Goal: Task Accomplishment & Management: Use online tool/utility

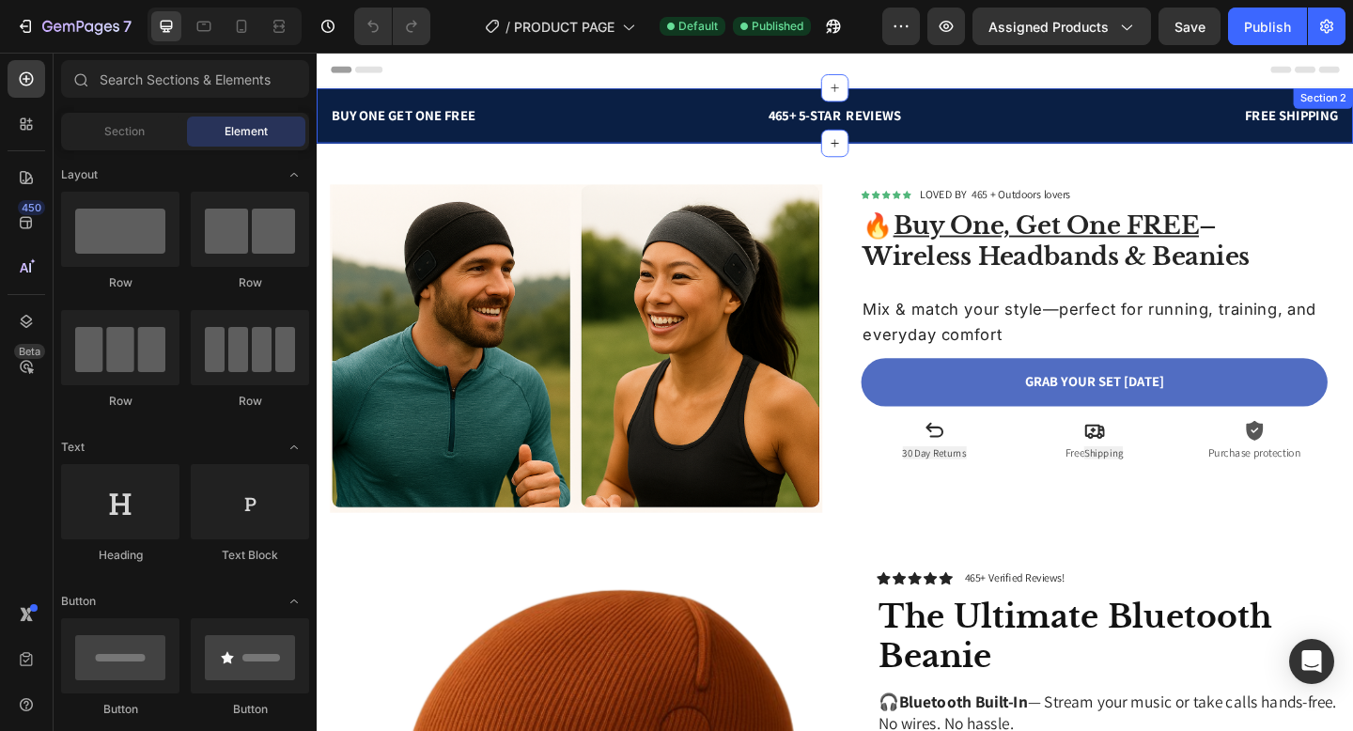
click at [708, 97] on div "BUY ONE GET ONE FREE Text block 465+ 5-STAR REVIEWS Text block FREE SHIPPING Te…" at bounding box center [881, 121] width 1128 height 60
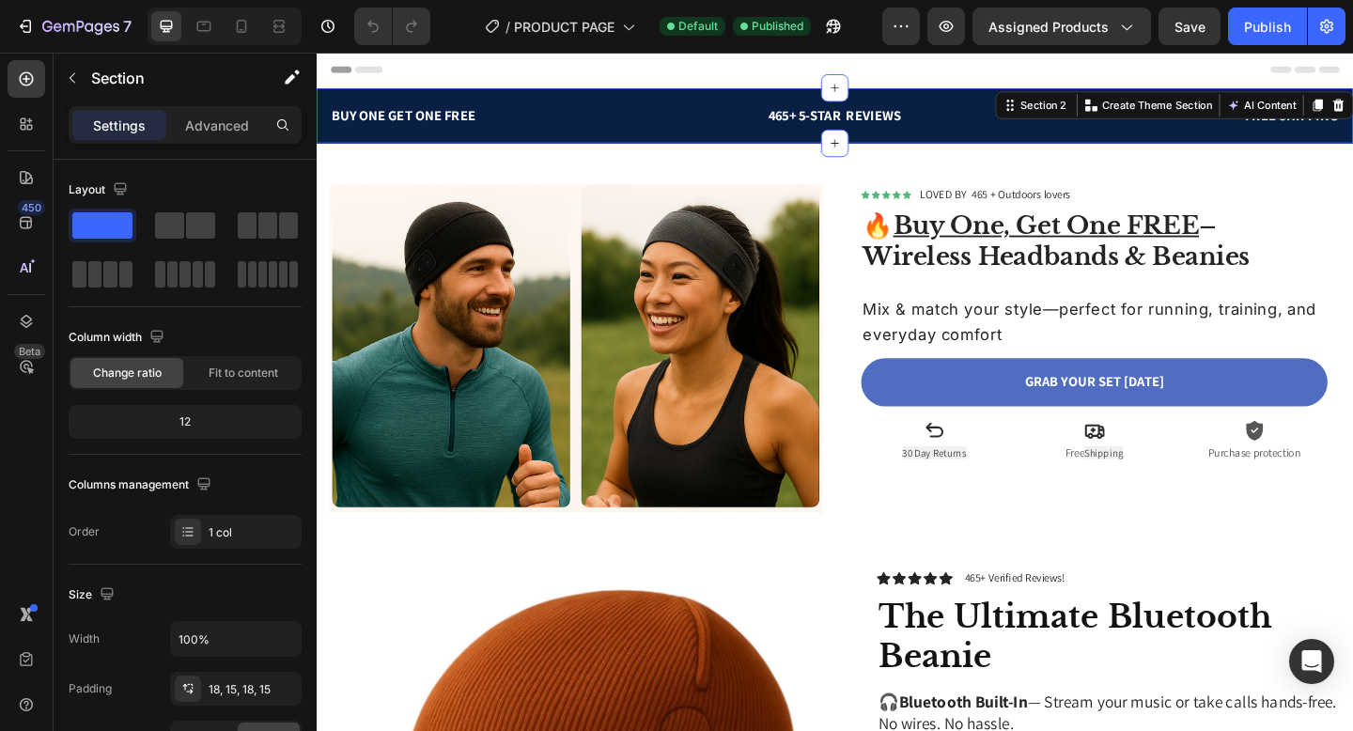
click at [695, 102] on div "BUY ONE GET ONE FREE Text block 465+ 5-STAR REVIEWS Text block FREE SHIPPING Te…" at bounding box center [881, 121] width 1128 height 60
click at [70, 82] on icon "button" at bounding box center [72, 77] width 15 height 15
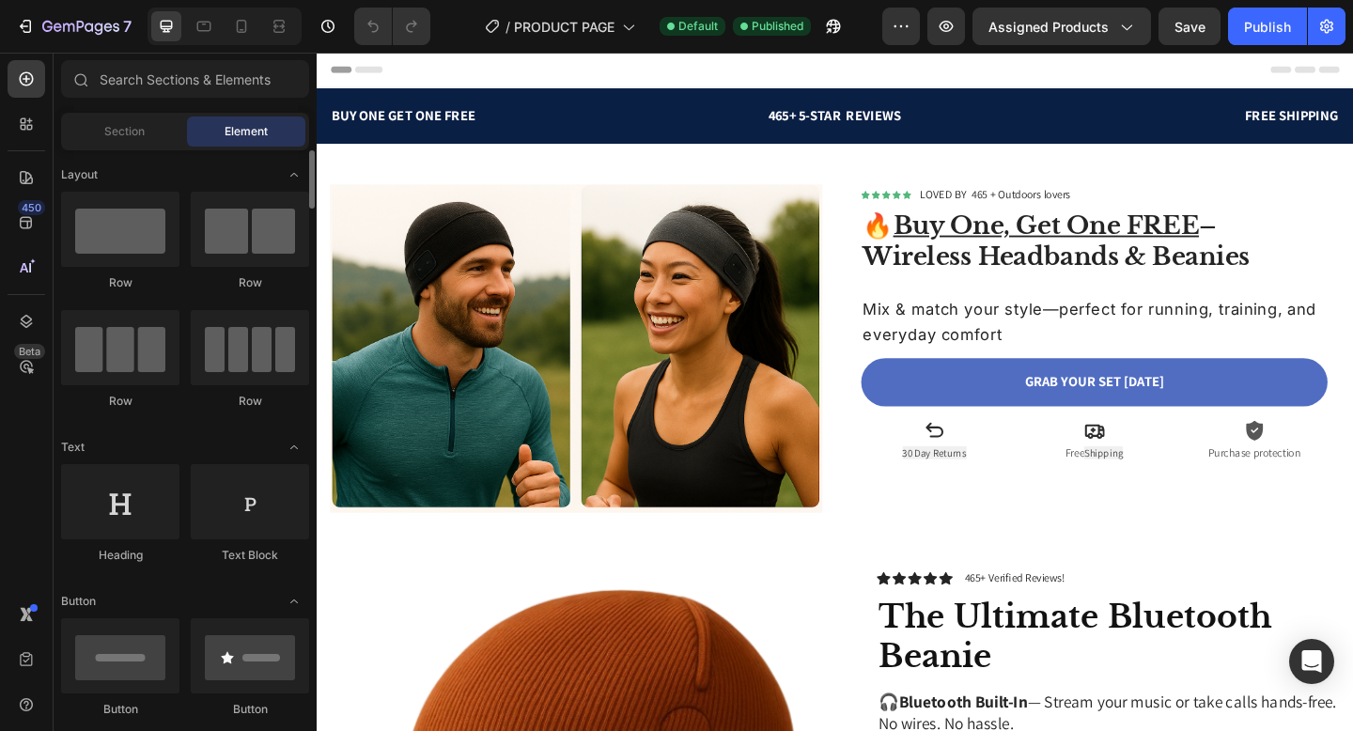
click at [134, 133] on span "Section" at bounding box center [124, 131] width 40 height 17
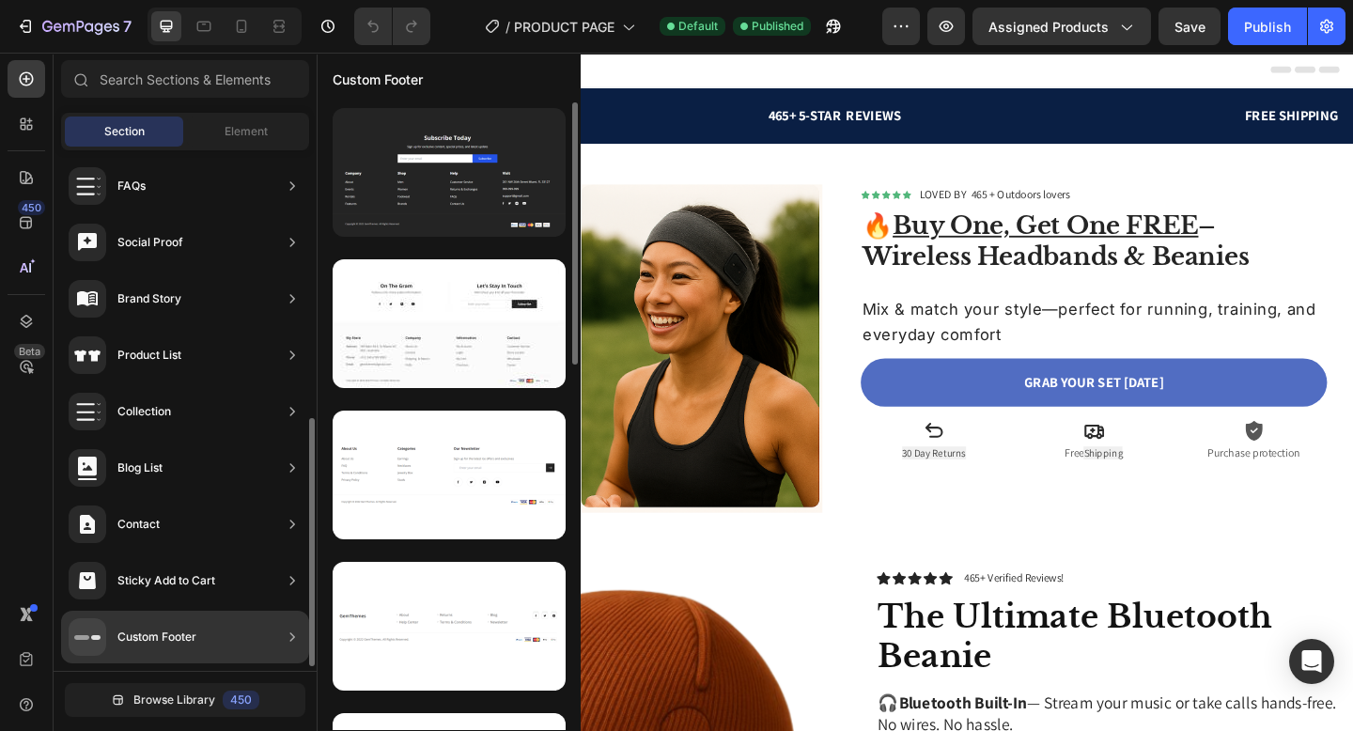
scroll to position [567, 0]
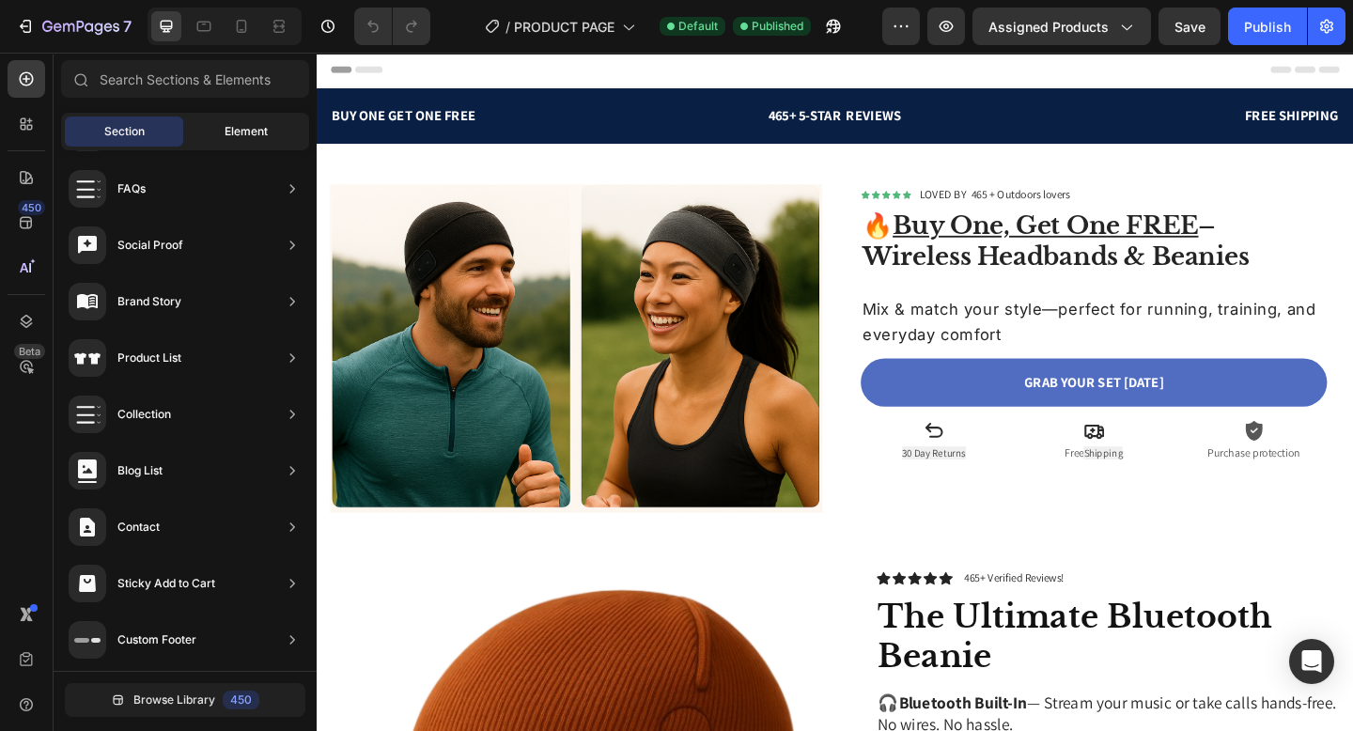
click at [208, 141] on div "Element" at bounding box center [246, 132] width 118 height 30
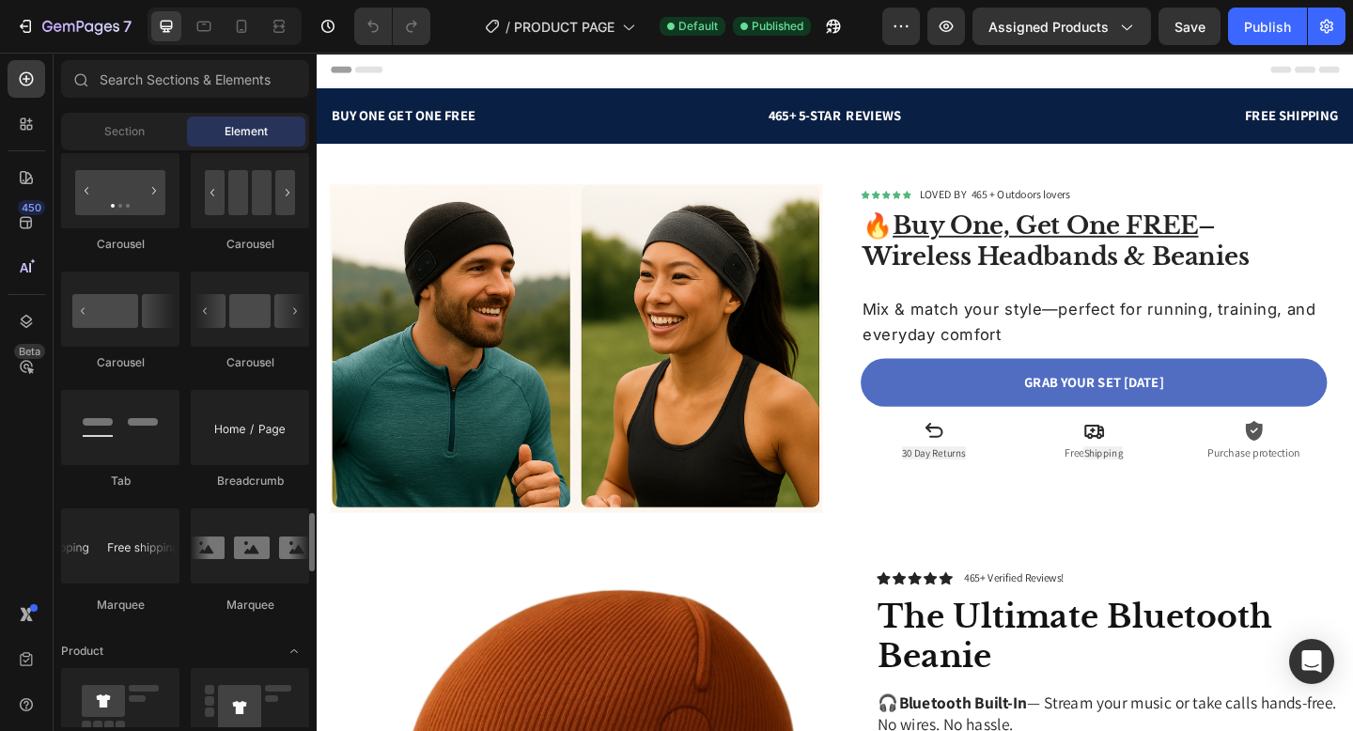
scroll to position [2070, 0]
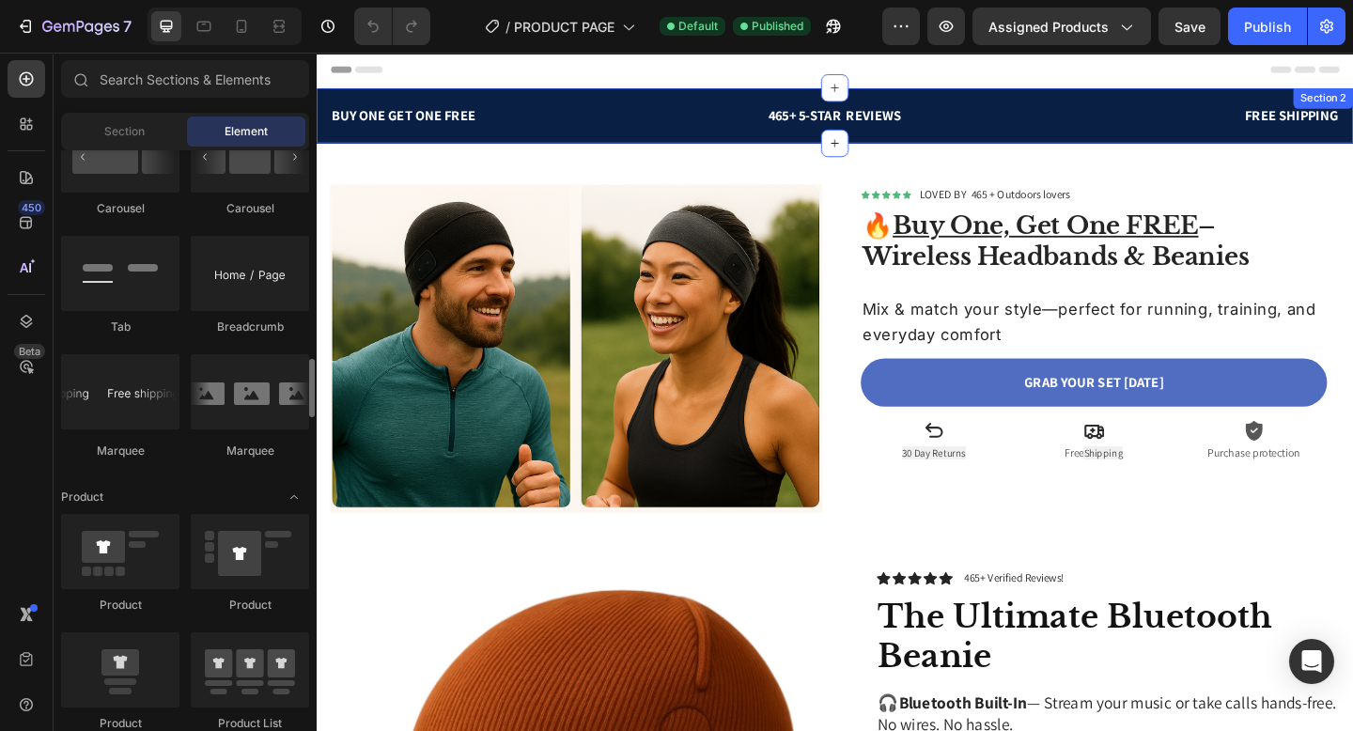
click at [577, 108] on div "BUY ONE GET ONE FREE" at bounding box center [504, 121] width 347 height 26
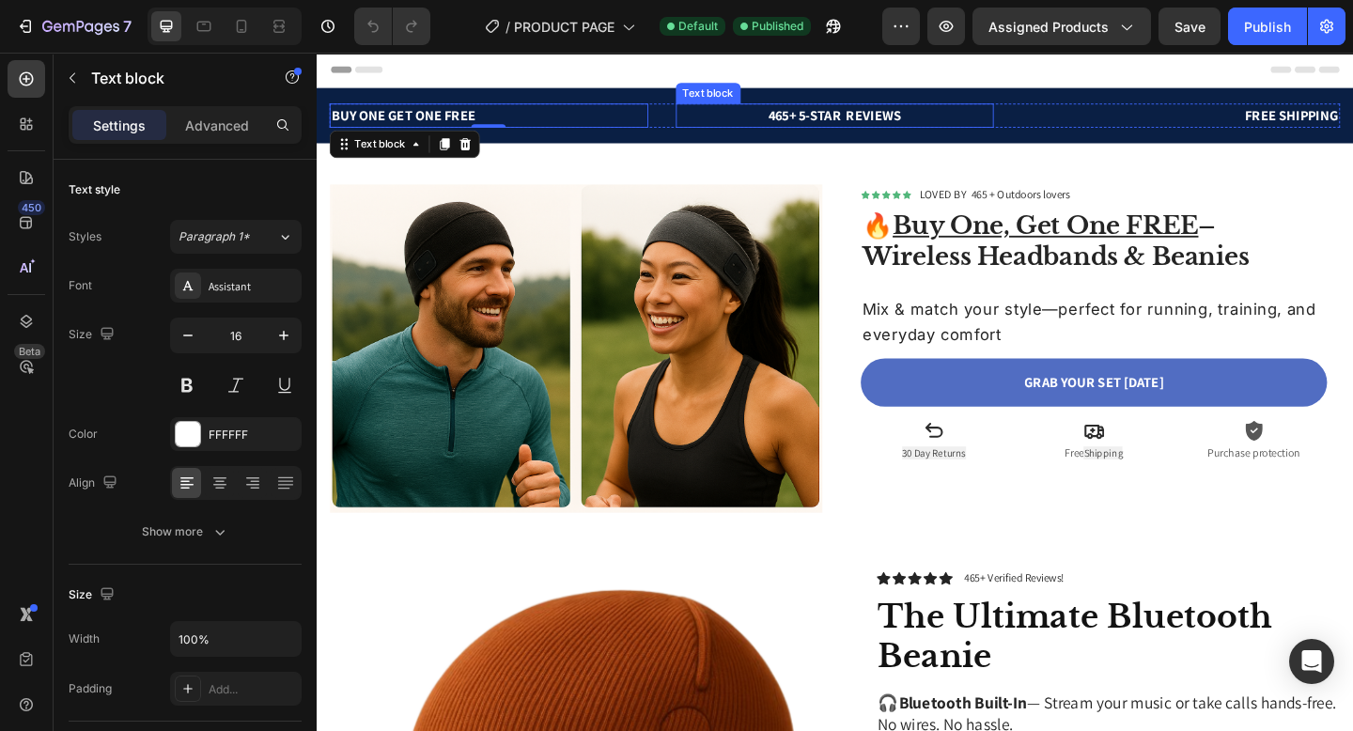
click at [708, 124] on div "465+ 5-STAR REVIEWS" at bounding box center [881, 121] width 347 height 26
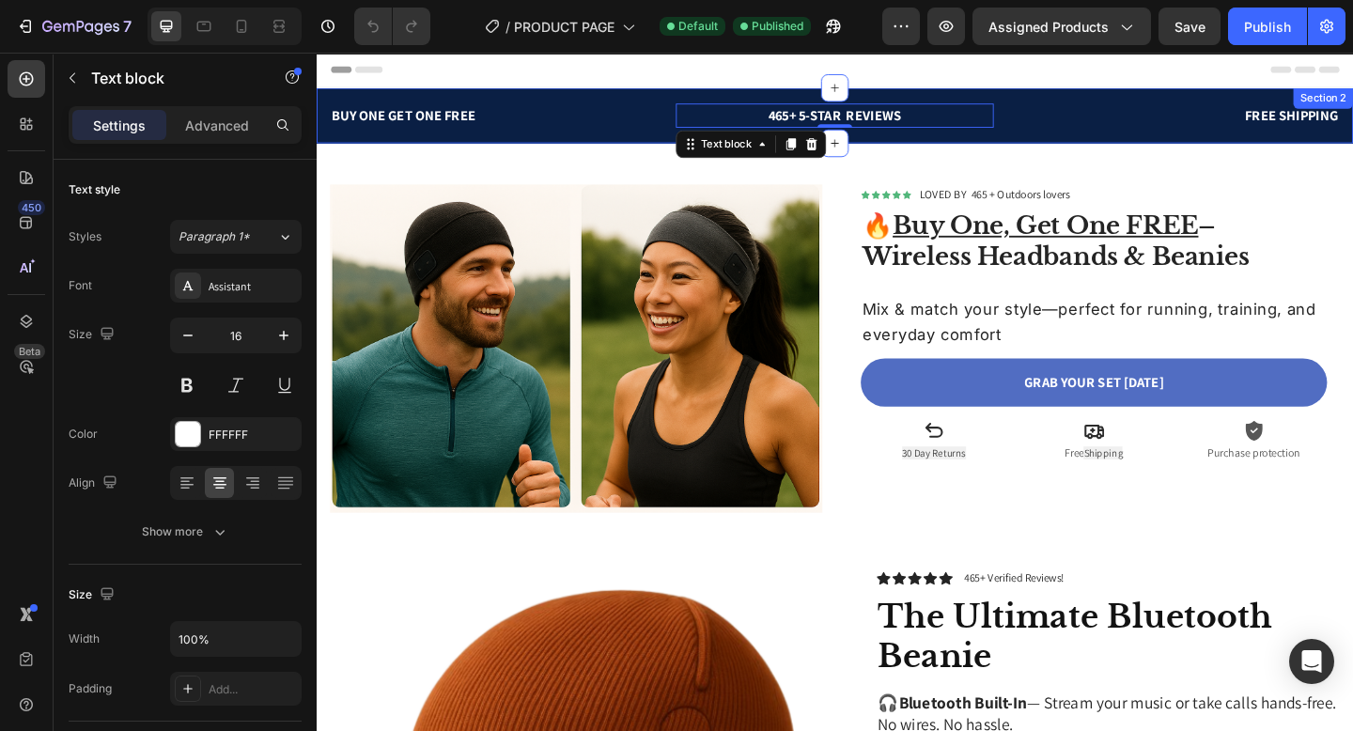
click at [639, 98] on div "BUY ONE GET ONE FREE Text block 465+ 5-STAR REVIEWS Text block 0 FREE SHIPPING …" at bounding box center [881, 121] width 1128 height 60
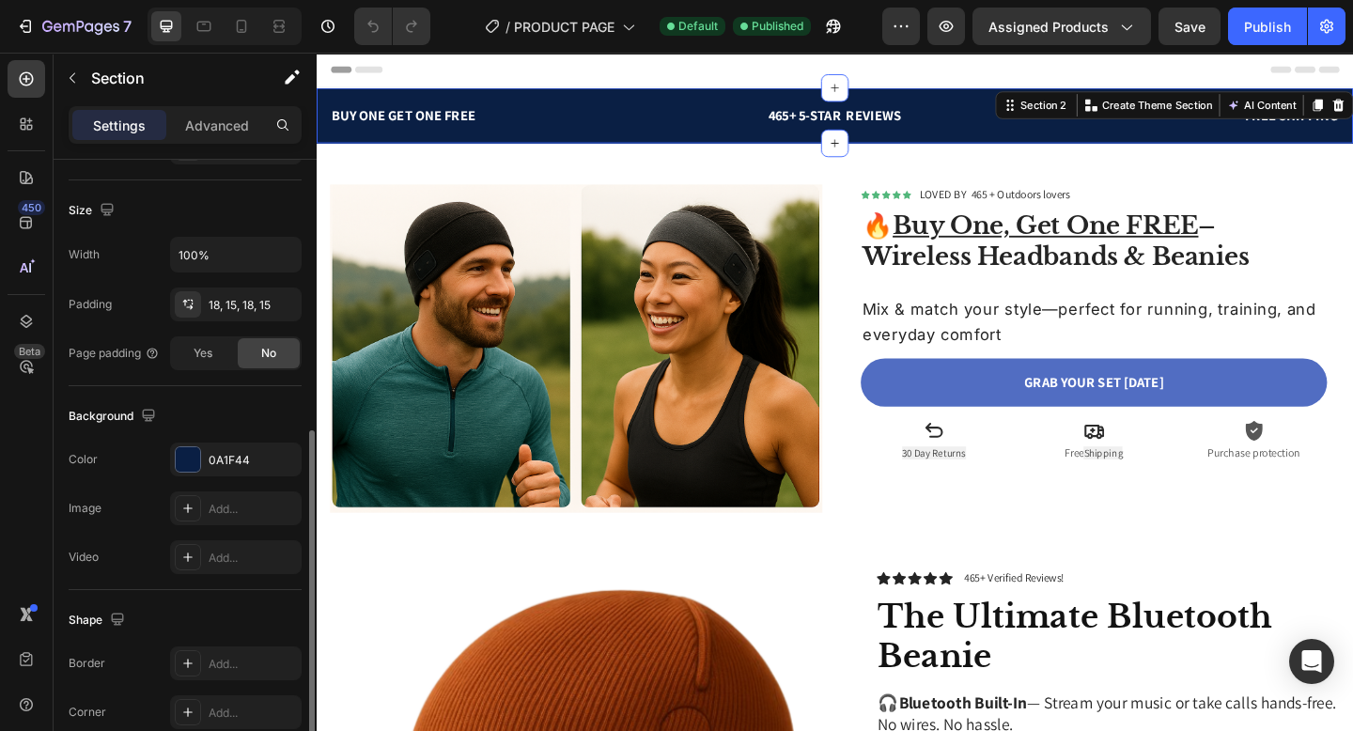
scroll to position [522, 0]
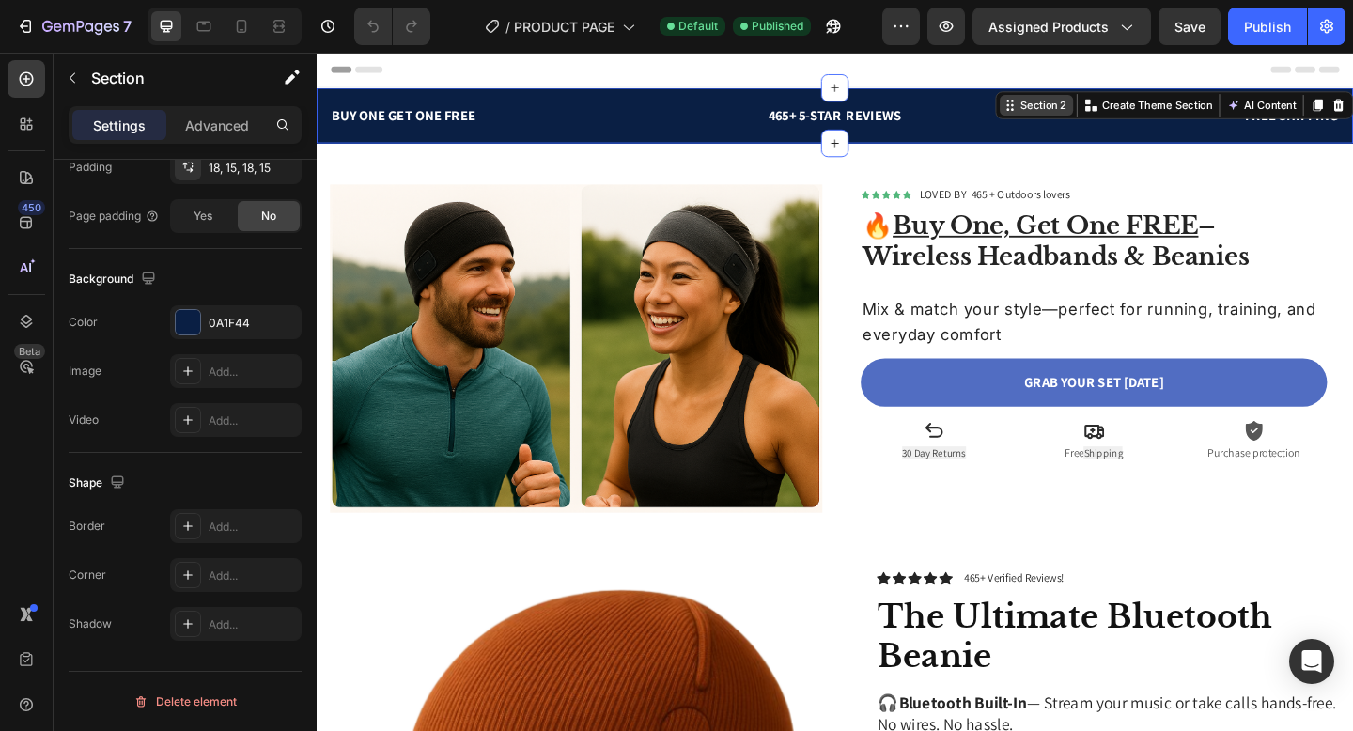
click at [1113, 106] on div "Section 2" at bounding box center [1107, 109] width 57 height 17
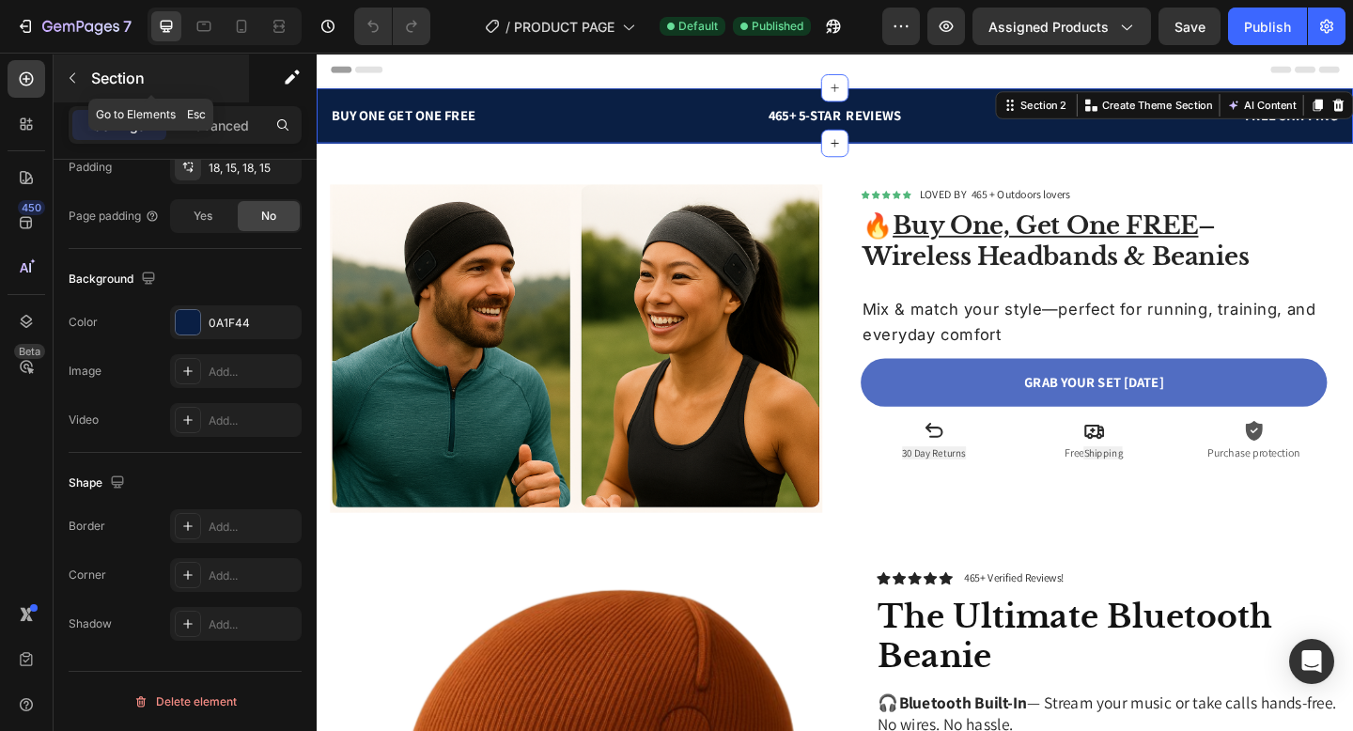
click at [77, 82] on icon "button" at bounding box center [72, 77] width 15 height 15
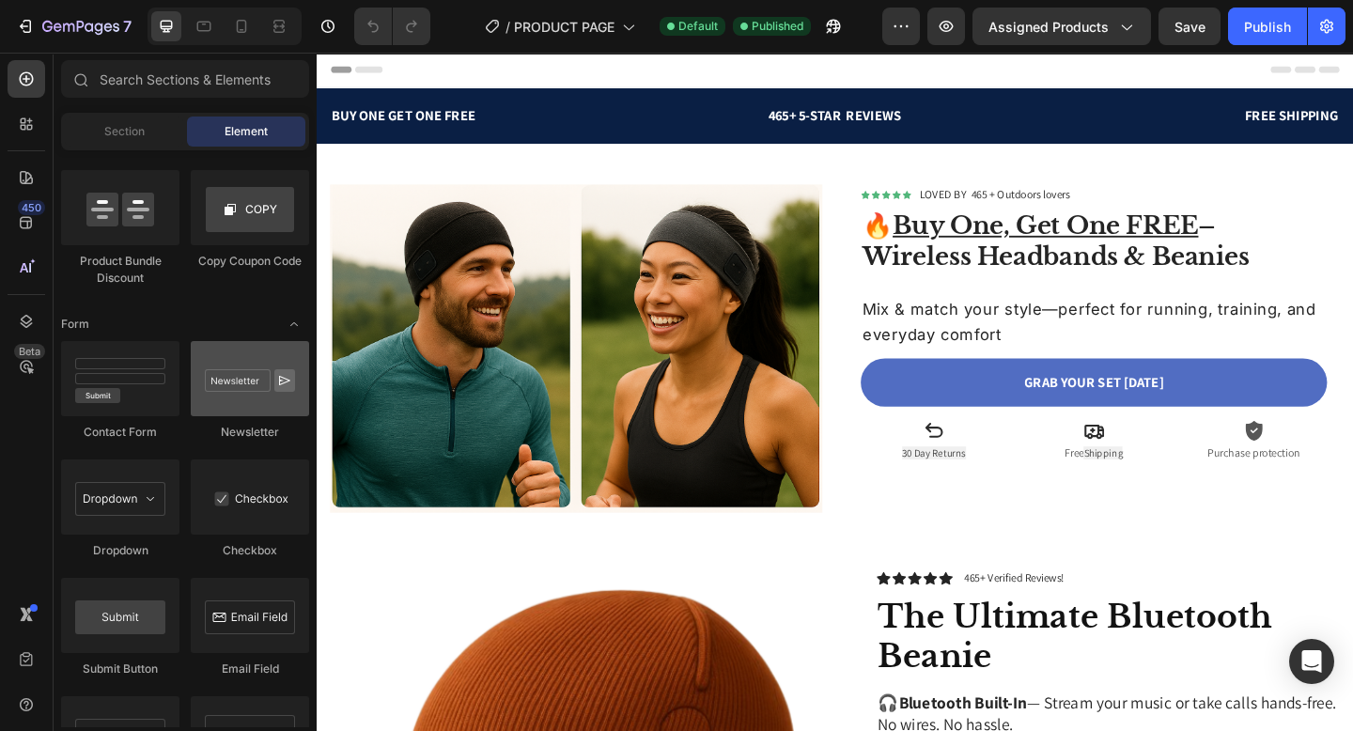
scroll to position [4442, 0]
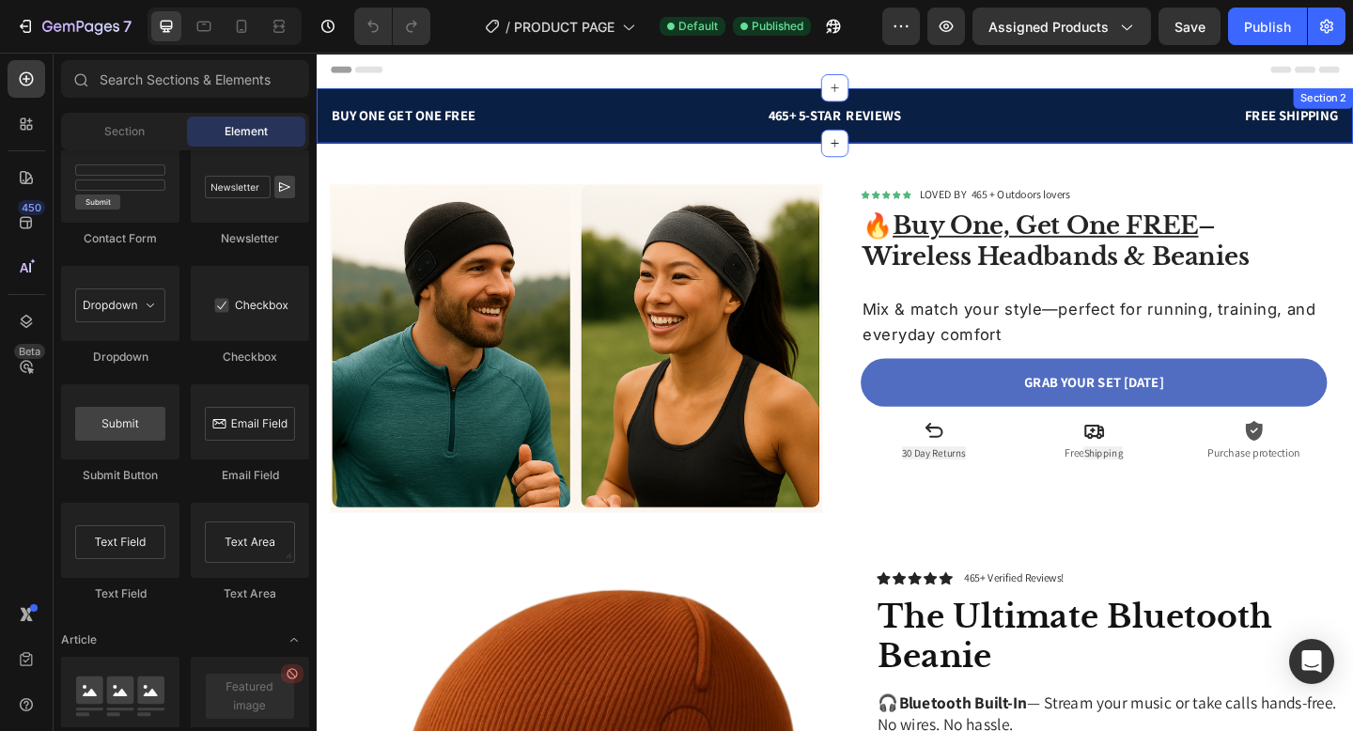
click at [731, 133] on div "465+ 5-STAR REVIEWS" at bounding box center [881, 121] width 347 height 26
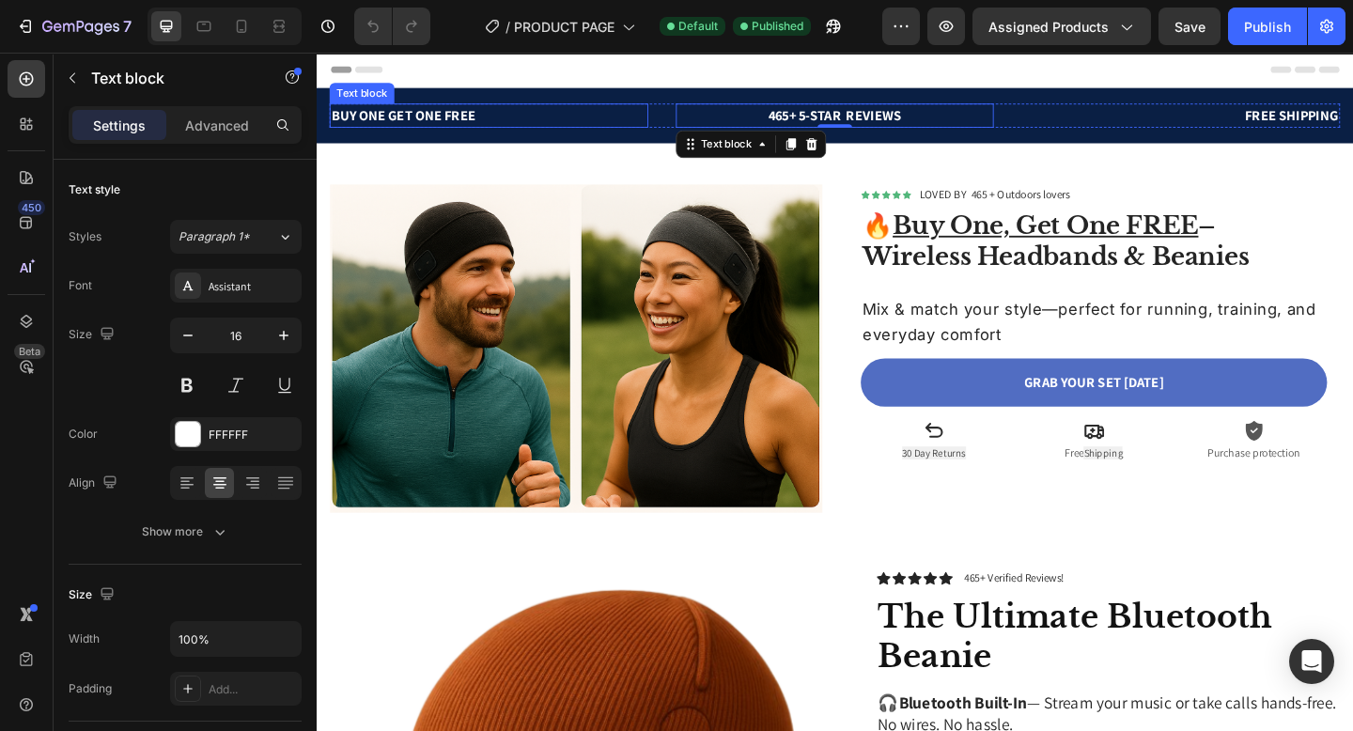
click at [664, 97] on div "BUY ONE GET ONE FREE Text block 465+ 5-STAR REVIEWS Text block 0 FREE SHIPPING …" at bounding box center [881, 121] width 1128 height 60
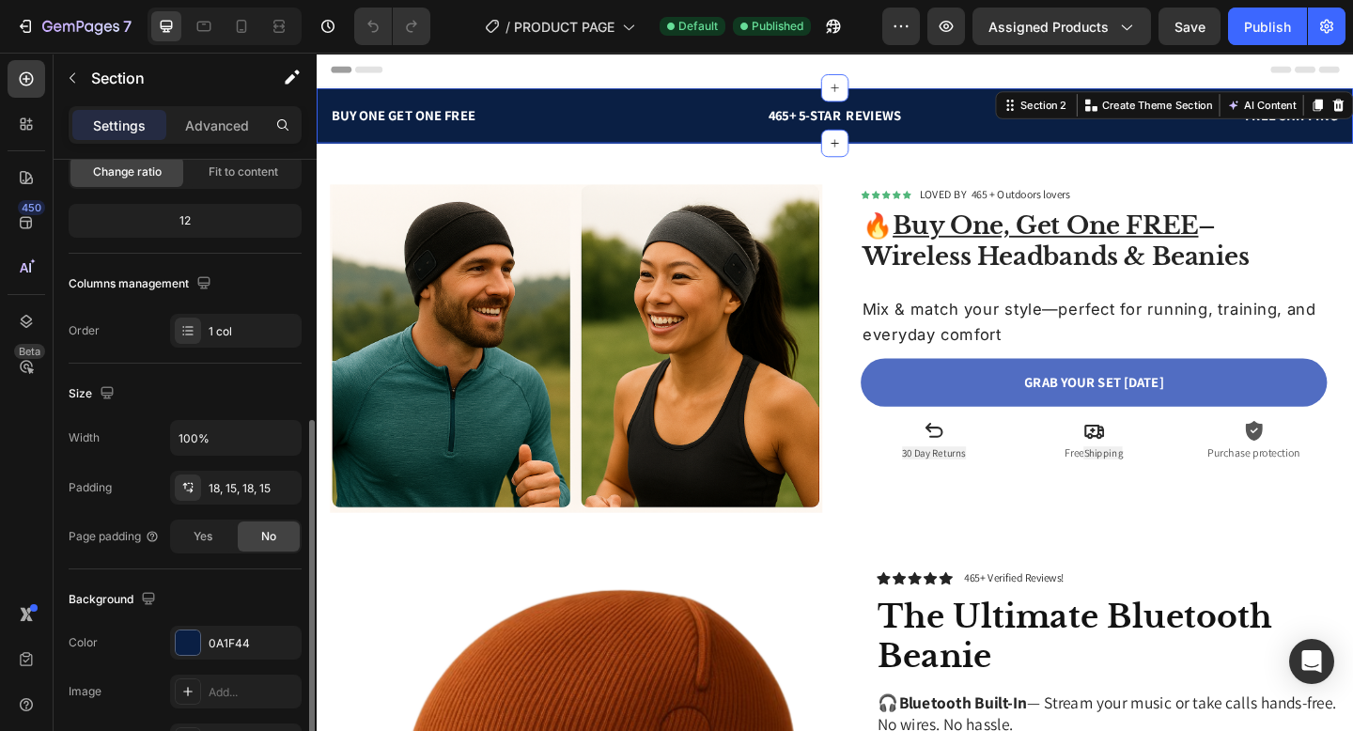
scroll to position [299, 0]
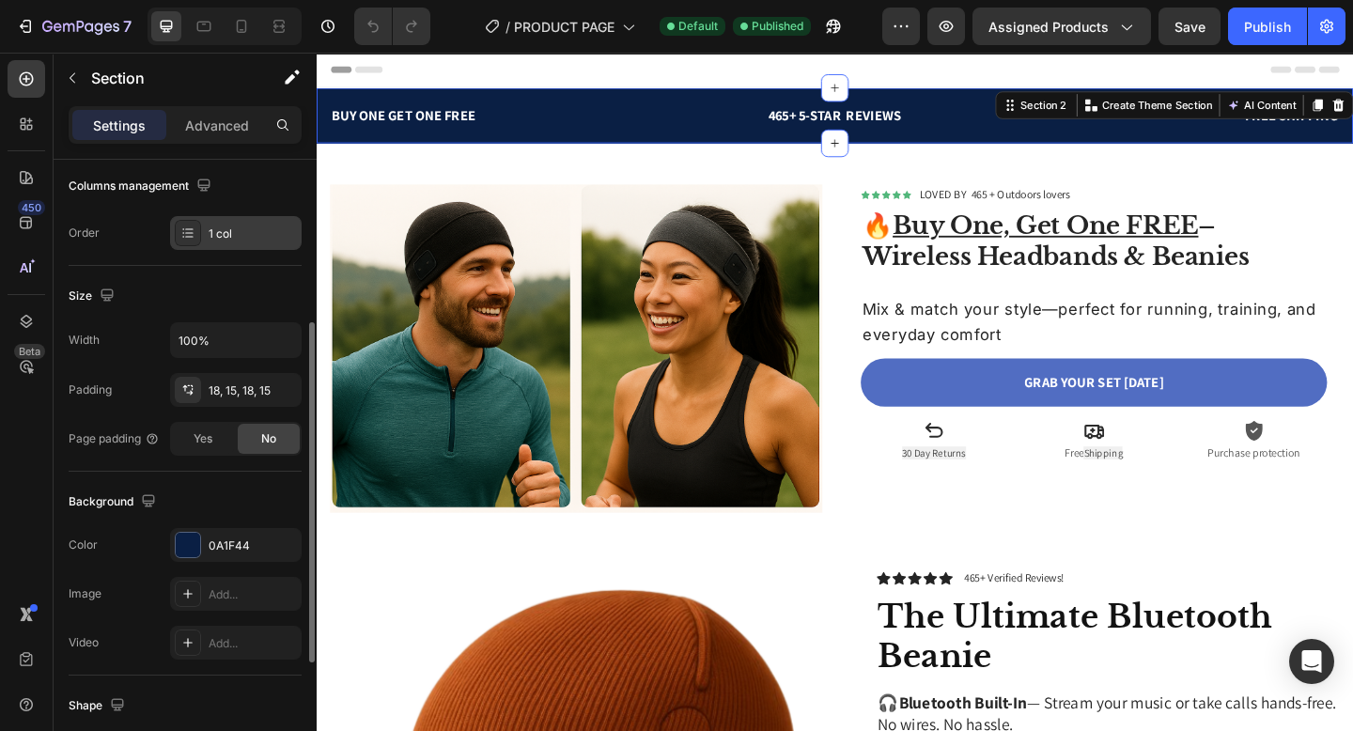
click at [229, 228] on div "1 col" at bounding box center [253, 234] width 88 height 17
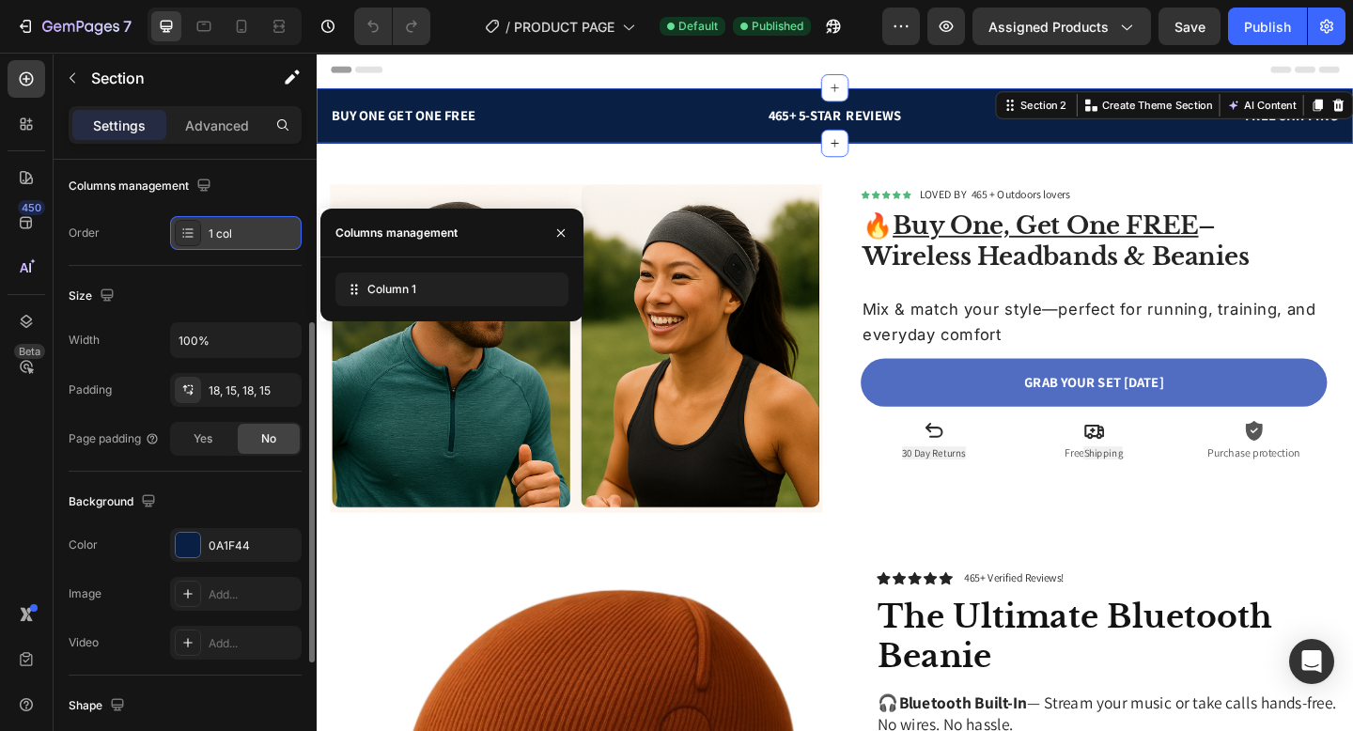
click at [229, 228] on div "1 col" at bounding box center [253, 234] width 88 height 17
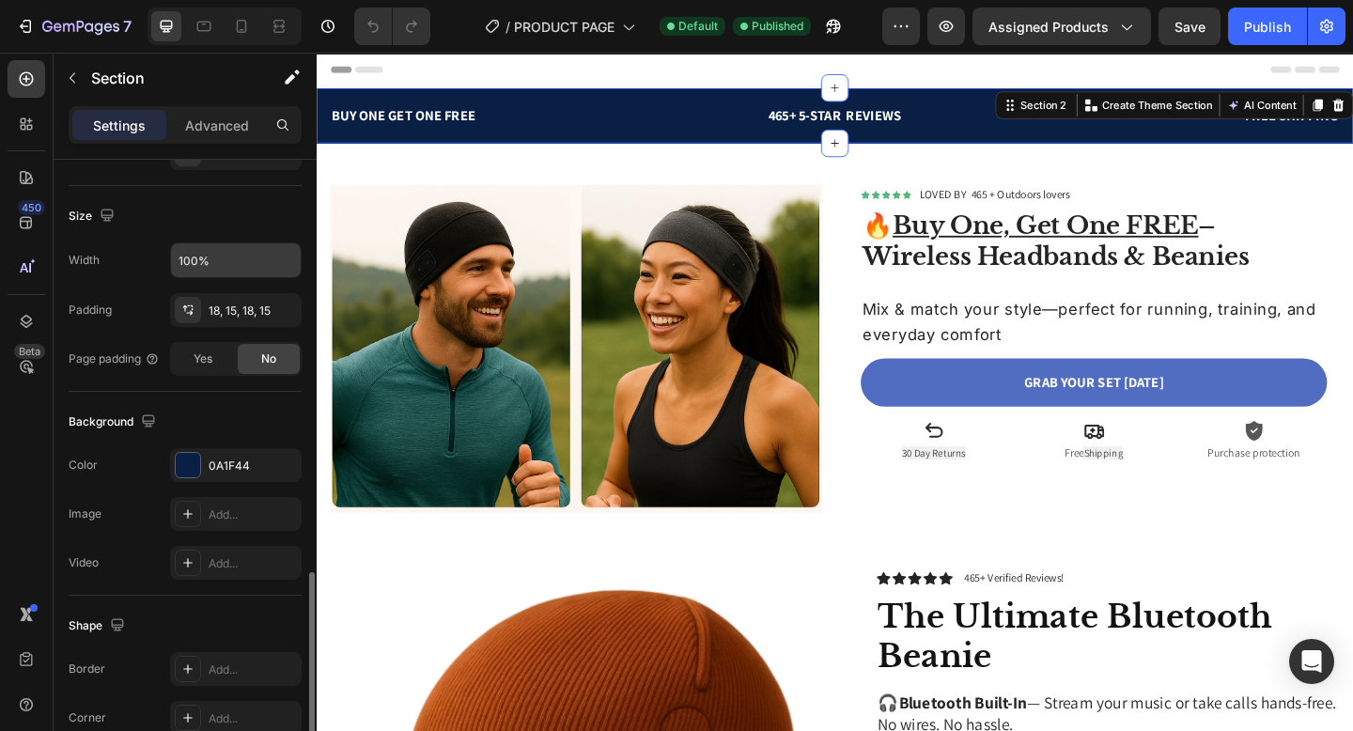
scroll to position [522, 0]
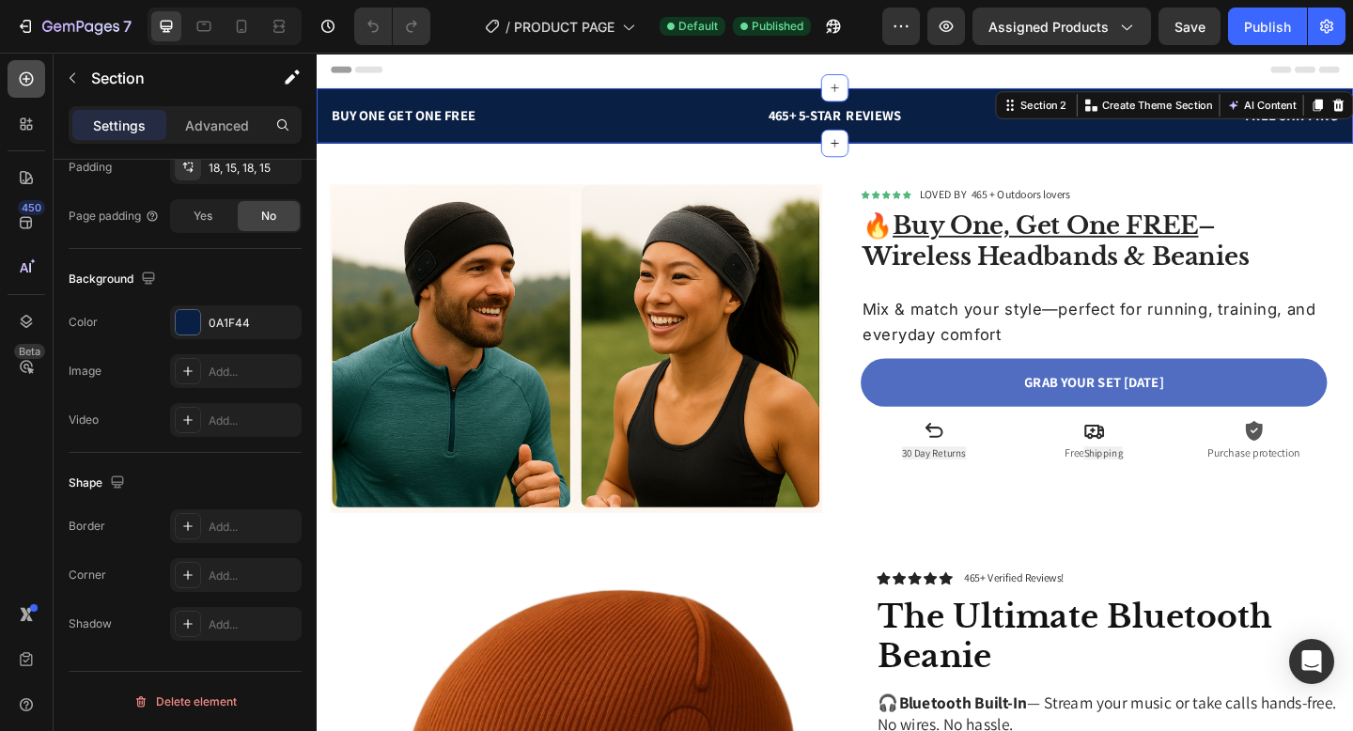
click at [25, 82] on icon at bounding box center [26, 79] width 19 height 19
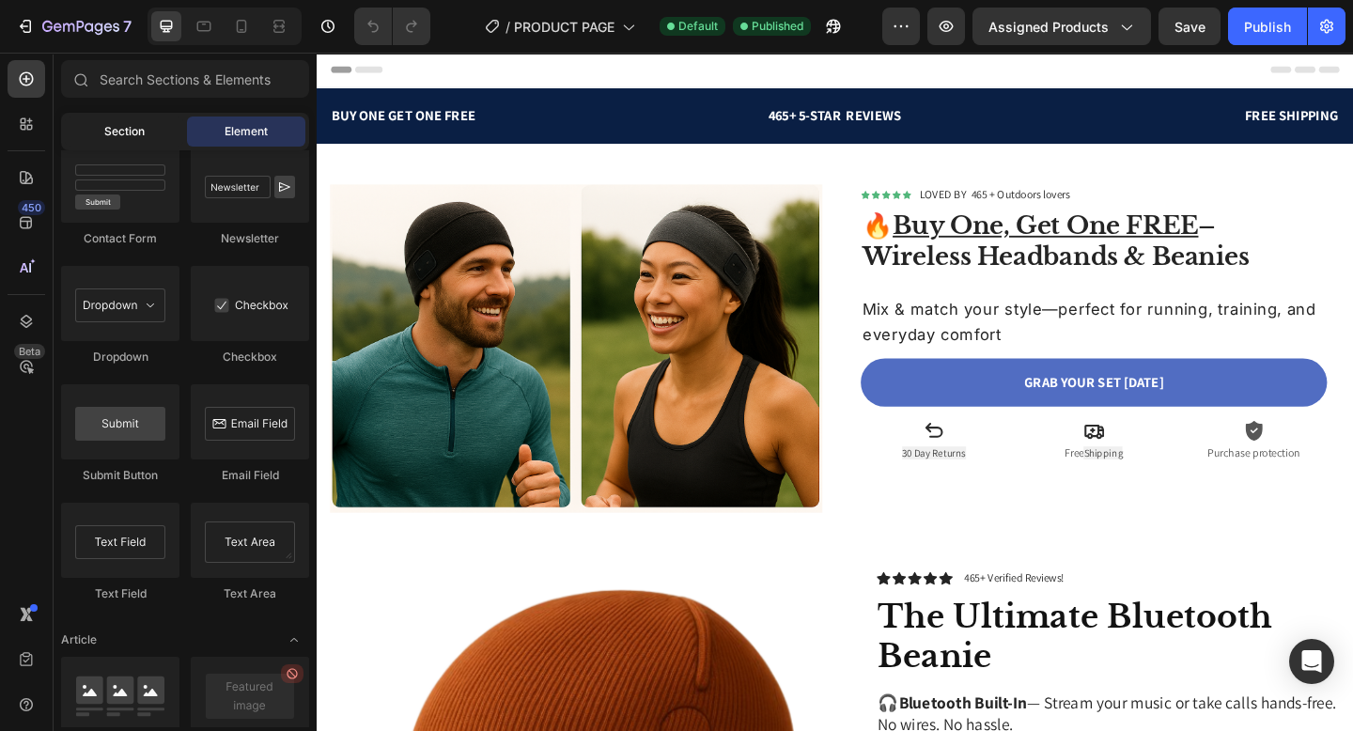
click at [172, 133] on div "Section" at bounding box center [124, 132] width 118 height 30
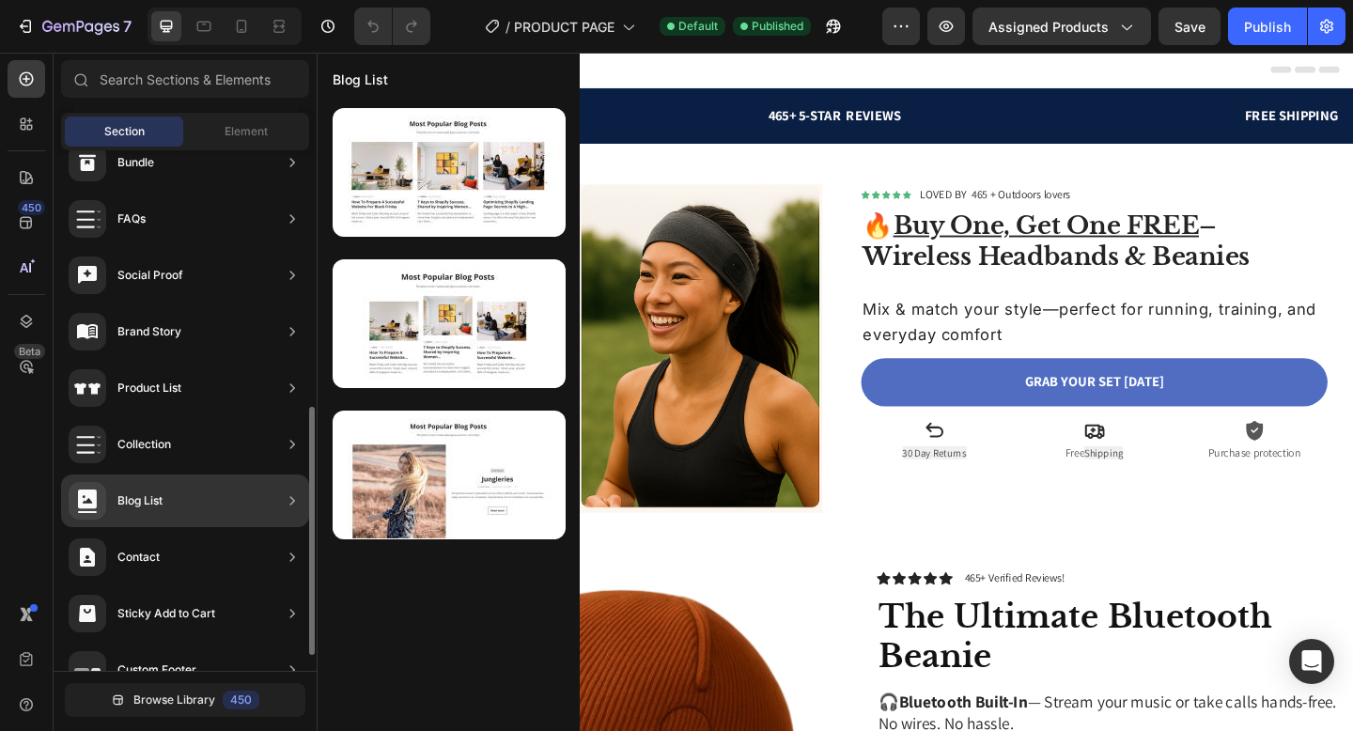
scroll to position [569, 0]
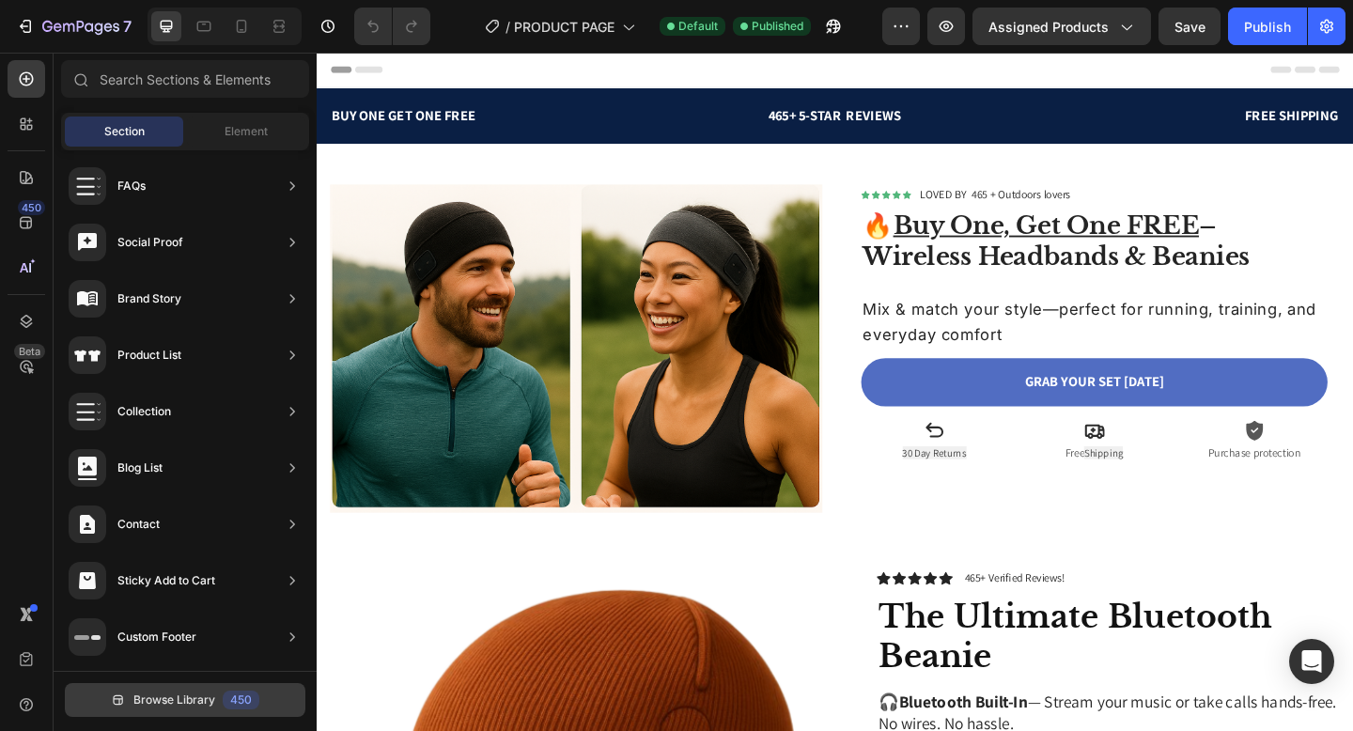
click at [214, 705] on button "Browse Library 450" at bounding box center [185, 700] width 241 height 34
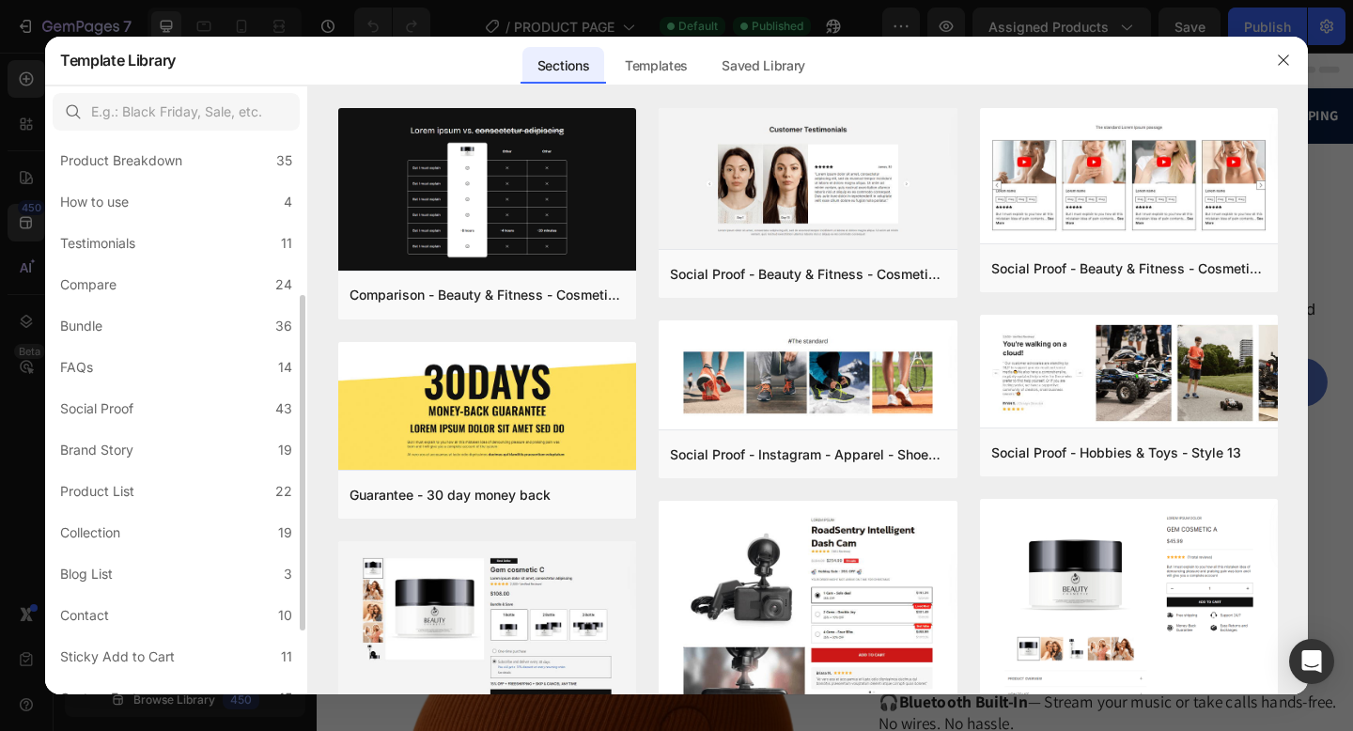
scroll to position [365, 0]
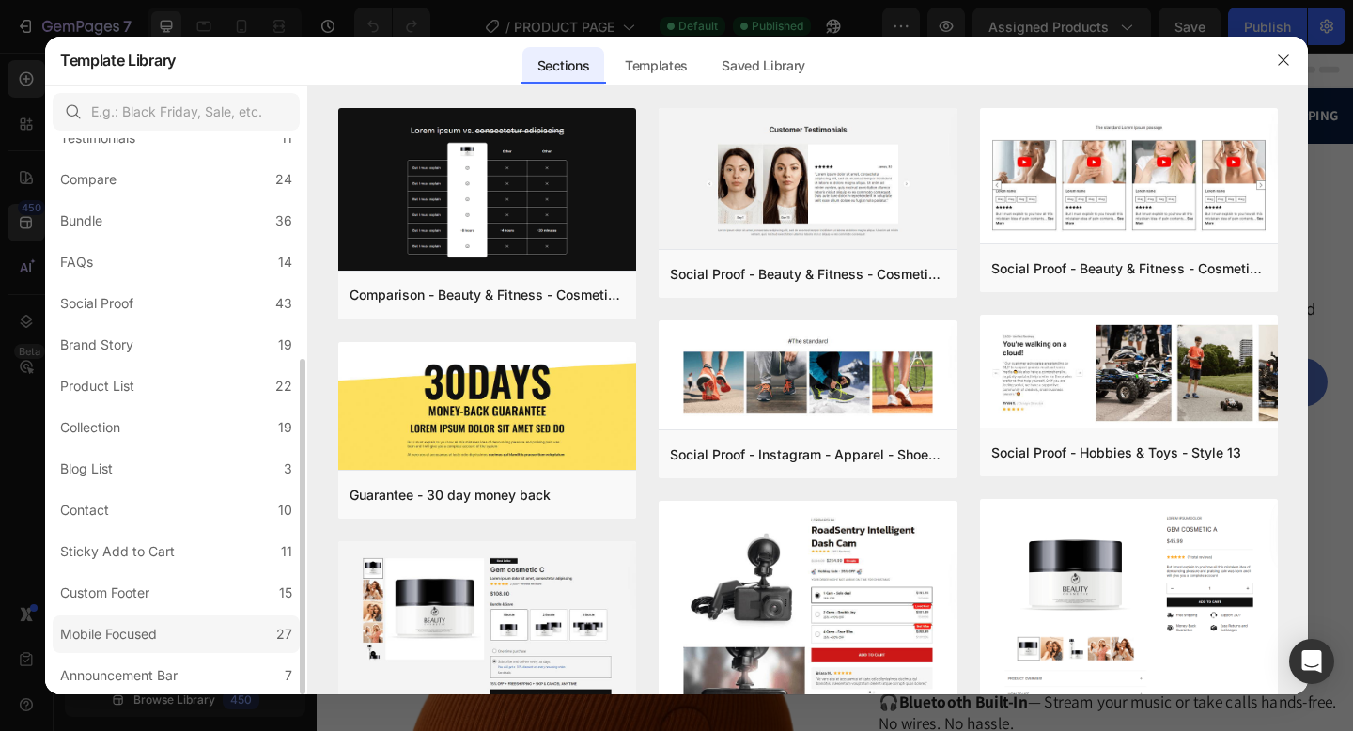
click at [156, 633] on div "Mobile Focused" at bounding box center [108, 634] width 97 height 23
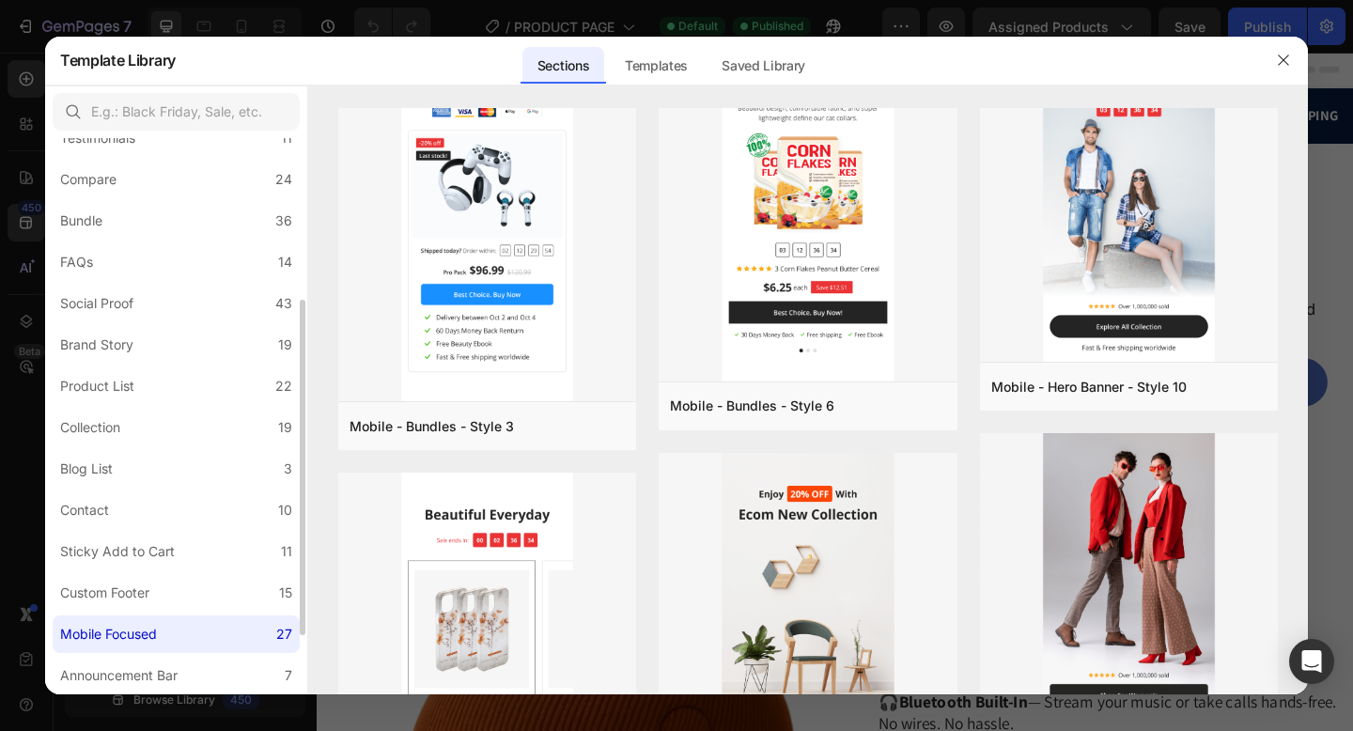
scroll to position [0, 0]
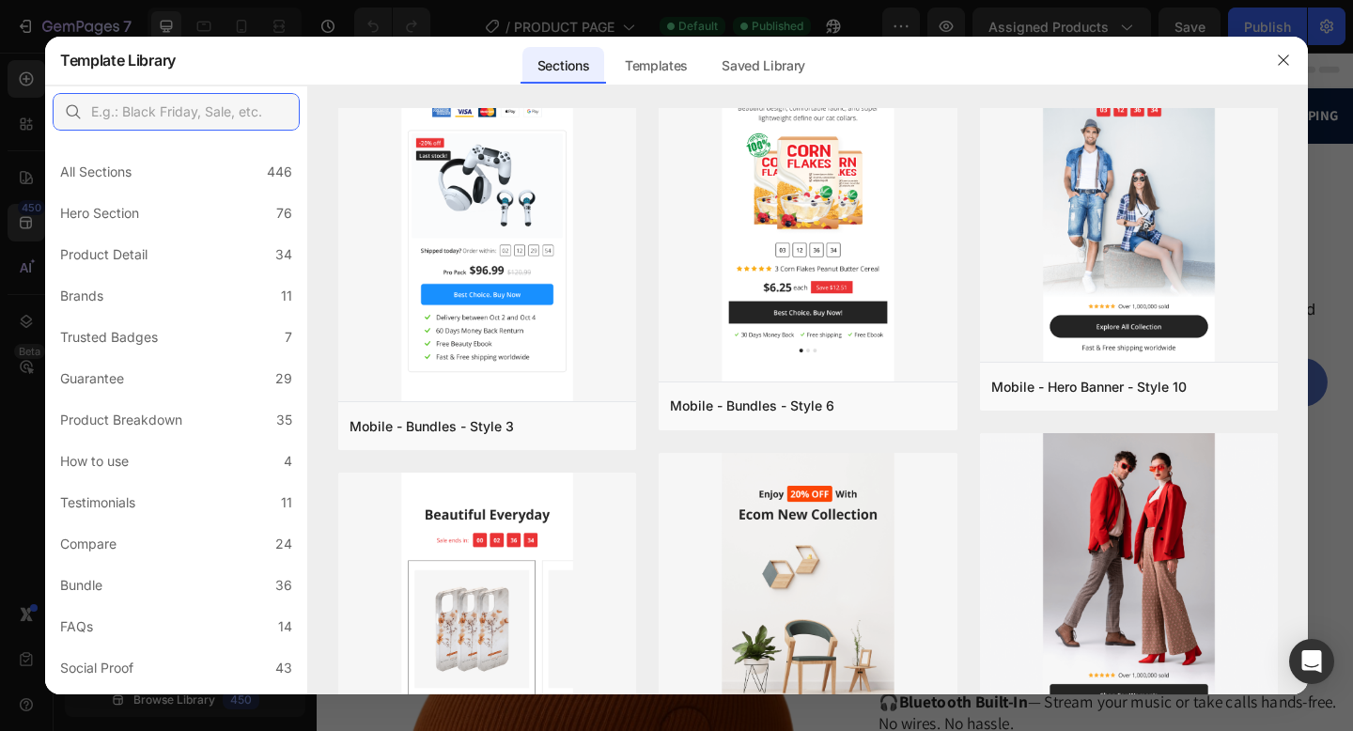
click at [167, 101] on input "text" at bounding box center [176, 112] width 247 height 38
click at [166, 116] on input "text" at bounding box center [176, 112] width 247 height 38
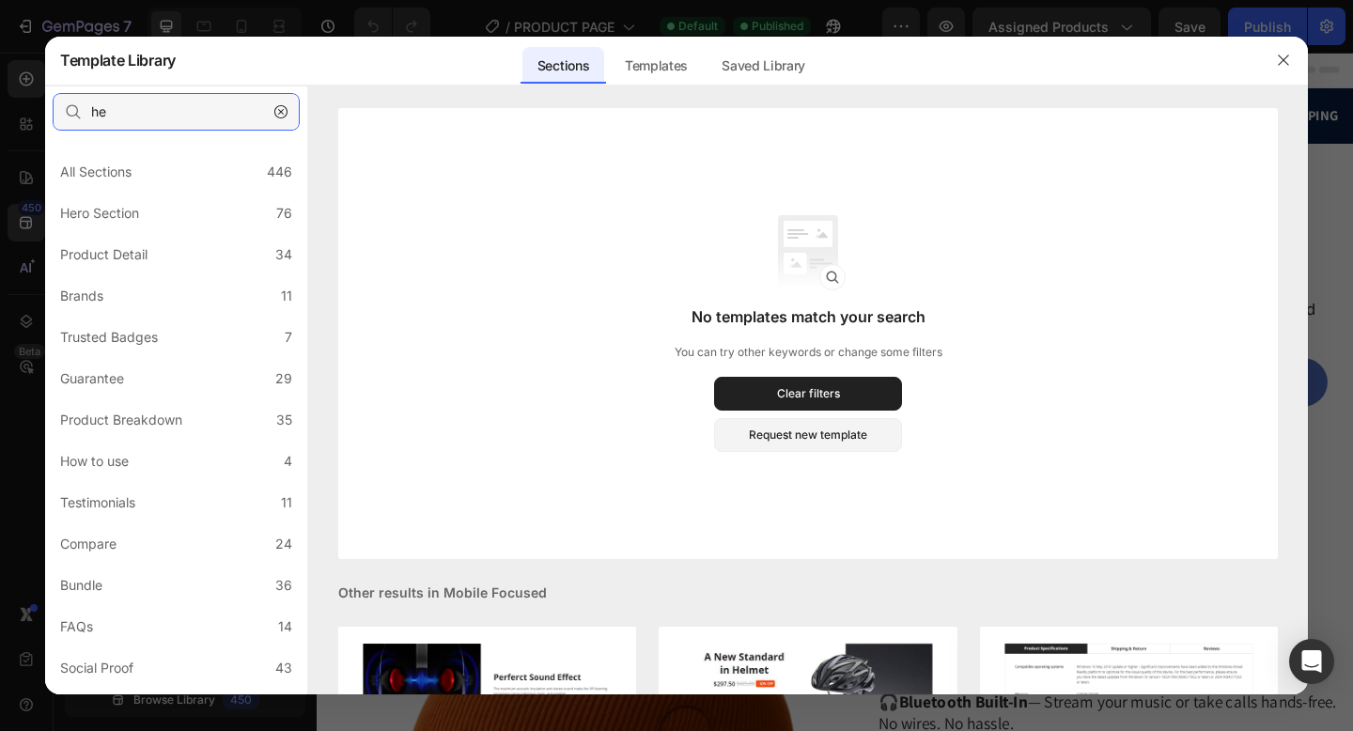
type input "h"
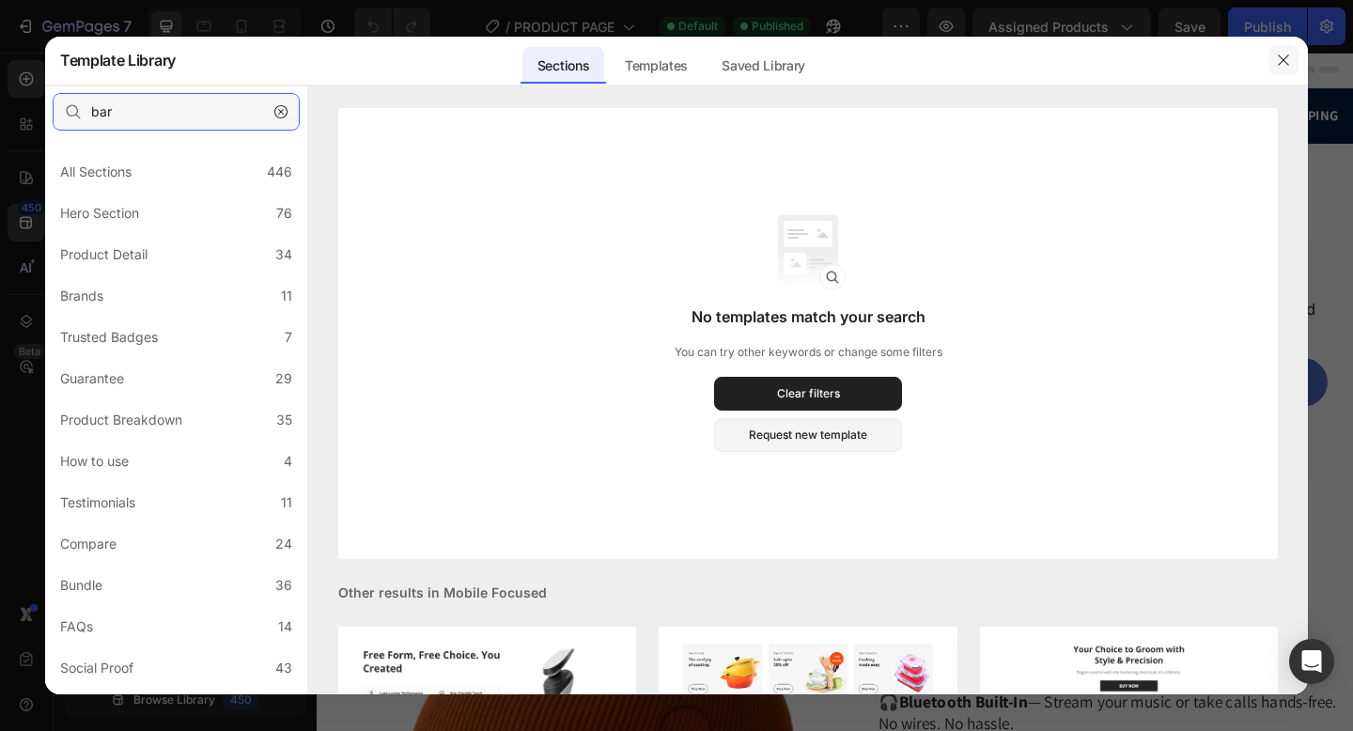
type input "bar"
click at [1283, 66] on icon "button" at bounding box center [1283, 60] width 15 height 15
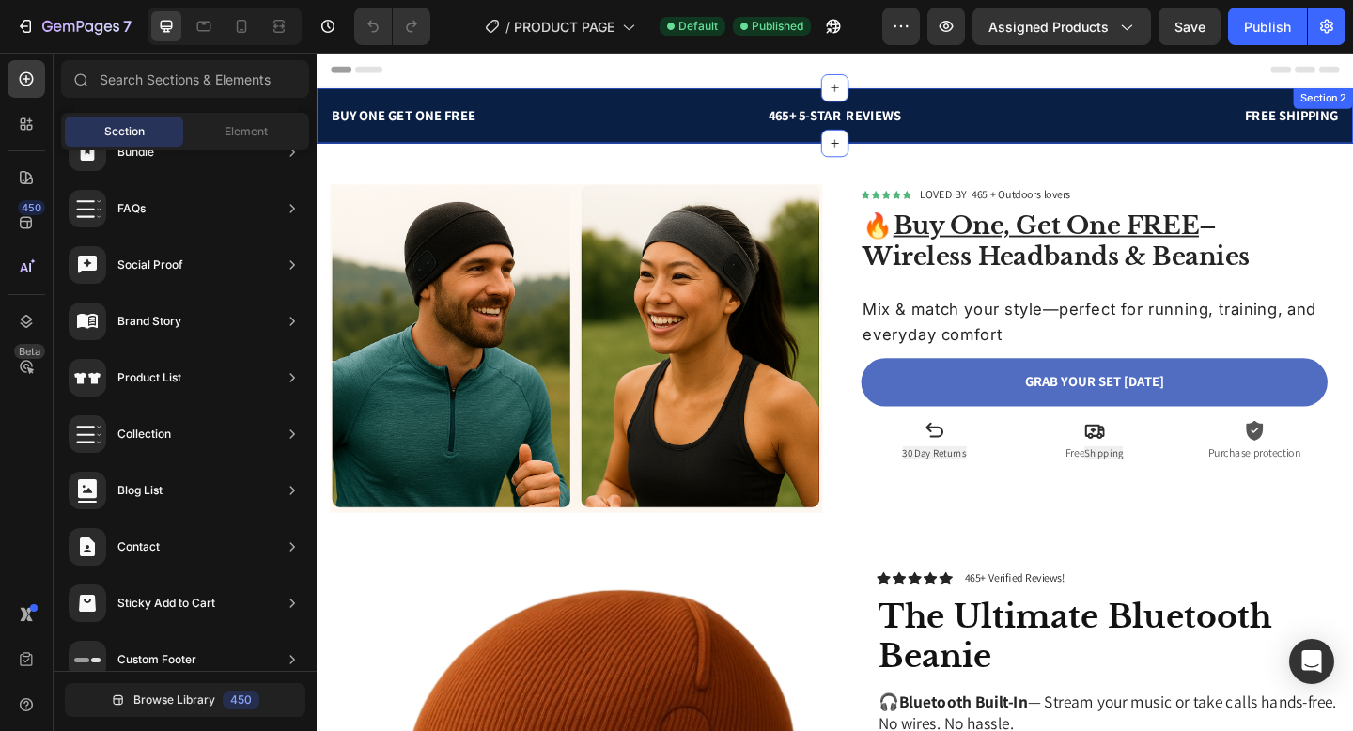
click at [602, 139] on div "BUY ONE GET ONE FREE Text block 465+ 5-STAR REVIEWS Text block FREE SHIPPING Te…" at bounding box center [881, 121] width 1128 height 60
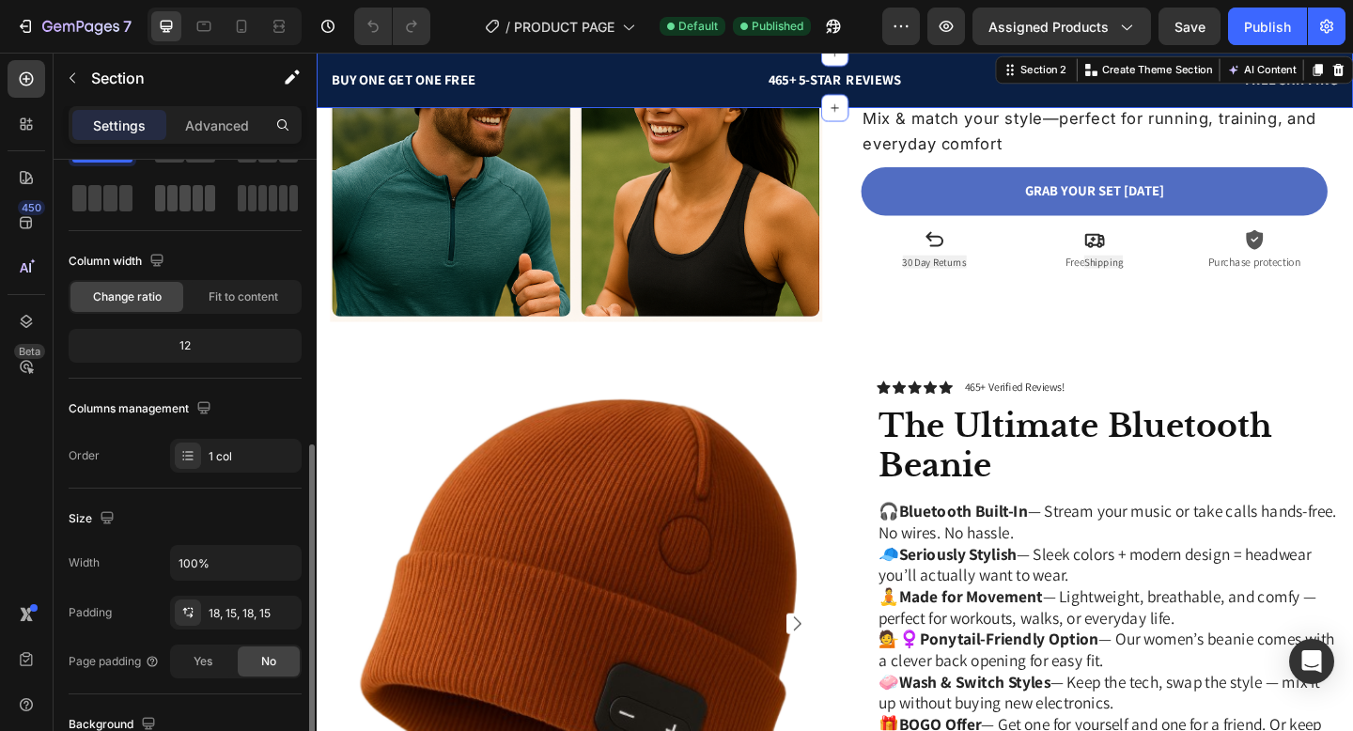
scroll to position [234, 0]
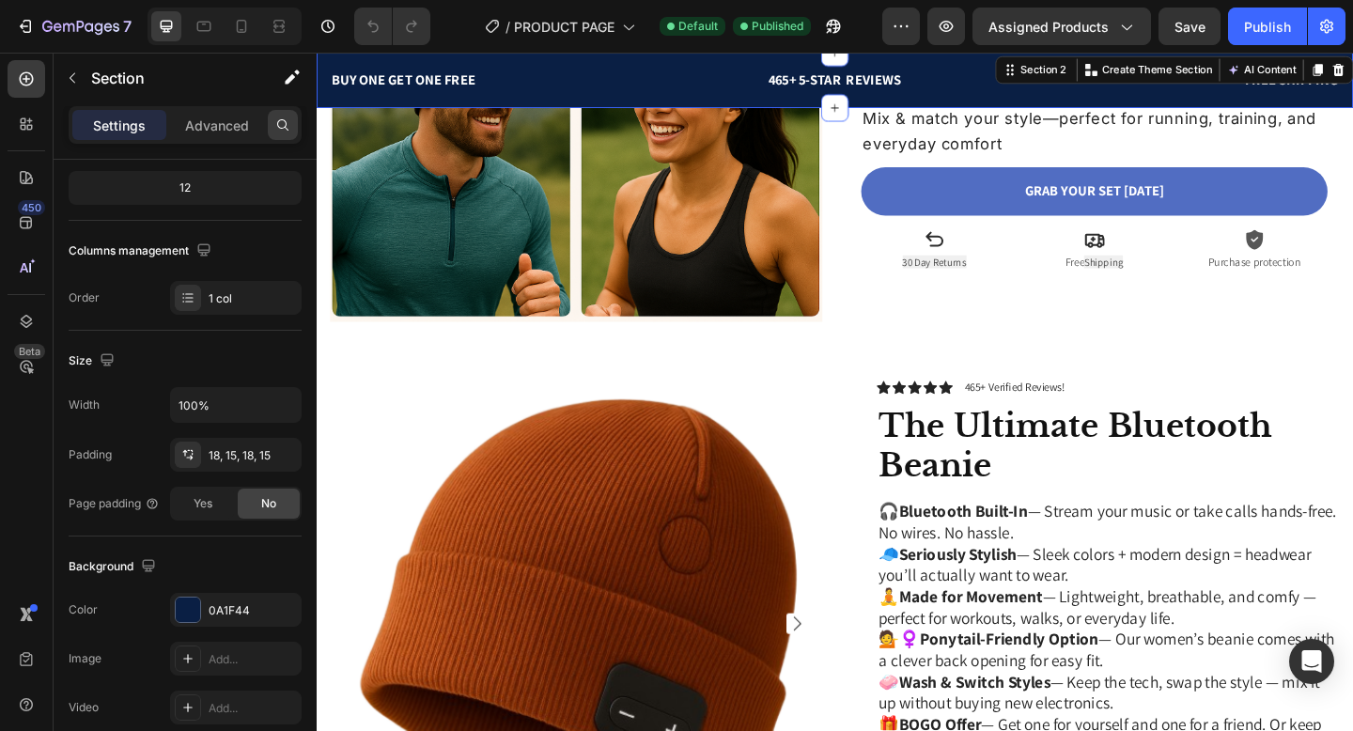
click at [273, 123] on div at bounding box center [283, 125] width 30 height 30
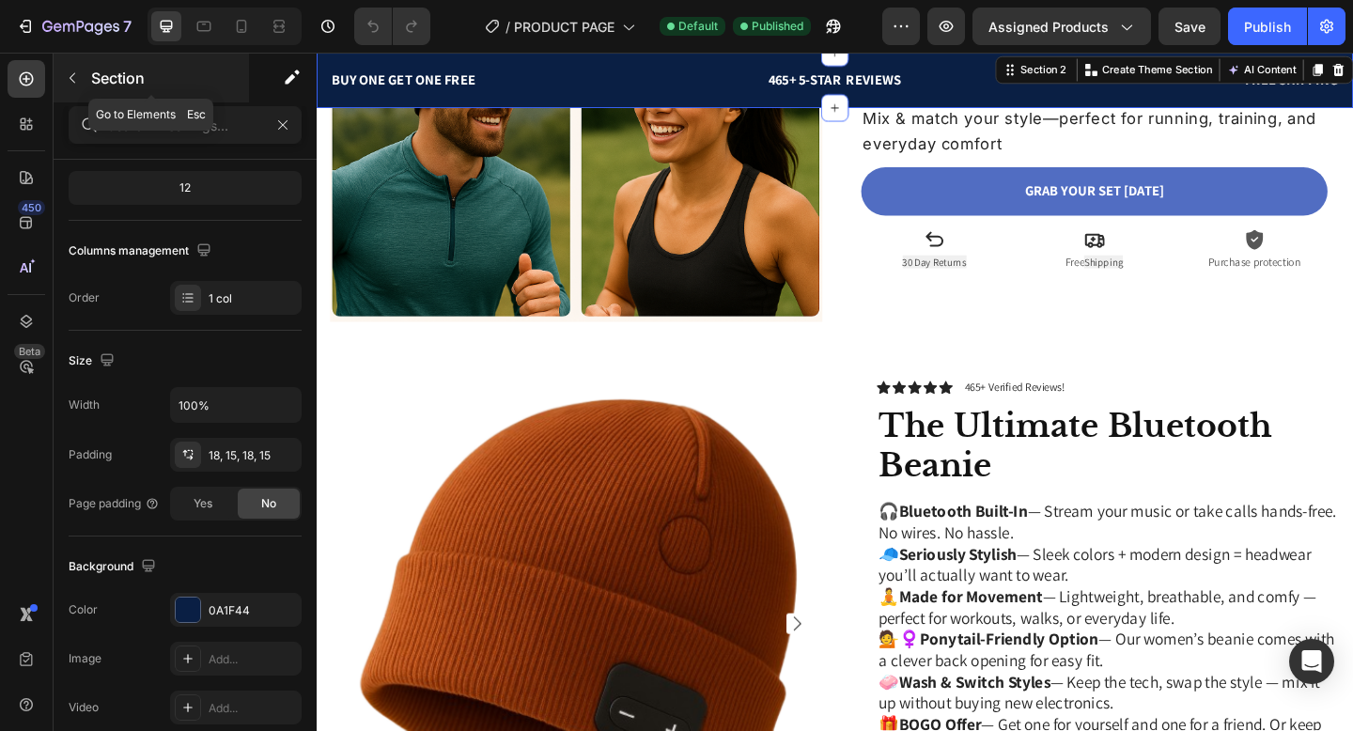
click at [78, 84] on icon "button" at bounding box center [72, 77] width 15 height 15
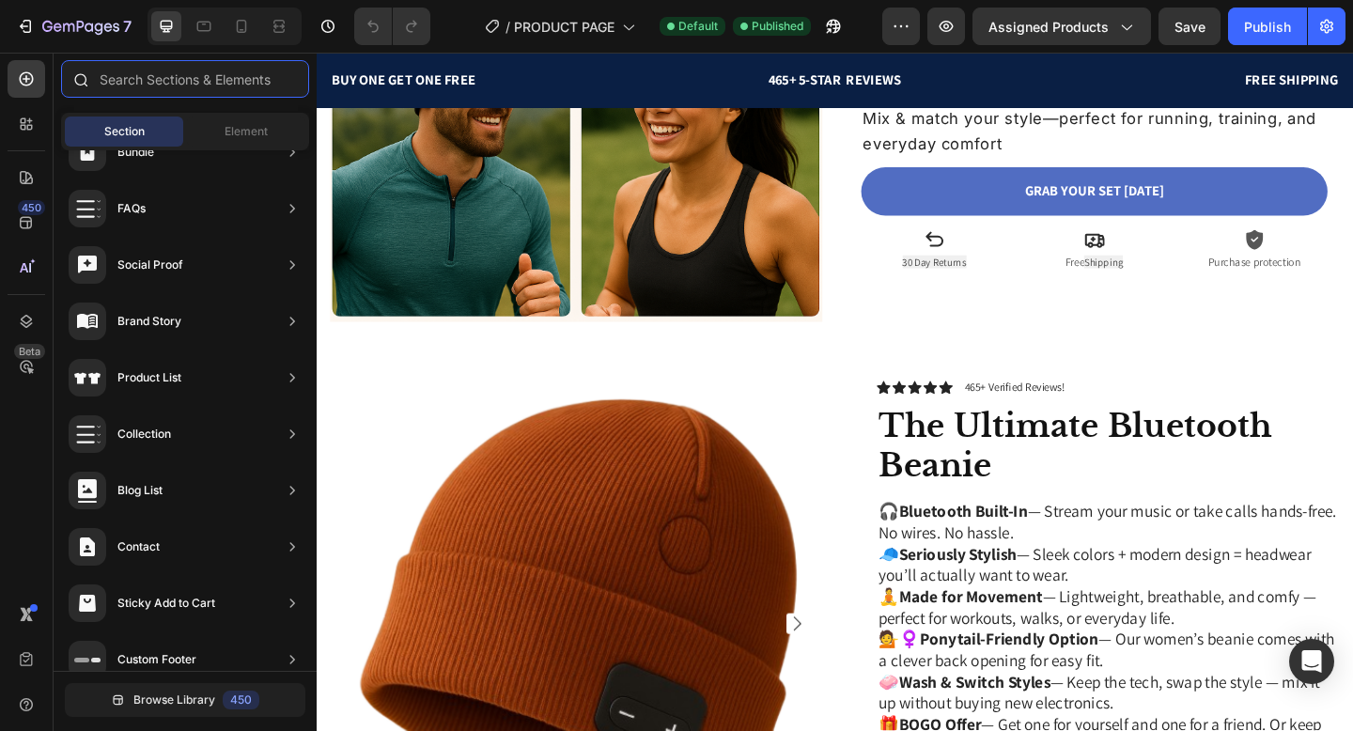
click at [138, 78] on input "text" at bounding box center [185, 79] width 248 height 38
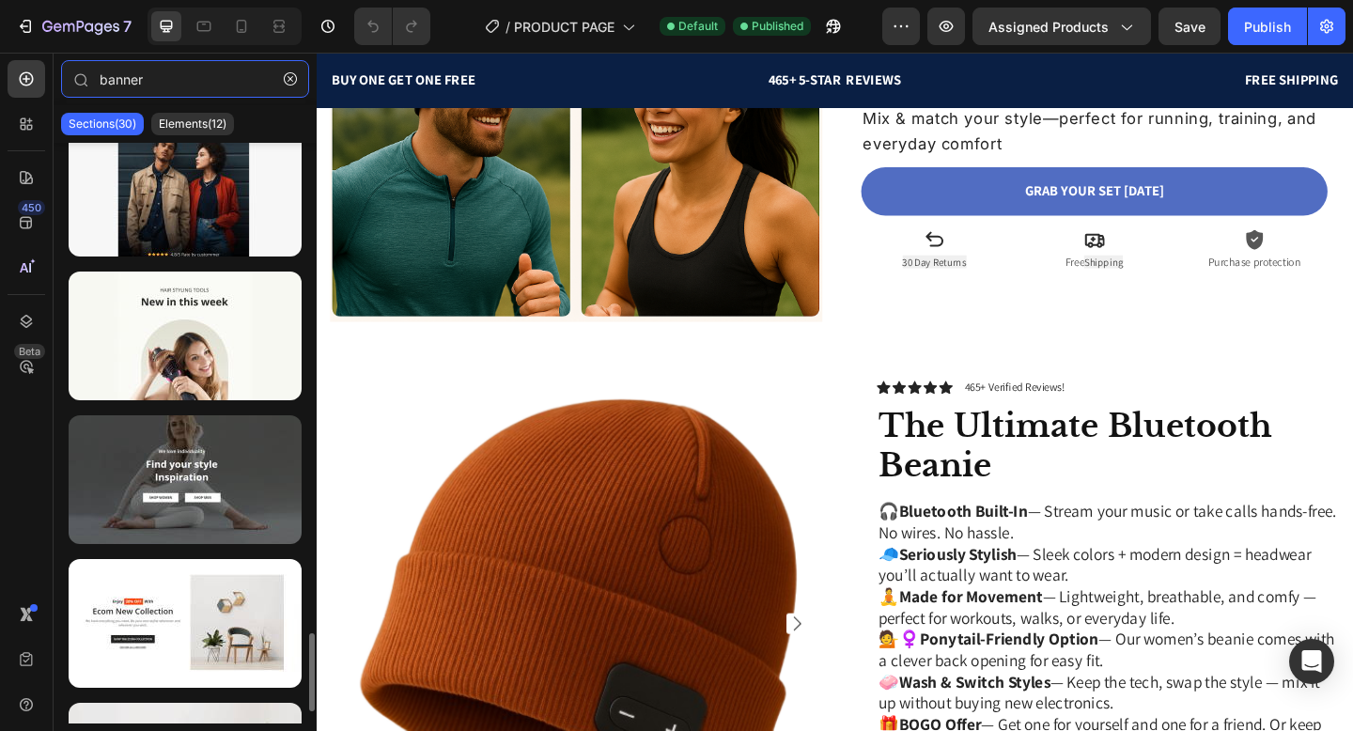
scroll to position [3725, 0]
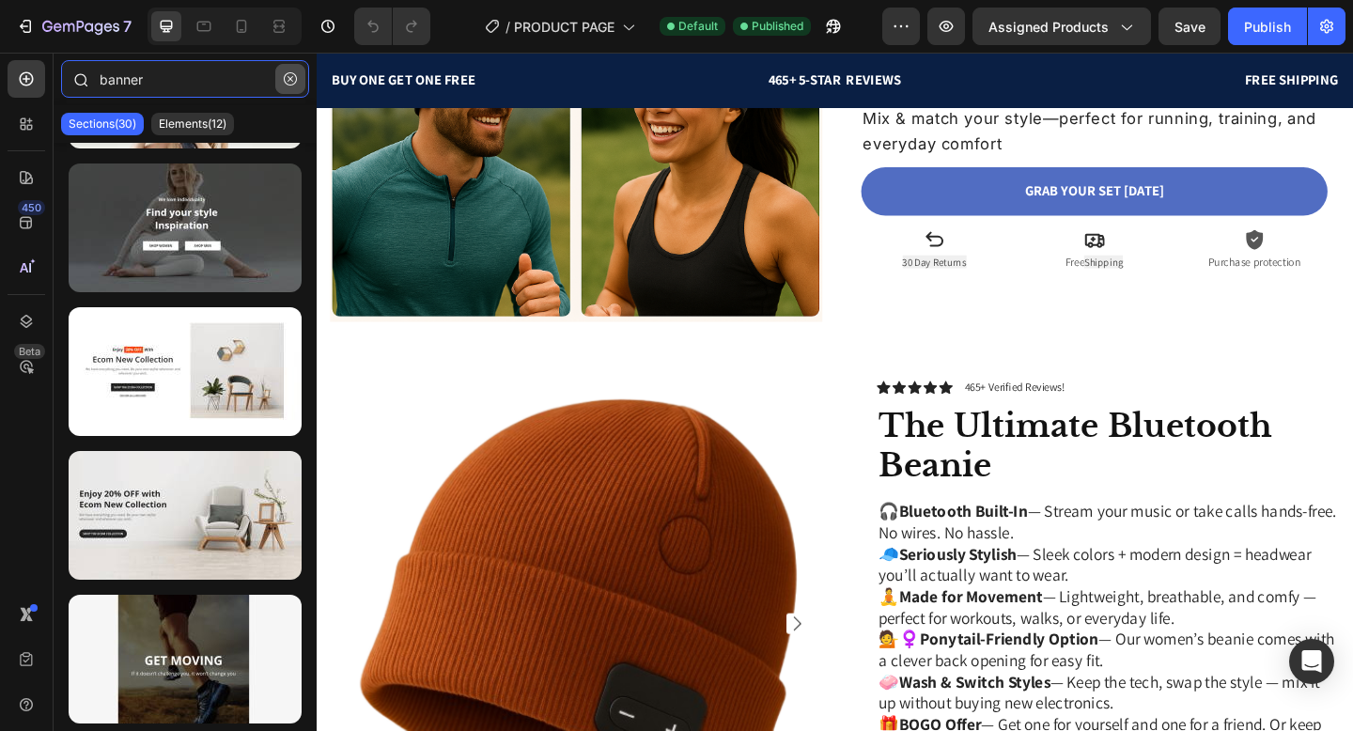
type input "banner"
click at [292, 77] on icon "button" at bounding box center [290, 78] width 13 height 13
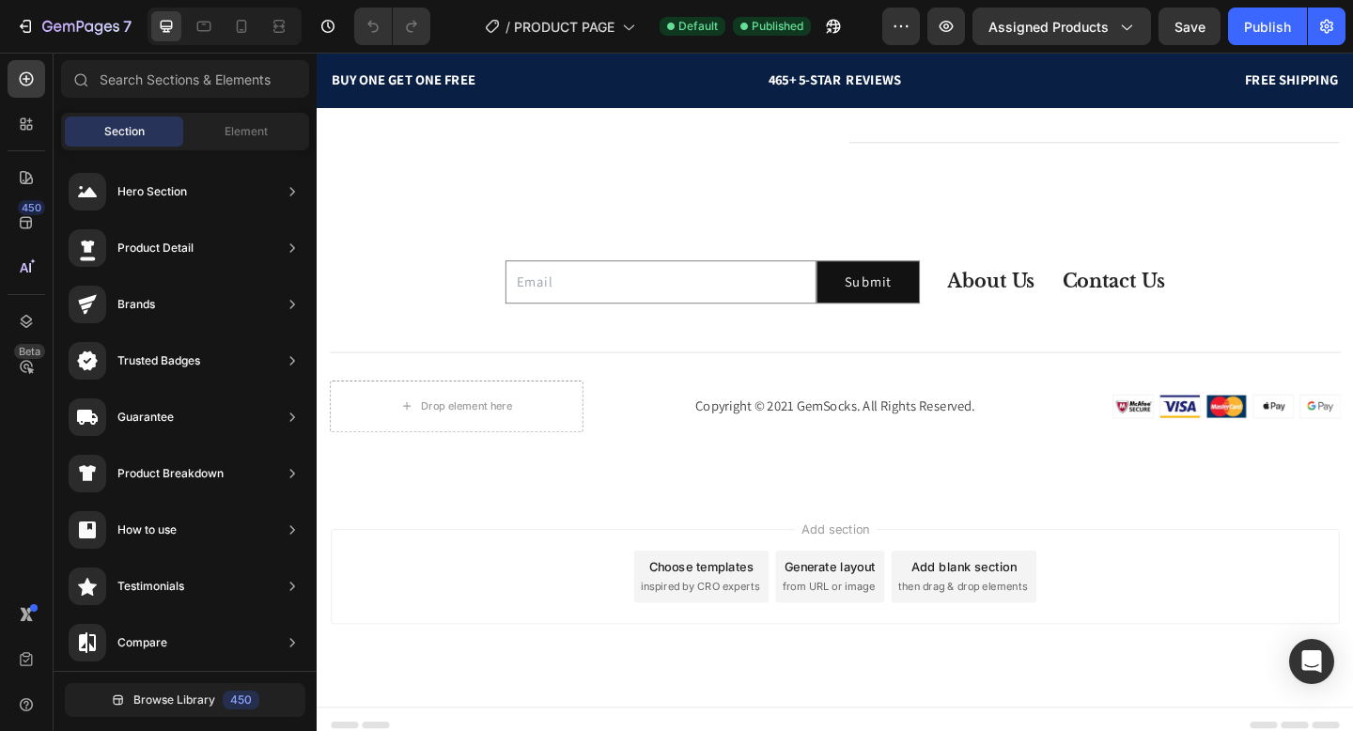
scroll to position [4035, 0]
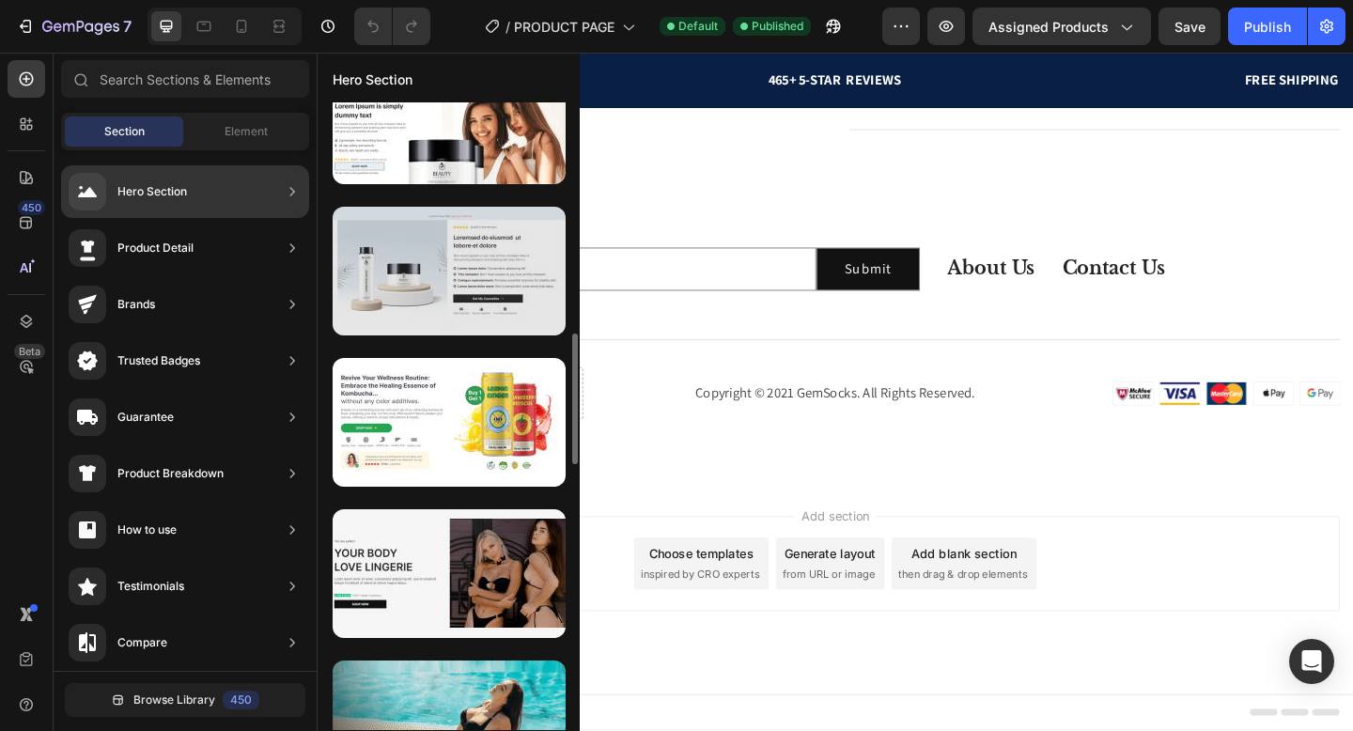
click at [408, 237] on div at bounding box center [449, 271] width 233 height 129
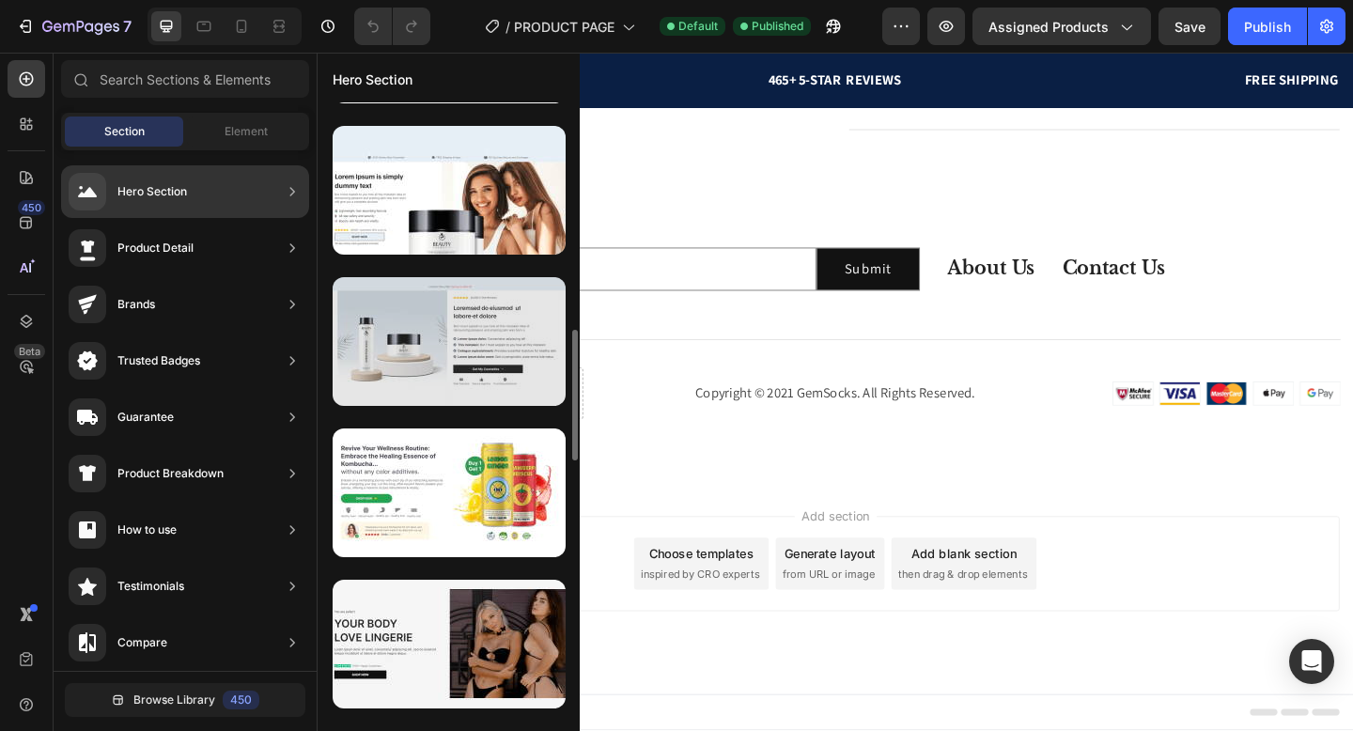
scroll to position [1038, 0]
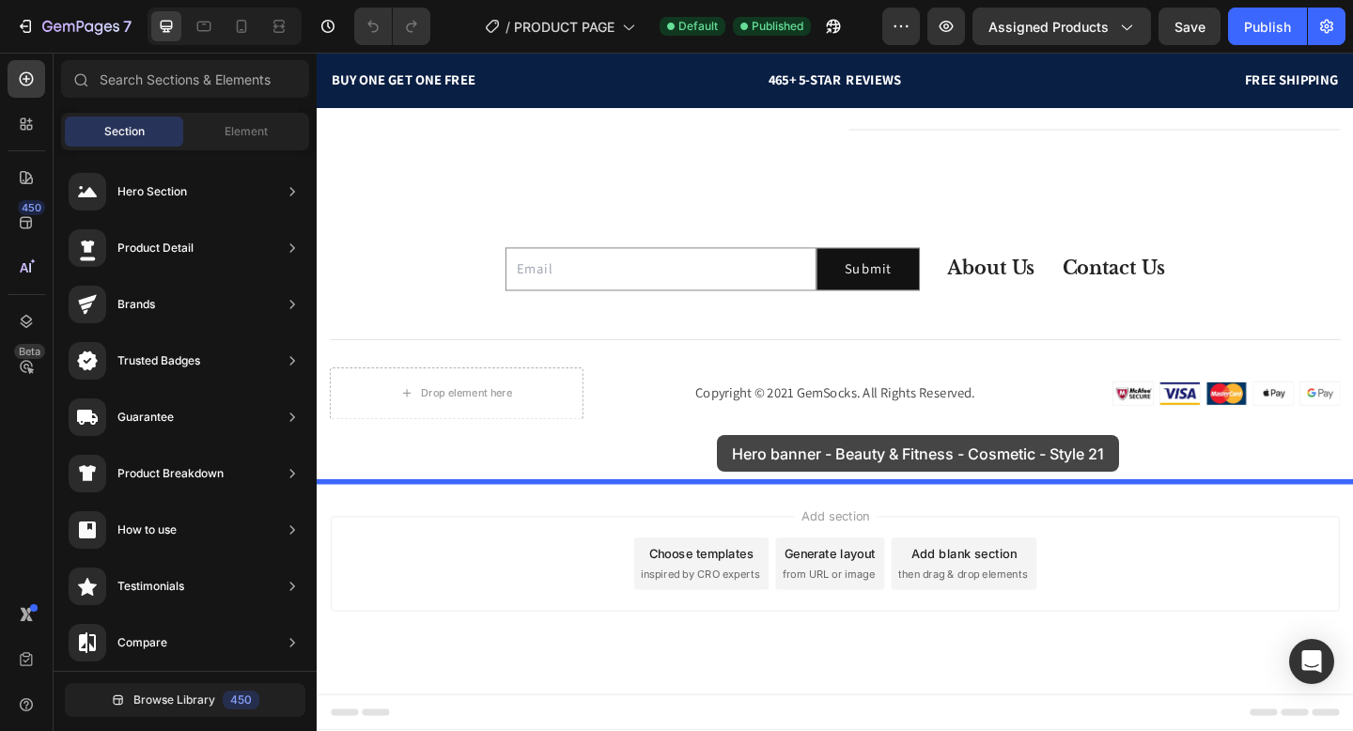
drag, startPoint x: 728, startPoint y: 268, endPoint x: 749, endPoint y: 484, distance: 217.1
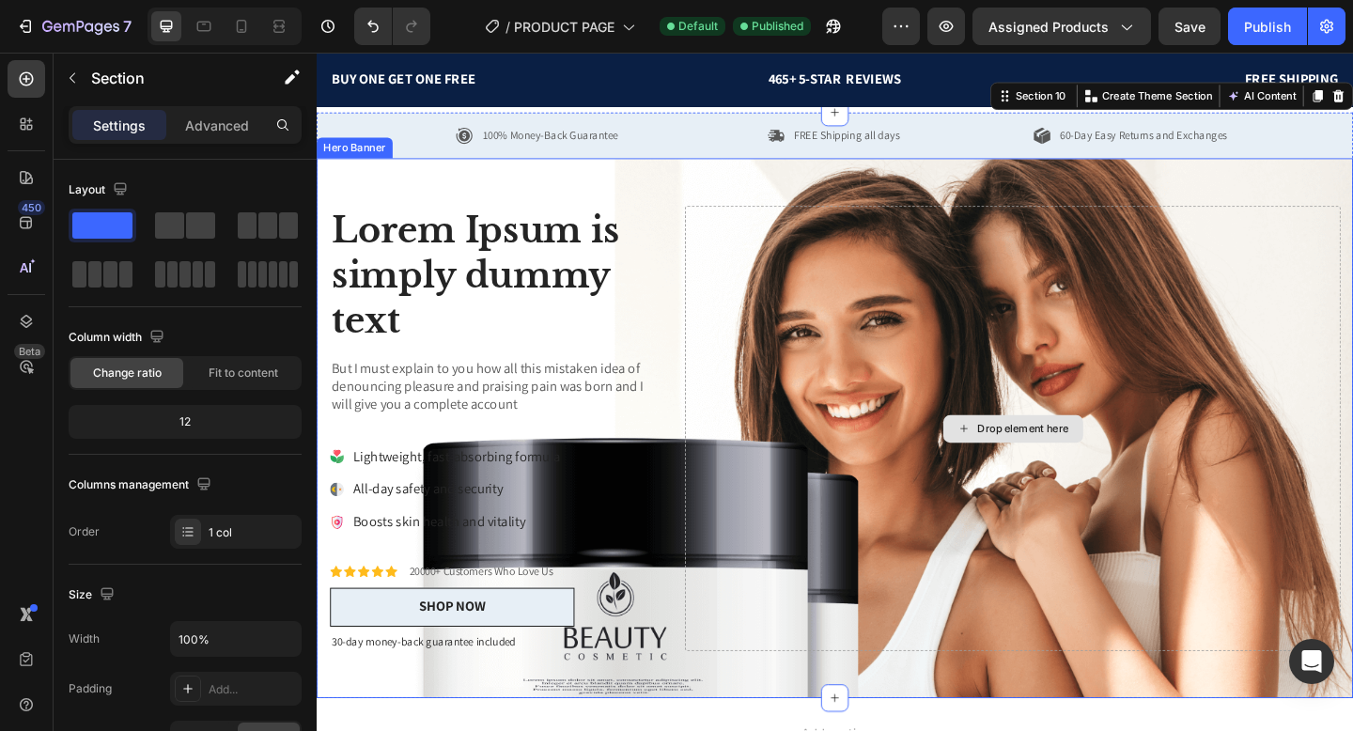
scroll to position [4386, 0]
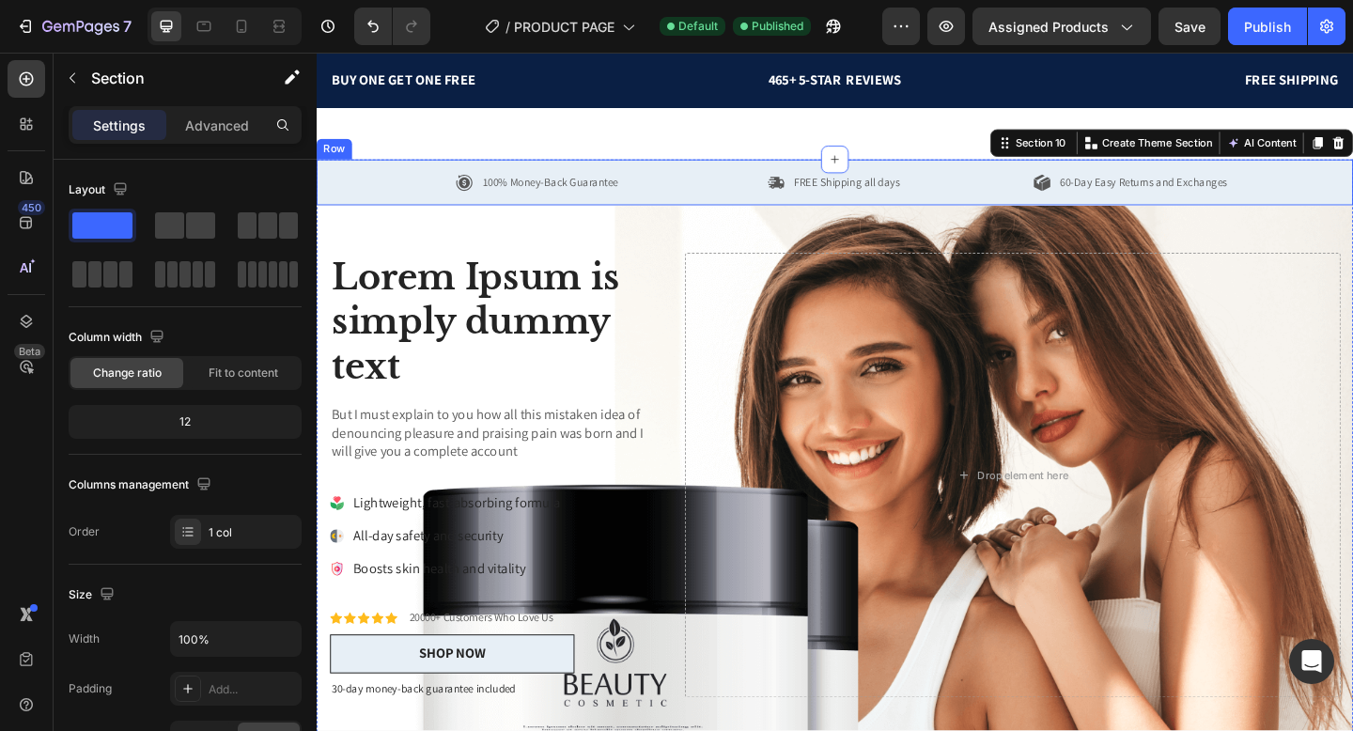
click at [766, 178] on div "100% Money-Back Guarantee Item List FREE Shipping all days Item List 60-Day Eas…" at bounding box center [881, 194] width 1128 height 51
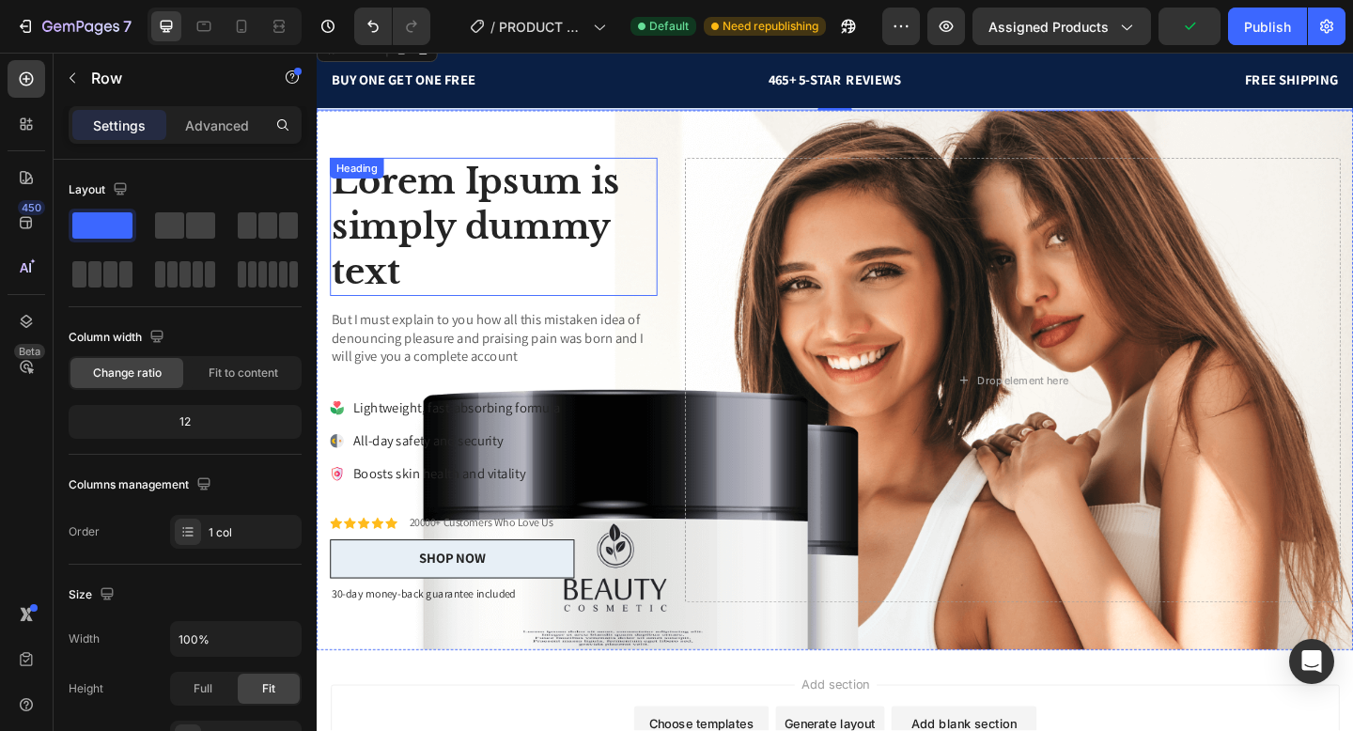
scroll to position [4370, 0]
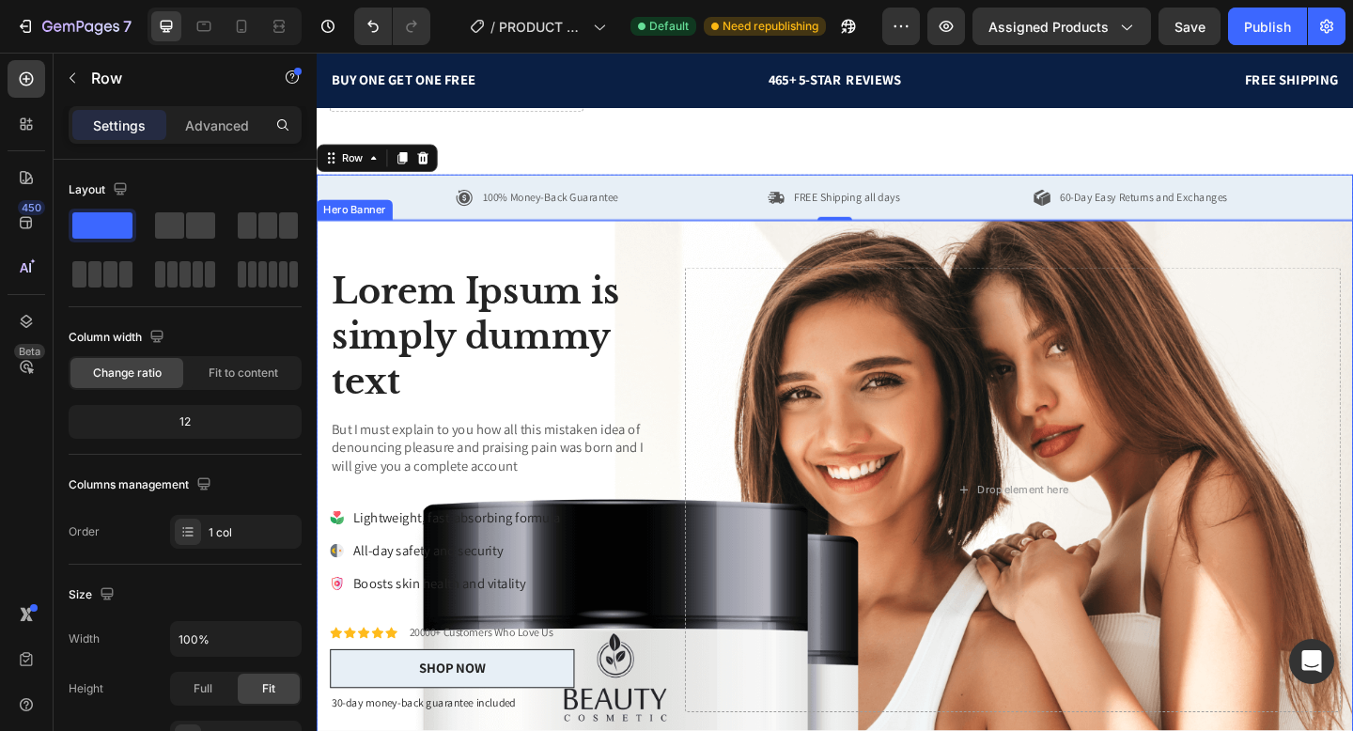
click at [703, 273] on div "Icon Icon Icon Icon Icon Icon List 20000+ Customers Who Love Us Text Block Row …" at bounding box center [881, 528] width 1128 height 587
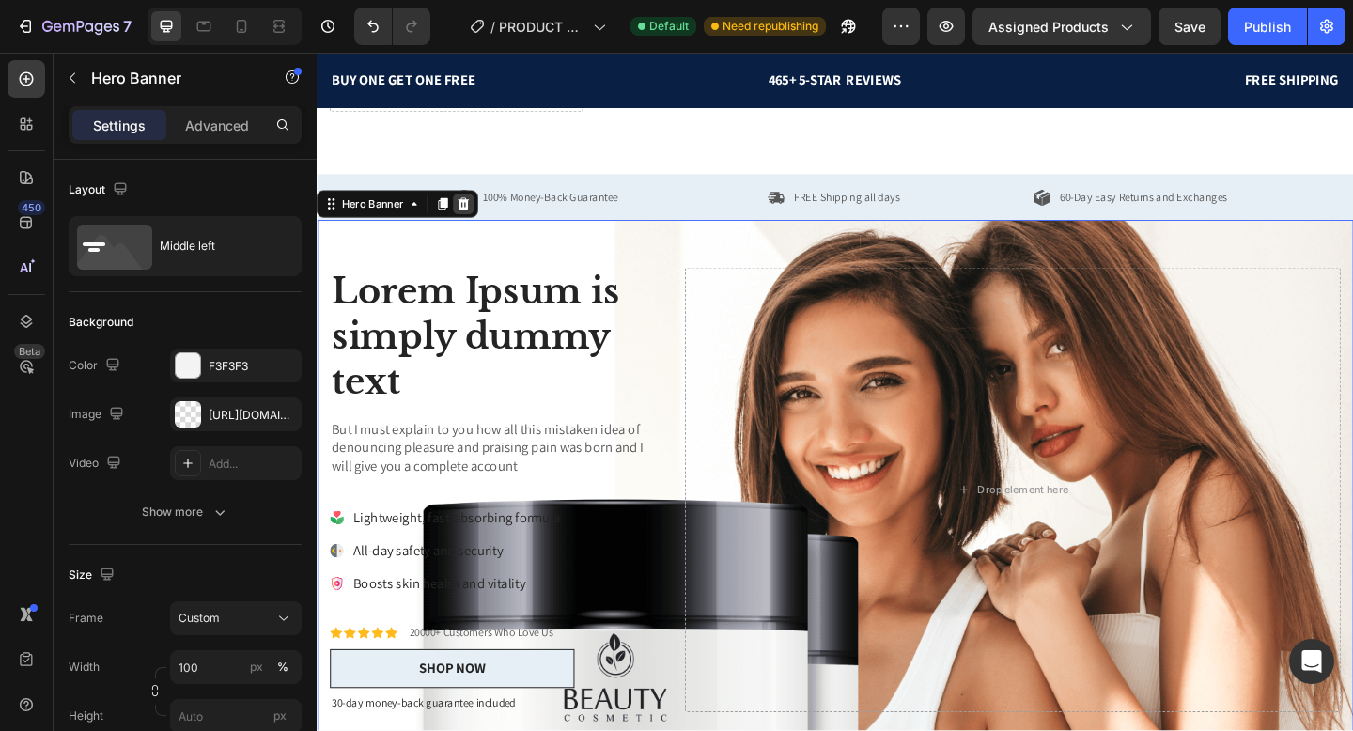
click at [479, 220] on icon at bounding box center [477, 217] width 12 height 13
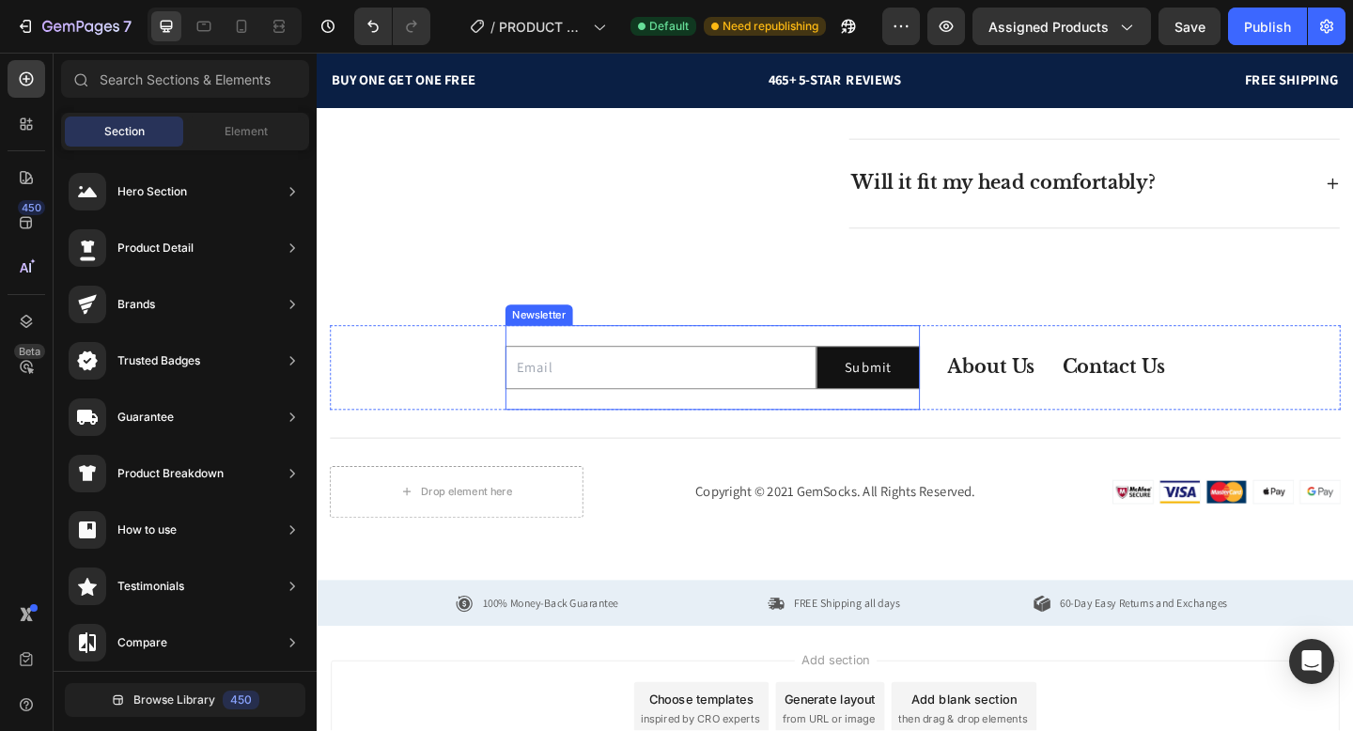
scroll to position [3956, 0]
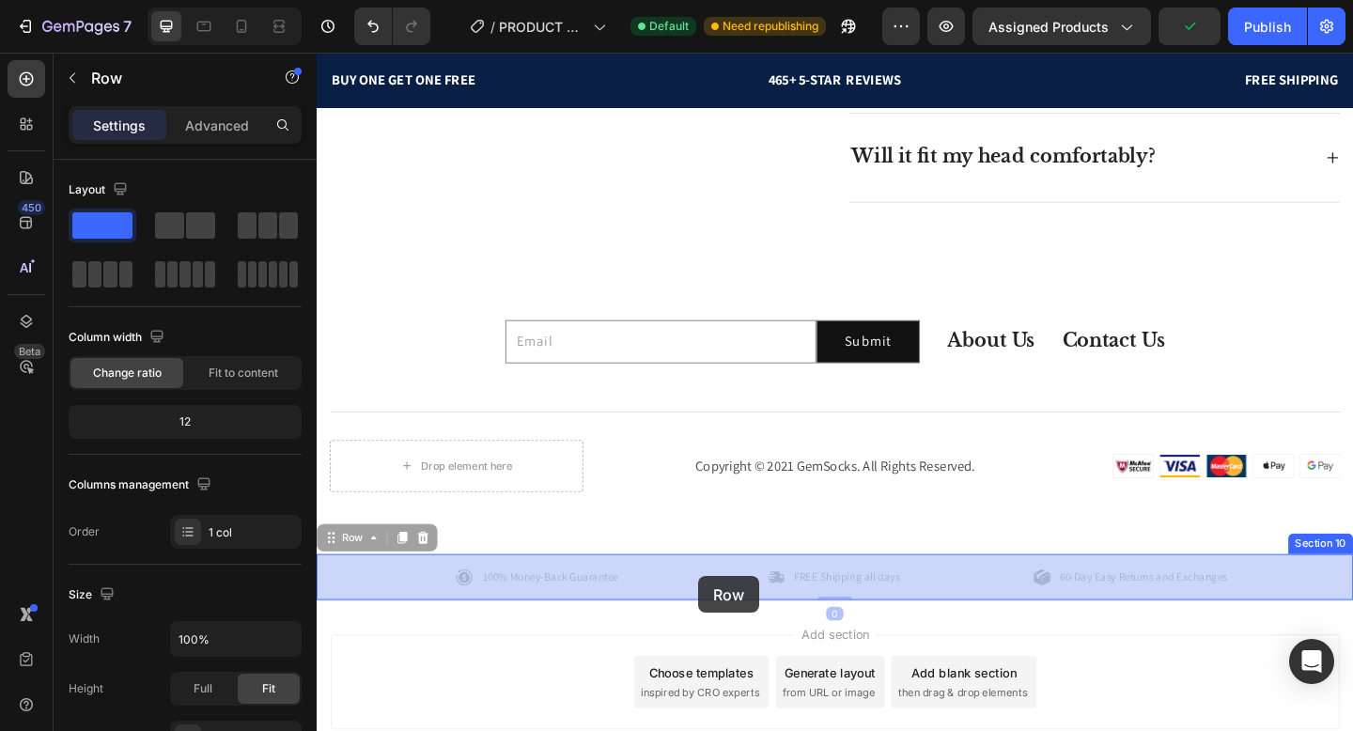
drag, startPoint x: 733, startPoint y: 604, endPoint x: 732, endPoint y: 622, distance: 17.9
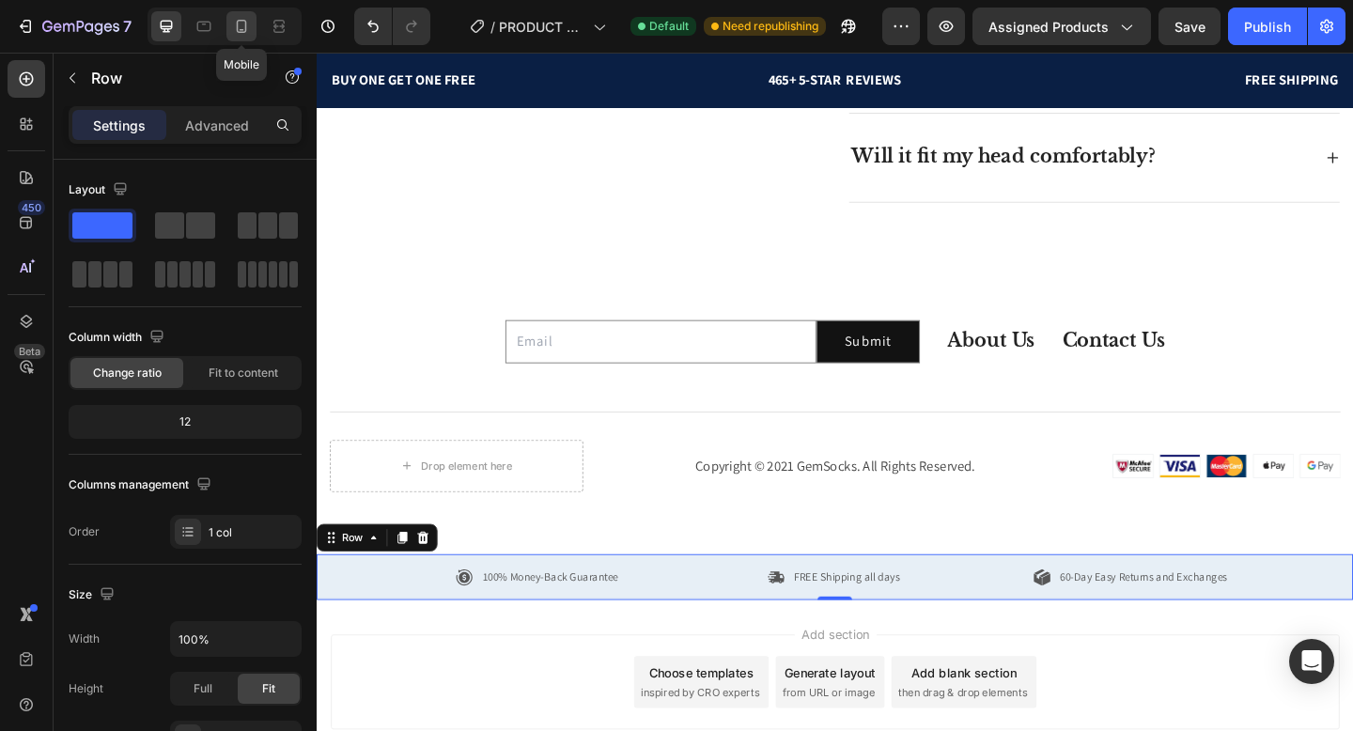
click at [240, 35] on icon at bounding box center [241, 26] width 19 height 19
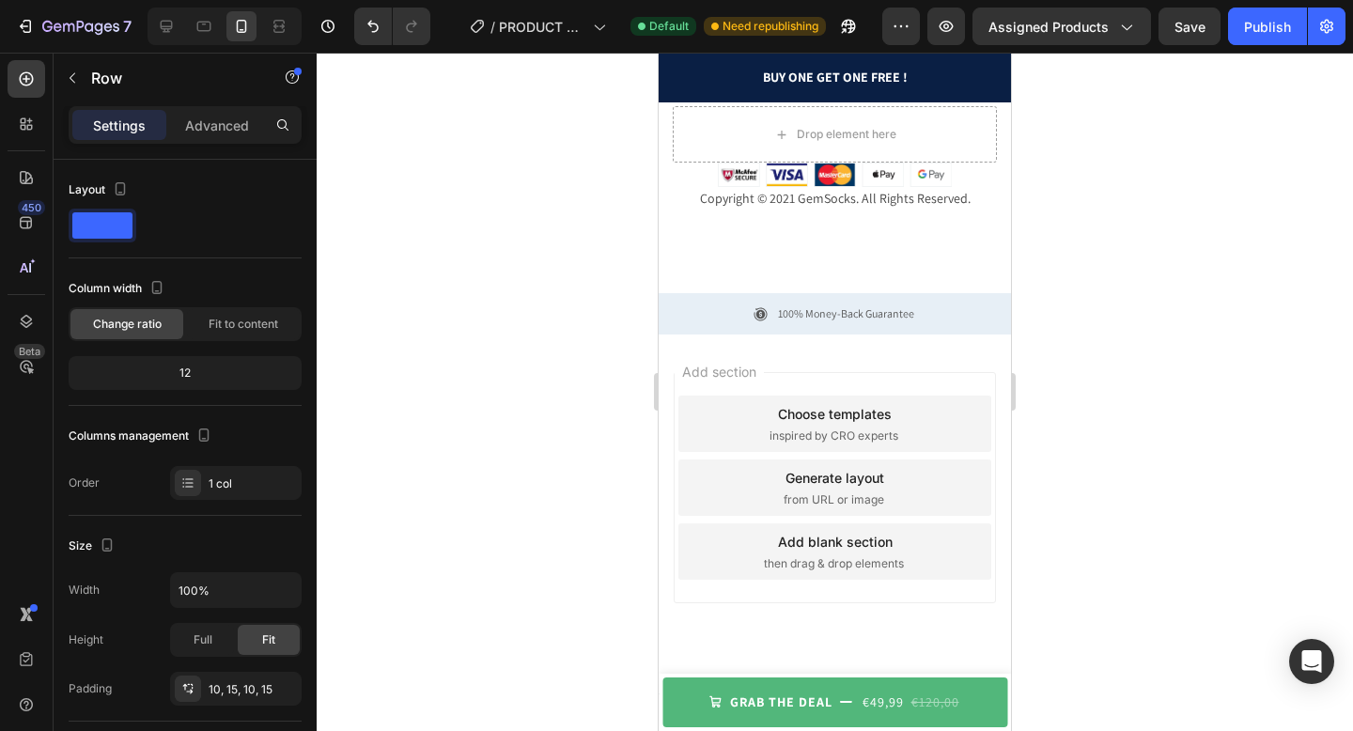
scroll to position [4450, 0]
click at [828, 301] on div "100% Money-Back Guarantee" at bounding box center [846, 312] width 142 height 23
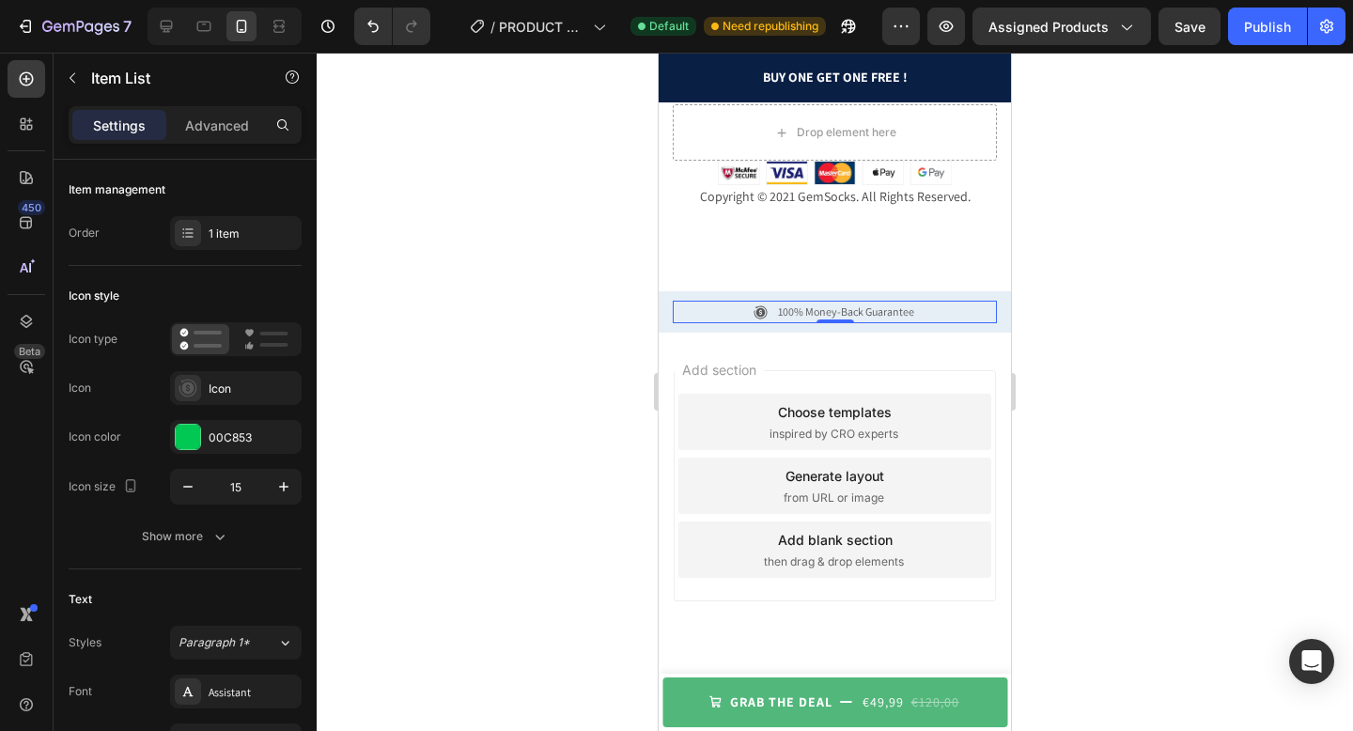
click at [781, 310] on p "100% Money-Back Guarantee" at bounding box center [846, 312] width 136 height 17
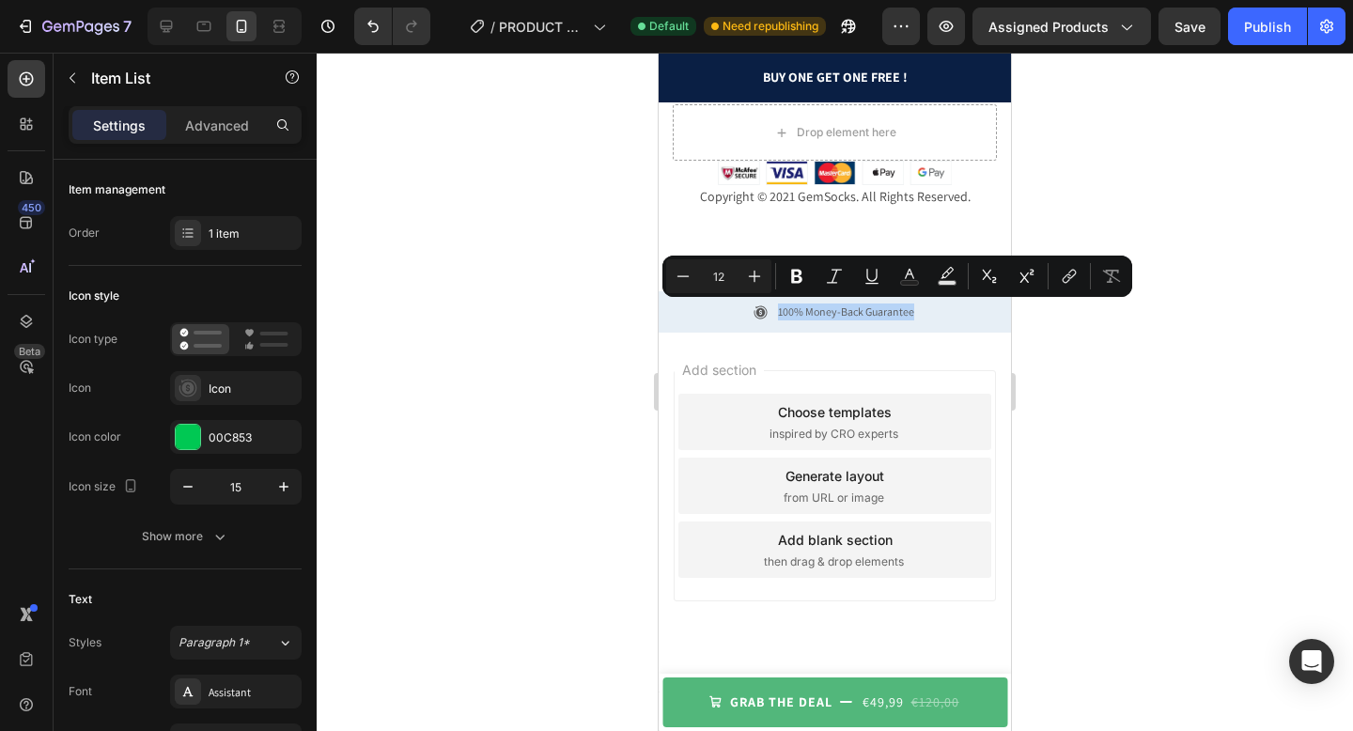
click at [702, 318] on div "100% Money-Back Guarantee" at bounding box center [835, 312] width 324 height 23
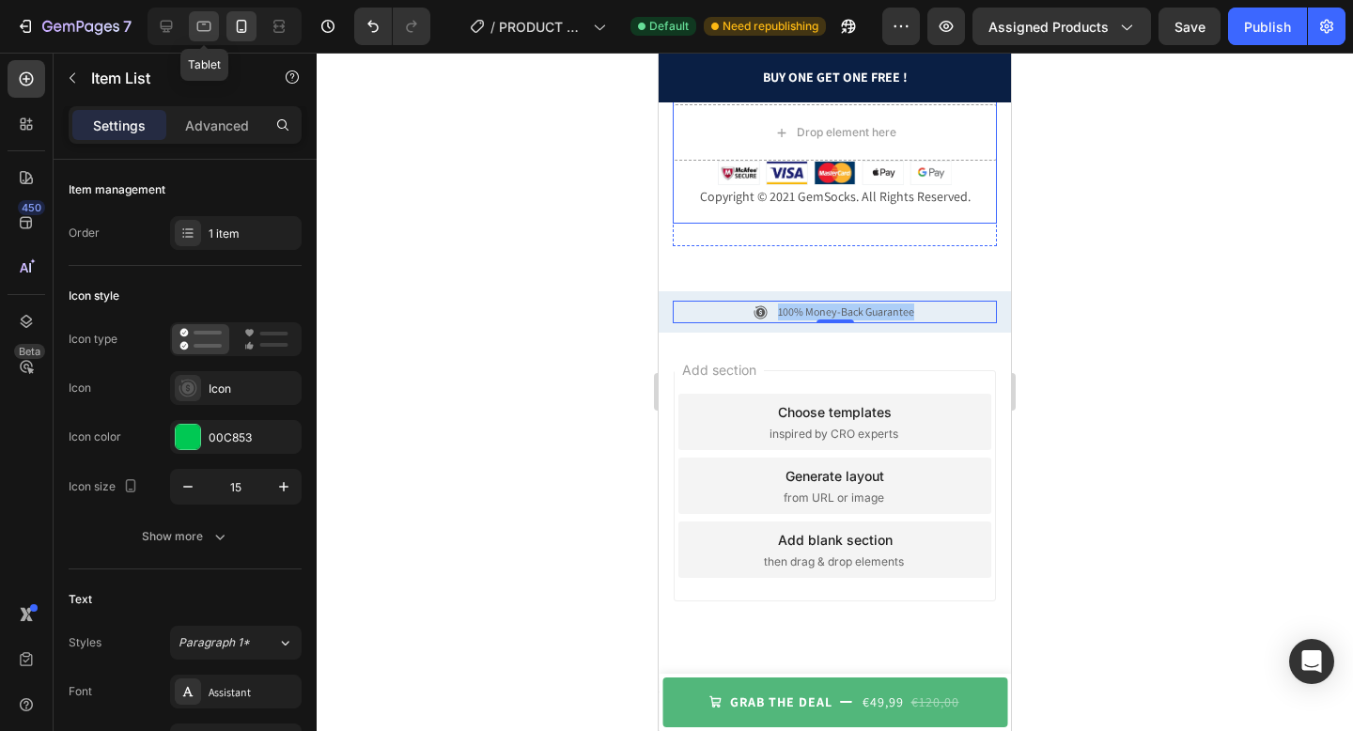
click at [204, 27] on icon at bounding box center [204, 26] width 19 height 19
type input "20"
type input "13"
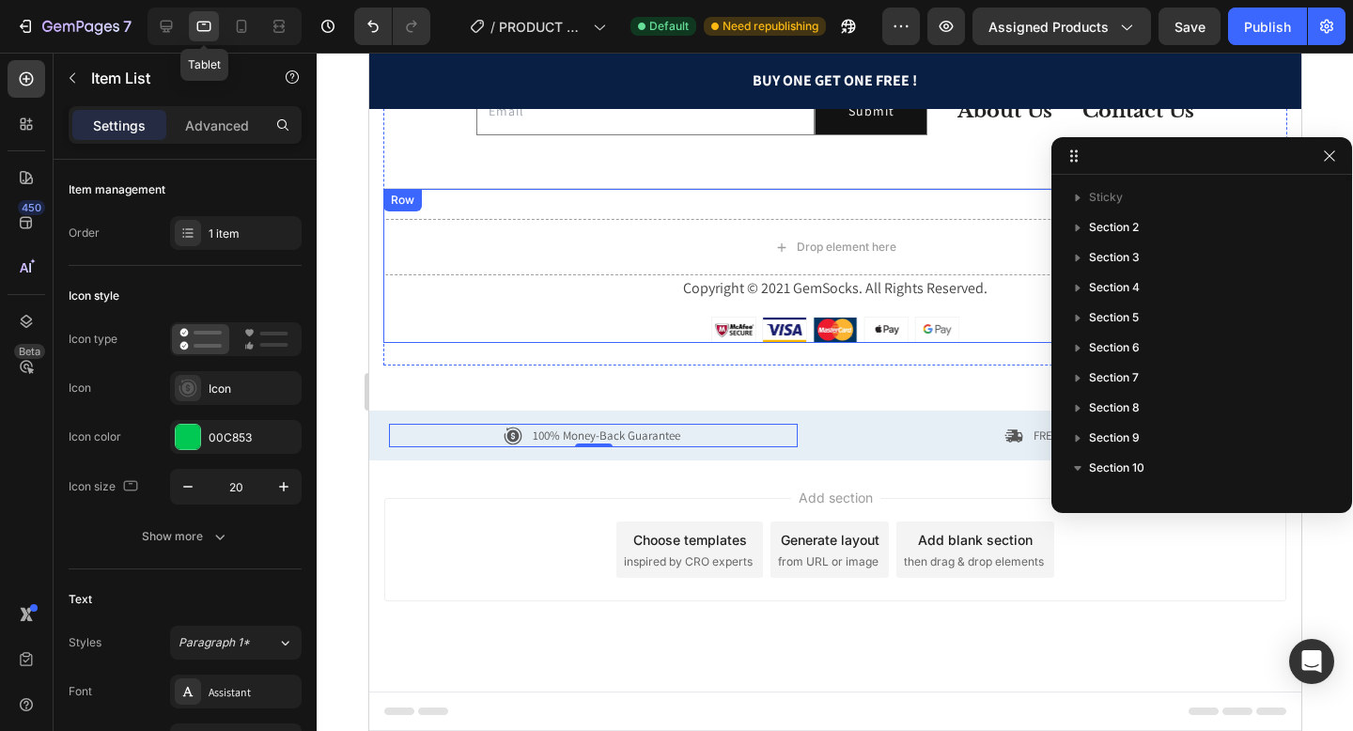
scroll to position [291, 0]
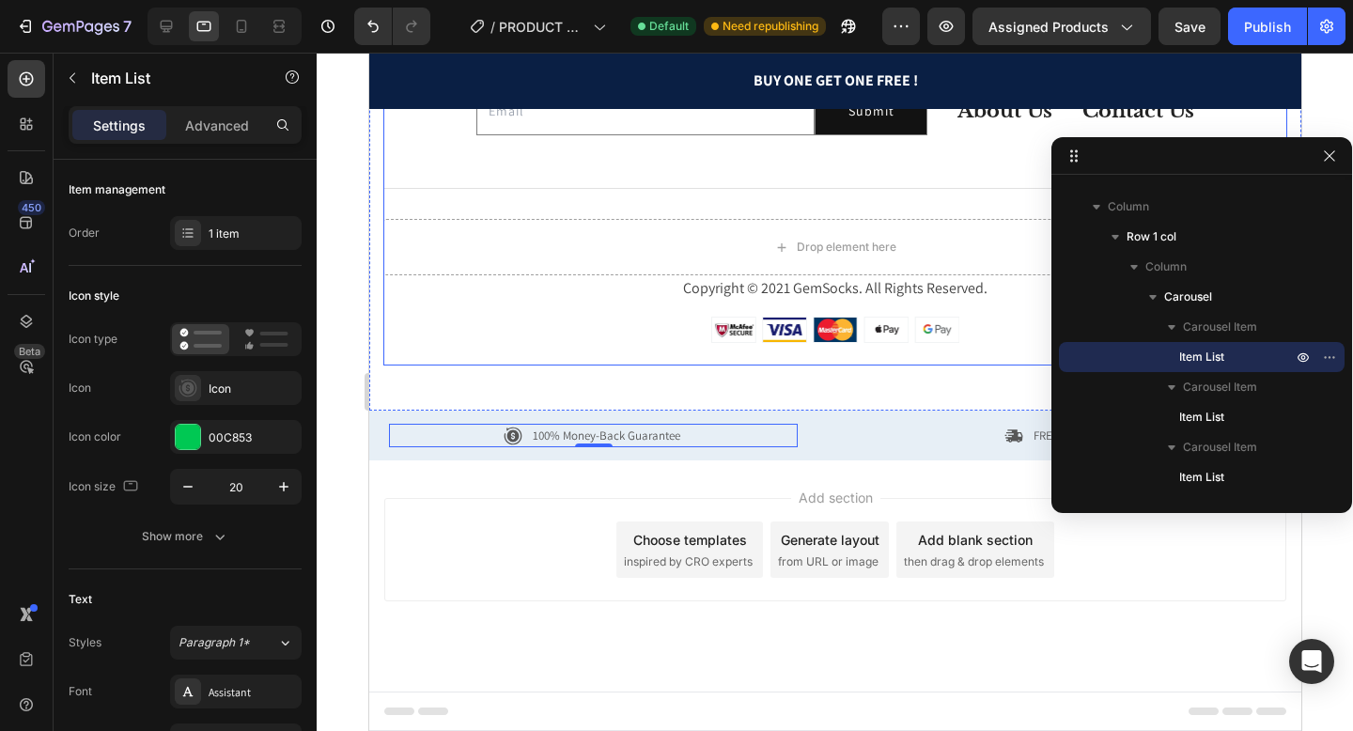
click at [623, 320] on div "Image Image Image Image Image Row" at bounding box center [834, 330] width 904 height 26
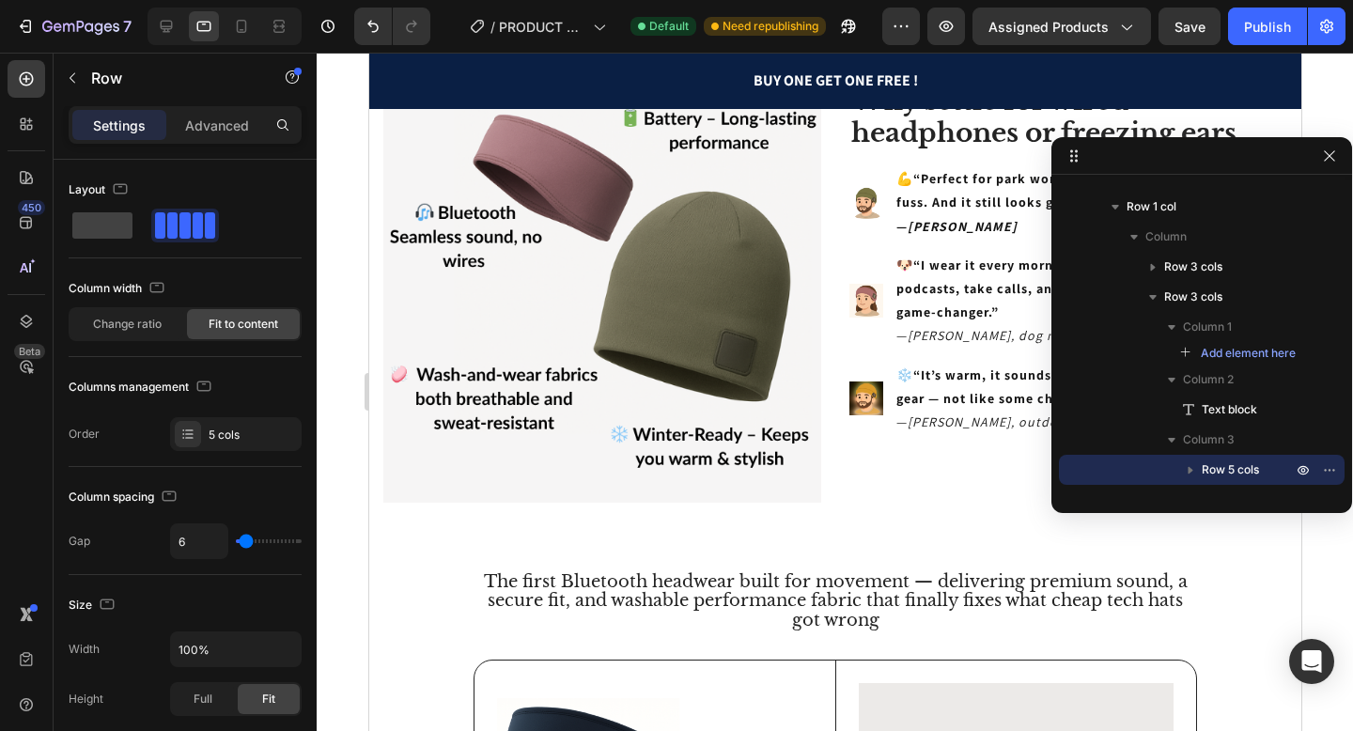
scroll to position [0, 0]
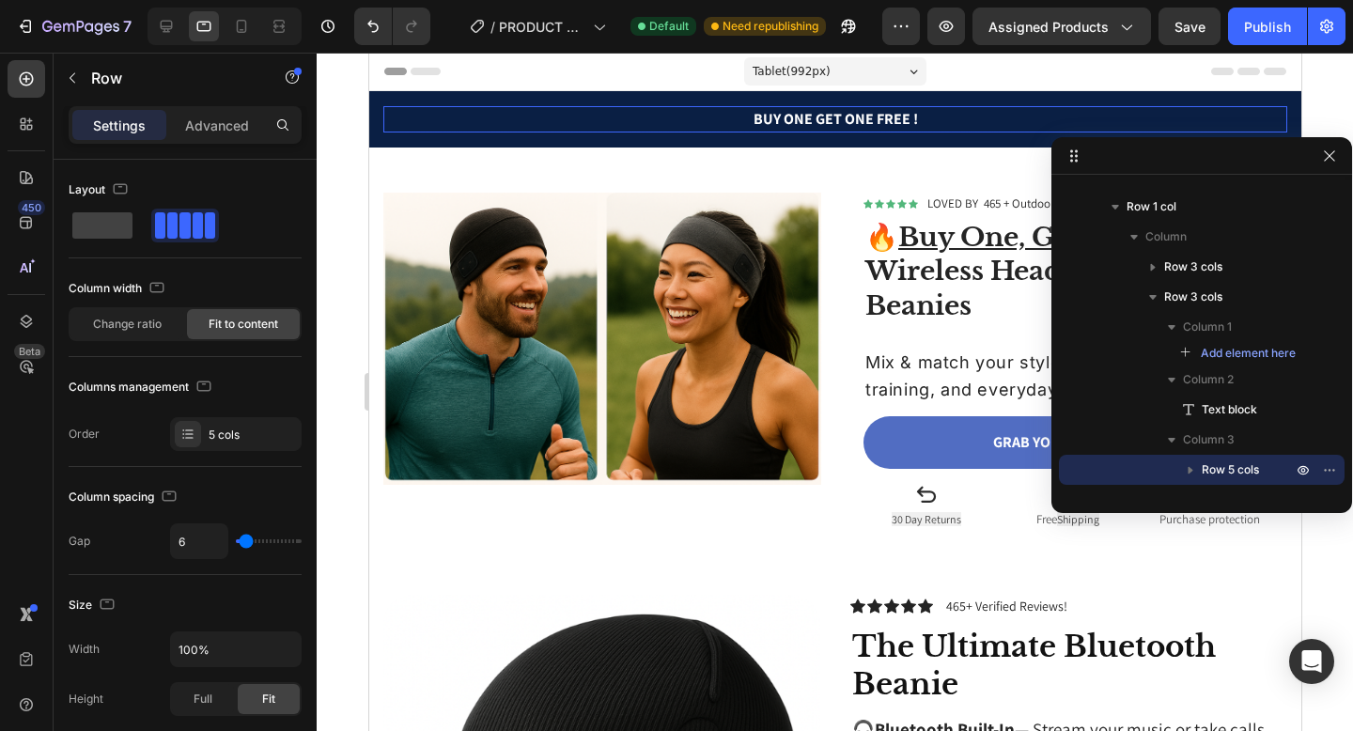
click at [772, 112] on p "BUY ONE GET ONE FREE !" at bounding box center [834, 119] width 900 height 23
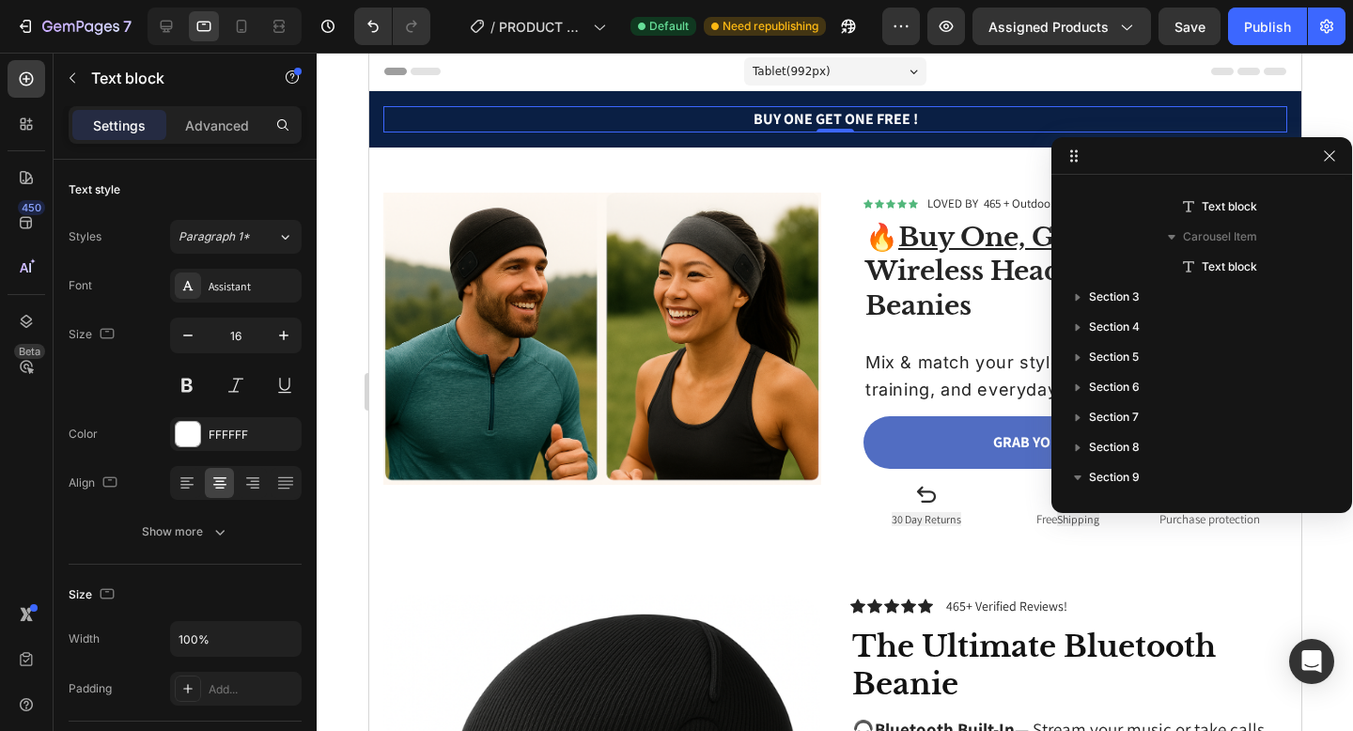
scroll to position [116, 0]
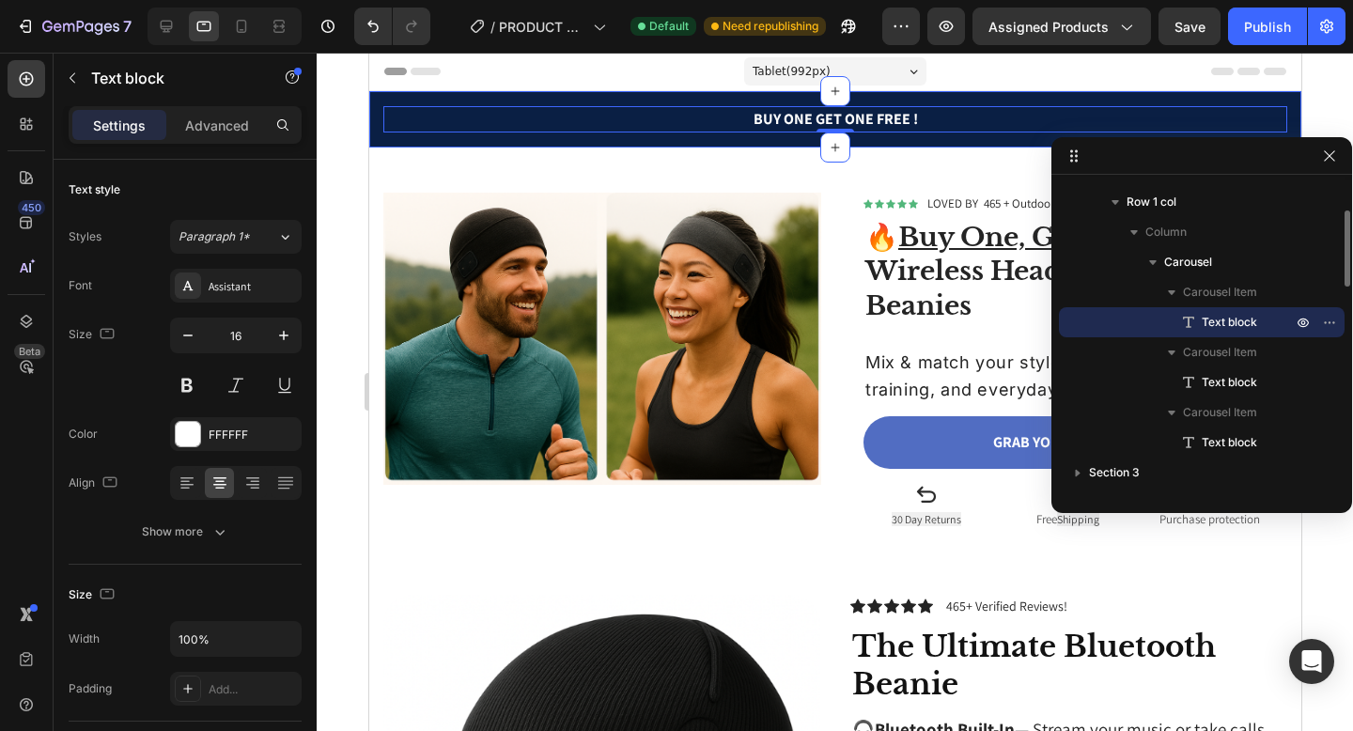
click at [708, 101] on div "BUY ONE GET ONE FREE Text block 465+ 5-STAR REVIEWS Text block FREE SHIPPING Te…" at bounding box center [834, 119] width 932 height 56
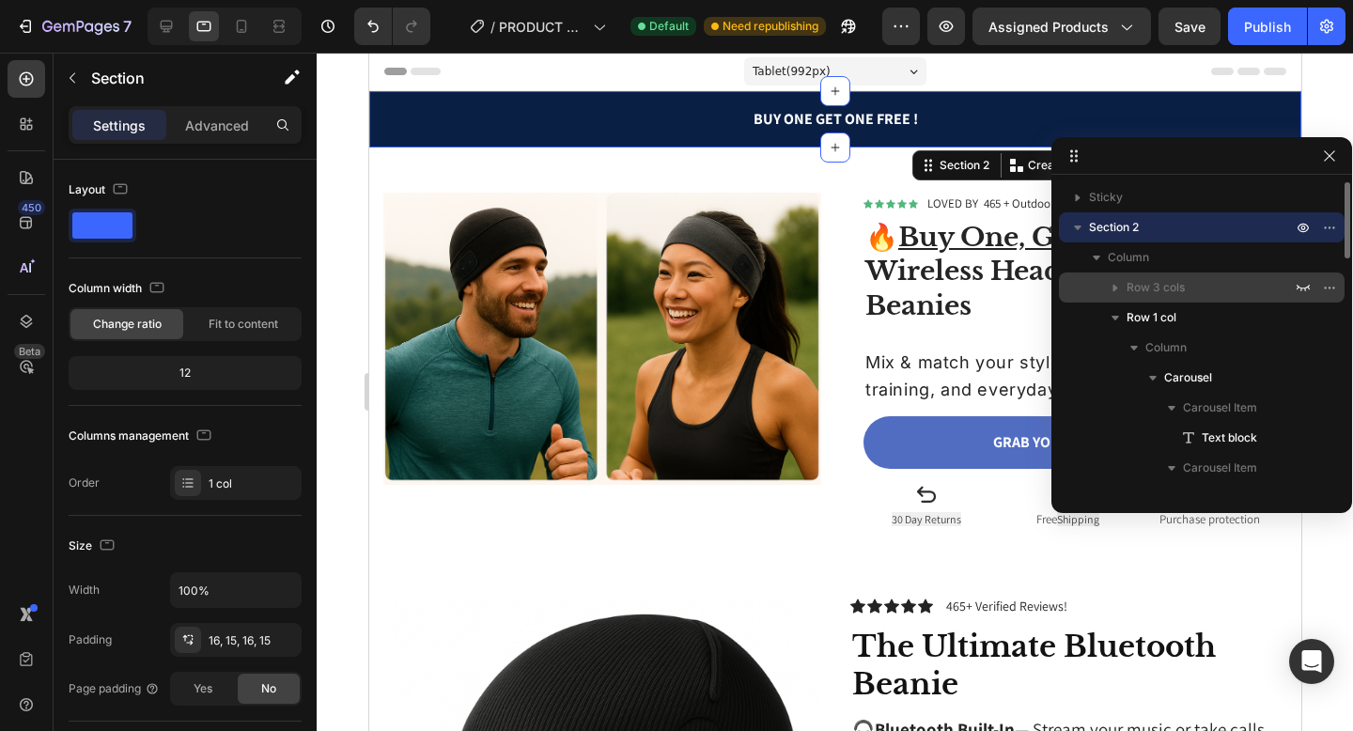
click at [1120, 289] on icon "button" at bounding box center [1115, 287] width 19 height 19
click at [1302, 289] on icon "button" at bounding box center [1303, 288] width 13 height 7
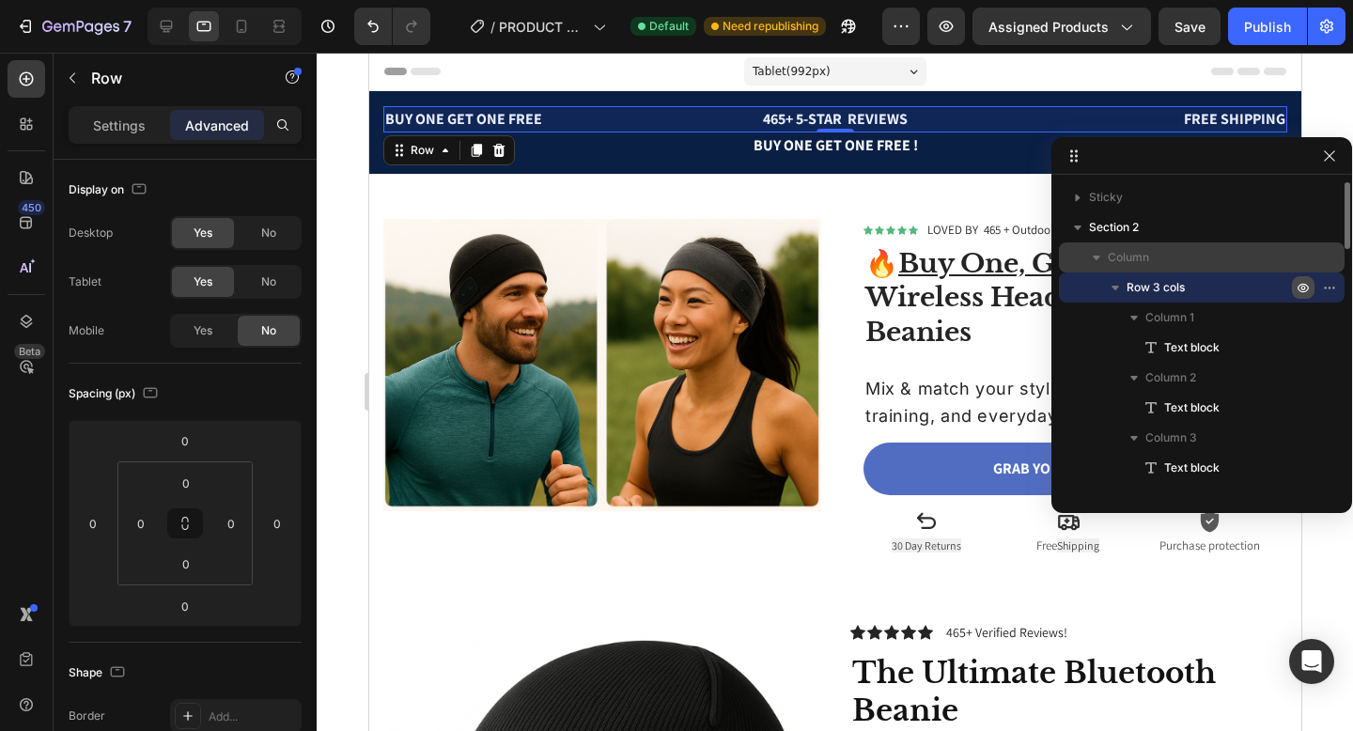
click at [1100, 262] on icon "button" at bounding box center [1096, 257] width 19 height 19
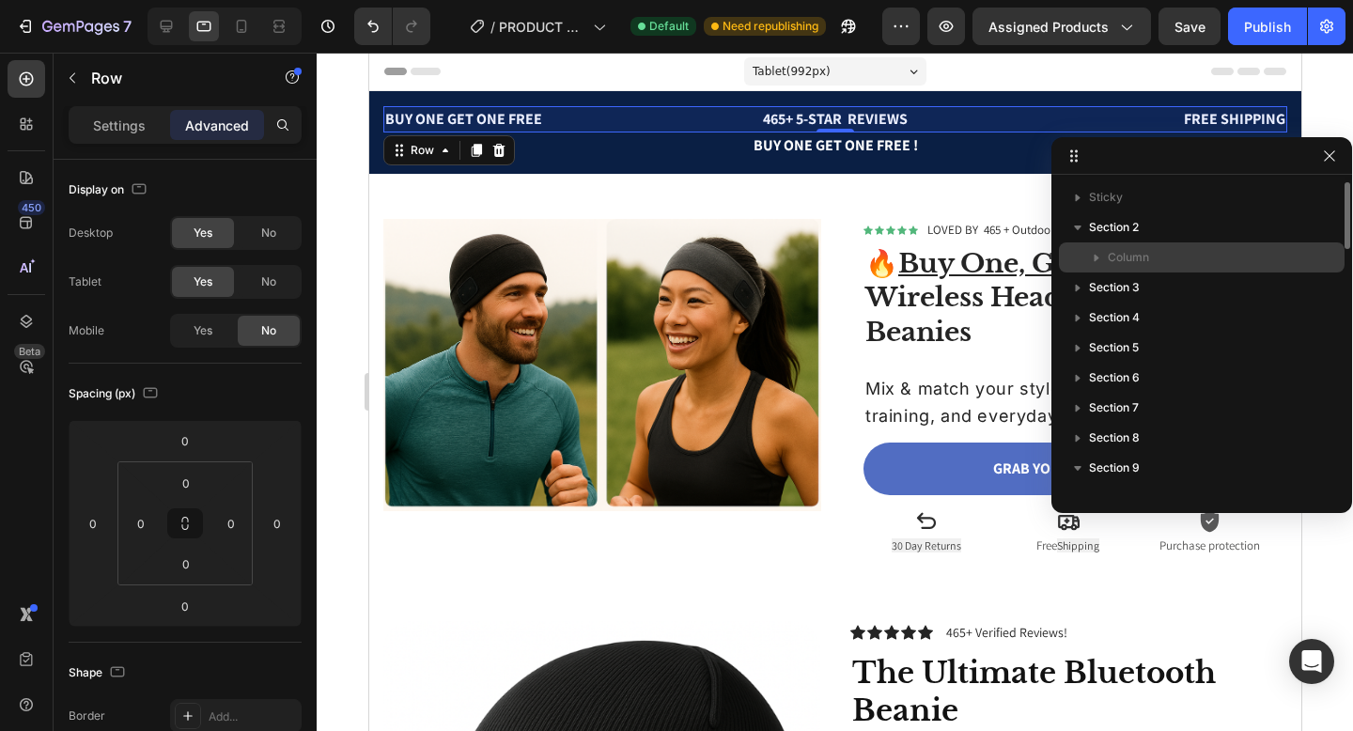
click at [1100, 262] on icon "button" at bounding box center [1096, 257] width 19 height 19
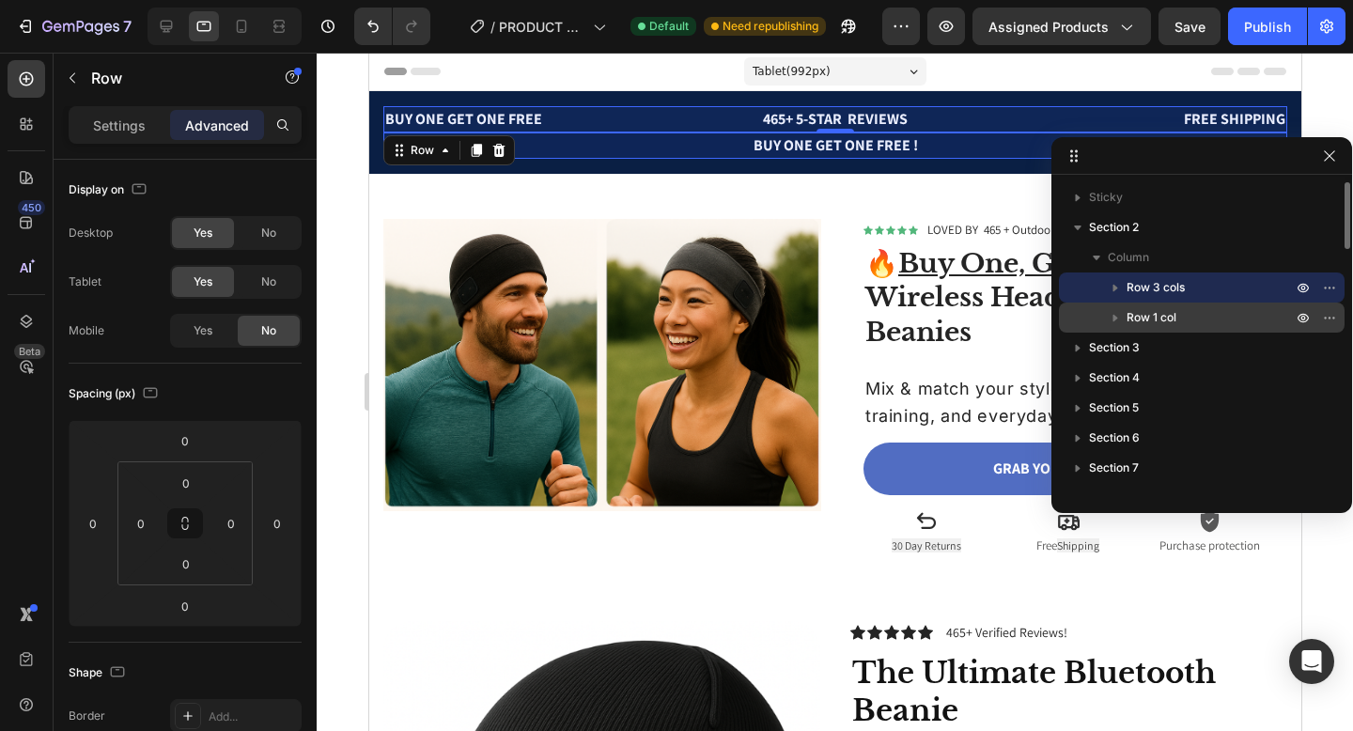
click at [1115, 320] on icon "button" at bounding box center [1116, 319] width 5 height 8
click at [1333, 318] on icon "button" at bounding box center [1334, 318] width 2 height 2
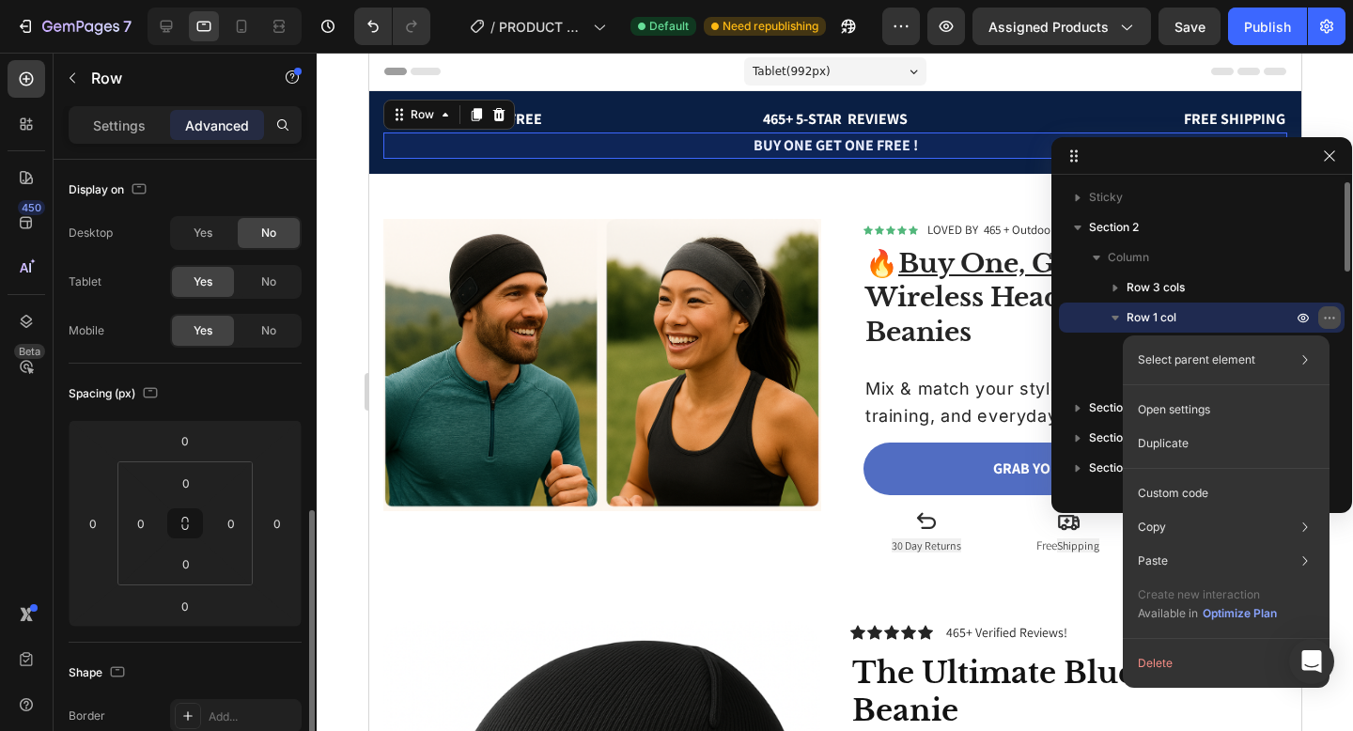
scroll to position [234, 0]
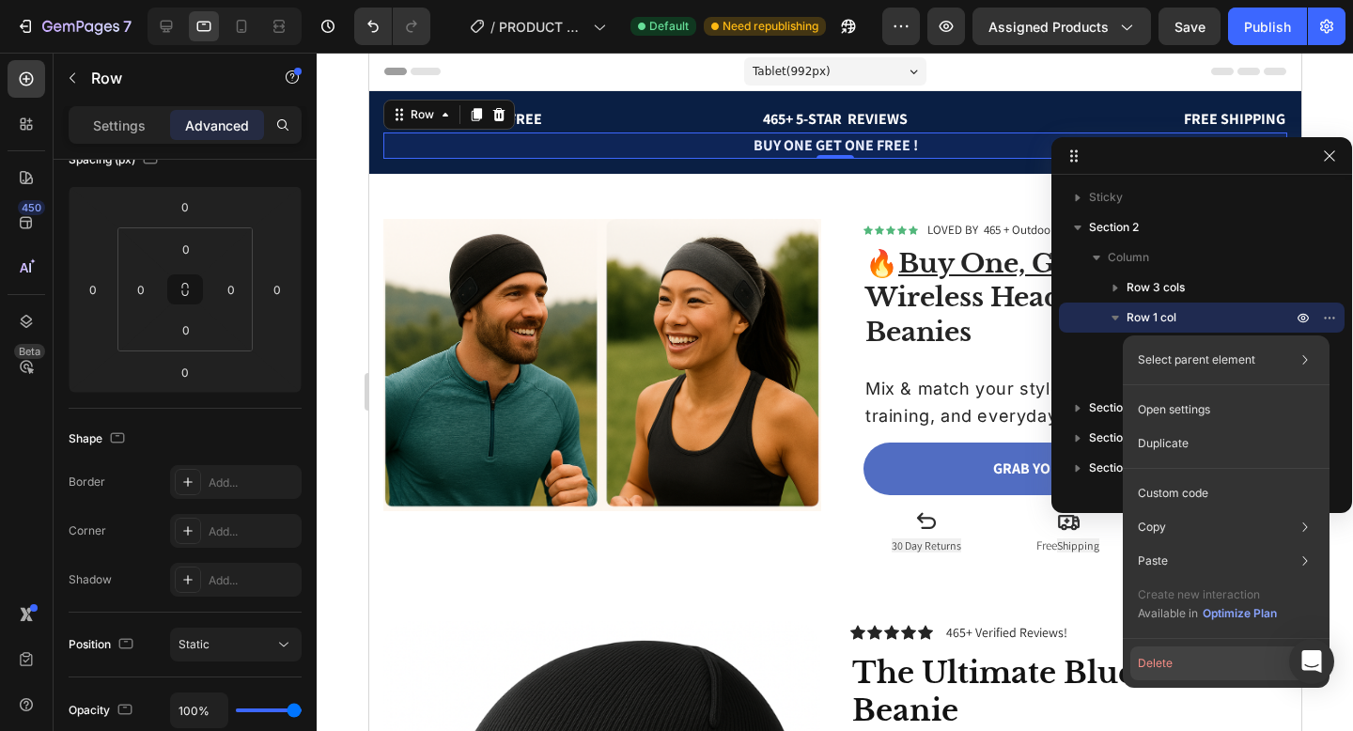
click at [1162, 668] on button "Delete" at bounding box center [1227, 664] width 192 height 34
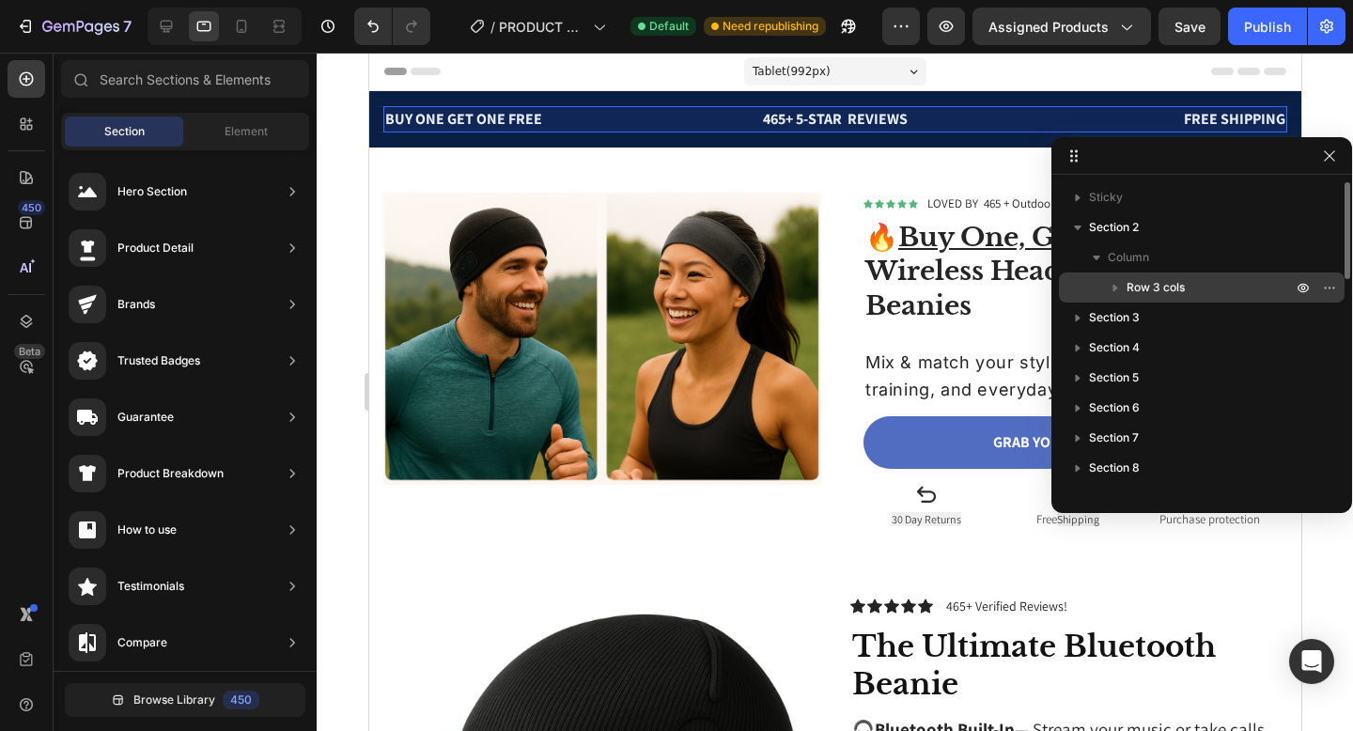
click at [1123, 289] on icon "button" at bounding box center [1115, 287] width 19 height 19
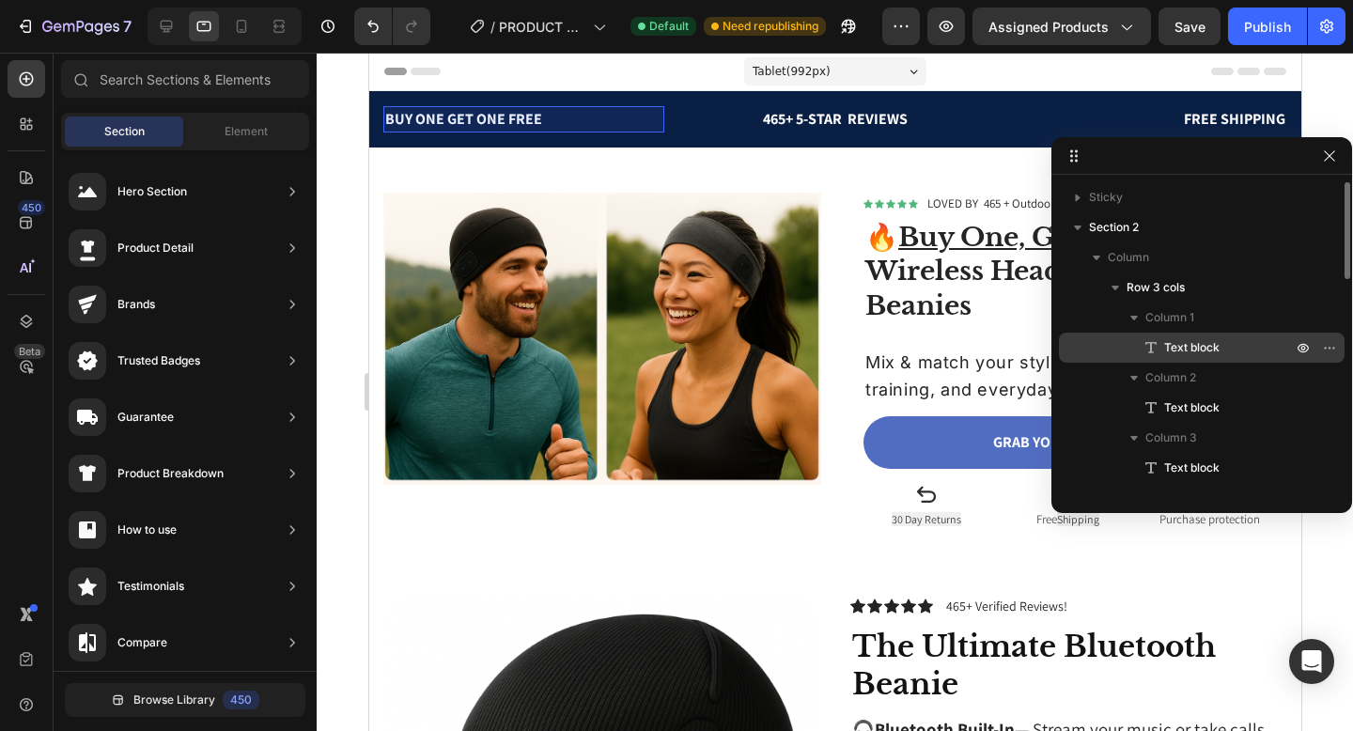
click at [1152, 352] on icon at bounding box center [1151, 347] width 11 height 11
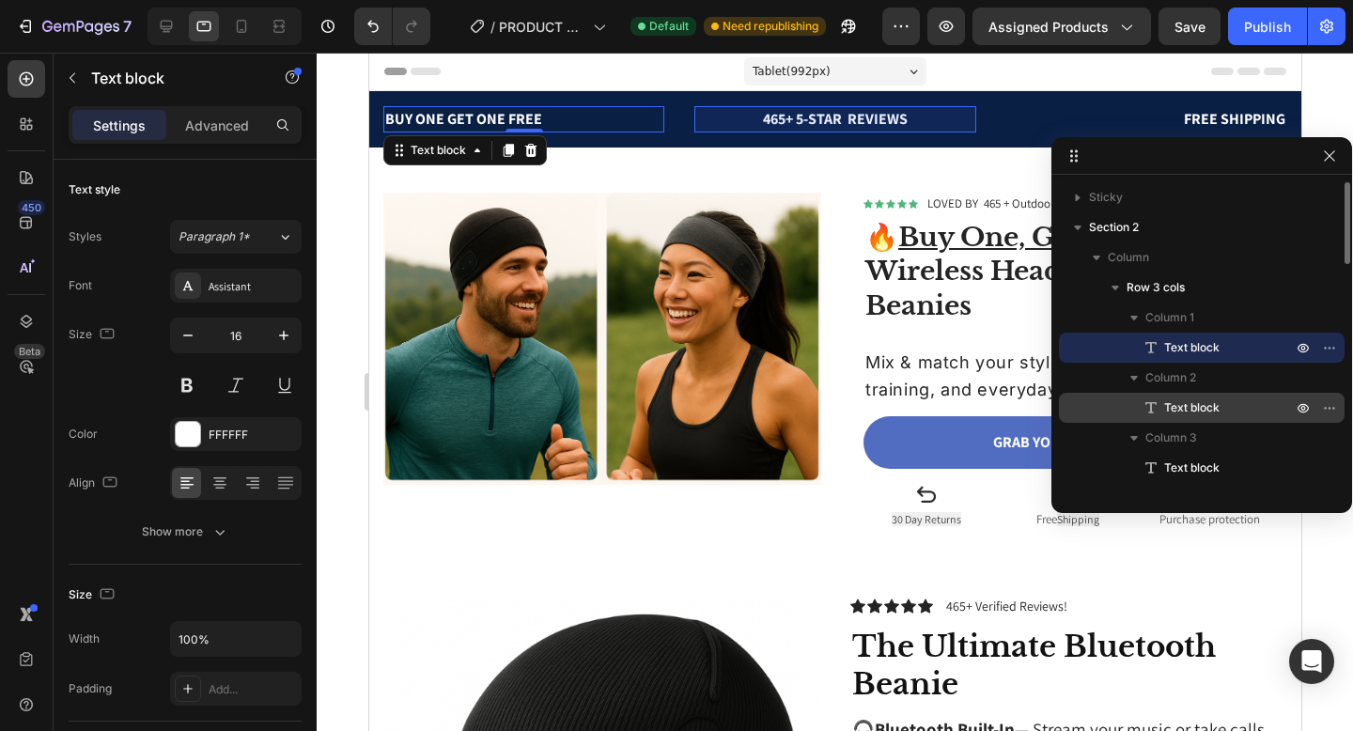
click at [1168, 409] on span "Text block" at bounding box center [1191, 407] width 55 height 19
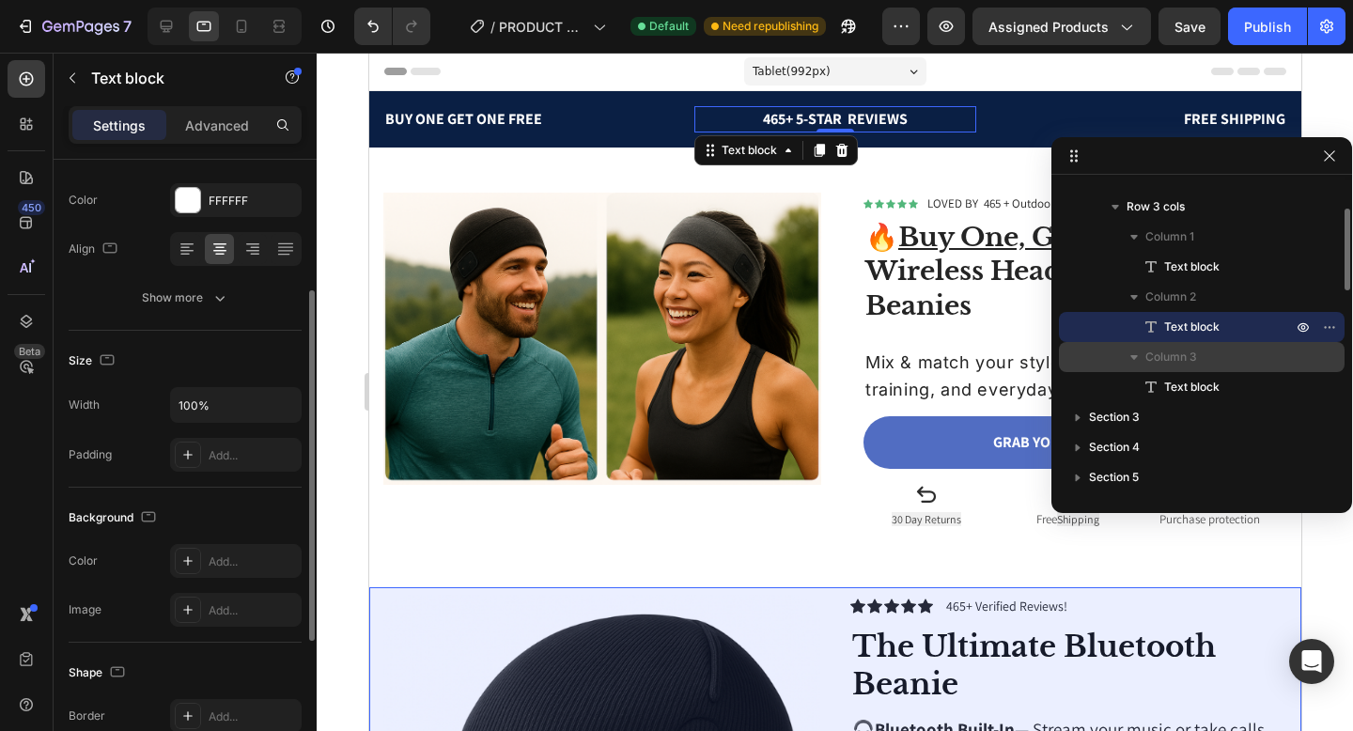
scroll to position [85, 0]
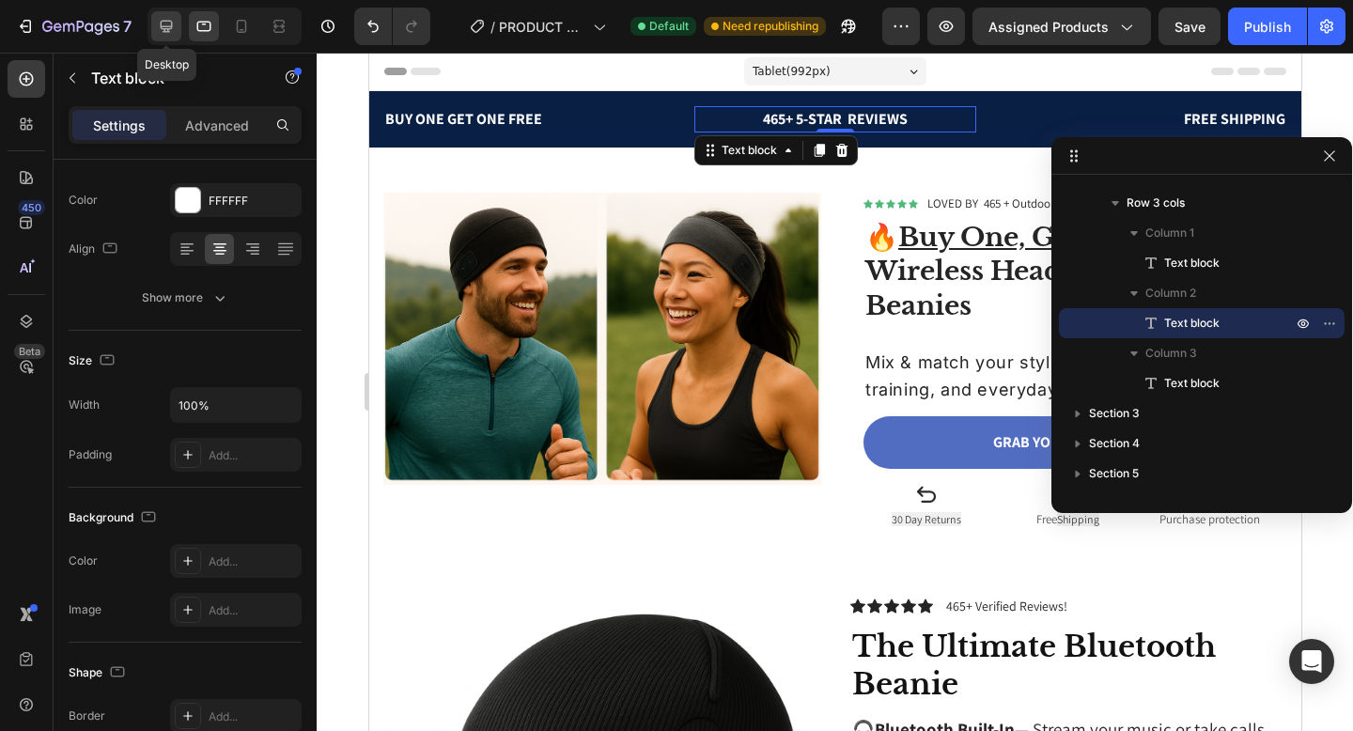
drag, startPoint x: 163, startPoint y: 23, endPoint x: 367, endPoint y: 105, distance: 219.7
click at [163, 23] on icon at bounding box center [166, 26] width 19 height 19
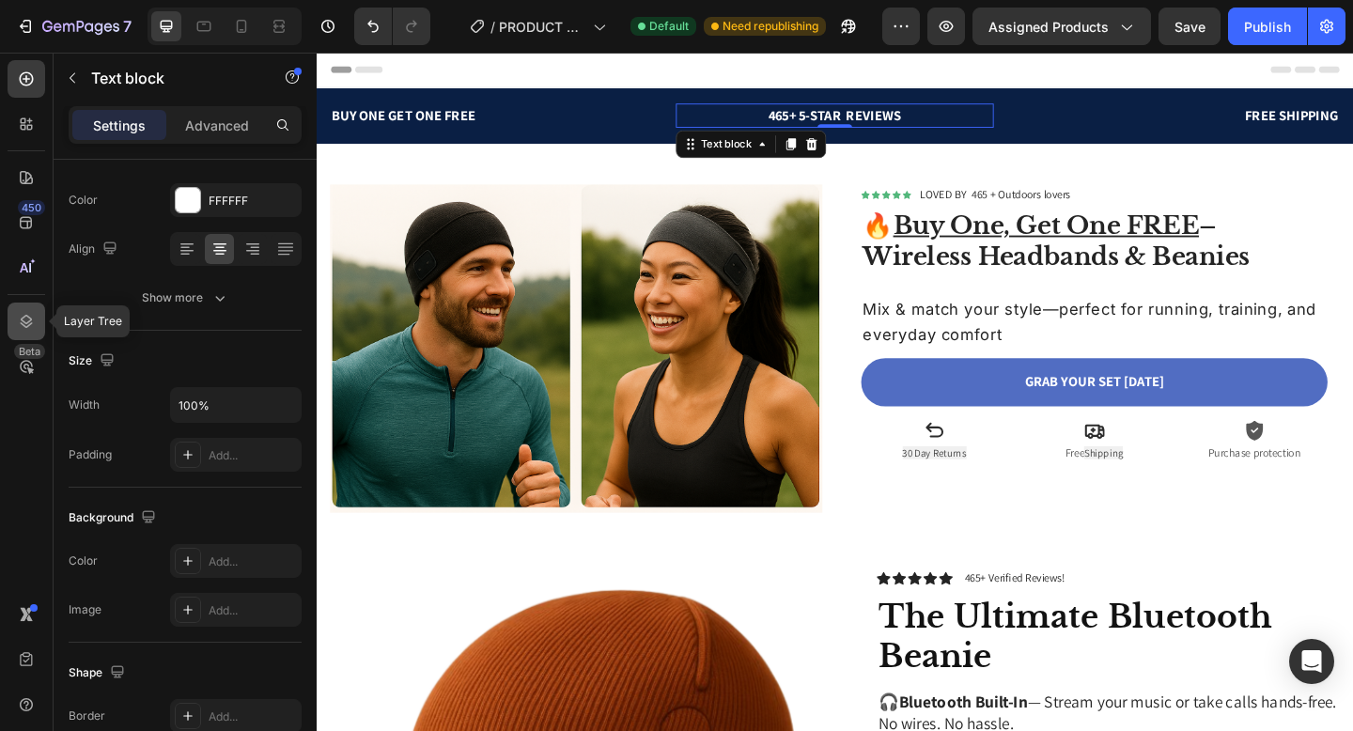
click at [24, 320] on icon at bounding box center [26, 321] width 19 height 19
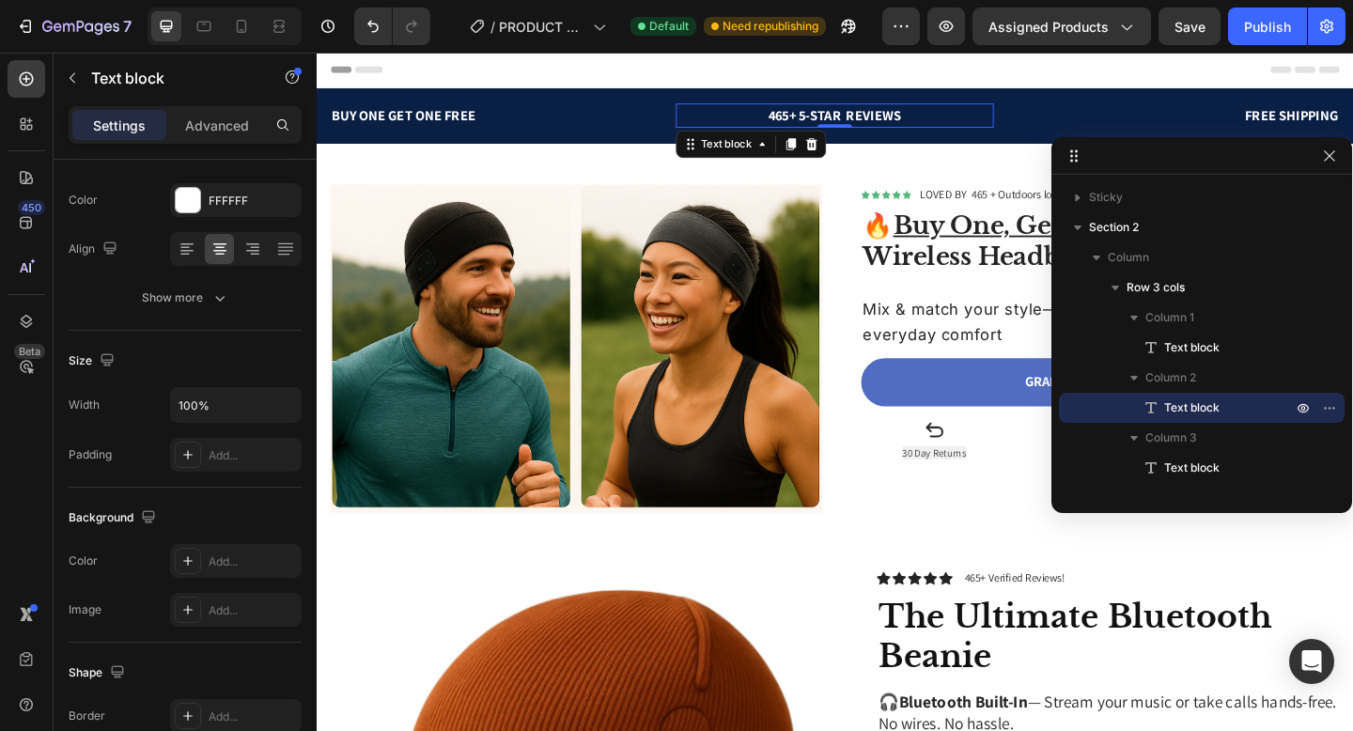
click at [1190, 409] on span "Text block" at bounding box center [1191, 407] width 55 height 19
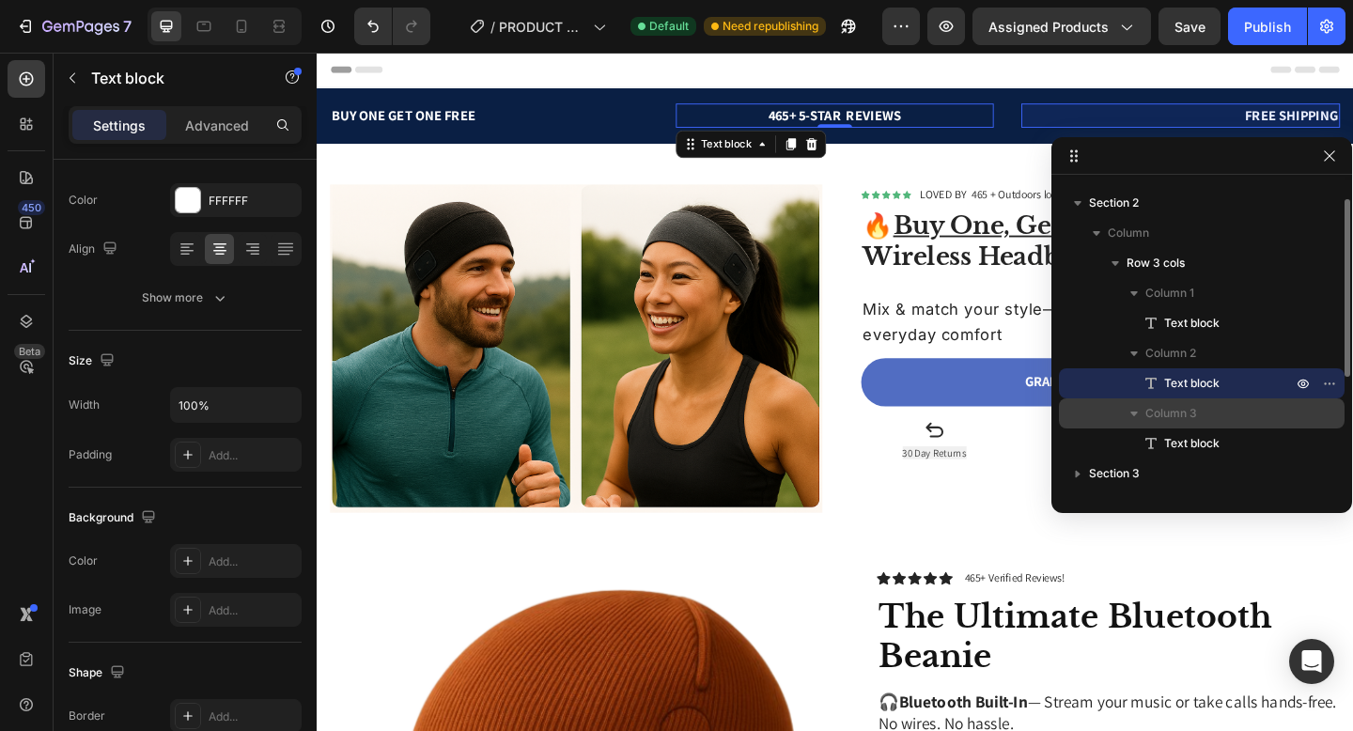
scroll to position [27, 0]
click at [1193, 441] on span "Text block" at bounding box center [1191, 440] width 55 height 19
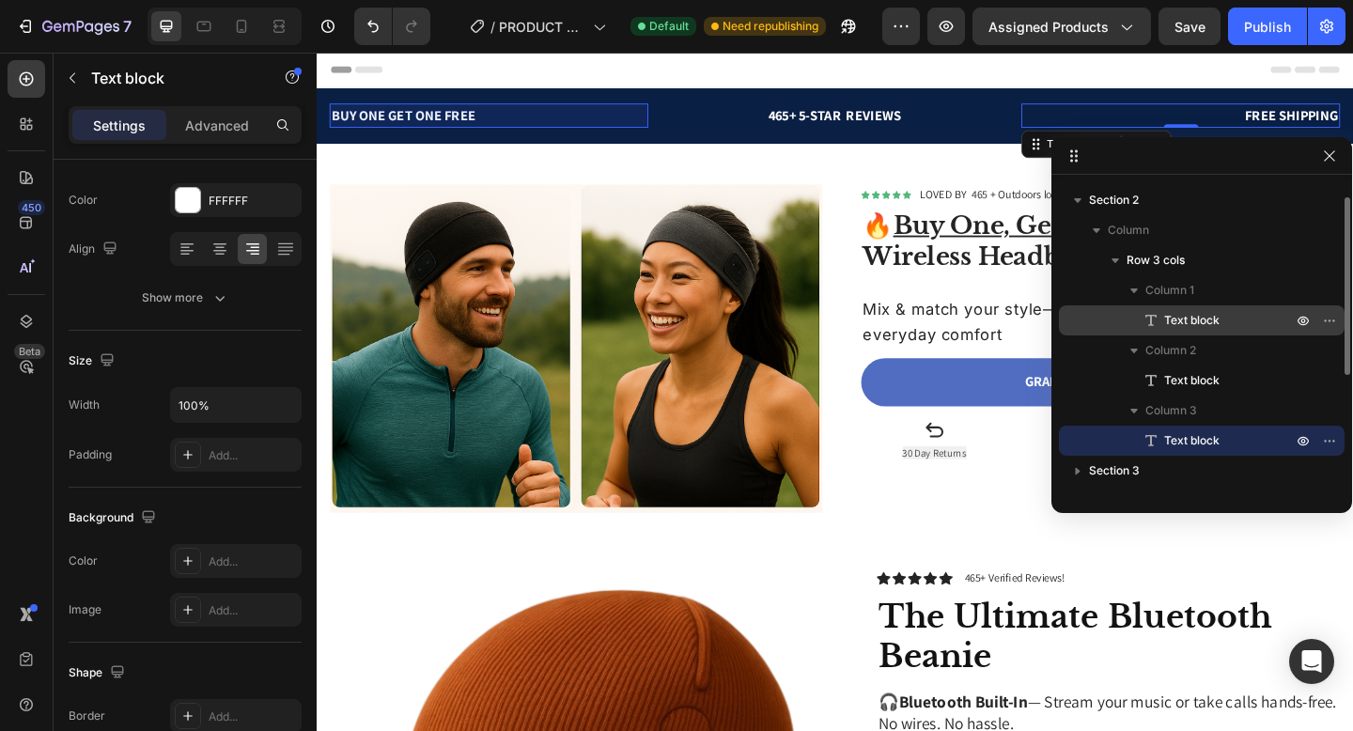
click at [1168, 314] on span "Text block" at bounding box center [1191, 320] width 55 height 19
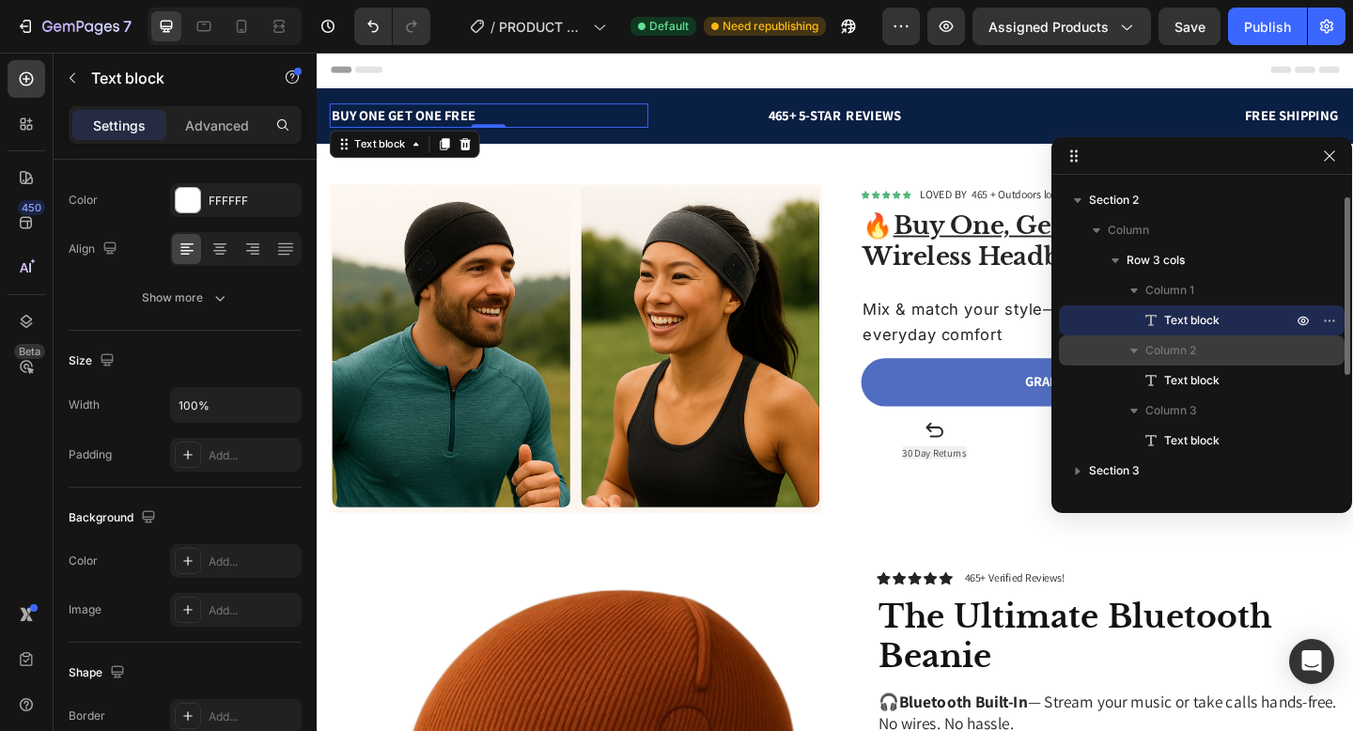
scroll to position [16, 0]
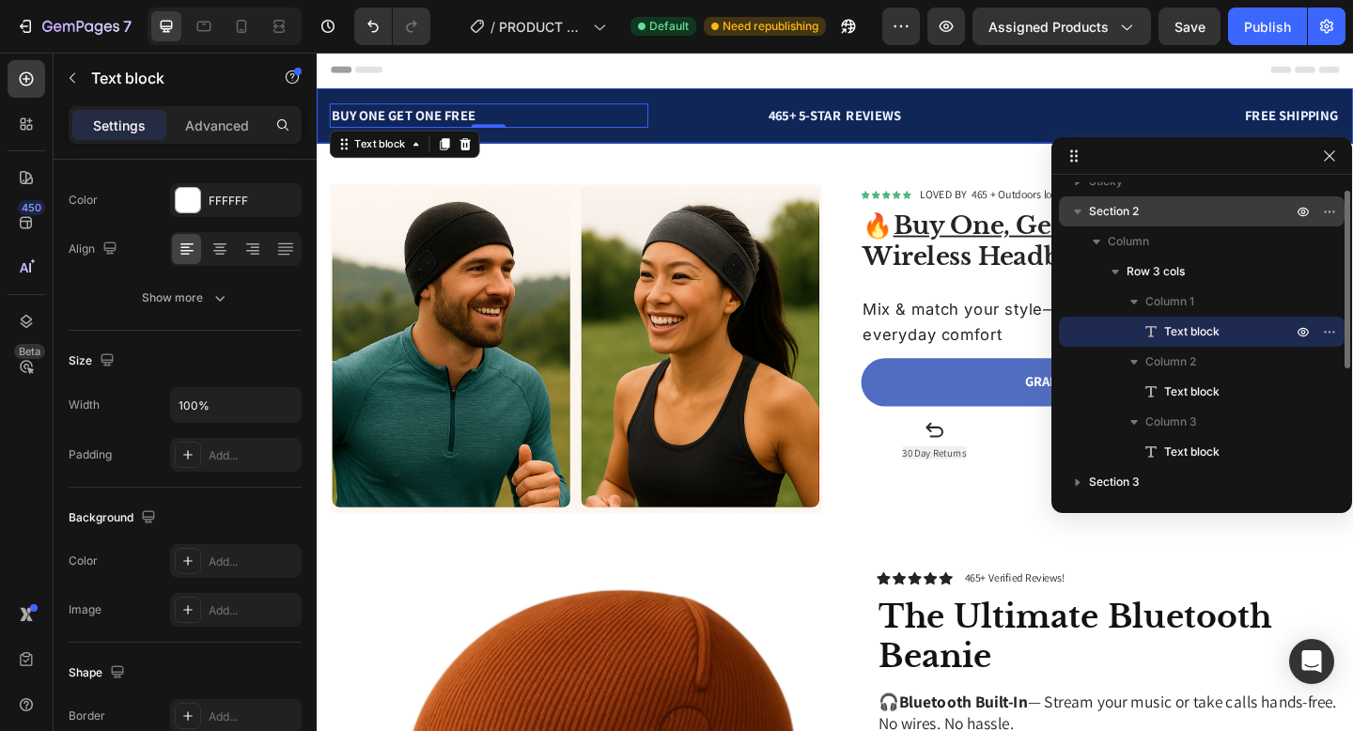
click at [1140, 212] on p "Section 2" at bounding box center [1192, 211] width 207 height 19
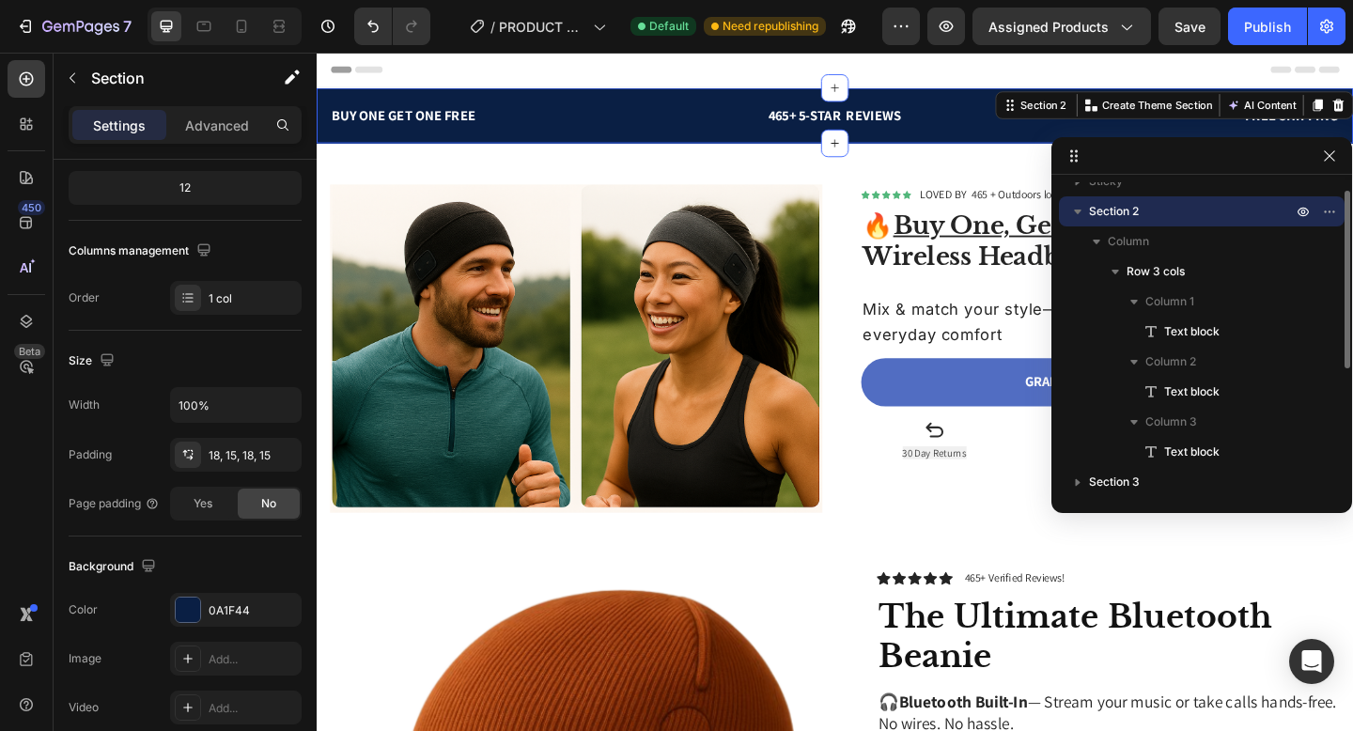
scroll to position [0, 0]
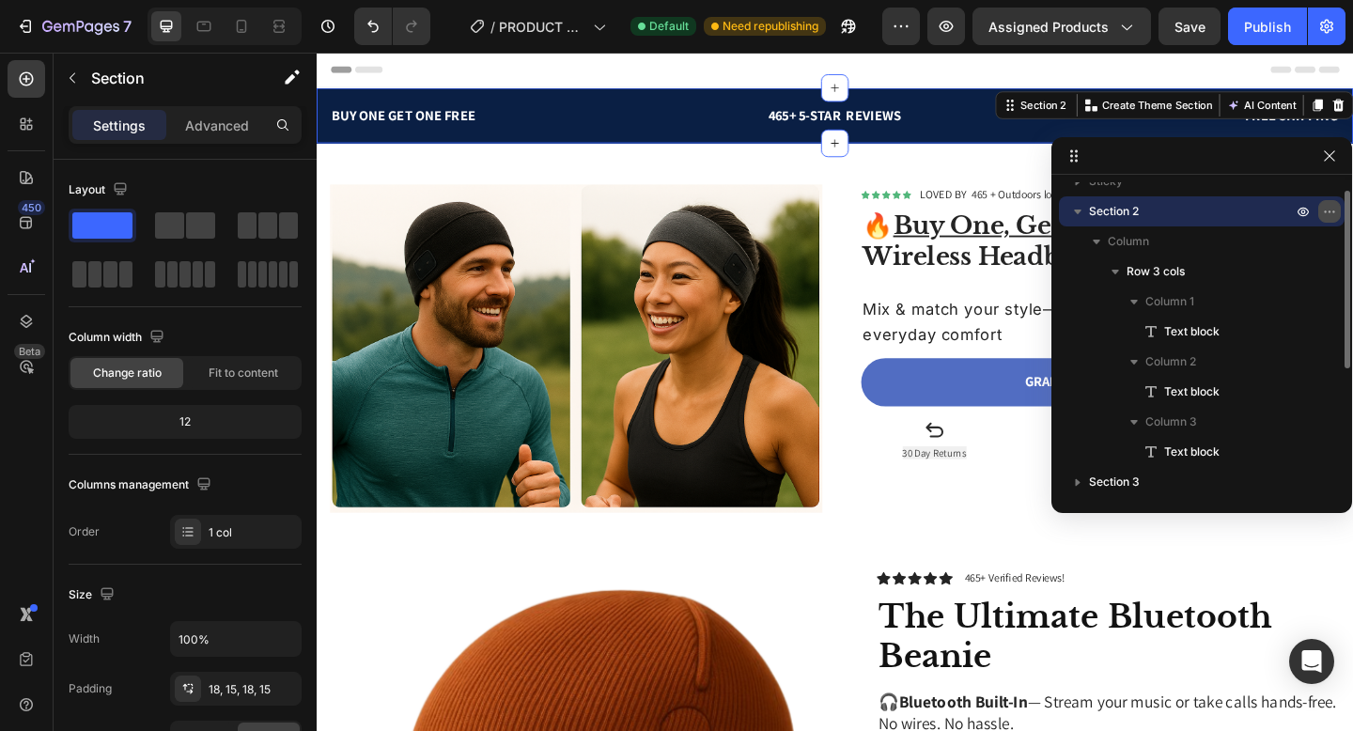
click at [1326, 215] on icon "button" at bounding box center [1329, 211] width 15 height 15
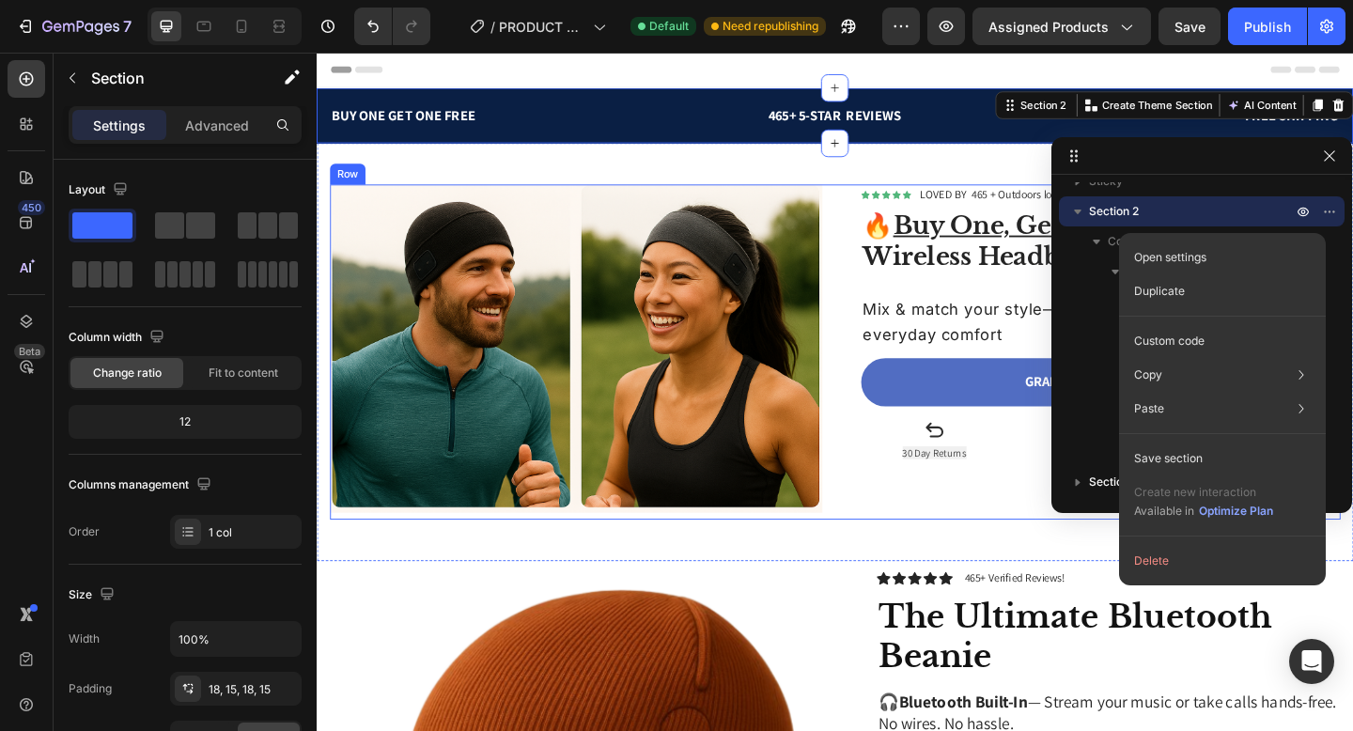
click at [1006, 557] on div "Icon Icon Icon Icon Icon Icon List Hoz LOVED BY 465 + Outdoors lovers Text bloc…" at bounding box center [1163, 378] width 536 height 365
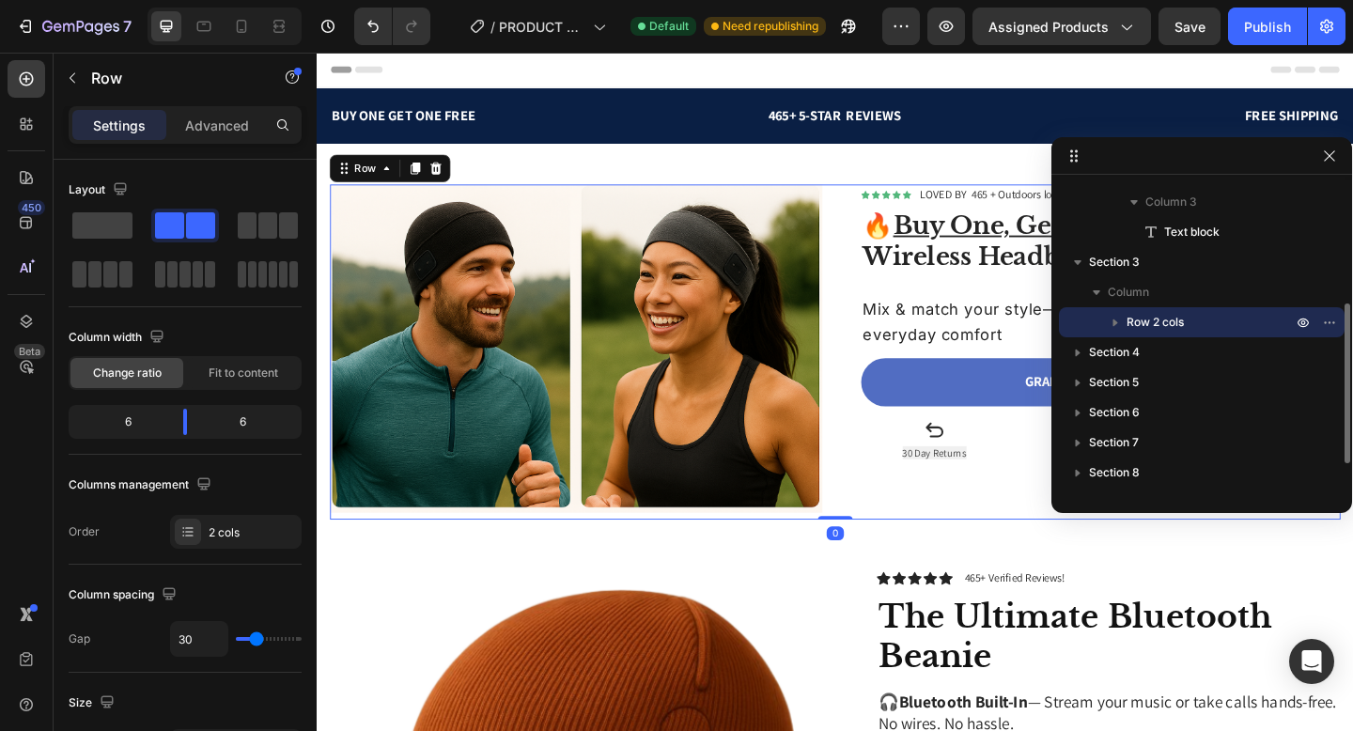
click at [1190, 45] on div "7 Version history / PRODUCT PAGE Default Need republishing Preview Assigned Pro…" at bounding box center [676, 27] width 1353 height 54
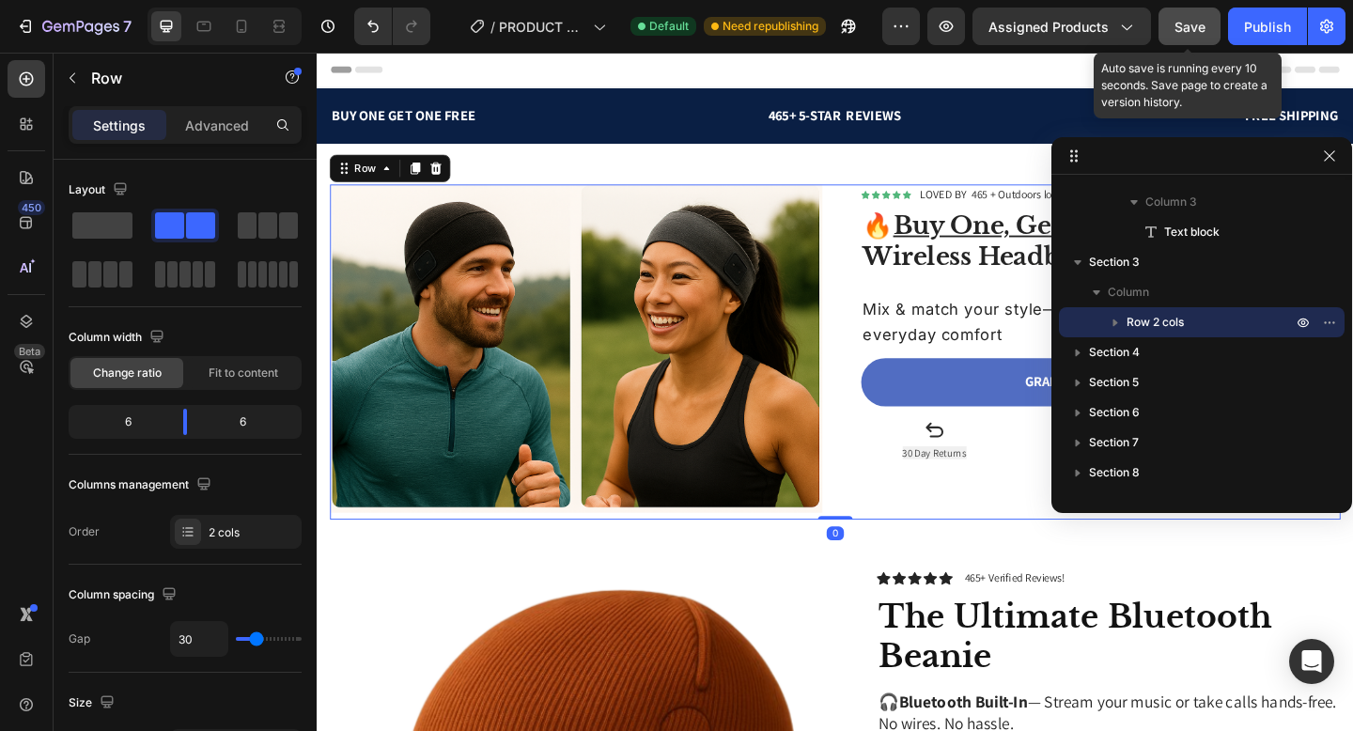
click at [1191, 35] on div "Save" at bounding box center [1190, 27] width 31 height 20
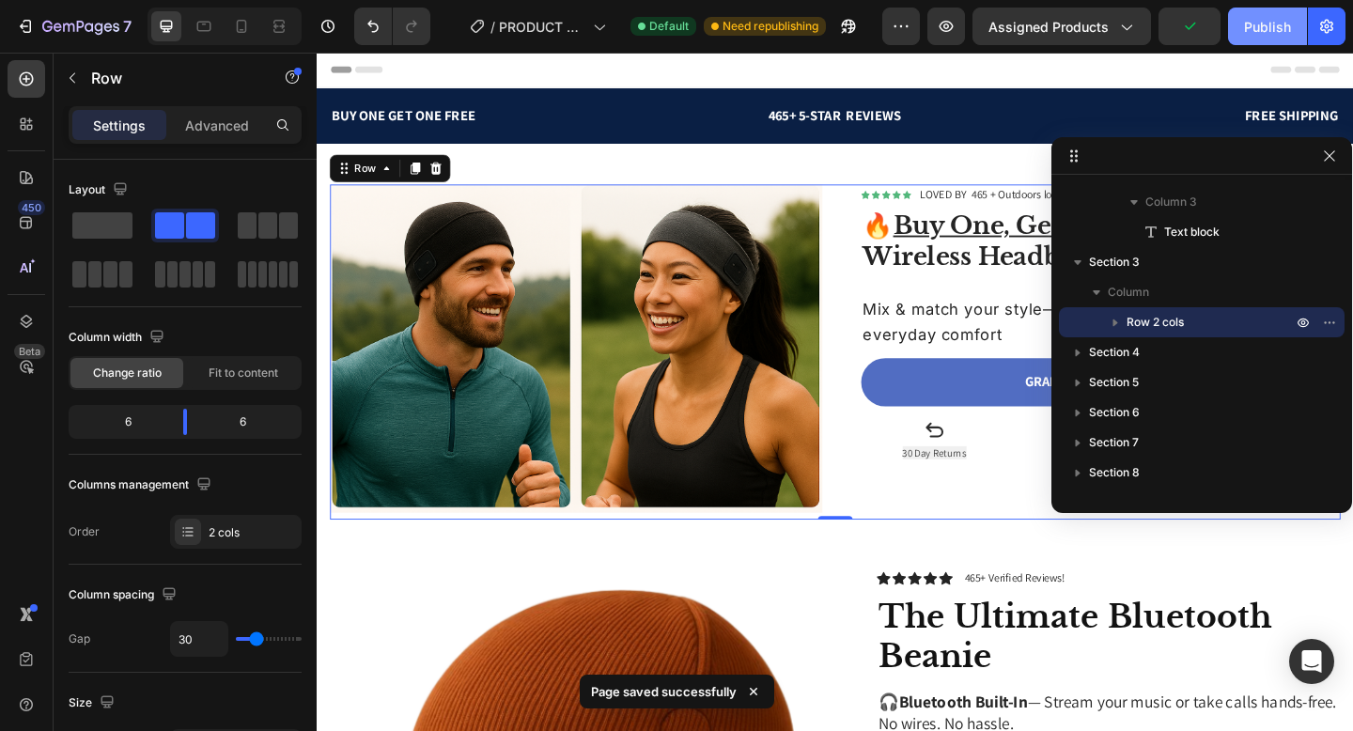
click at [1257, 28] on div "Publish" at bounding box center [1267, 27] width 47 height 20
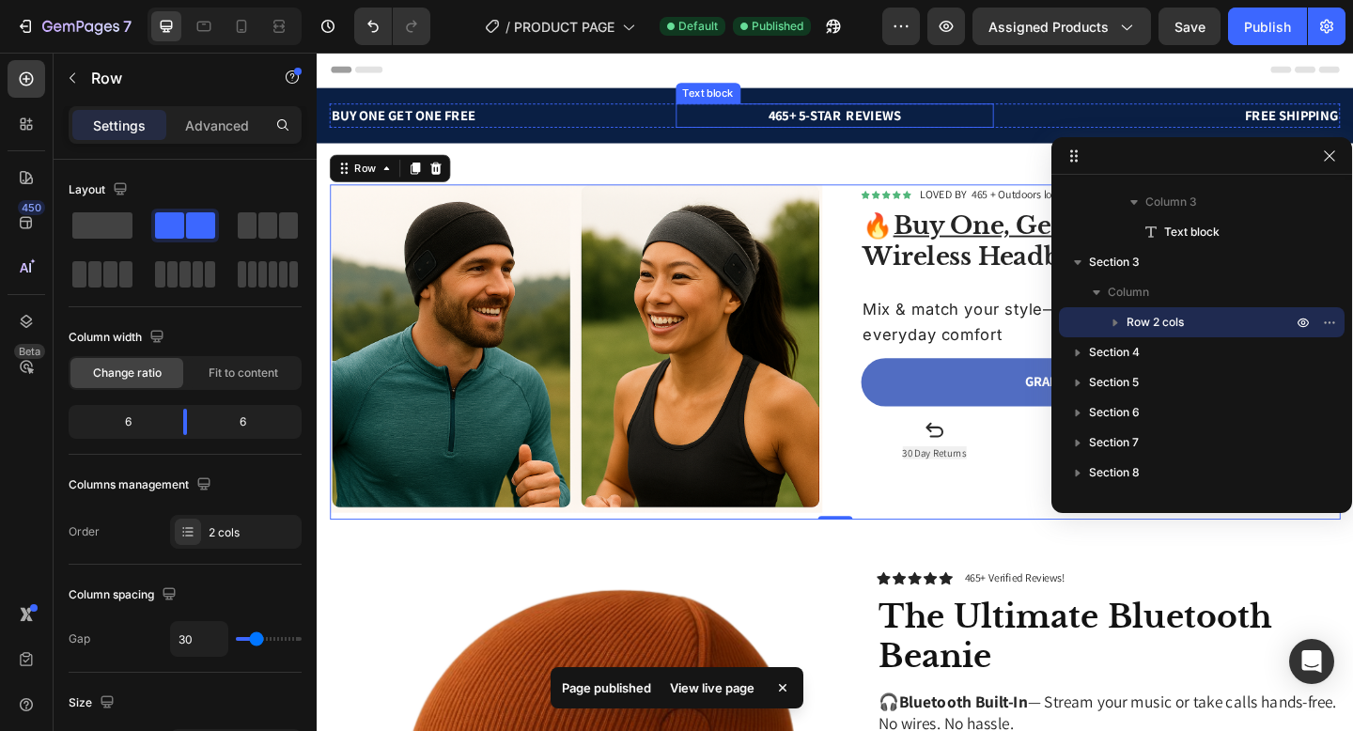
click at [892, 122] on p "465+ 5-STAR REVIEWS" at bounding box center [881, 121] width 343 height 23
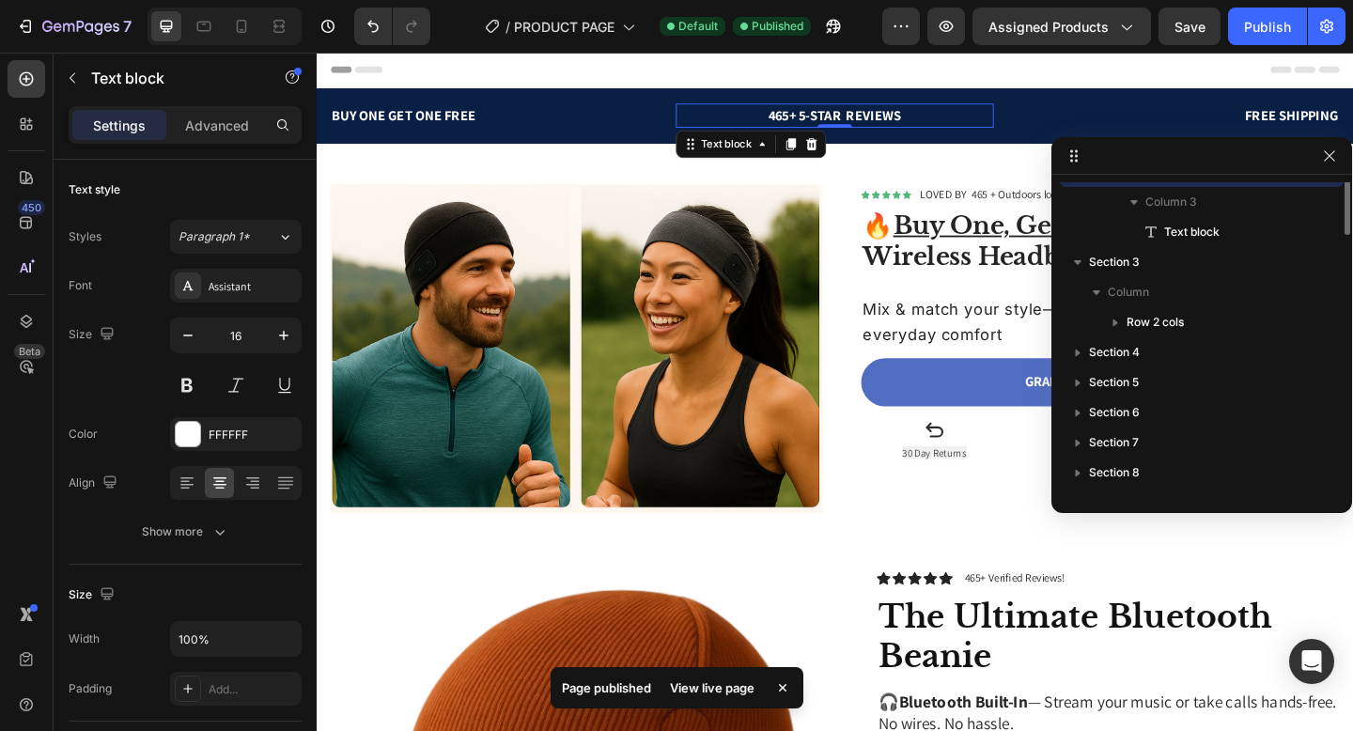
scroll to position [86, 0]
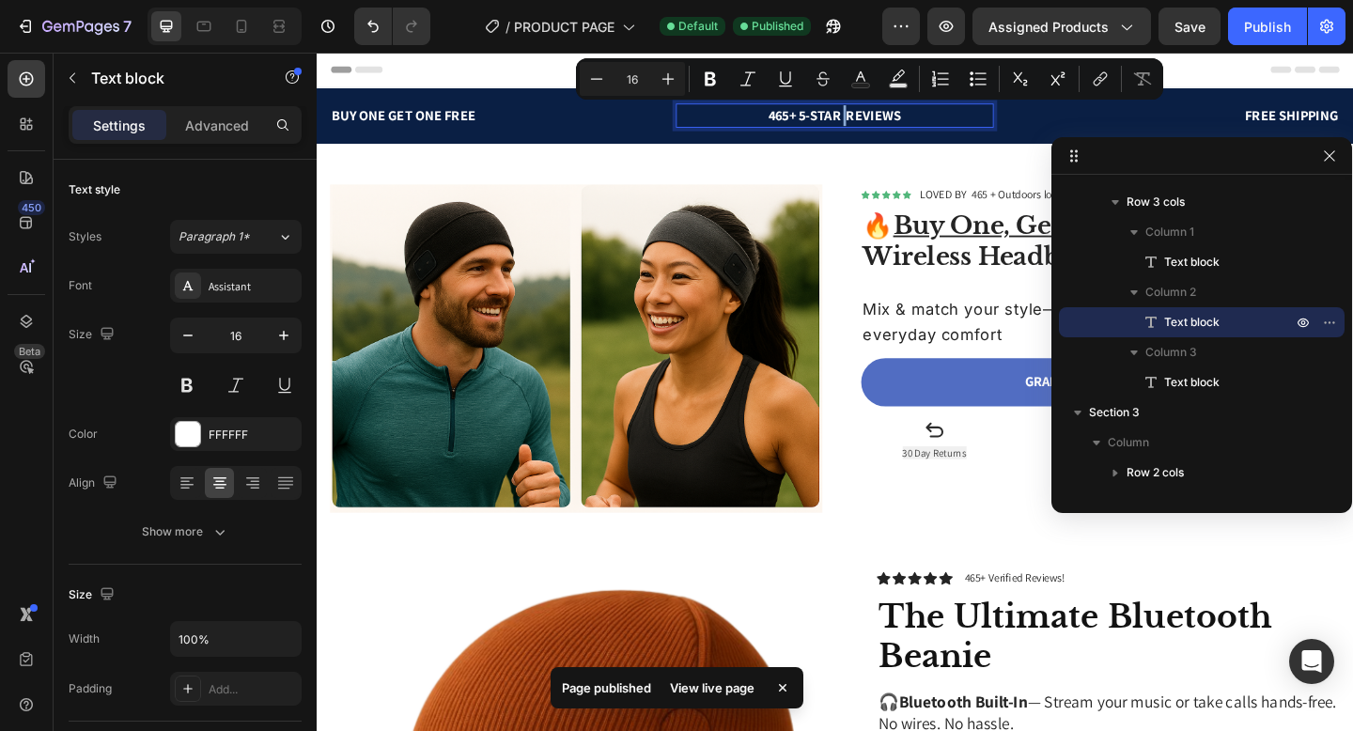
click at [891, 123] on p "465+ 5-STAR REVIEWS" at bounding box center [881, 121] width 343 height 23
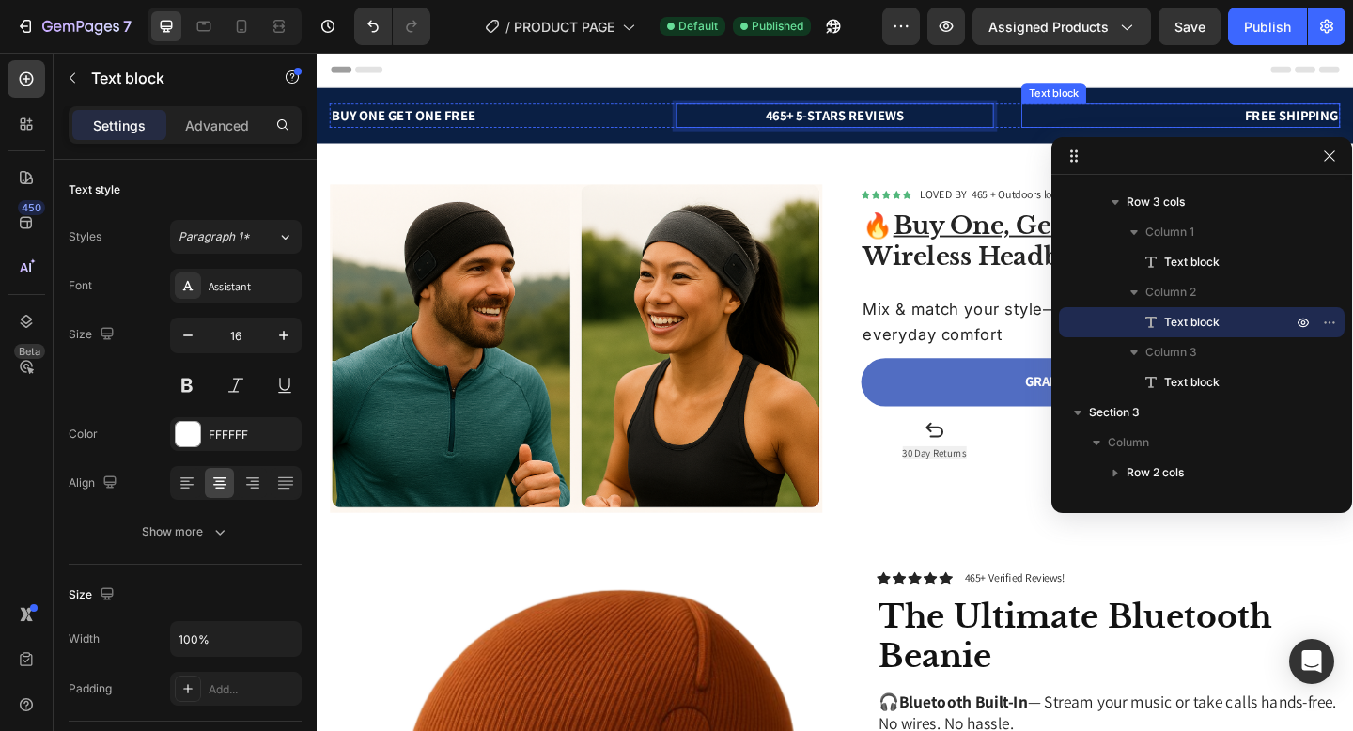
click at [1122, 120] on p "FREE SHIPPING" at bounding box center [1256, 121] width 343 height 23
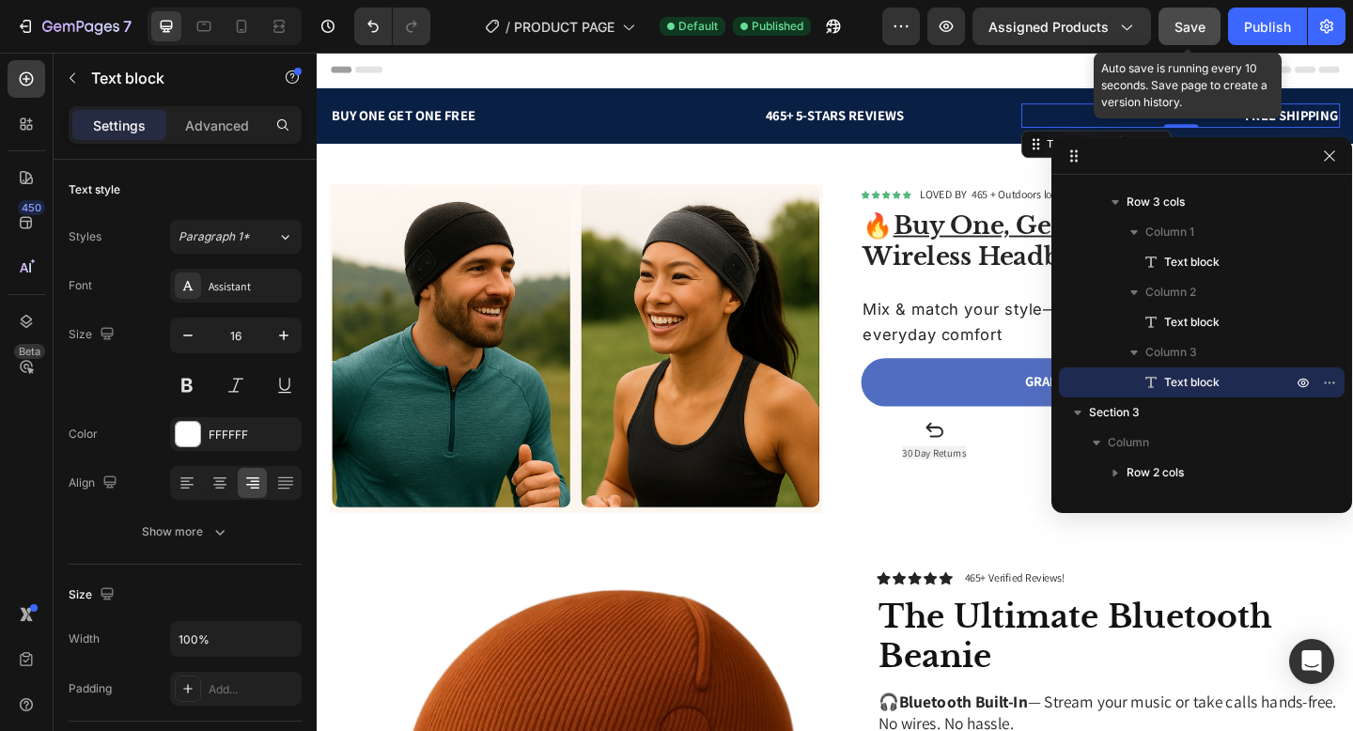
click at [1185, 19] on span "Save" at bounding box center [1190, 27] width 31 height 16
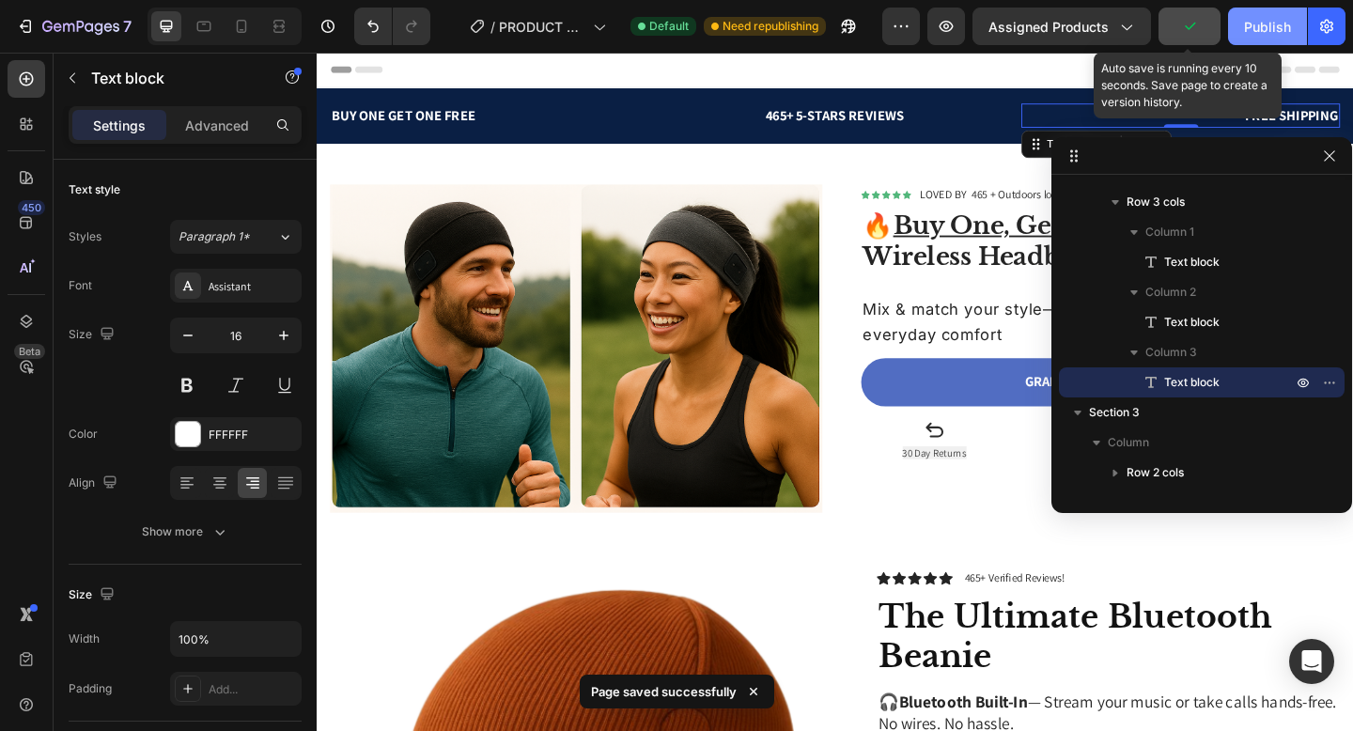
click at [1250, 39] on button "Publish" at bounding box center [1267, 27] width 79 height 38
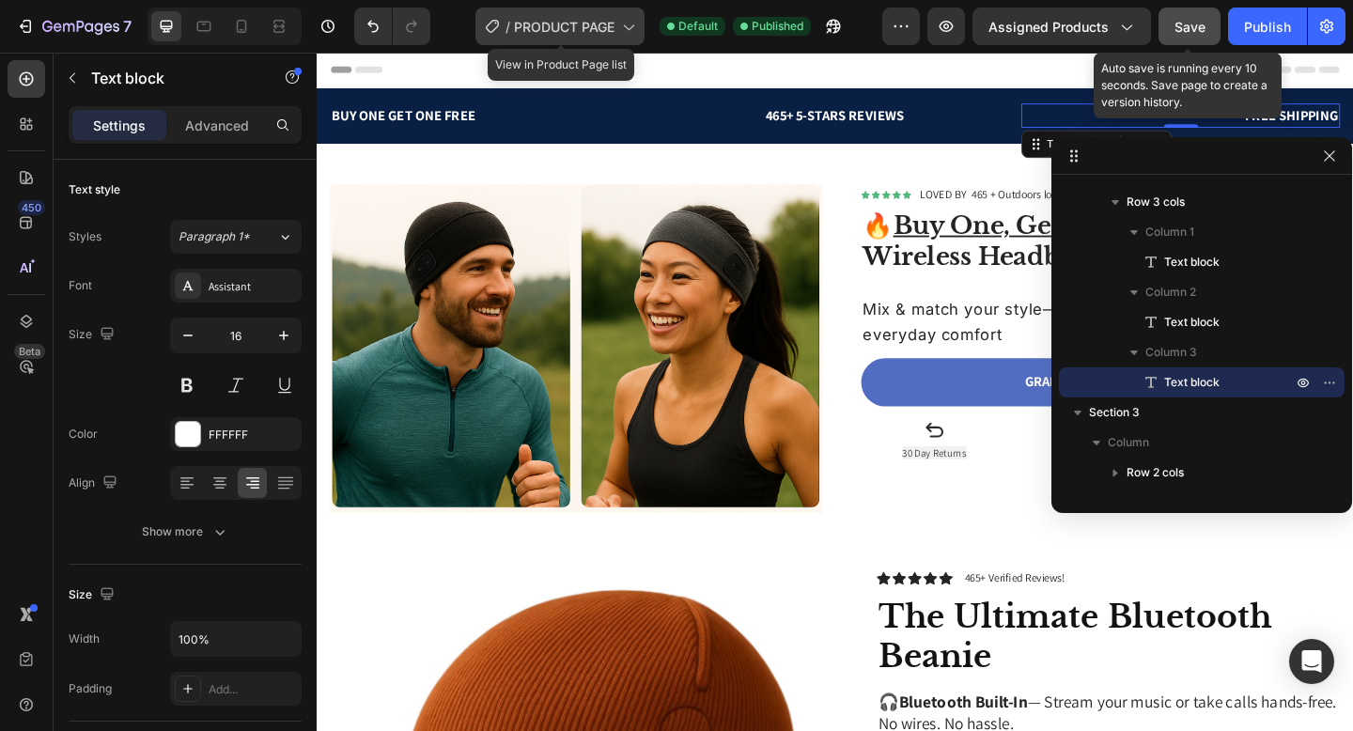
click at [624, 24] on icon at bounding box center [627, 26] width 19 height 19
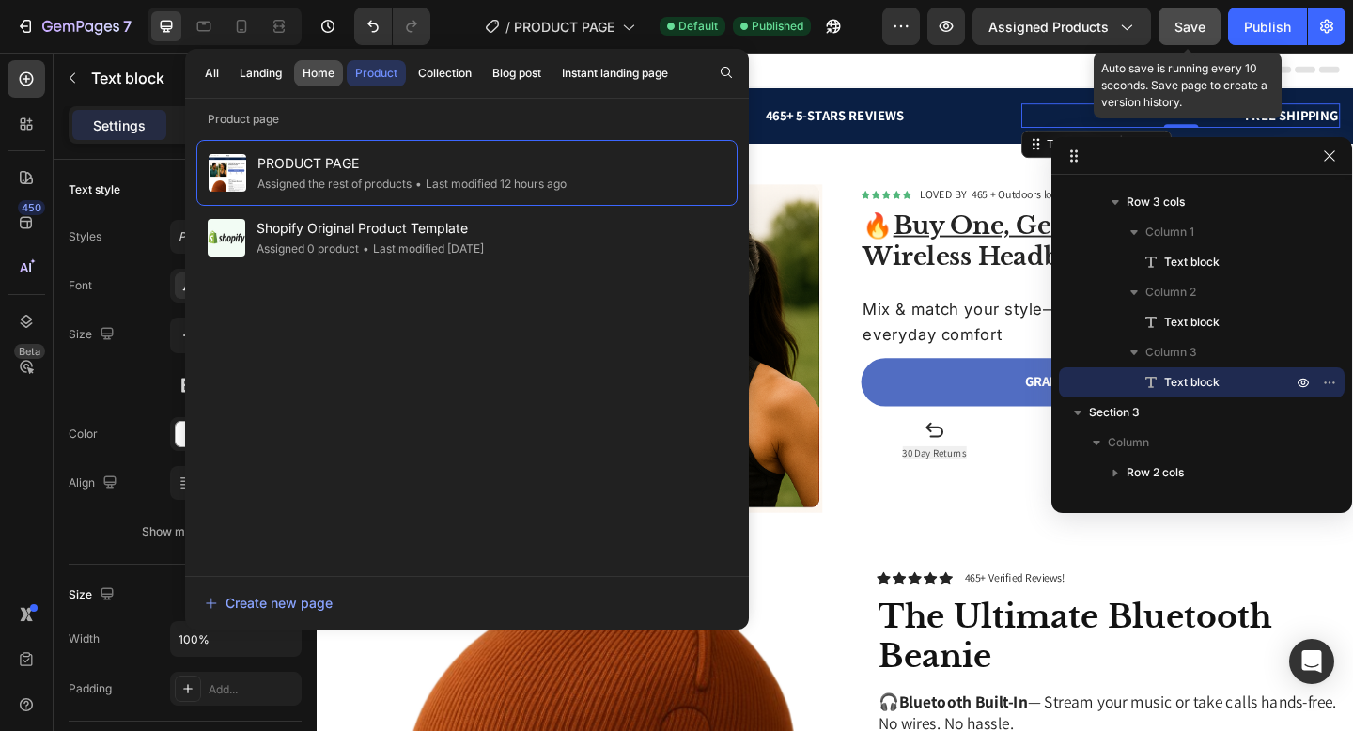
click at [322, 72] on div "Home" at bounding box center [319, 73] width 32 height 17
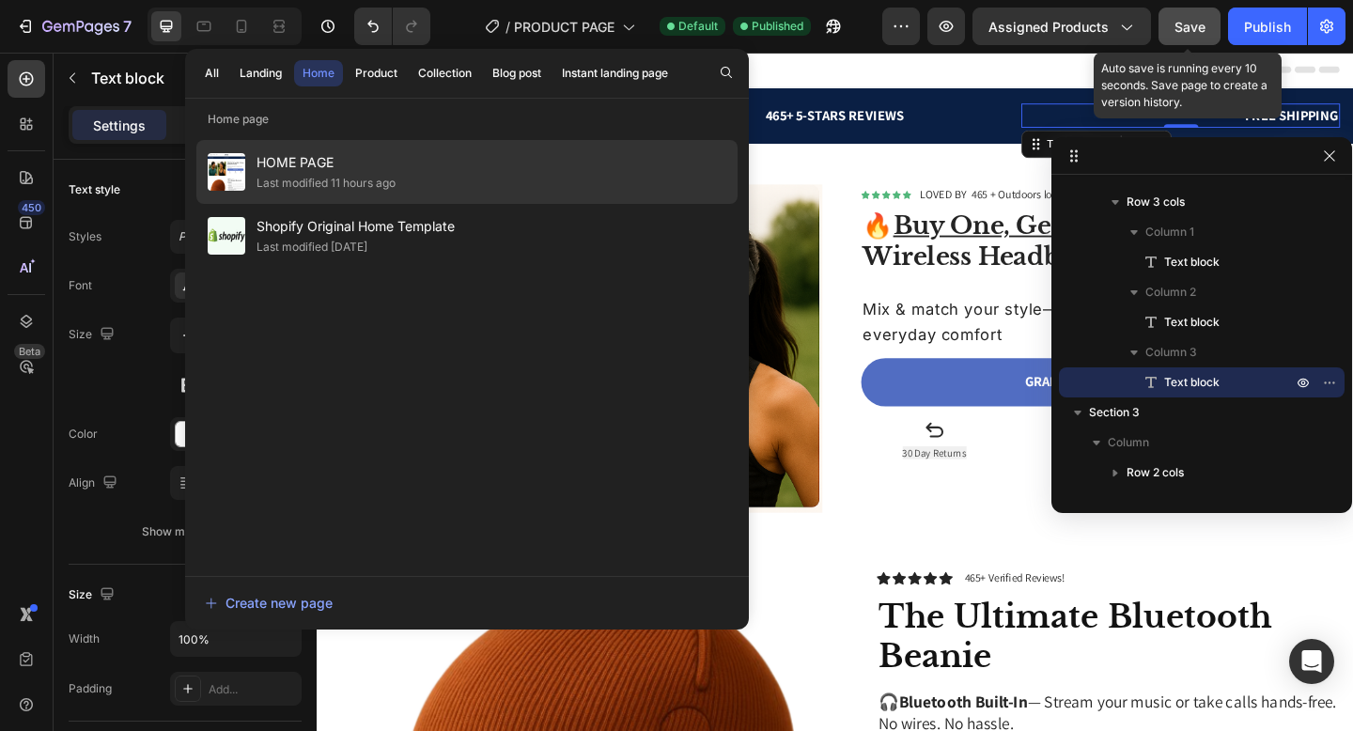
click at [345, 162] on span "HOME PAGE" at bounding box center [326, 162] width 139 height 23
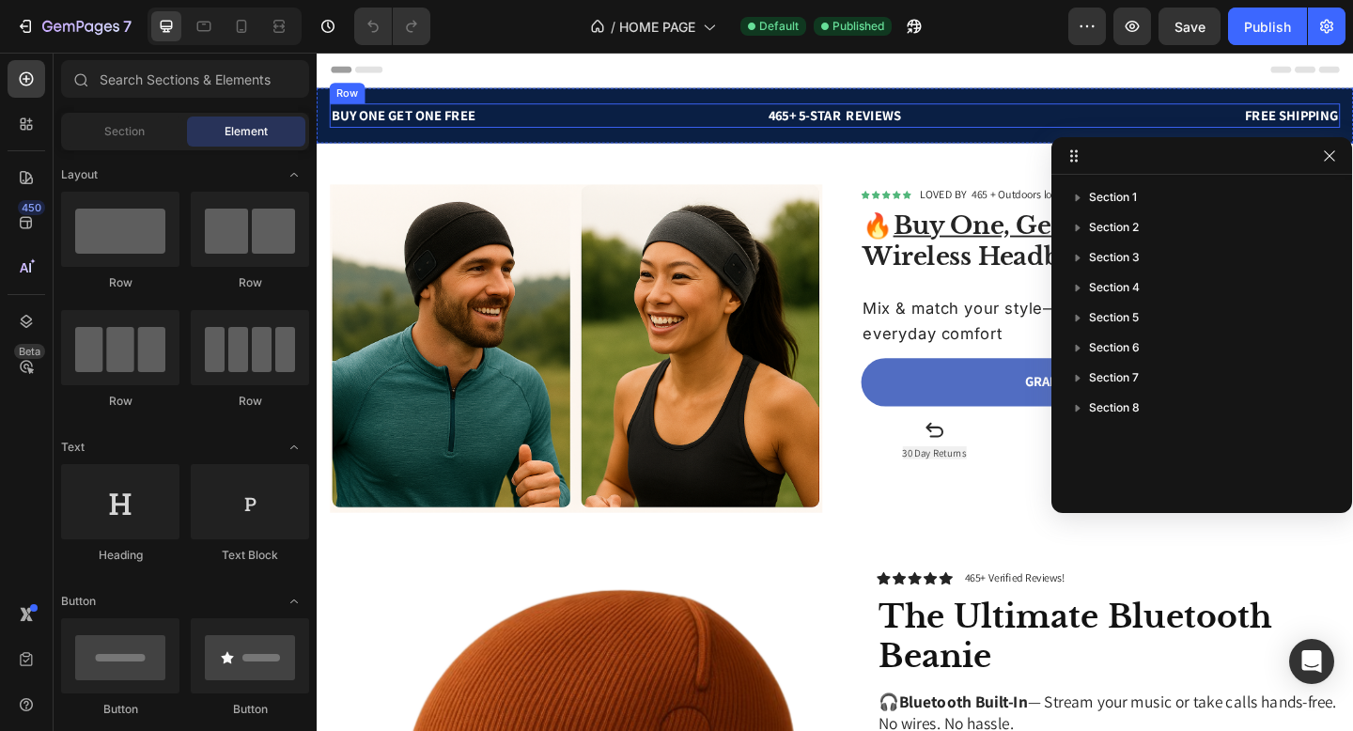
click at [697, 120] on div "BUY ONE GET ONE FREE Text block 465+ 5-STAR REVIEWS Text block FREE SHIPPING Te…" at bounding box center [881, 121] width 1100 height 26
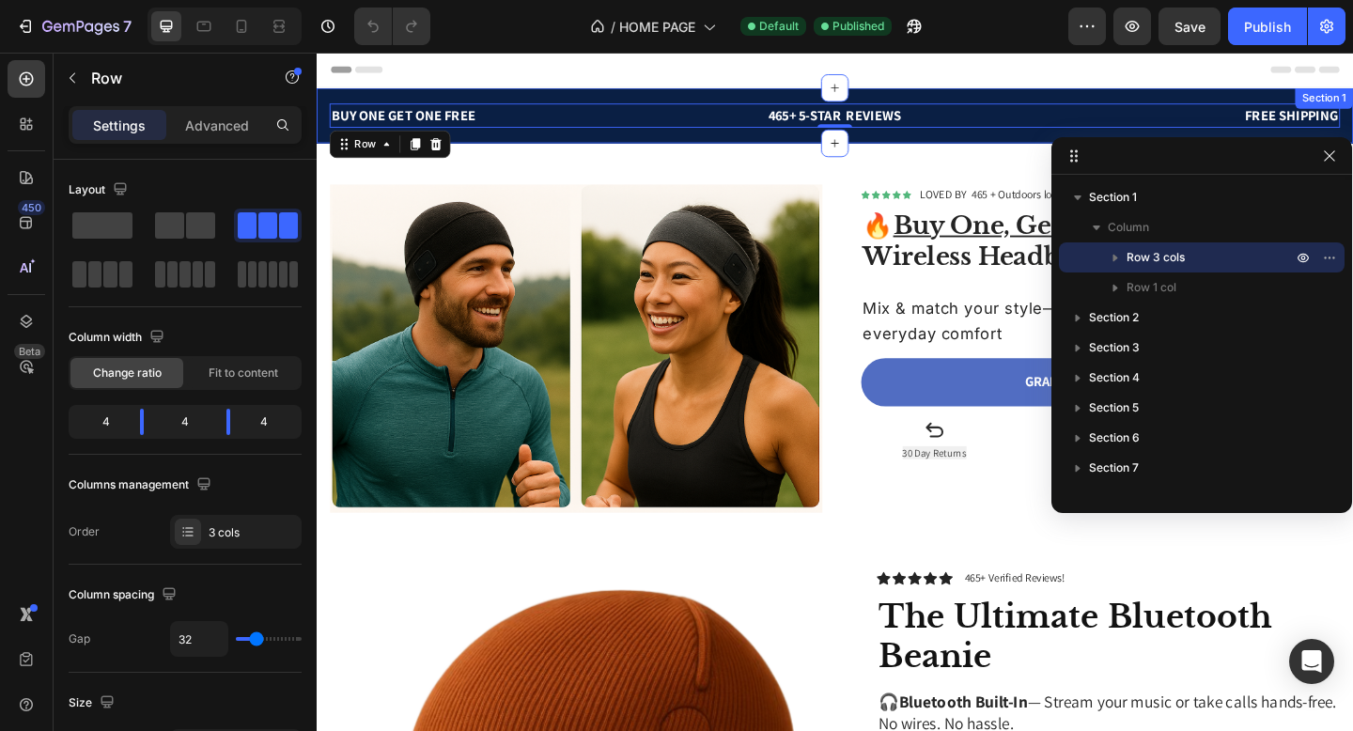
click at [696, 105] on div "BUY ONE GET ONE FREE Text block 465+ 5-STAR REVIEWS Text block FREE SHIPPING Te…" at bounding box center [881, 121] width 1128 height 60
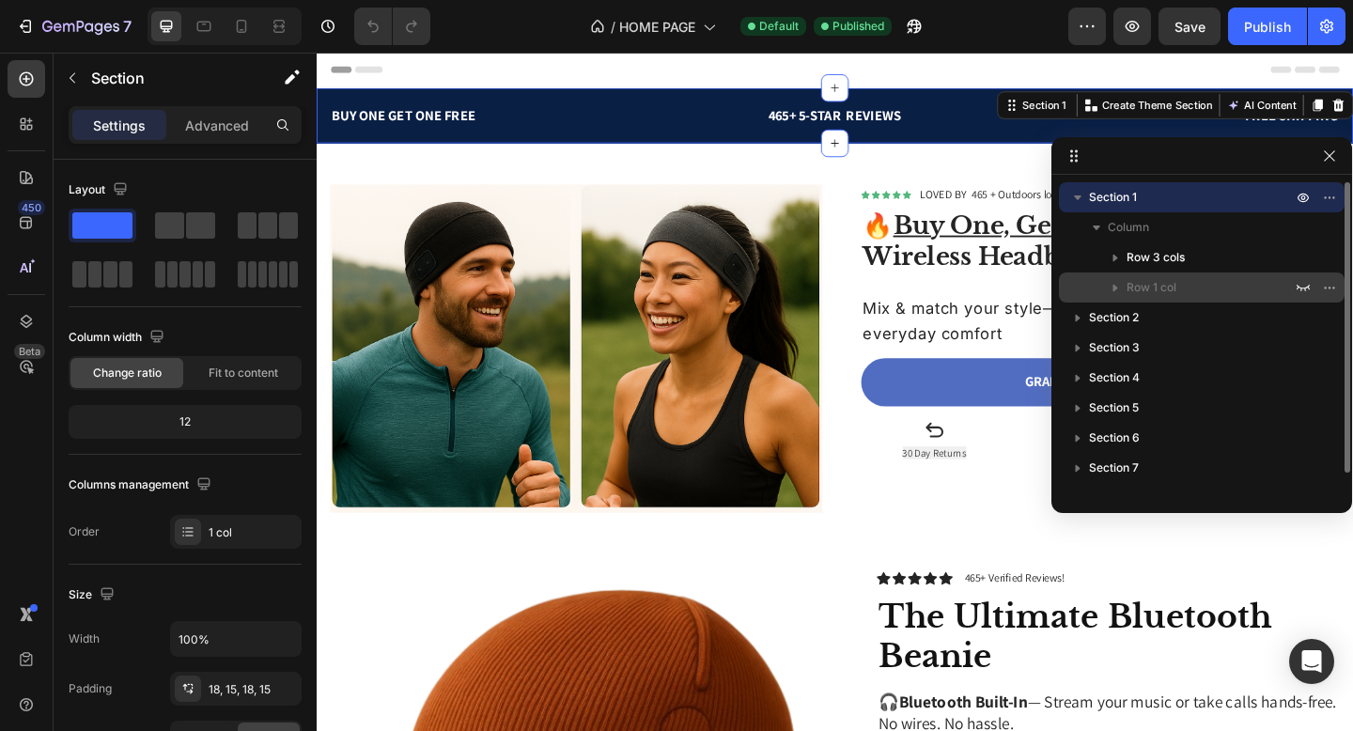
click at [1116, 289] on icon "button" at bounding box center [1115, 287] width 19 height 19
click at [1310, 285] on icon "button" at bounding box center [1303, 287] width 15 height 15
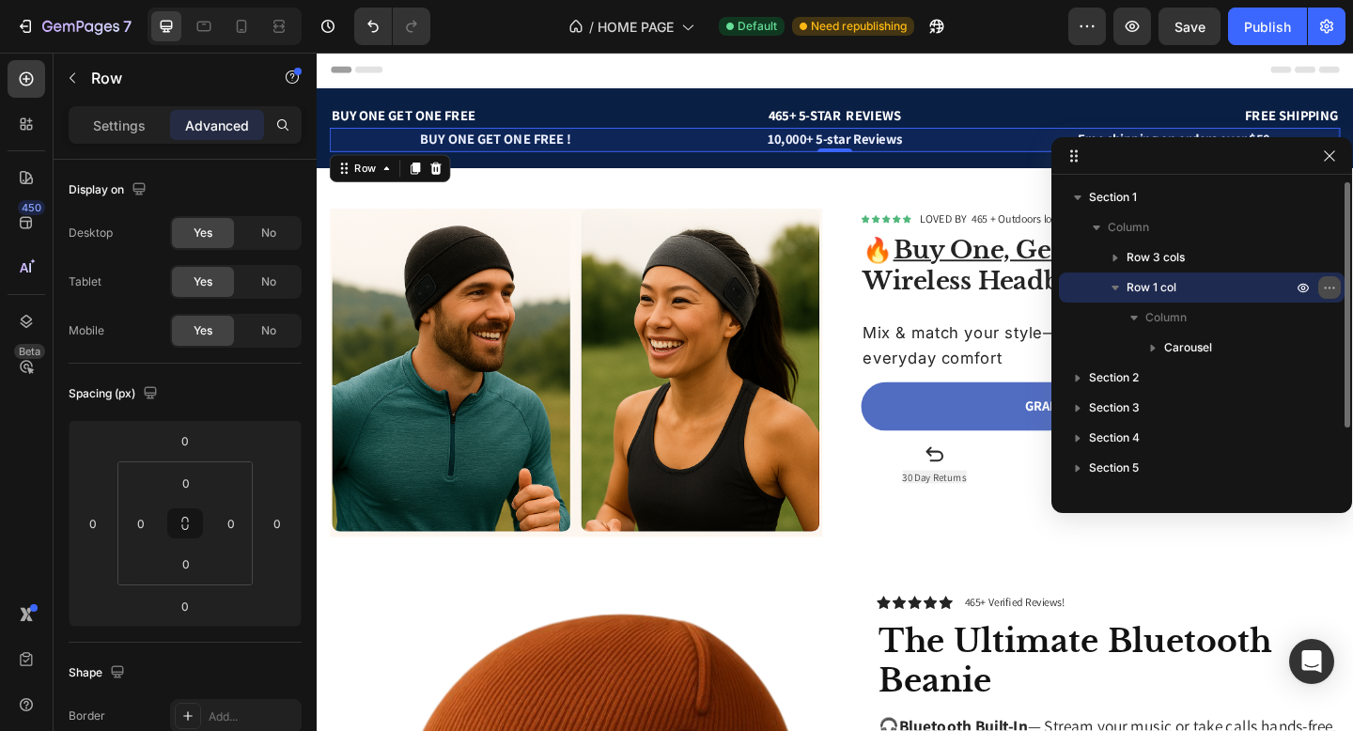
click at [1334, 288] on icon "button" at bounding box center [1334, 288] width 2 height 2
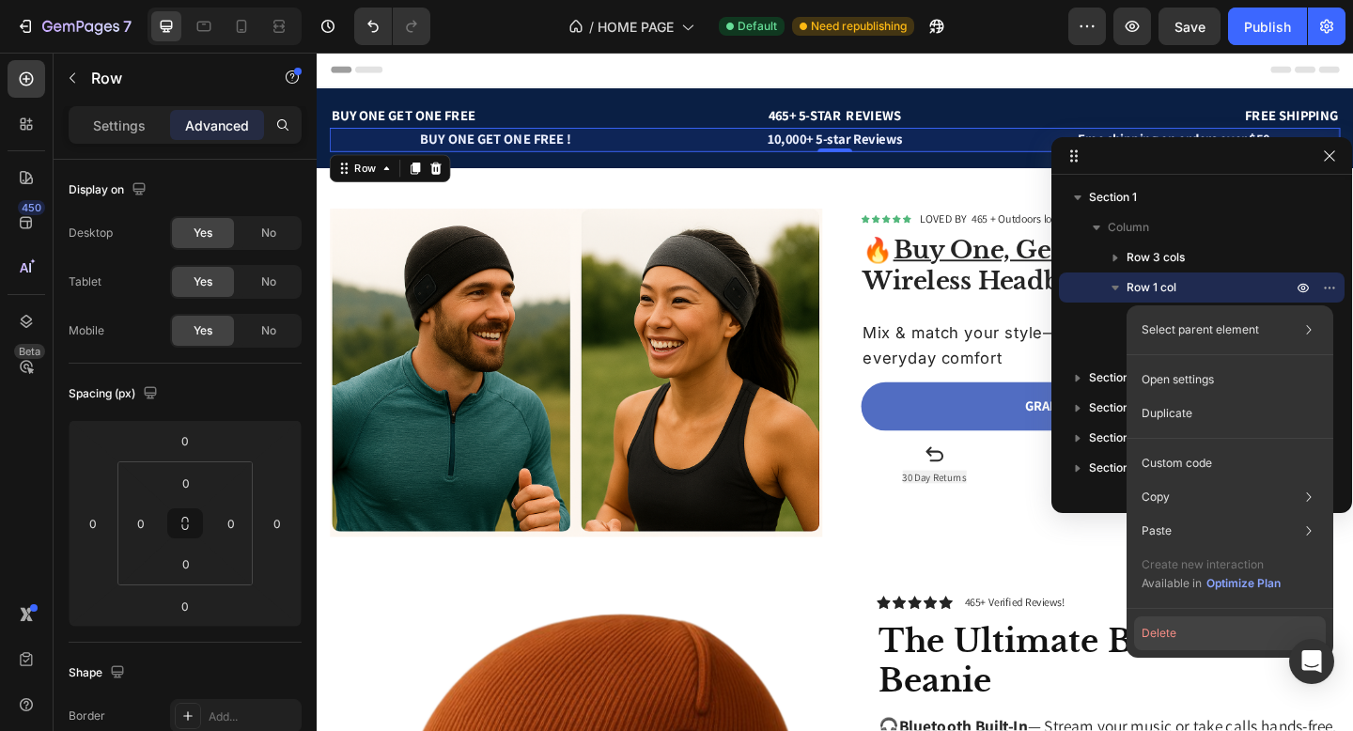
click at [1178, 623] on button "Delete" at bounding box center [1230, 633] width 192 height 34
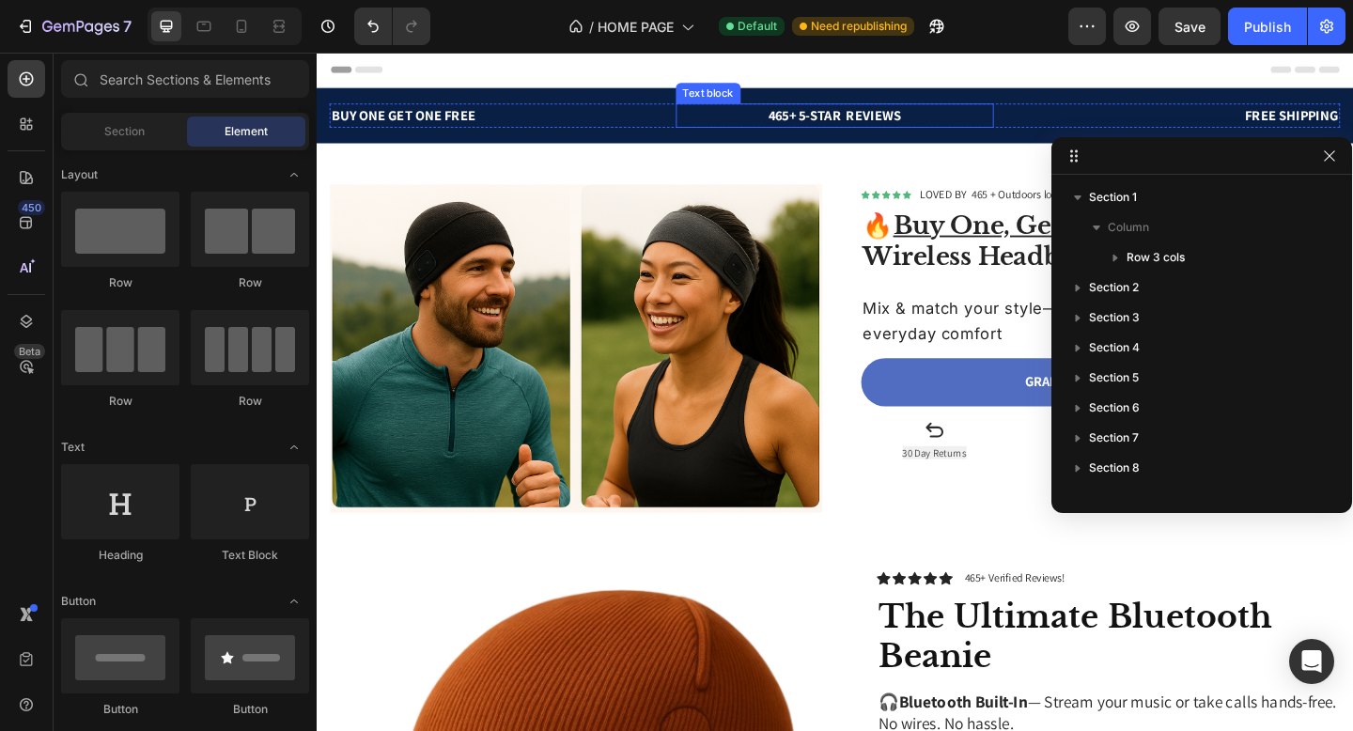
click at [884, 122] on p "465+ 5-STAR REVIEWS" at bounding box center [881, 121] width 343 height 23
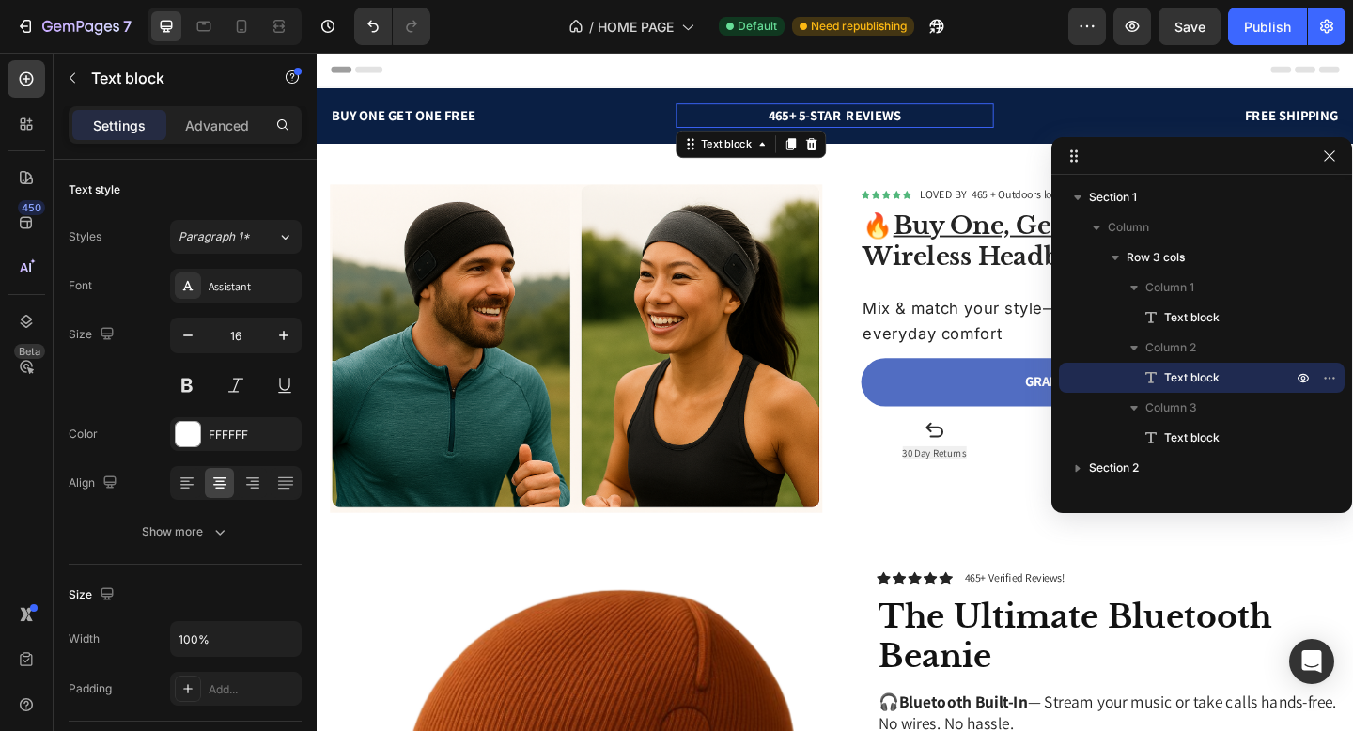
click at [884, 122] on p "465+ 5-STAR REVIEWS" at bounding box center [881, 121] width 343 height 23
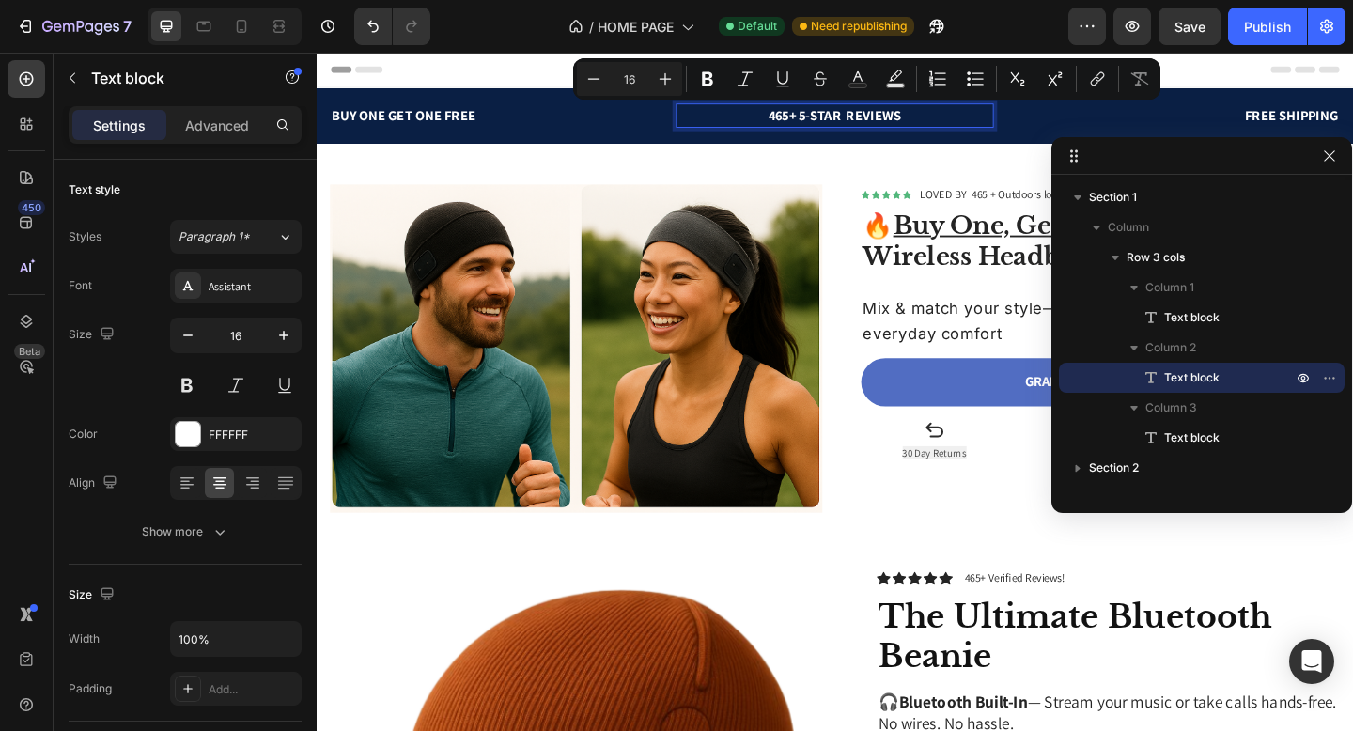
click at [884, 122] on p "465+ 5-STAR REVIEWS" at bounding box center [881, 121] width 343 height 23
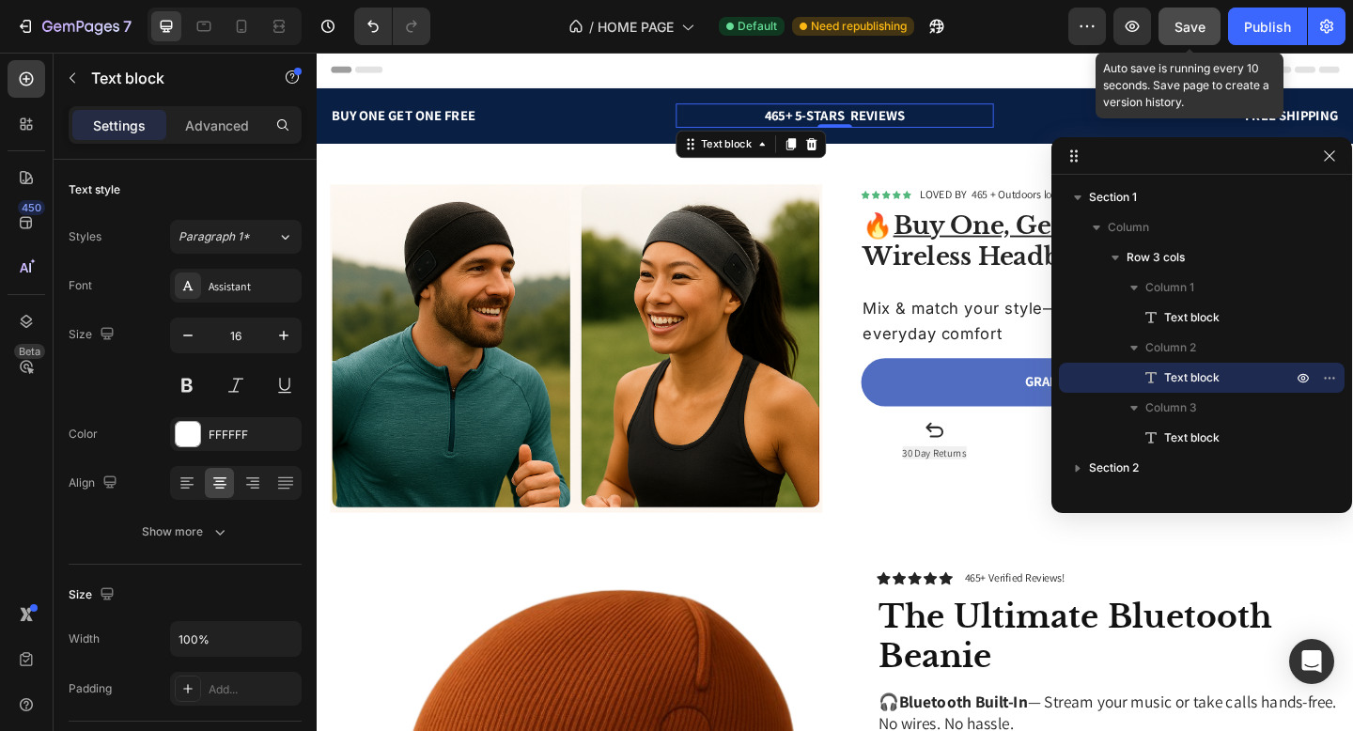
click at [1171, 33] on button "Save" at bounding box center [1190, 27] width 62 height 38
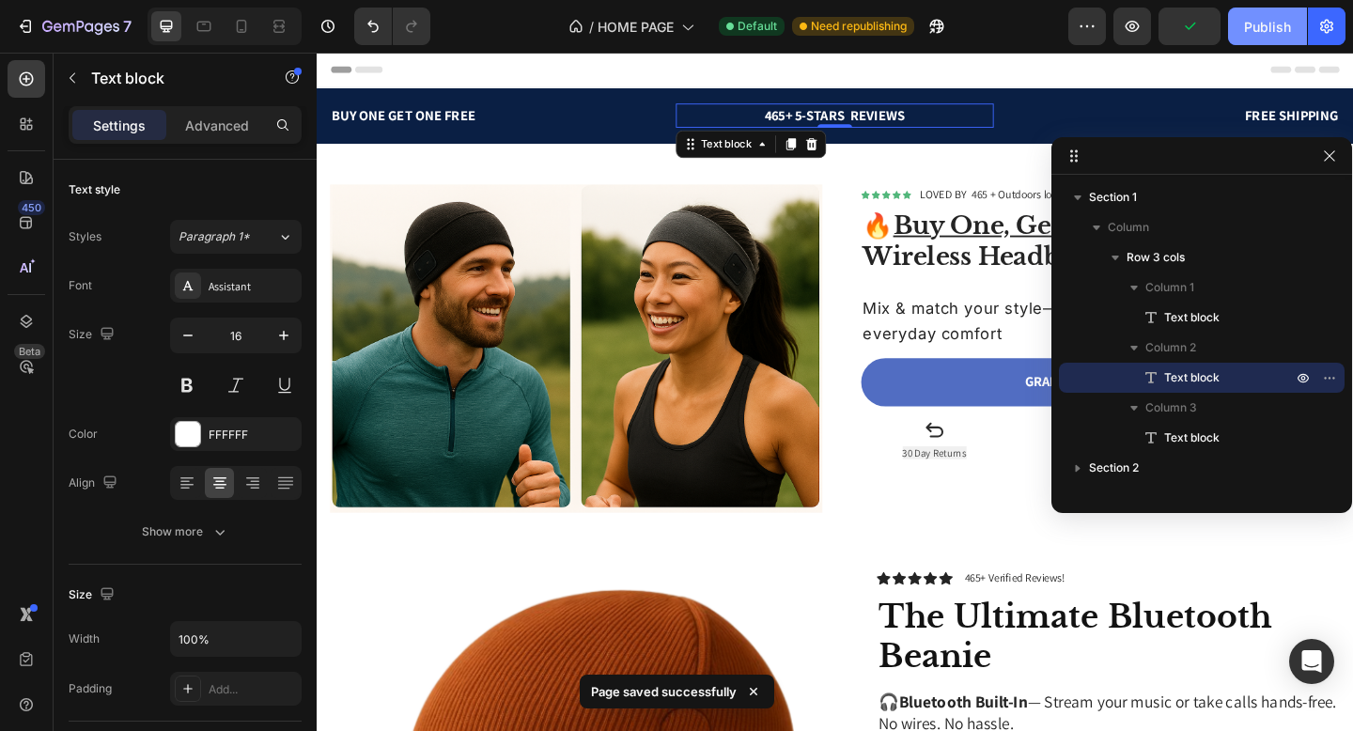
click at [1261, 35] on div "Publish" at bounding box center [1267, 27] width 47 height 20
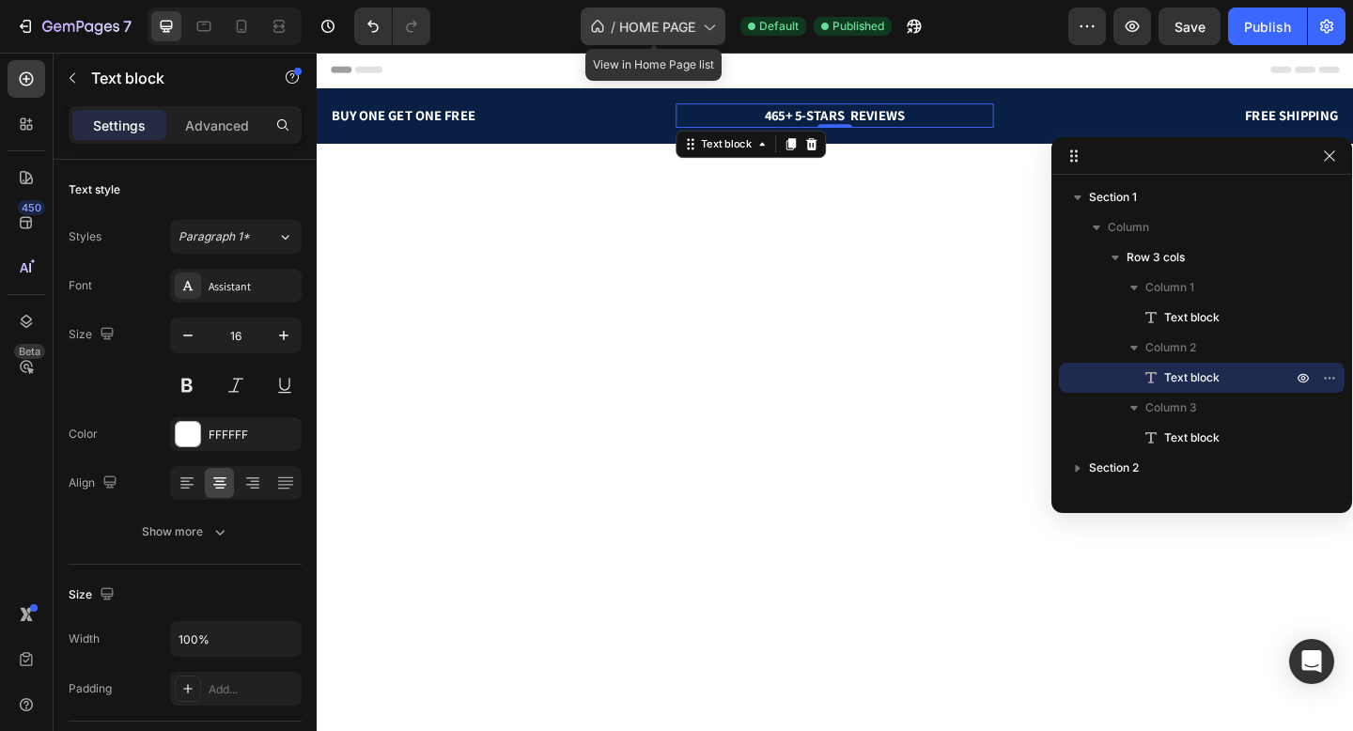
click at [690, 31] on span "HOME PAGE" at bounding box center [657, 27] width 76 height 20
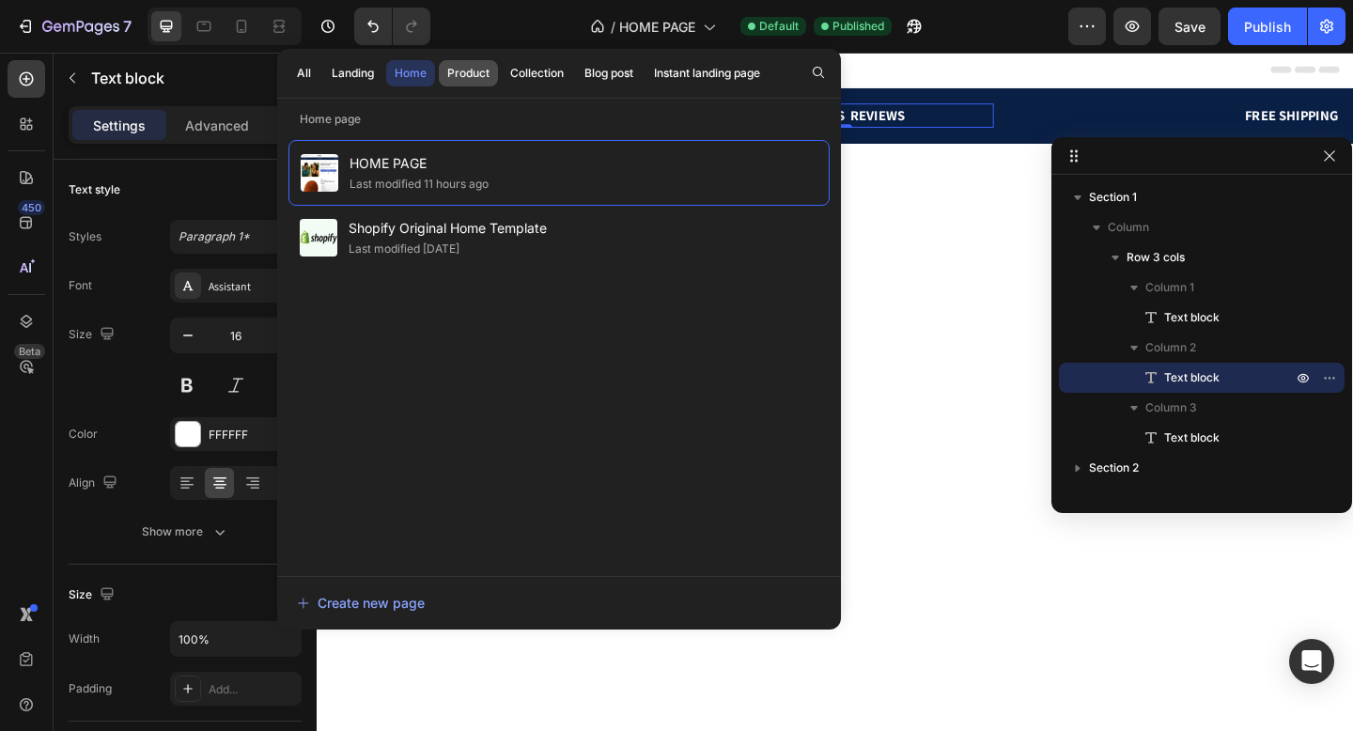
click at [463, 75] on div "Product" at bounding box center [468, 73] width 42 height 17
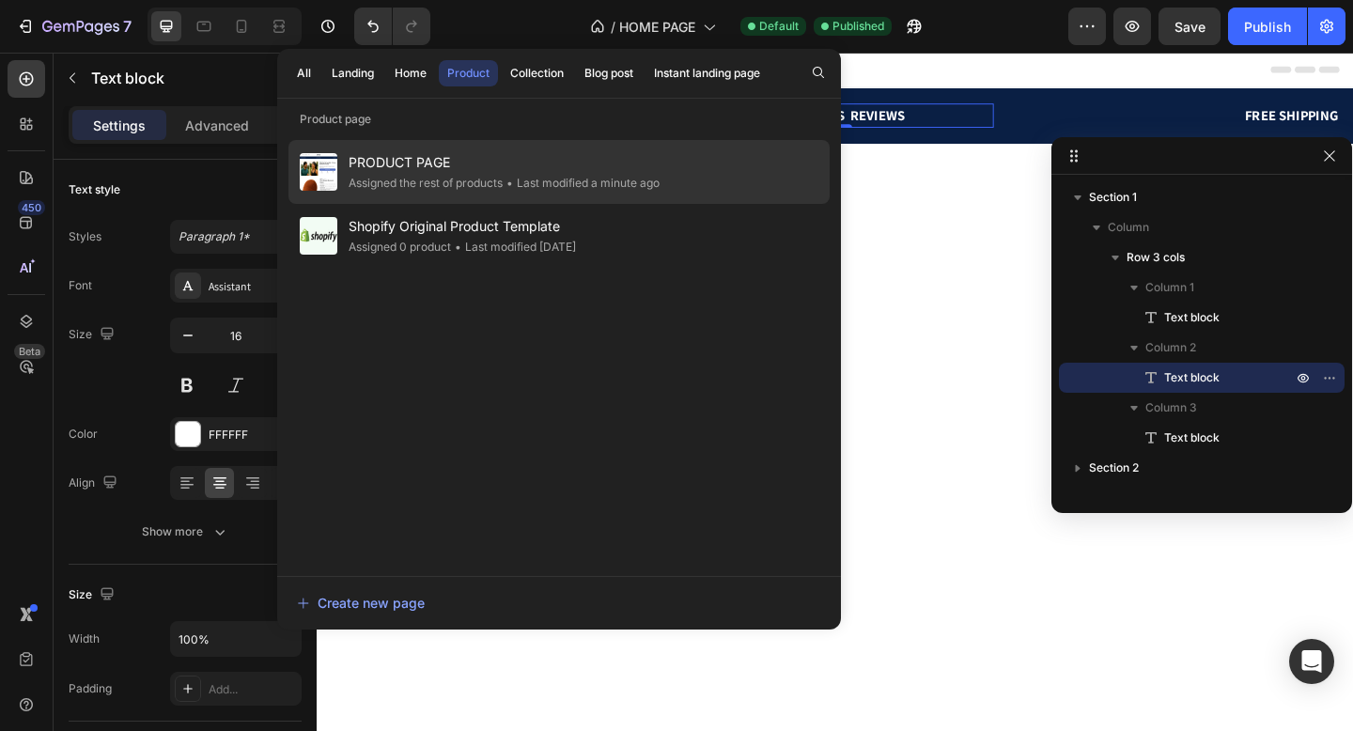
click at [457, 162] on span "PRODUCT PAGE" at bounding box center [504, 162] width 311 height 23
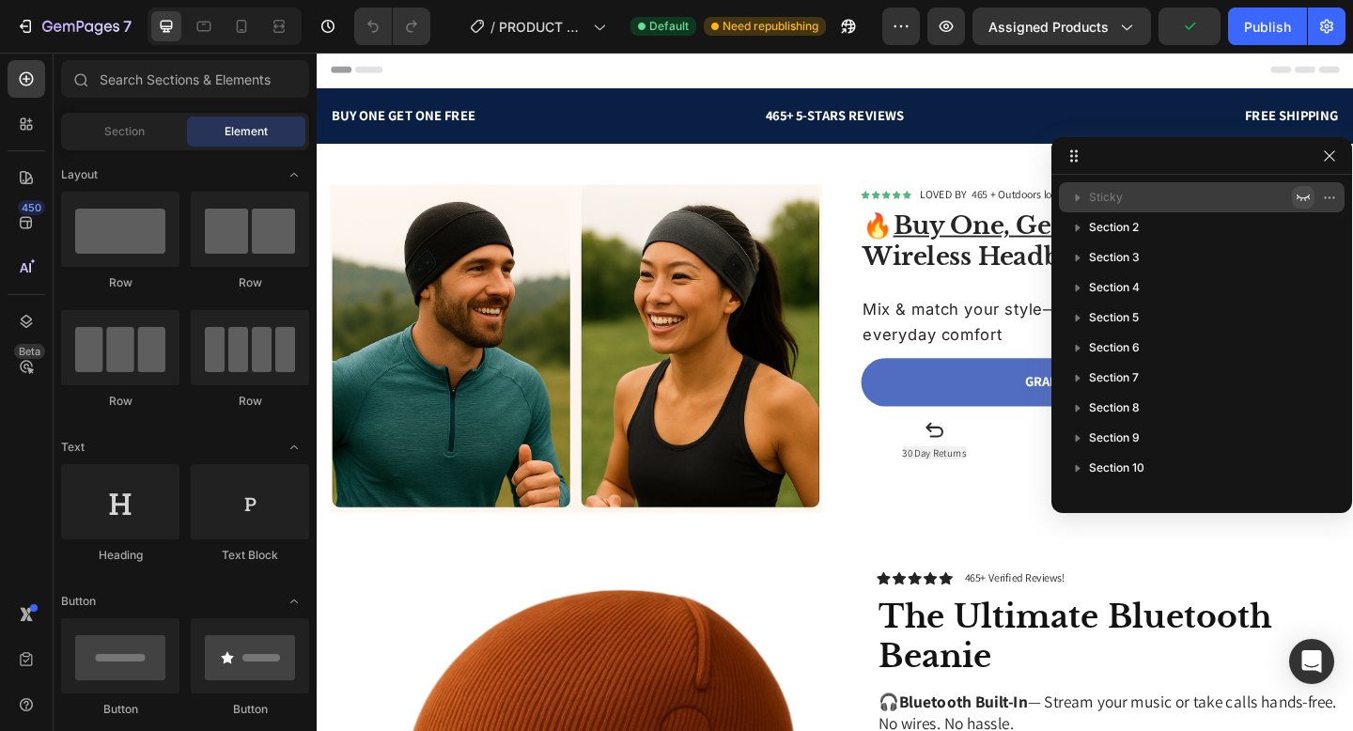
click at [1299, 195] on icon "button" at bounding box center [1303, 197] width 15 height 15
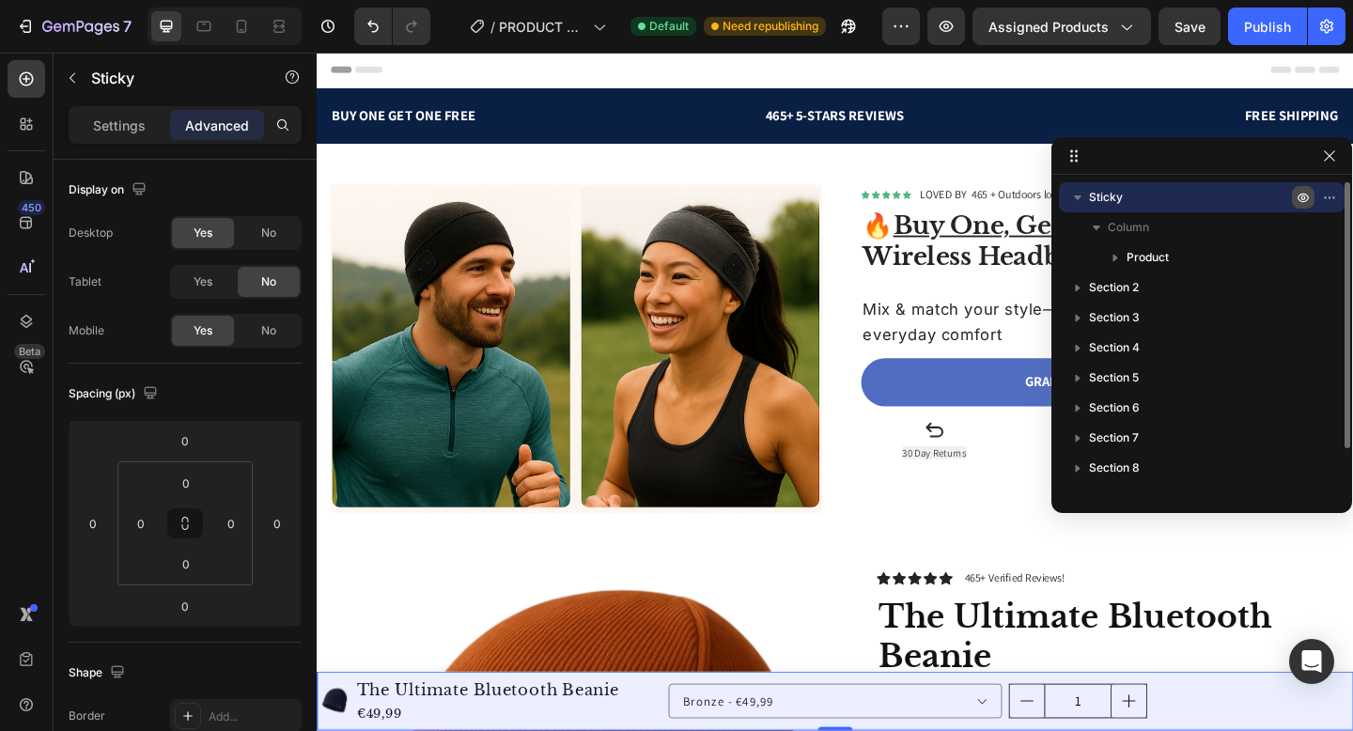
click at [1333, 196] on icon "button" at bounding box center [1334, 197] width 2 height 2
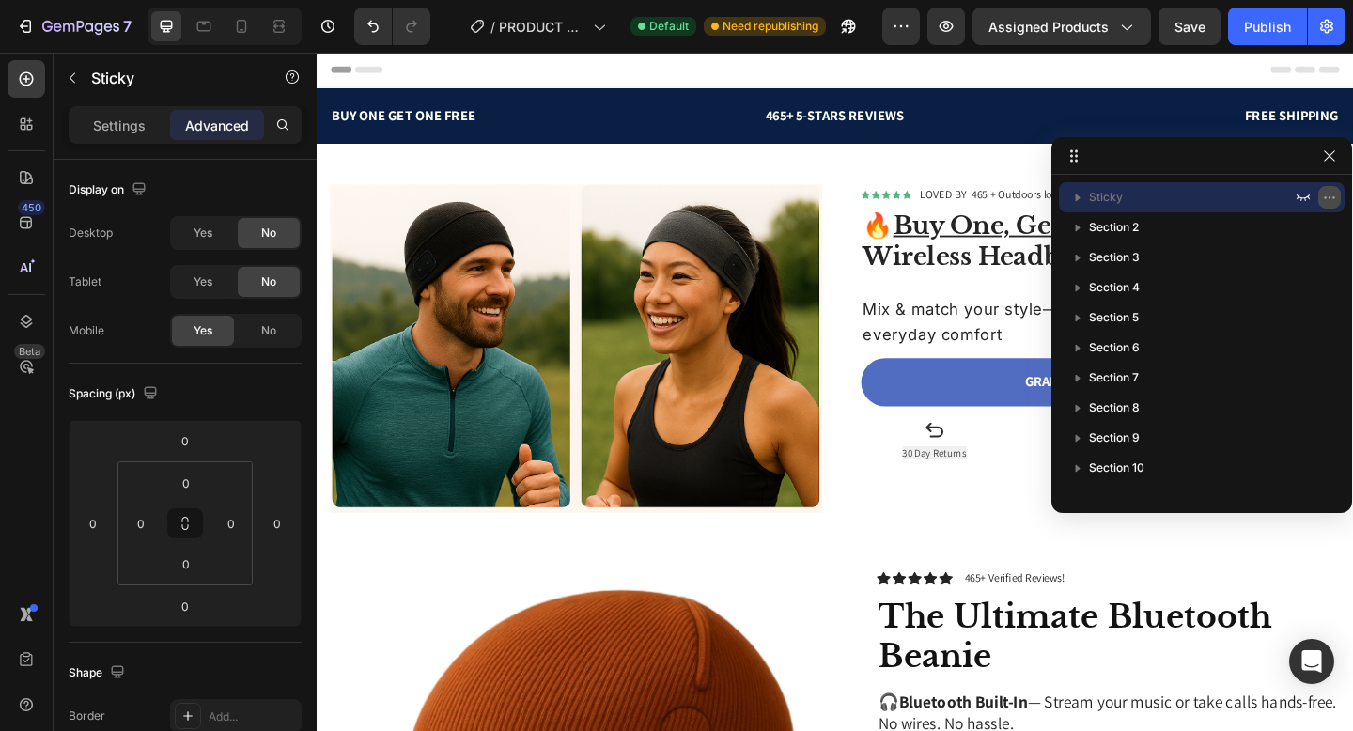
click at [1332, 202] on icon "button" at bounding box center [1329, 197] width 15 height 15
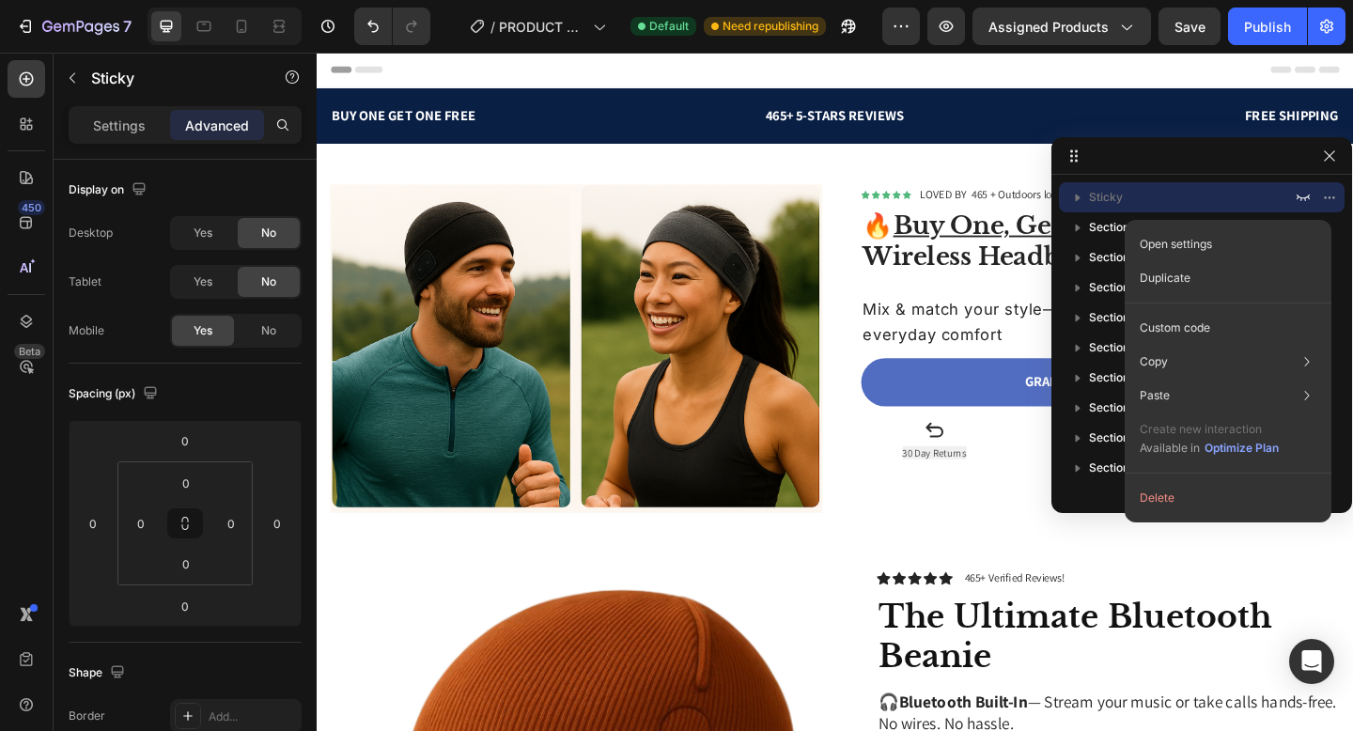
click at [1214, 192] on p "Sticky" at bounding box center [1192, 197] width 207 height 19
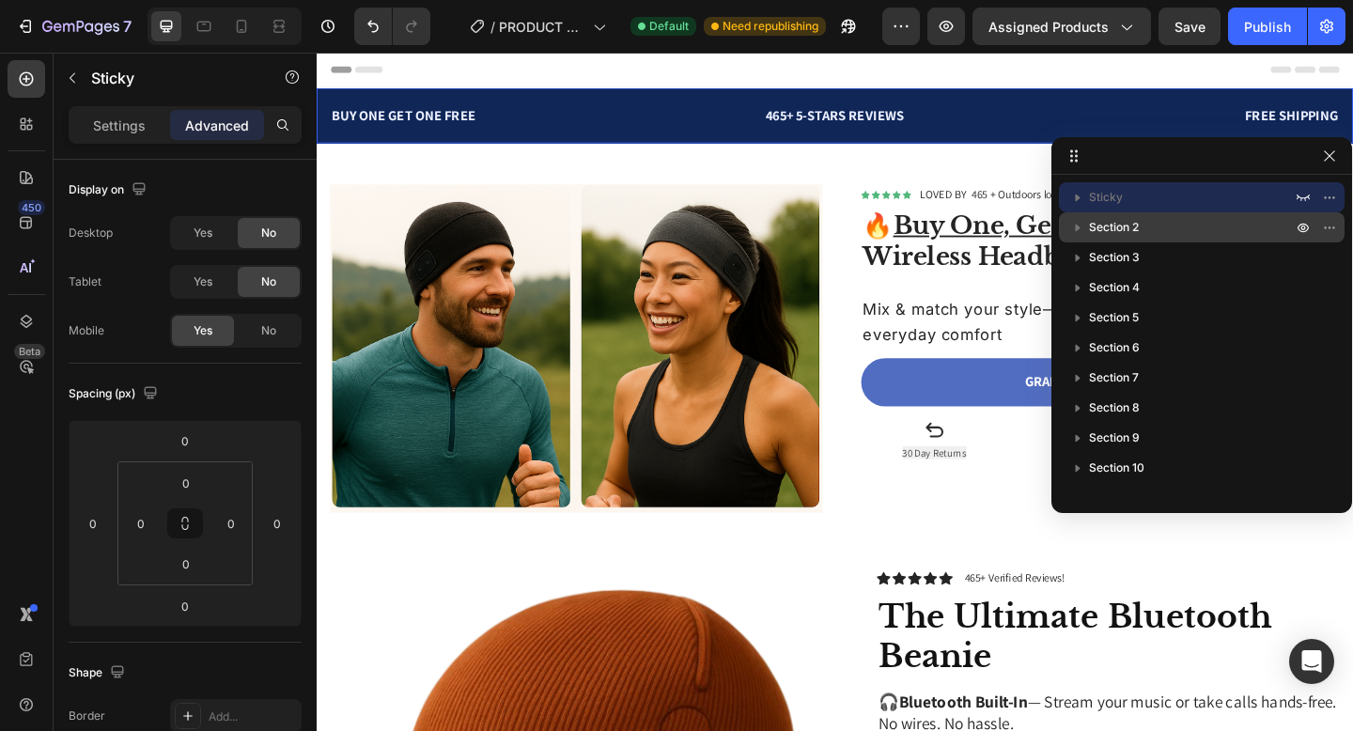
click at [1081, 228] on icon "button" at bounding box center [1078, 227] width 19 height 19
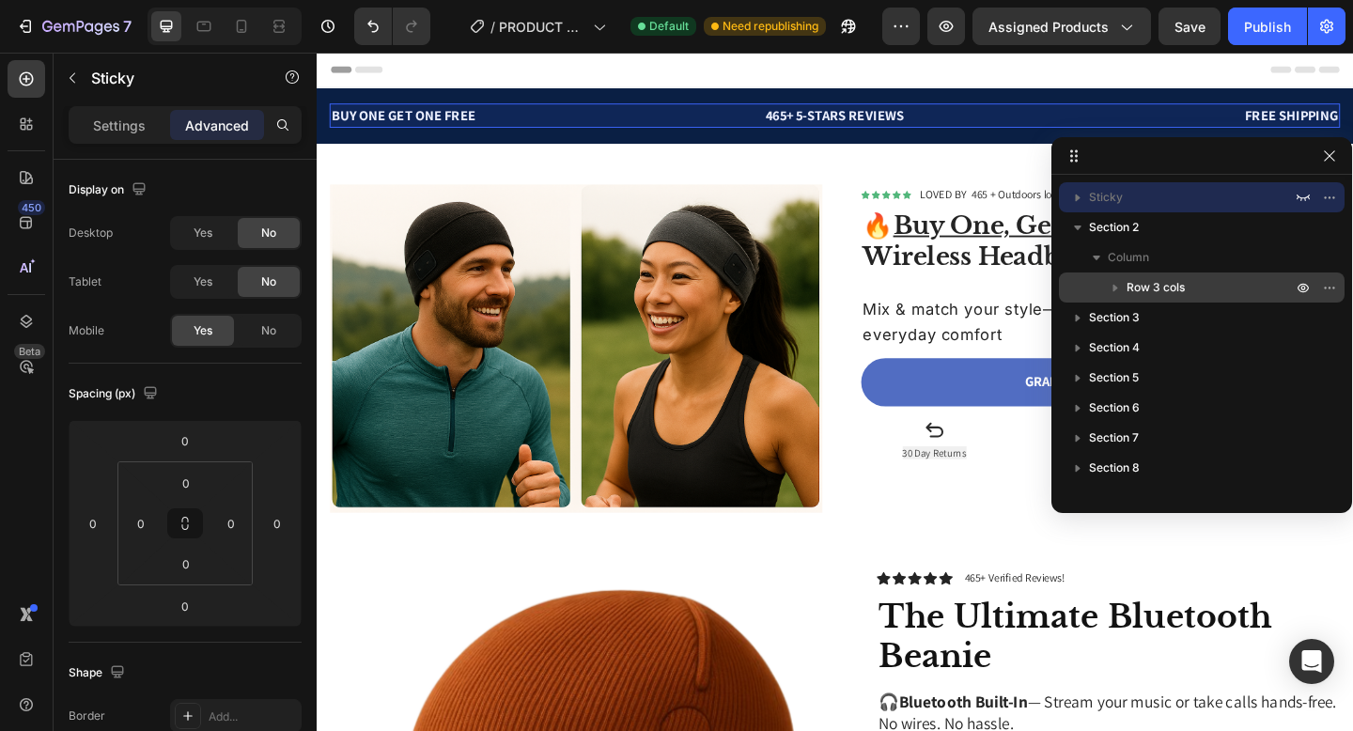
click at [1122, 285] on icon "button" at bounding box center [1115, 287] width 19 height 19
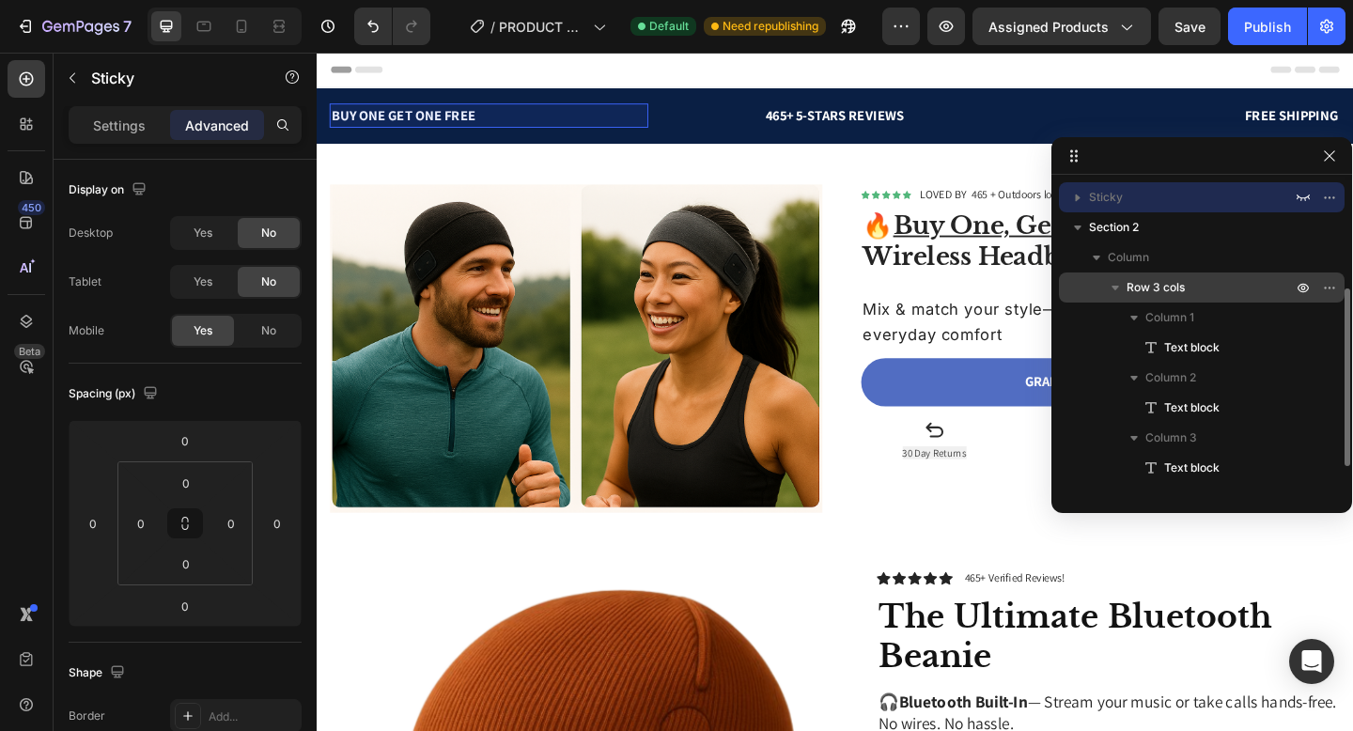
scroll to position [68, 0]
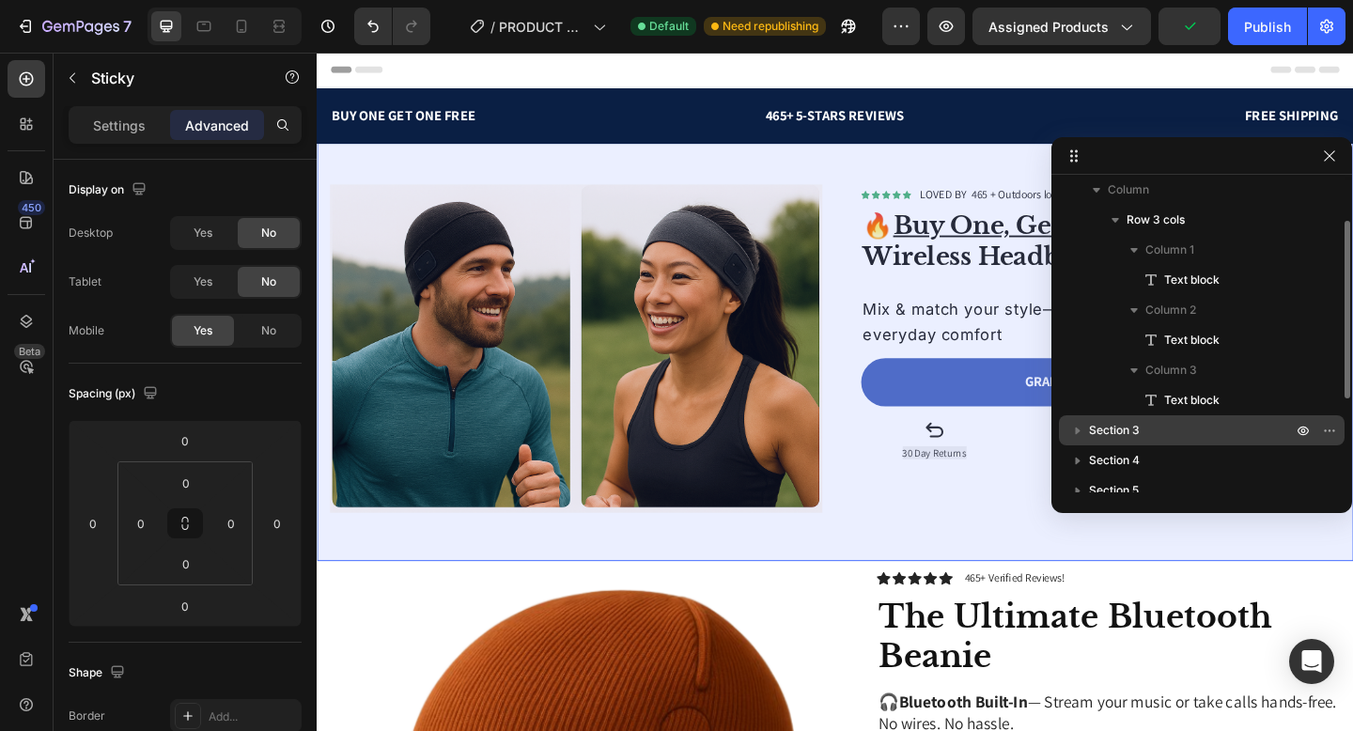
click at [1109, 431] on span "Section 3" at bounding box center [1114, 430] width 51 height 19
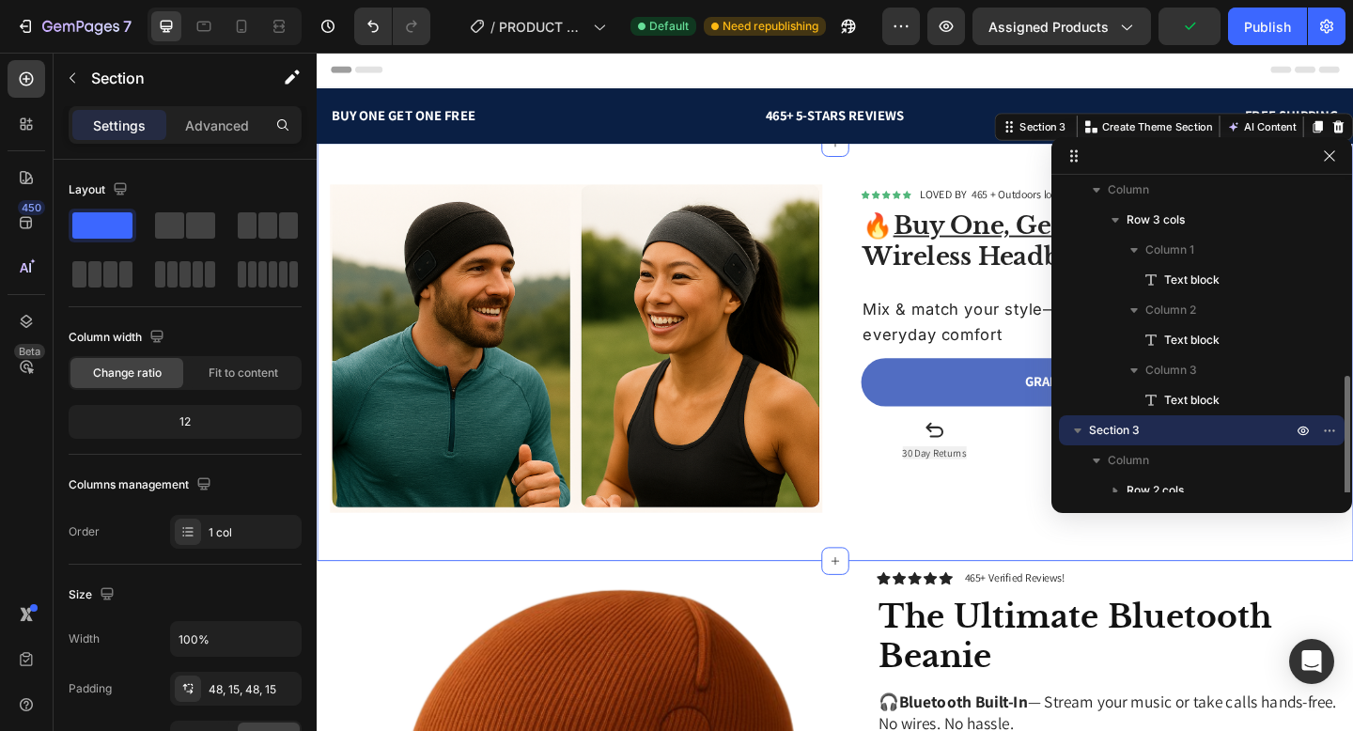
scroll to position [234, 0]
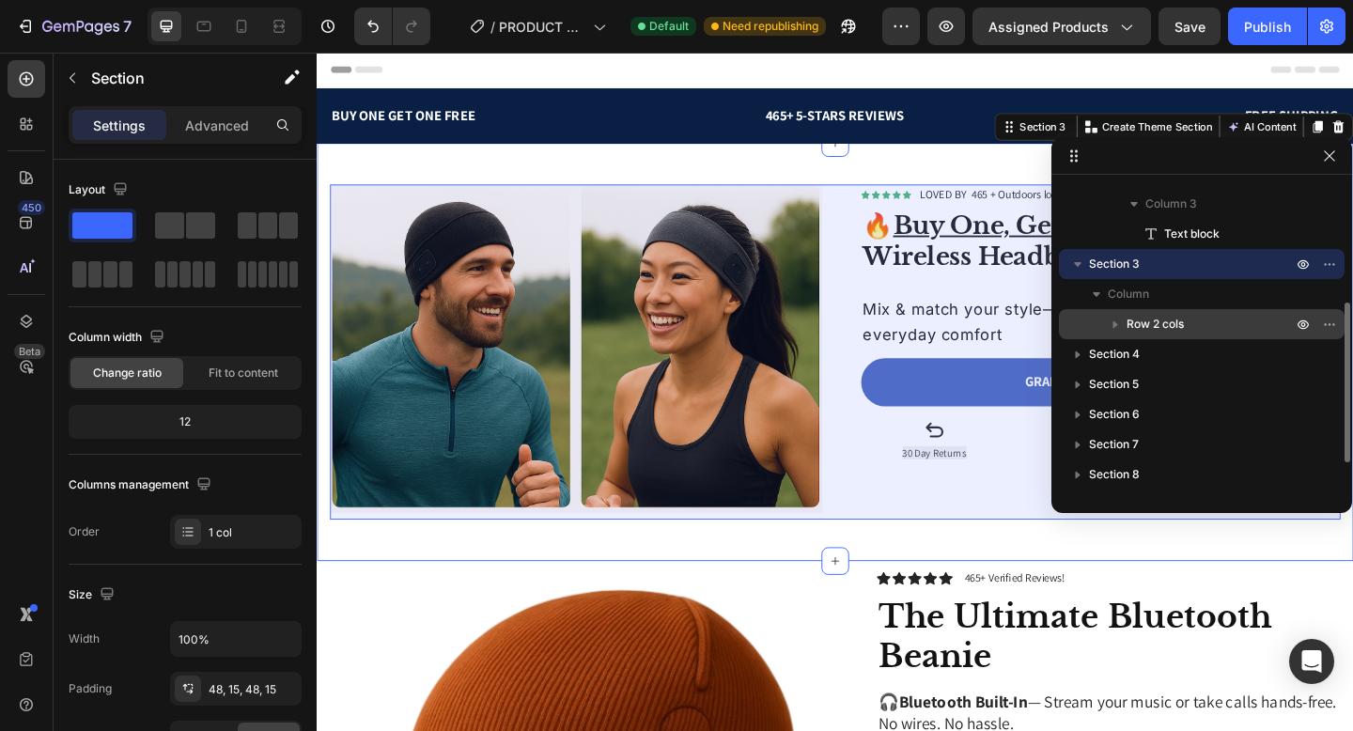
click at [1130, 321] on span "Row 2 cols" at bounding box center [1155, 324] width 57 height 19
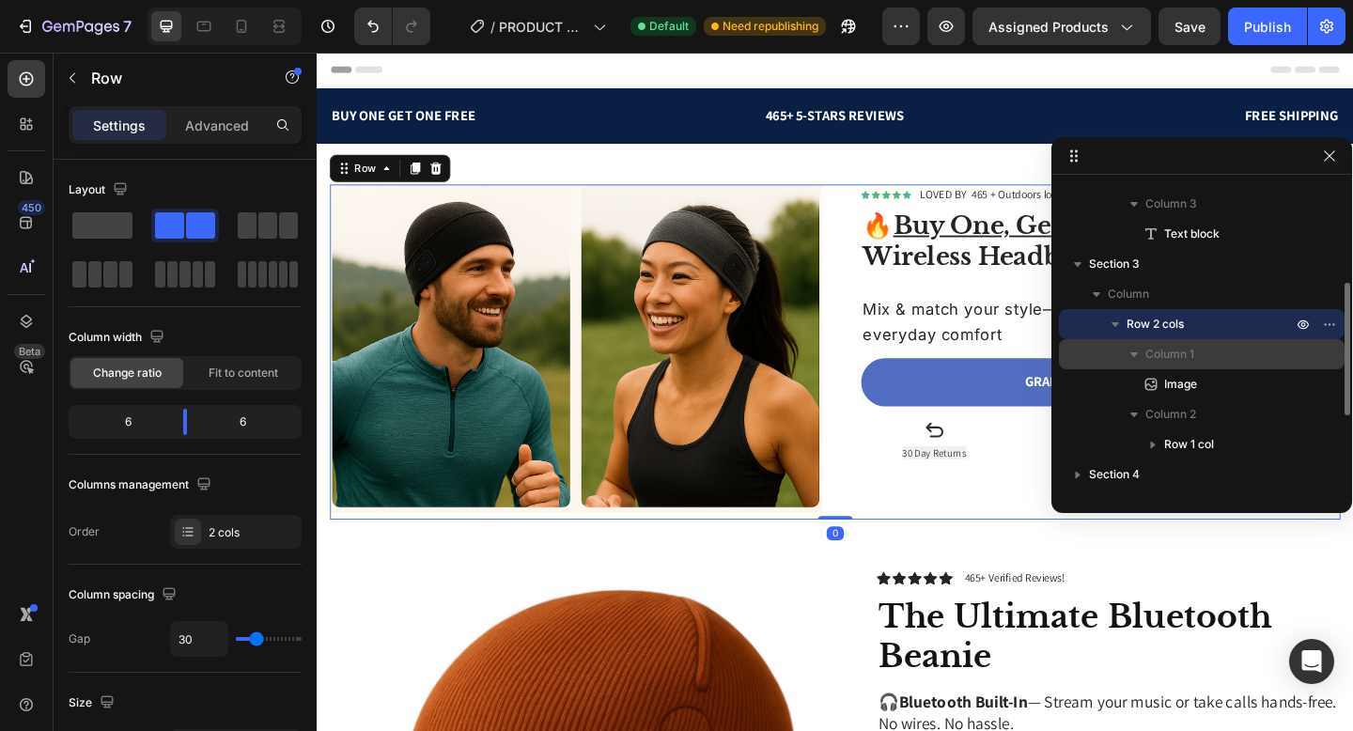
scroll to position [290, 0]
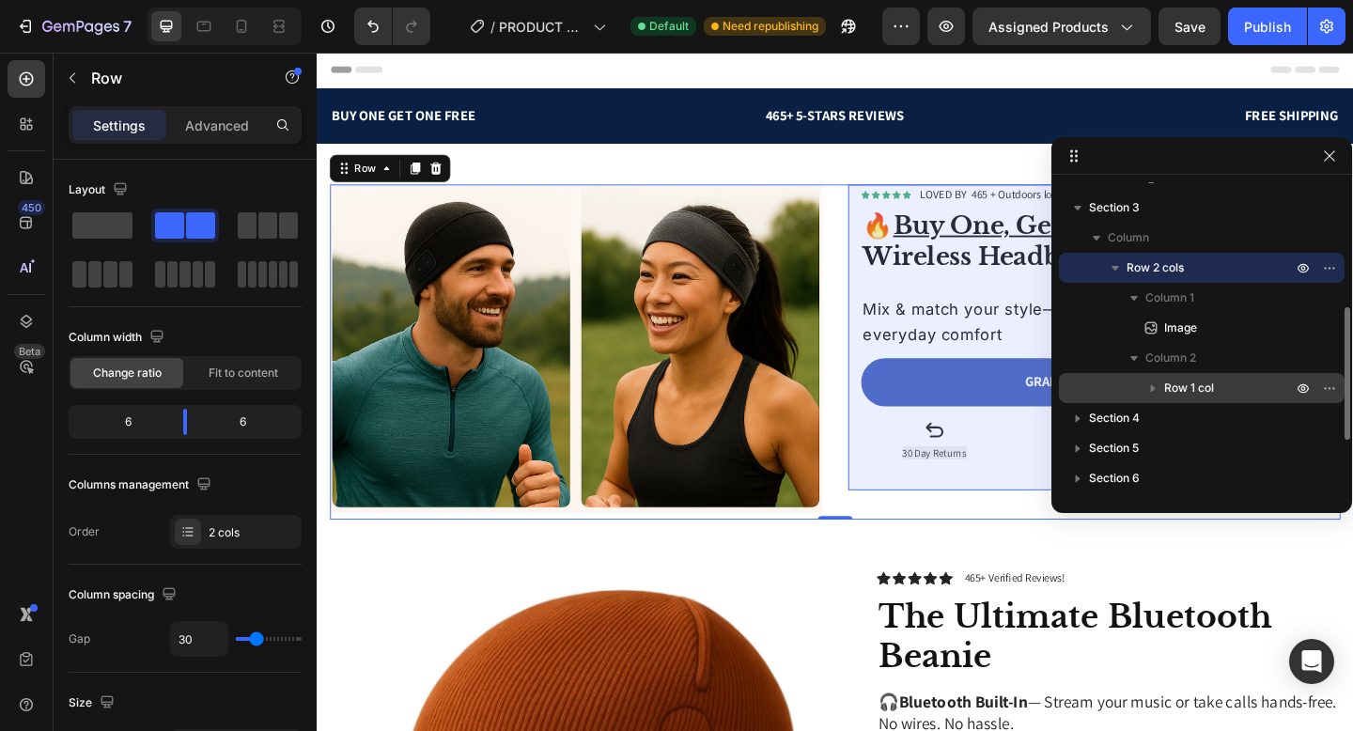
click at [1179, 383] on span "Row 1 col" at bounding box center [1189, 388] width 50 height 19
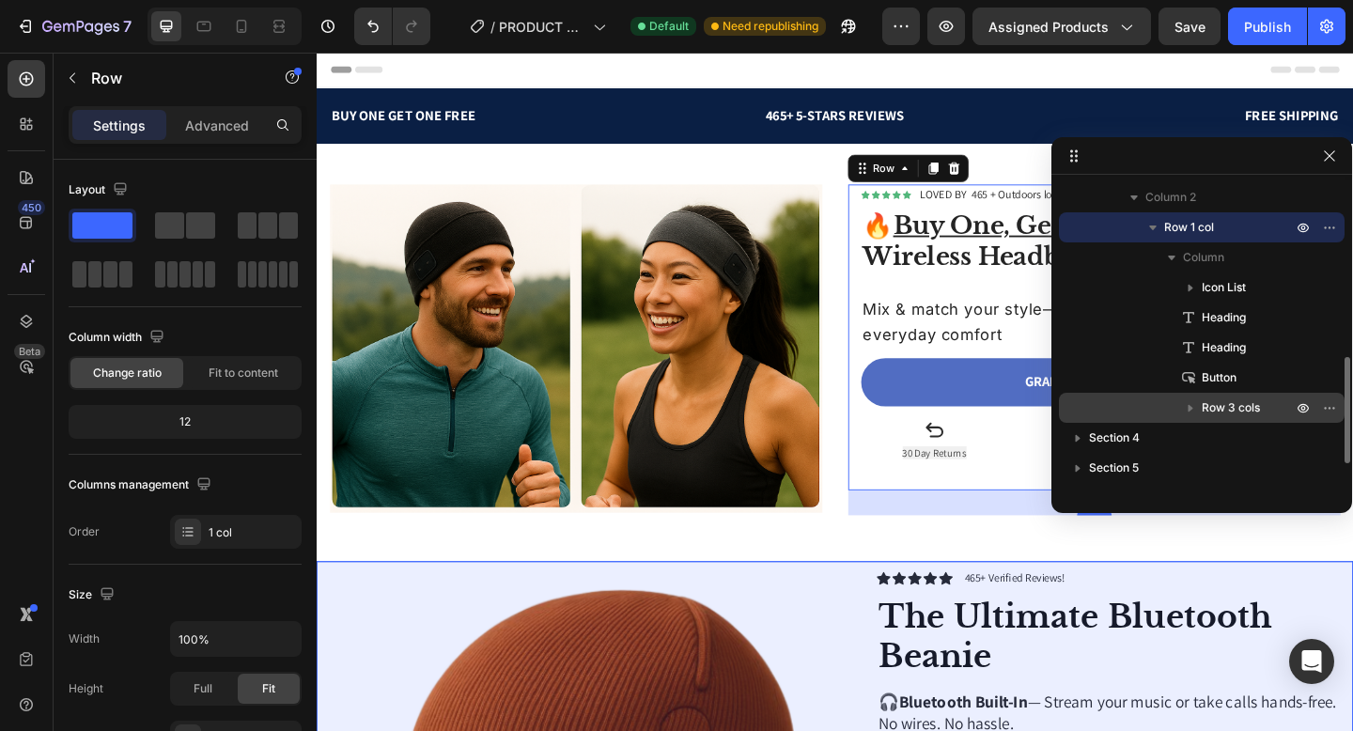
scroll to position [532, 0]
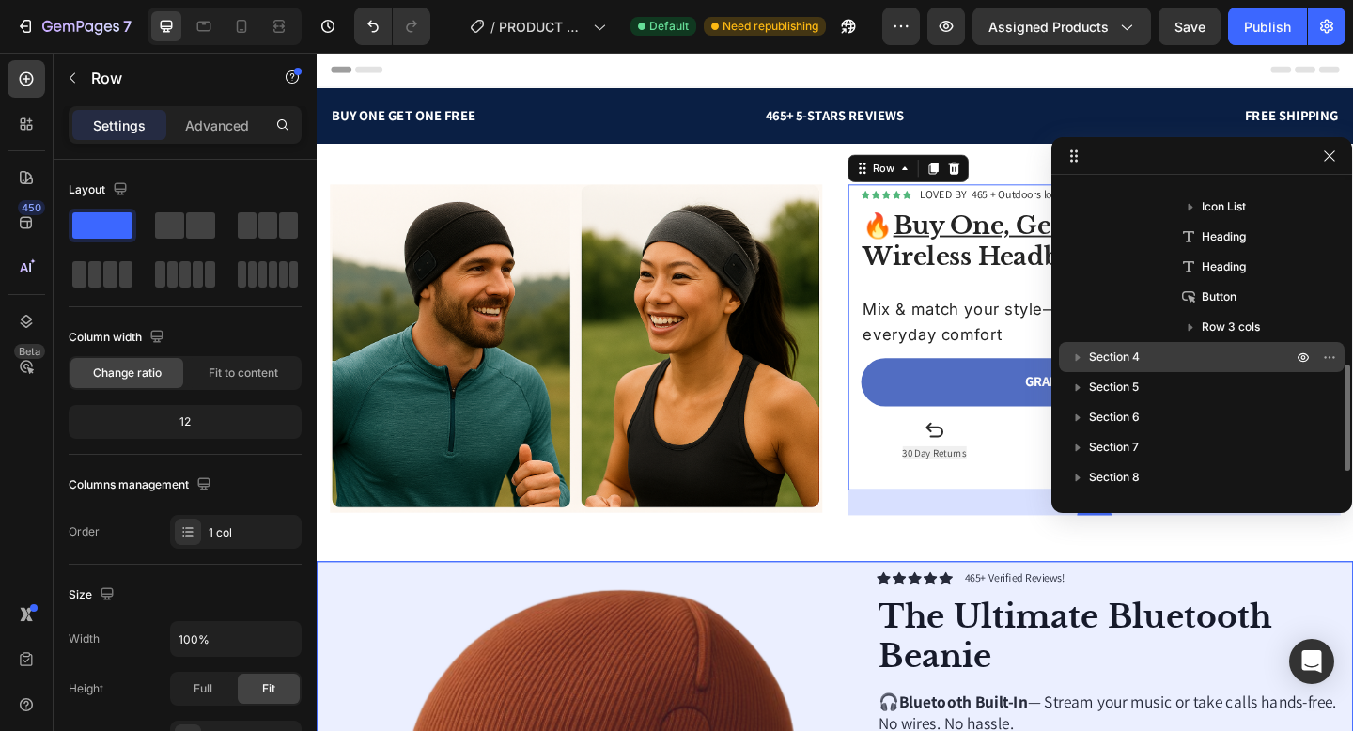
click at [1123, 352] on span "Section 4" at bounding box center [1114, 357] width 51 height 19
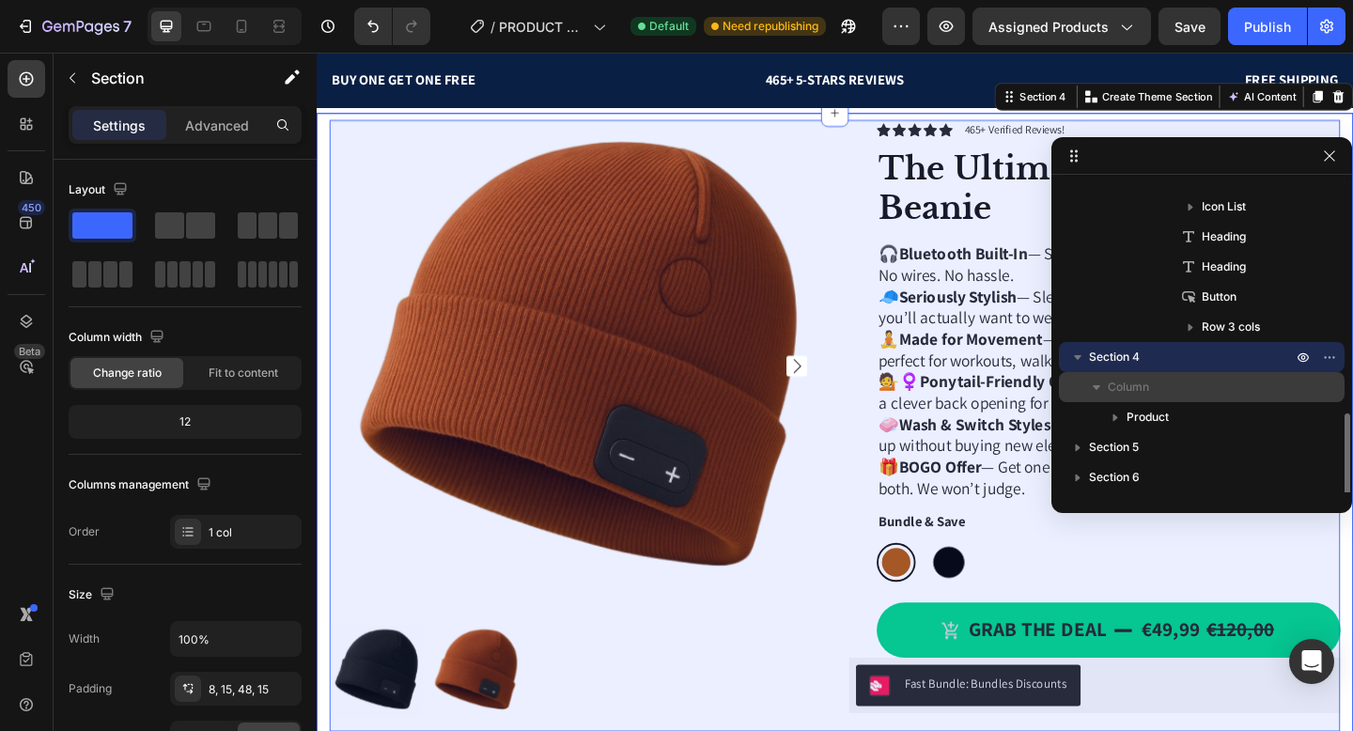
scroll to position [577, 0]
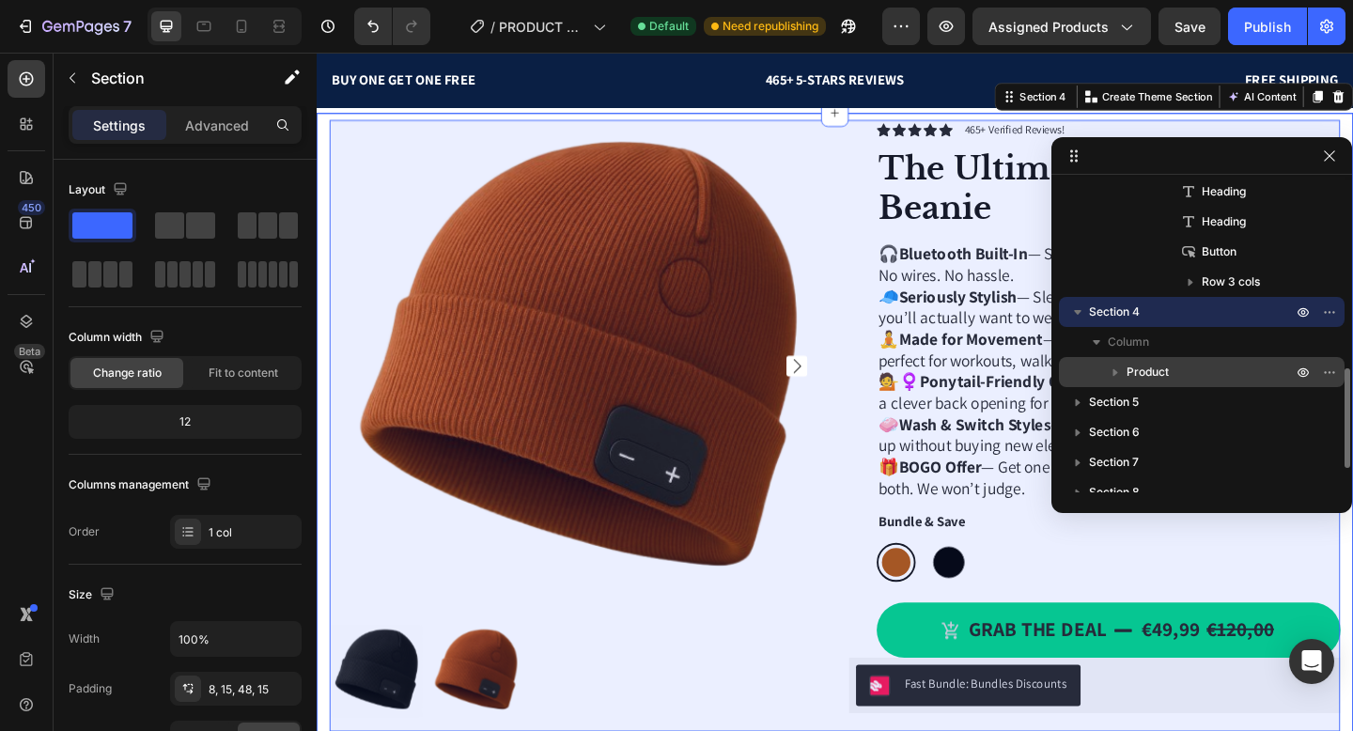
click at [1127, 368] on span "Product" at bounding box center [1148, 372] width 42 height 19
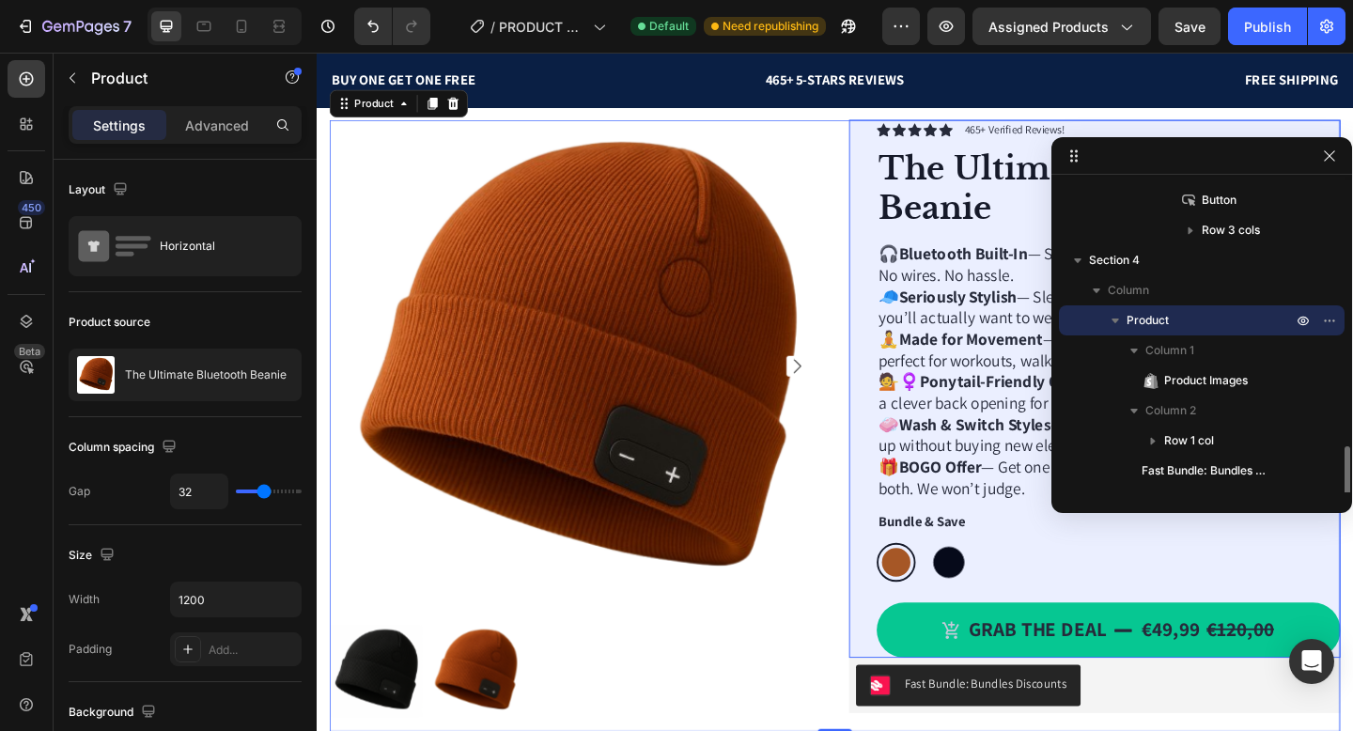
scroll to position [698, 0]
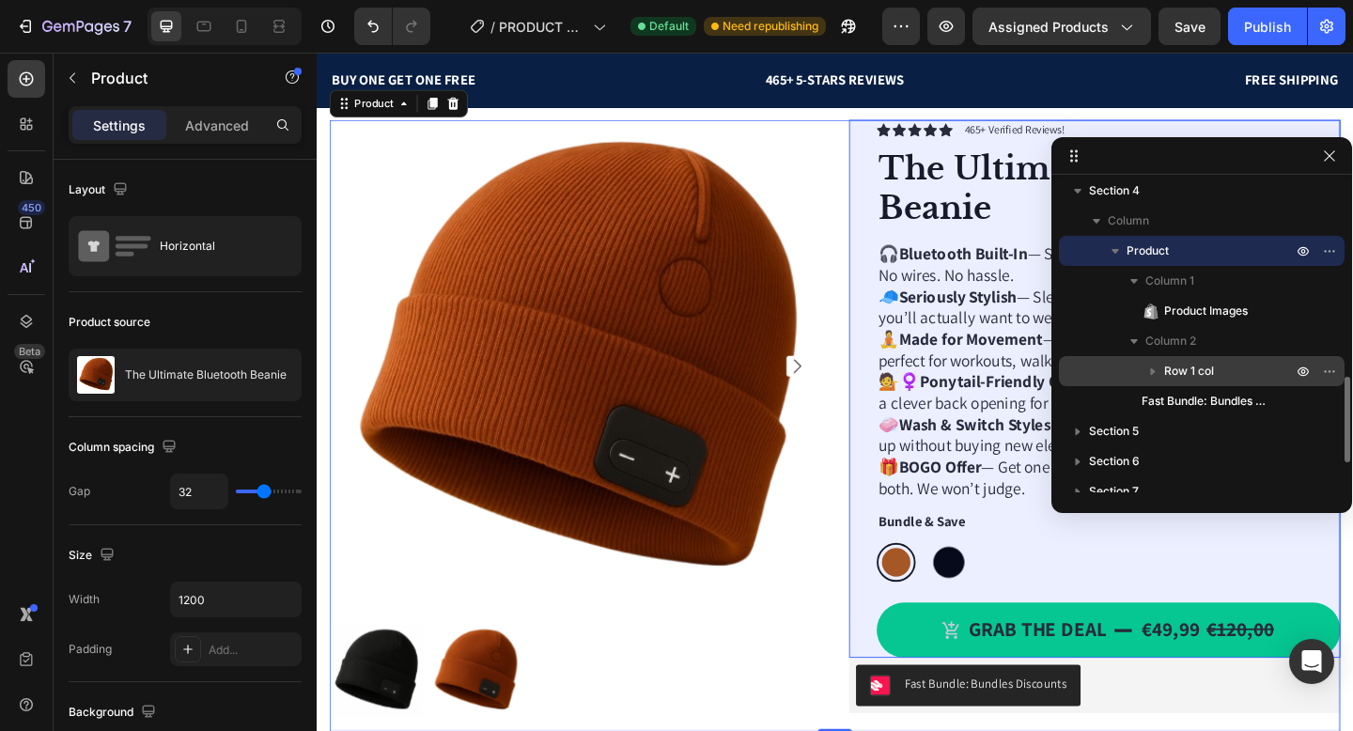
click at [1159, 369] on icon "button" at bounding box center [1153, 371] width 19 height 19
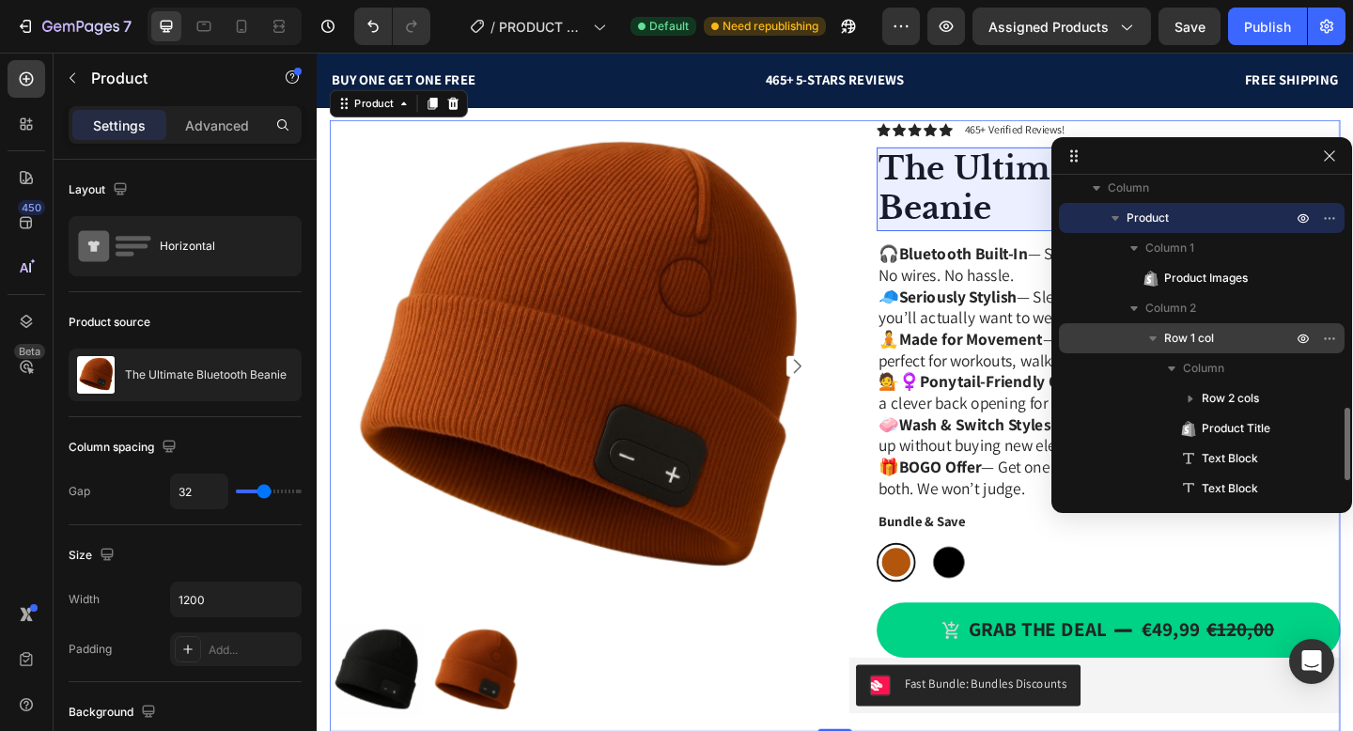
scroll to position [797, 0]
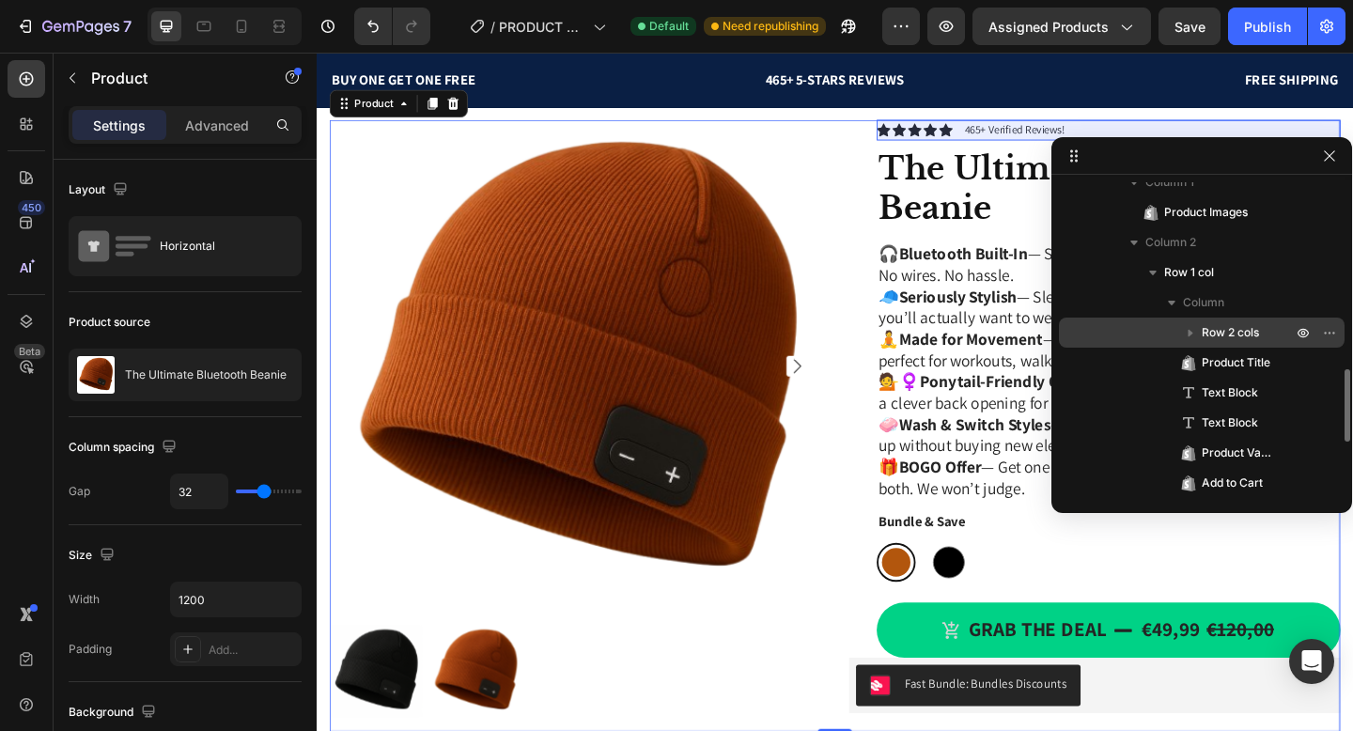
click at [1211, 335] on span "Row 2 cols" at bounding box center [1230, 332] width 57 height 19
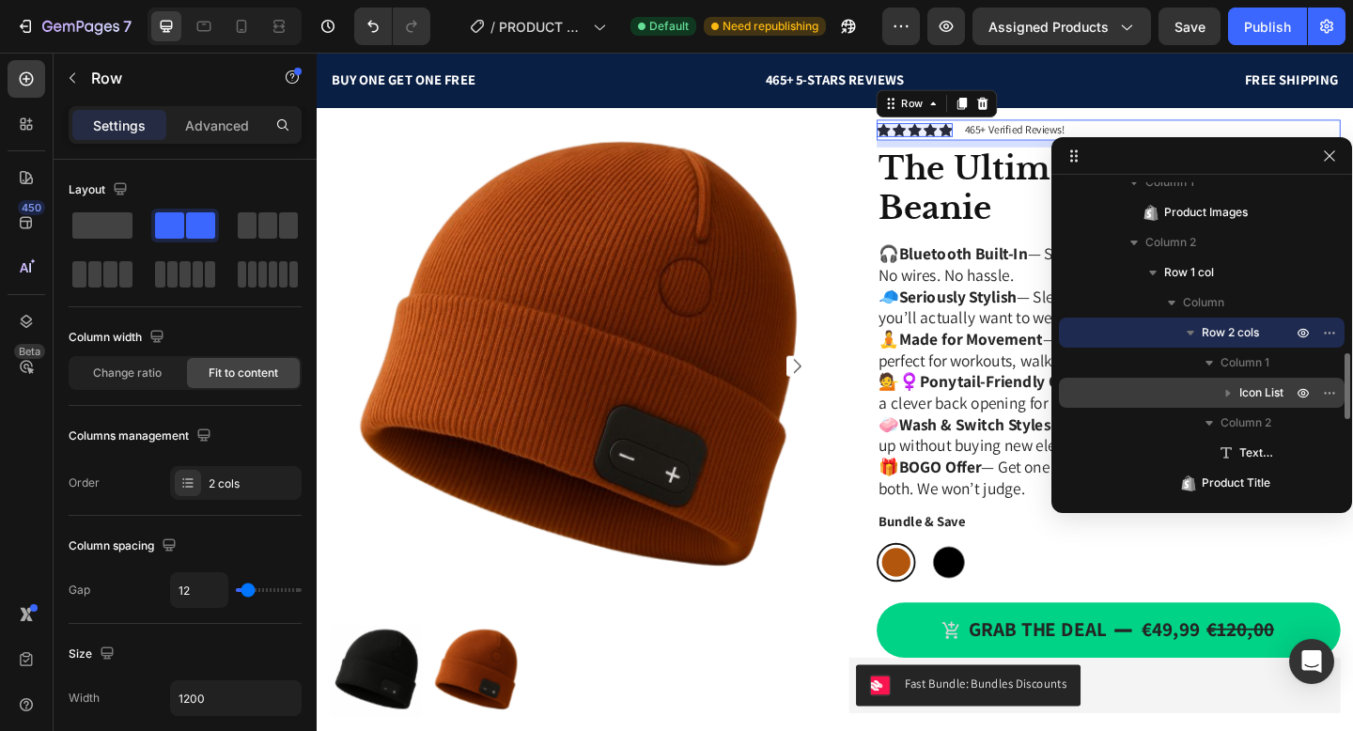
click at [1228, 391] on icon "button" at bounding box center [1228, 394] width 5 height 8
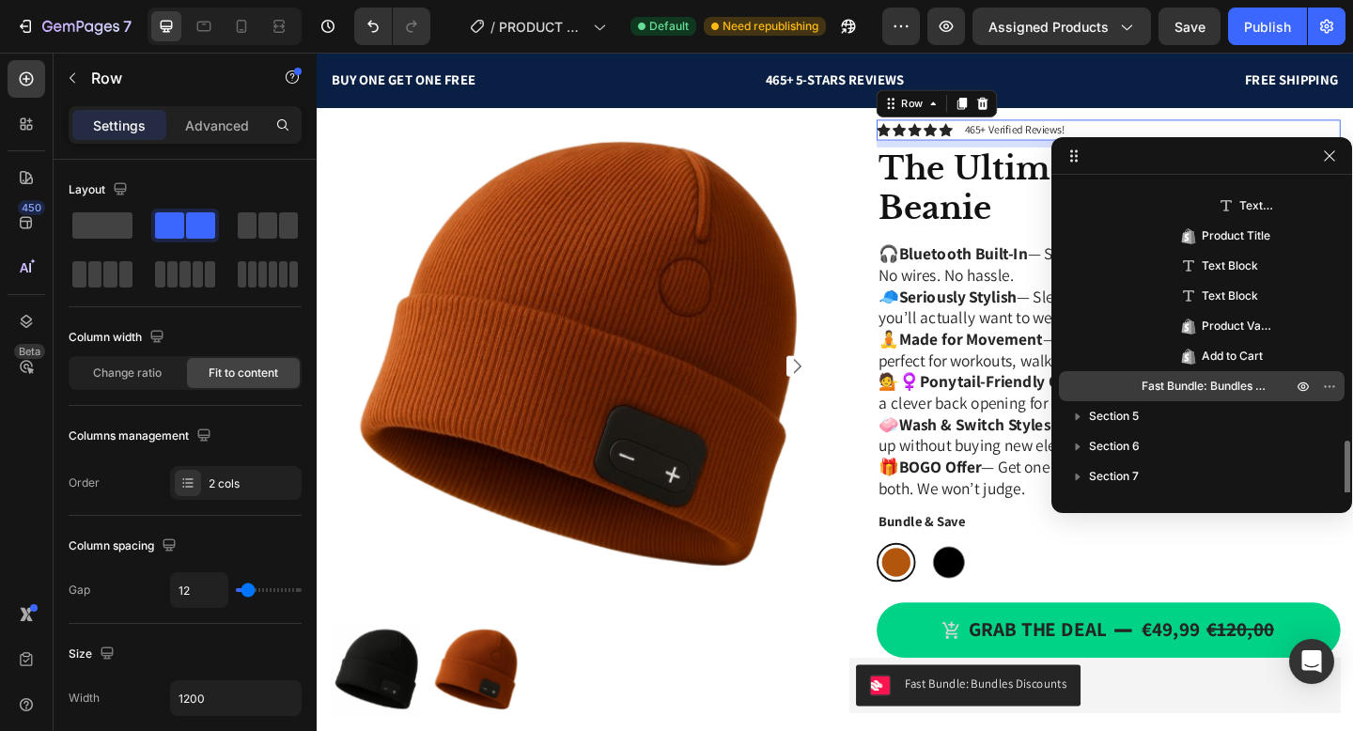
scroll to position [1409, 0]
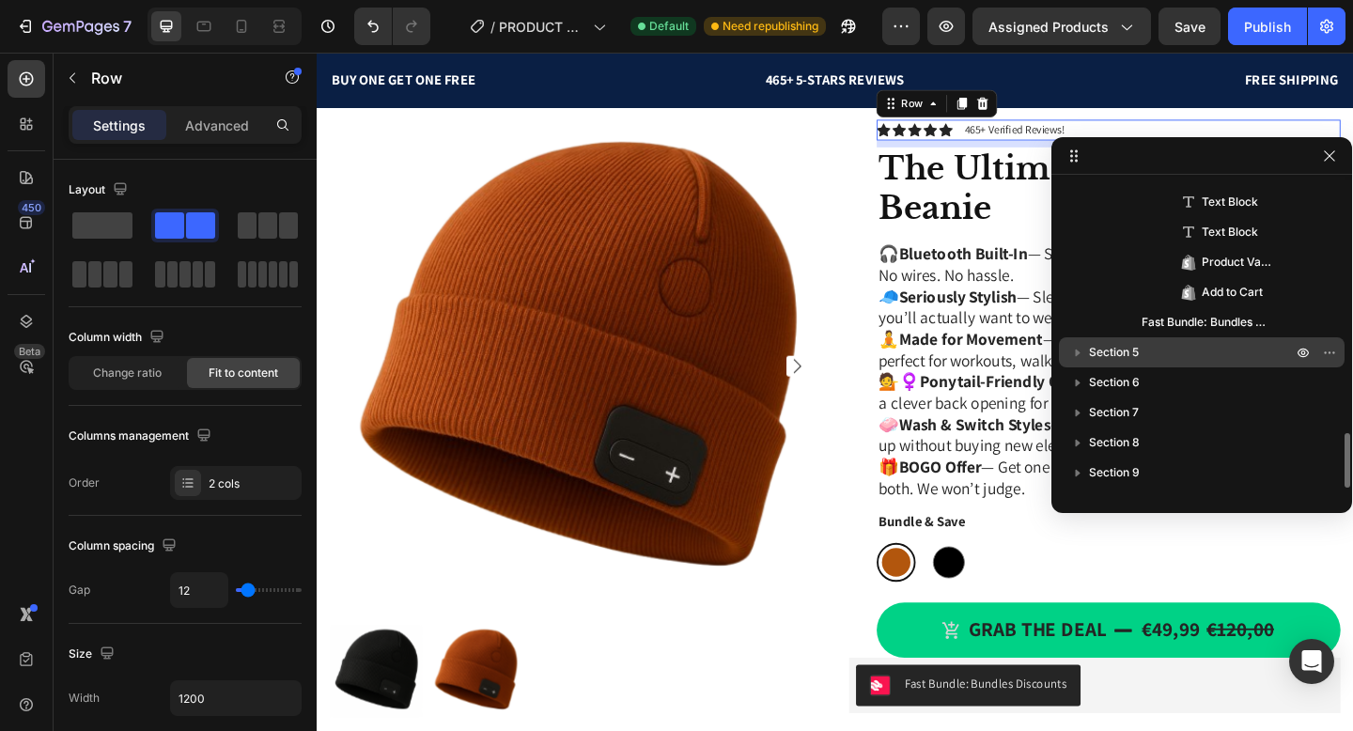
click at [1096, 349] on span "Section 5" at bounding box center [1114, 352] width 50 height 19
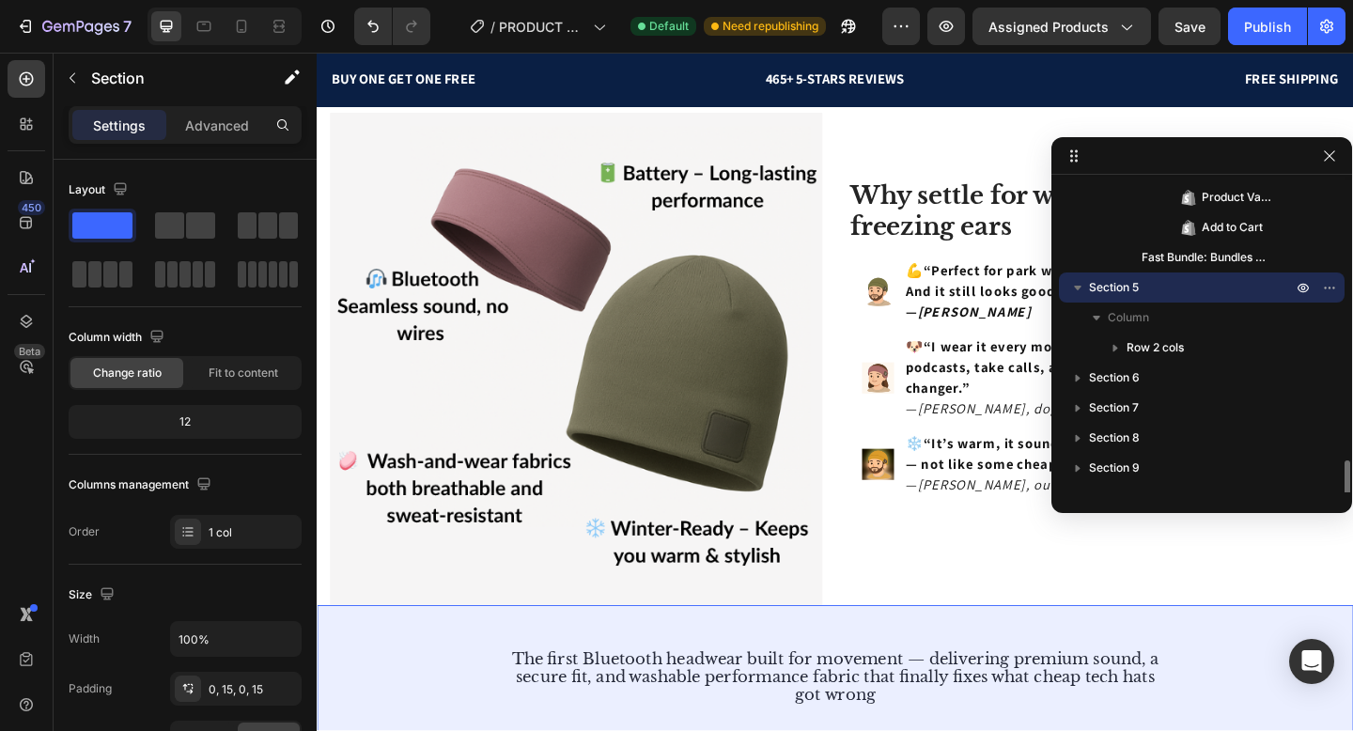
scroll to position [1494, 0]
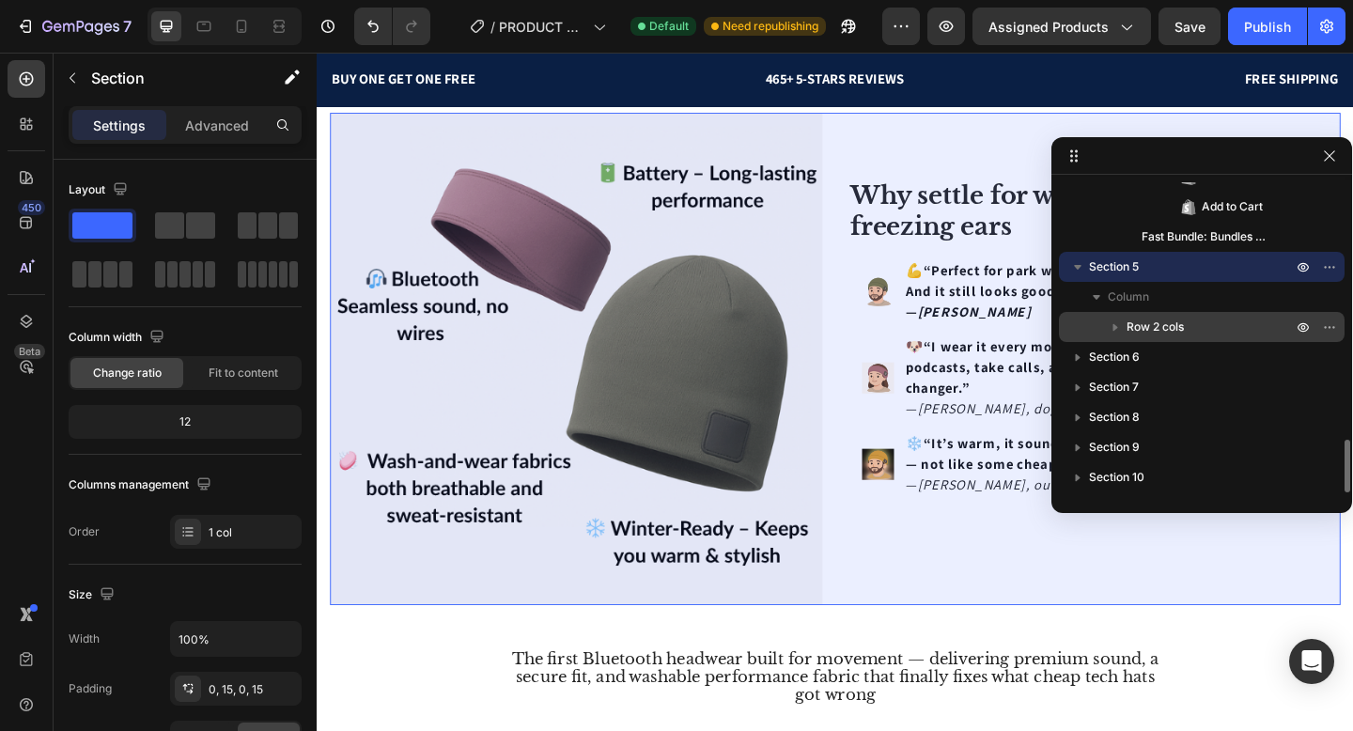
click at [1124, 322] on icon "button" at bounding box center [1115, 327] width 19 height 19
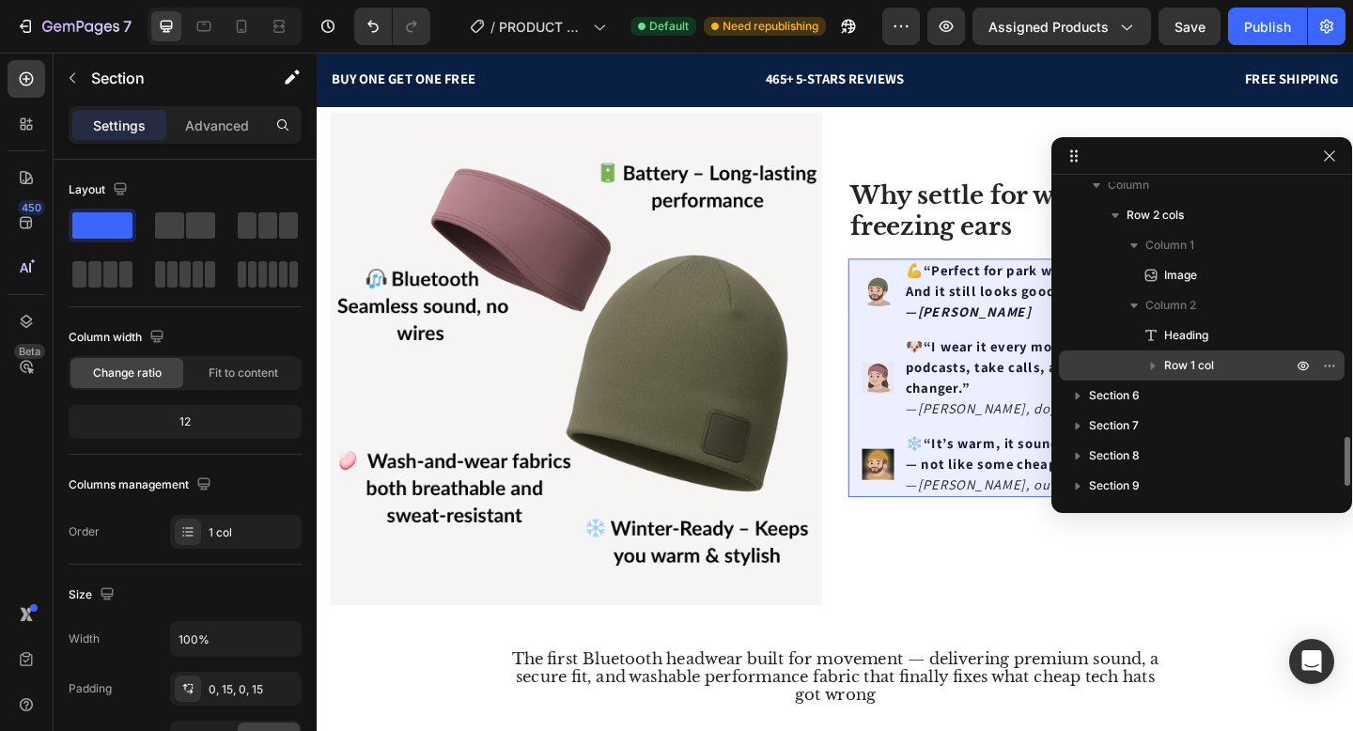
scroll to position [1645, 0]
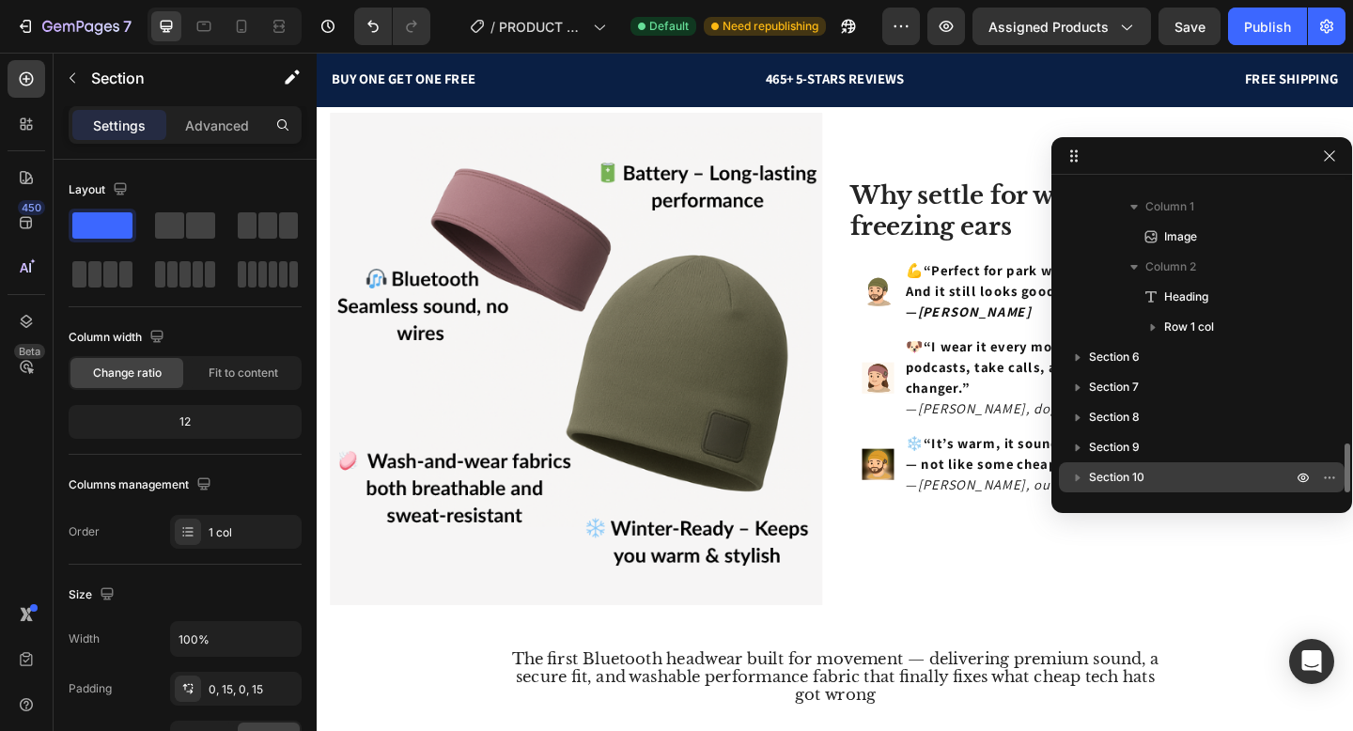
click at [1137, 465] on div "Section 10" at bounding box center [1202, 477] width 271 height 30
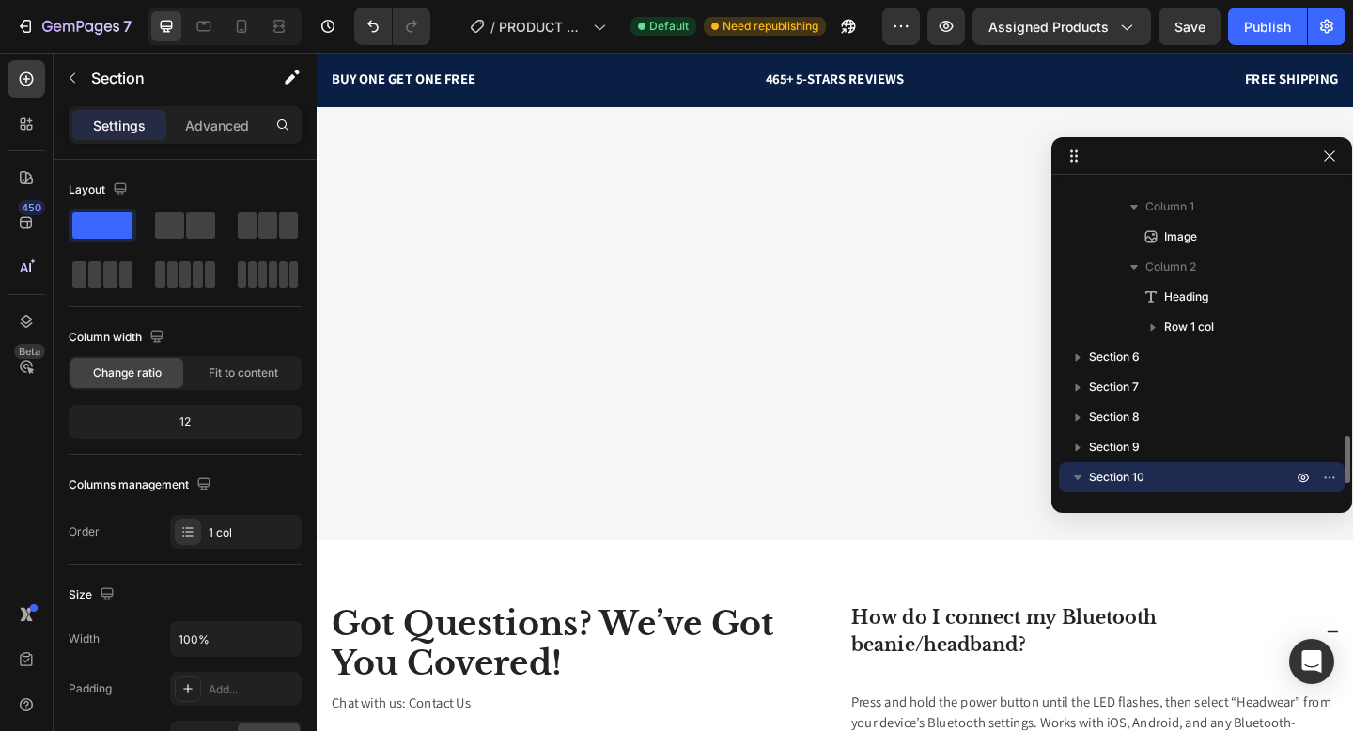
scroll to position [3985, 0]
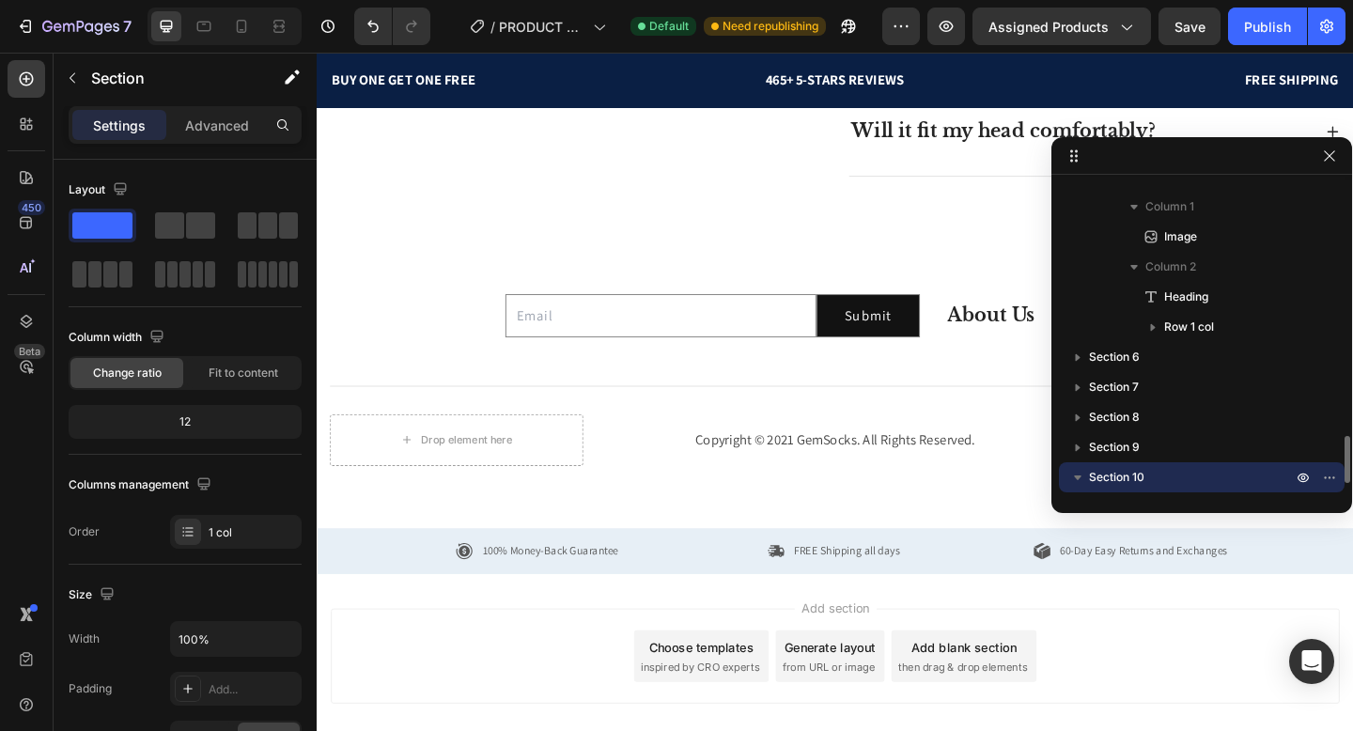
click at [1137, 483] on span "Section 10" at bounding box center [1116, 477] width 55 height 19
click at [1137, 472] on span "Section 10" at bounding box center [1116, 477] width 55 height 19
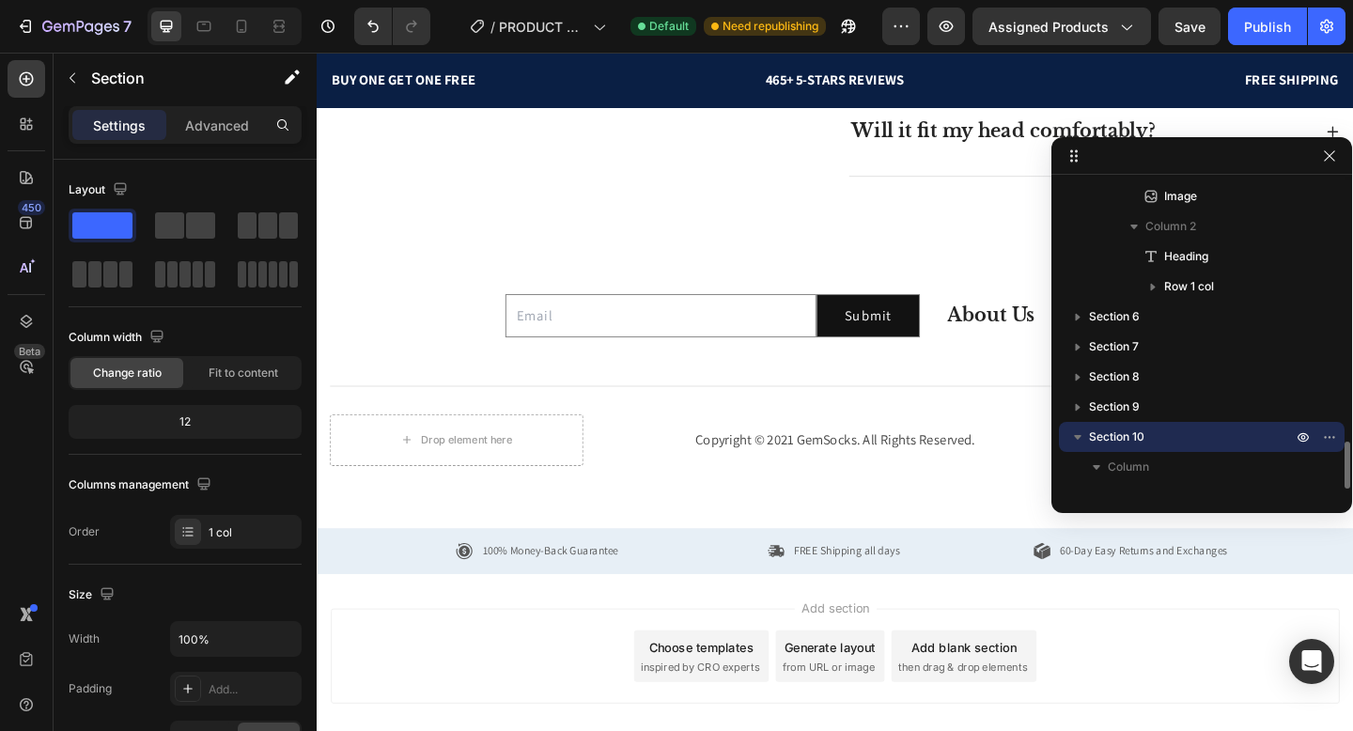
scroll to position [1705, 0]
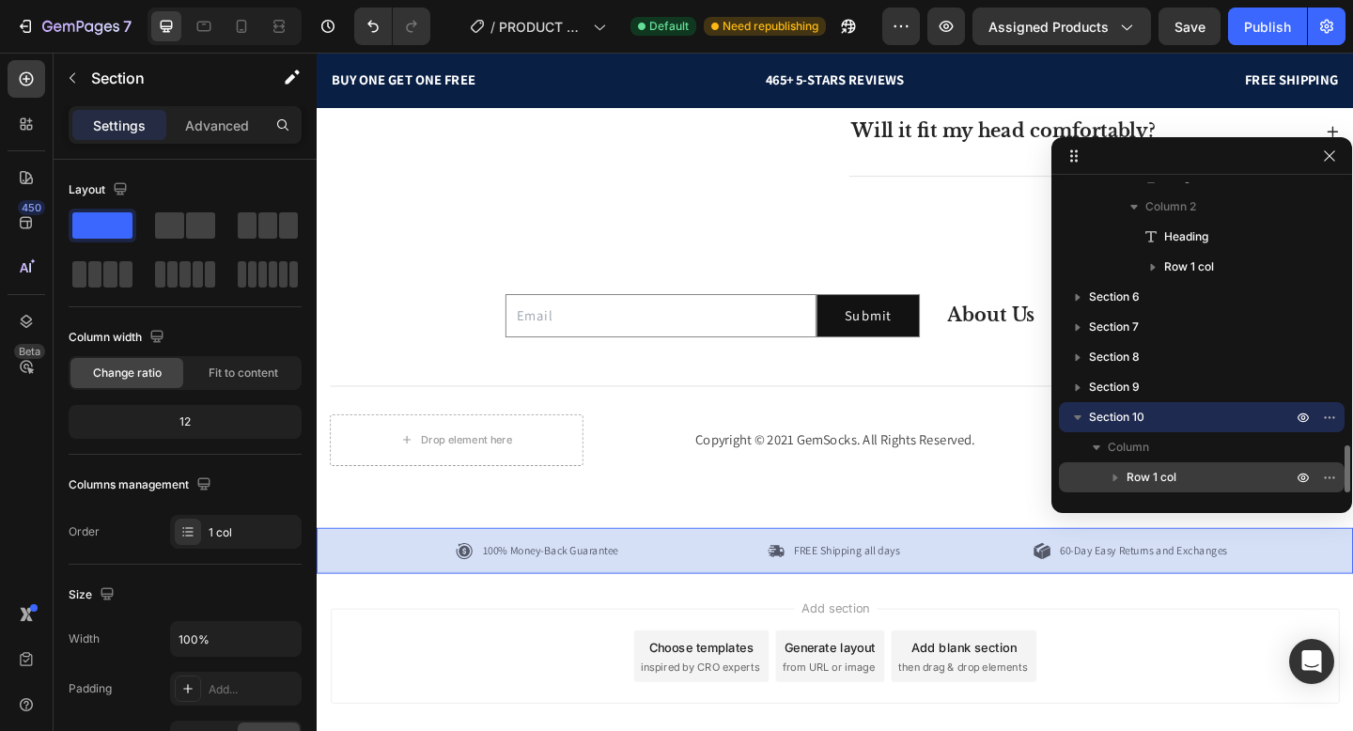
click at [1140, 477] on span "Row 1 col" at bounding box center [1152, 477] width 50 height 19
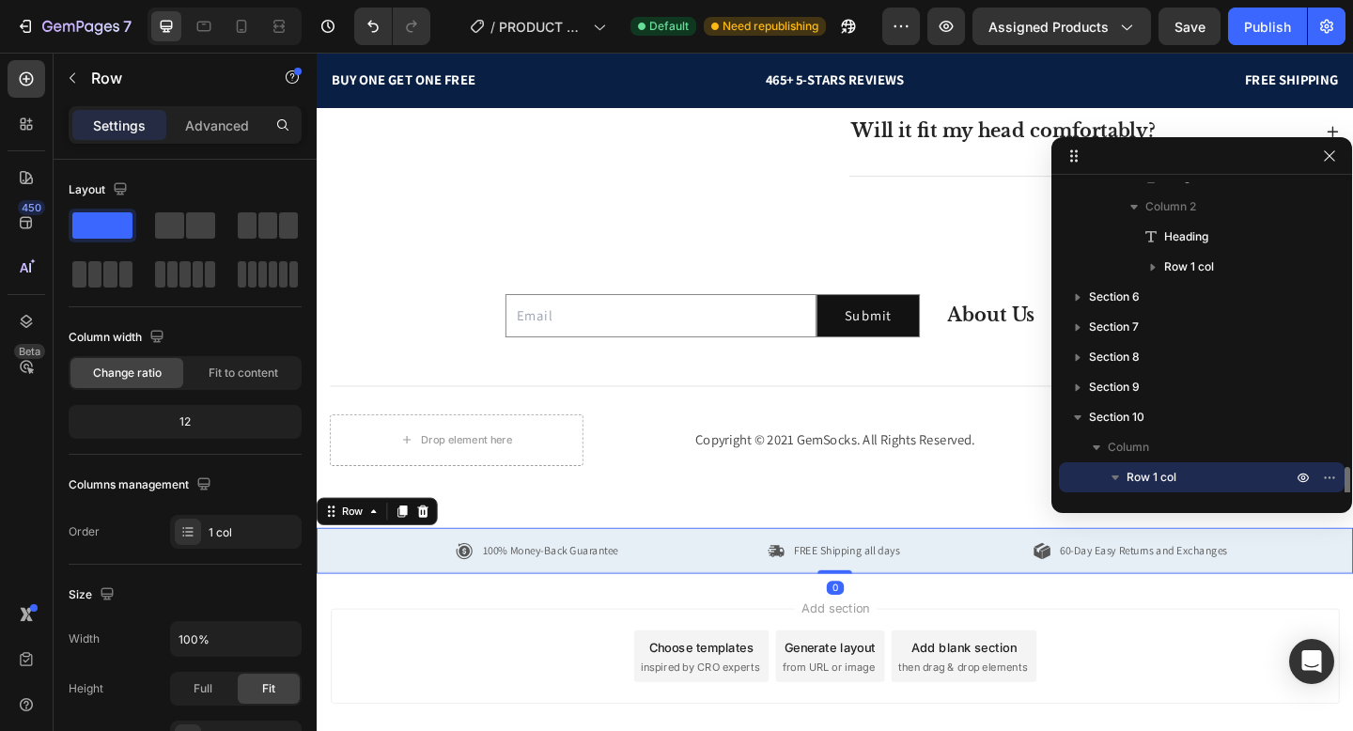
scroll to position [1765, 0]
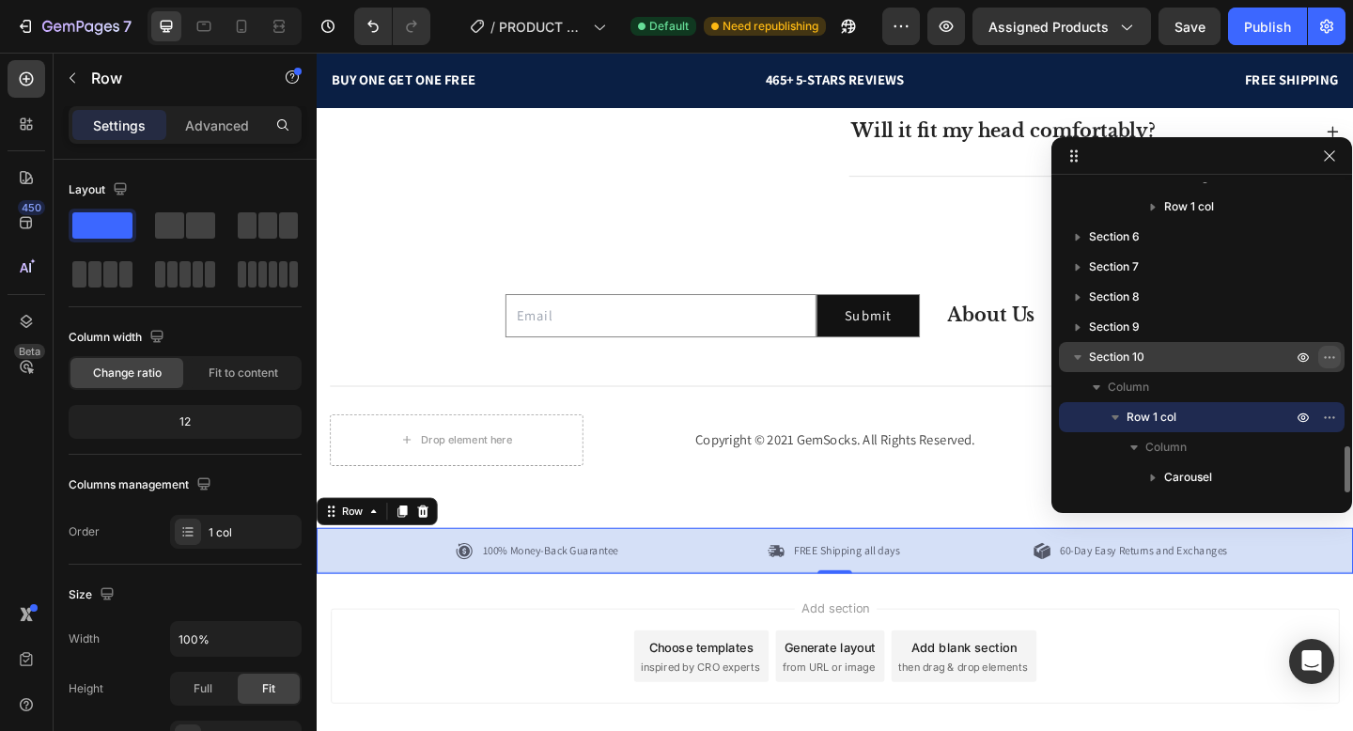
click at [1324, 361] on icon "button" at bounding box center [1329, 357] width 15 height 15
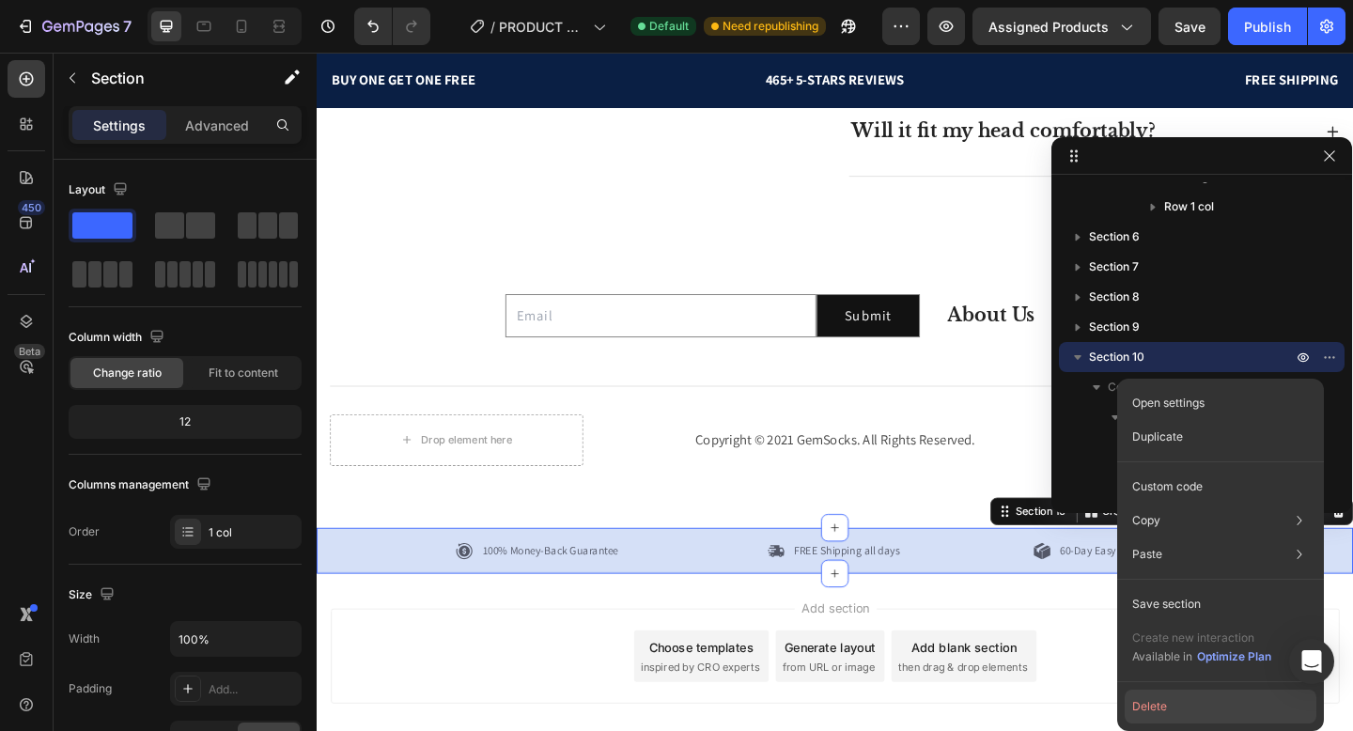
click at [1175, 709] on button "Delete" at bounding box center [1221, 707] width 192 height 34
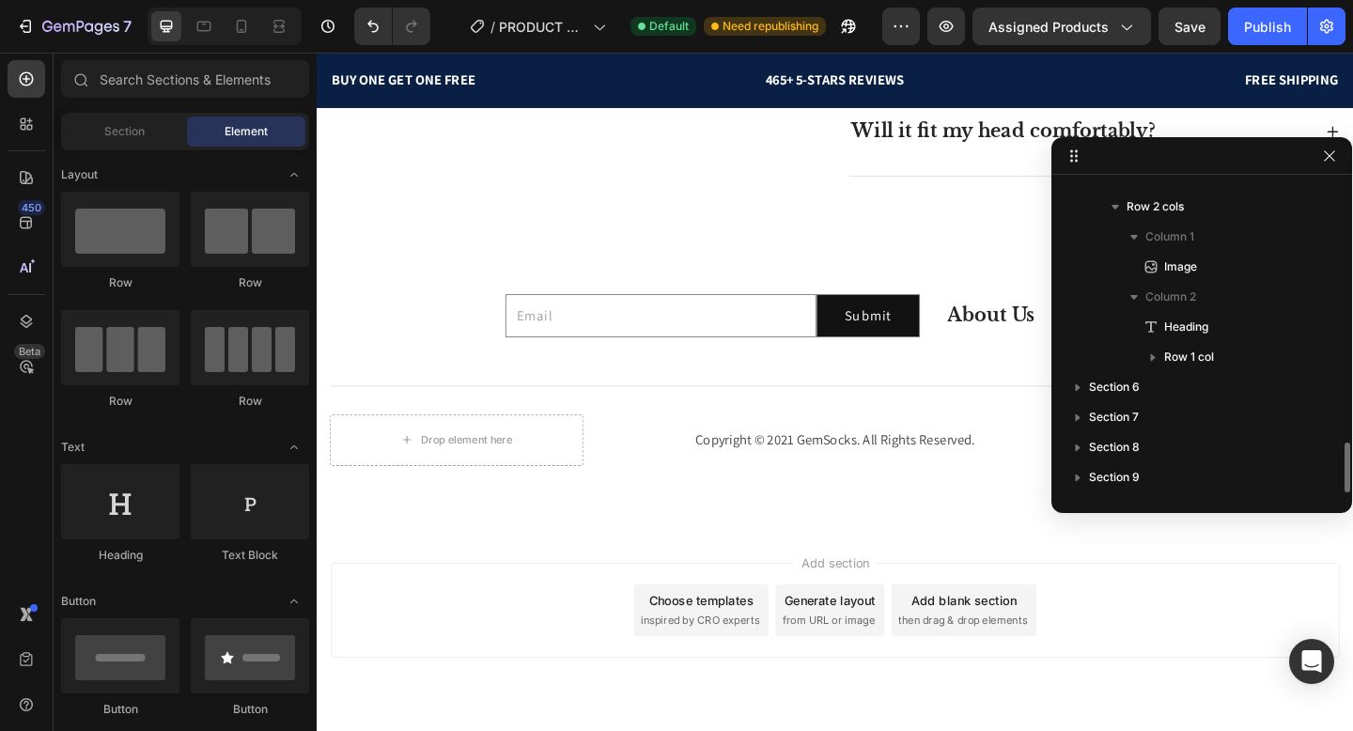
scroll to position [1615, 0]
click at [1180, 20] on span "Save" at bounding box center [1190, 27] width 31 height 16
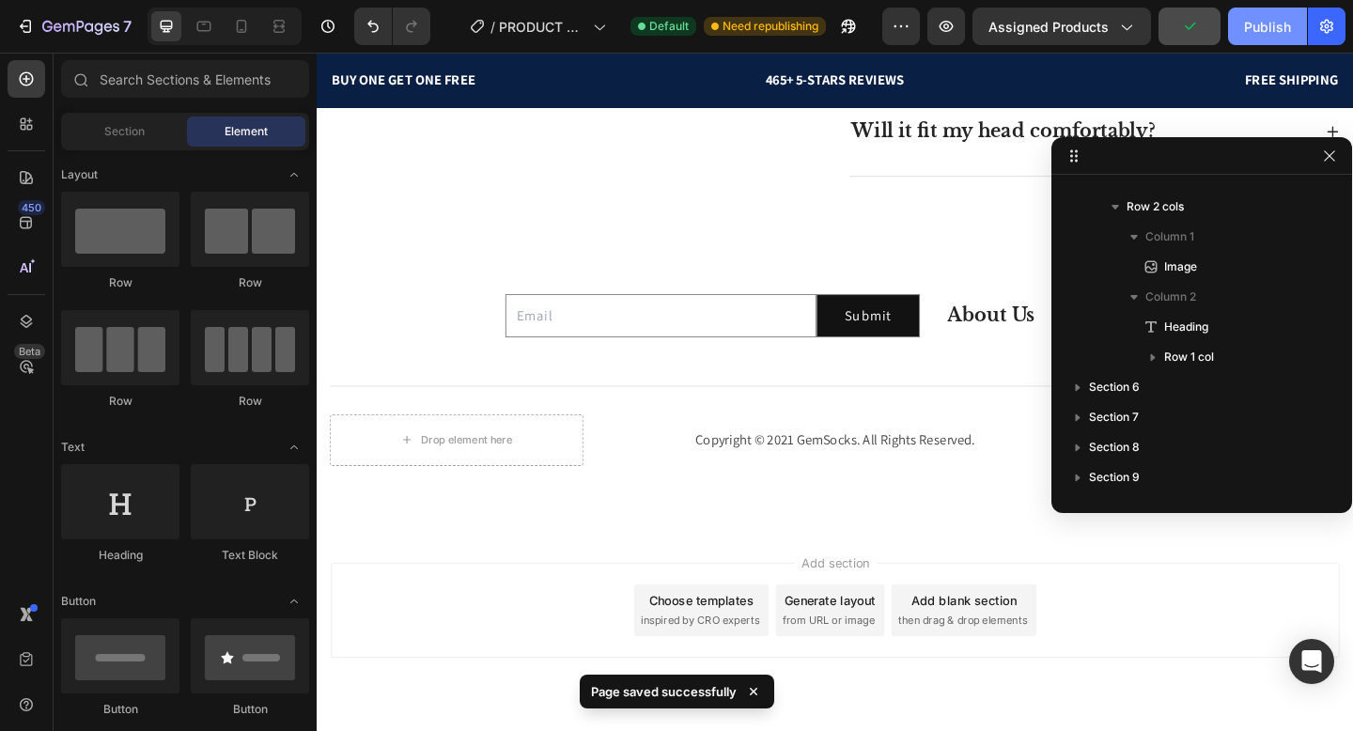
click at [1243, 22] on button "Publish" at bounding box center [1267, 27] width 79 height 38
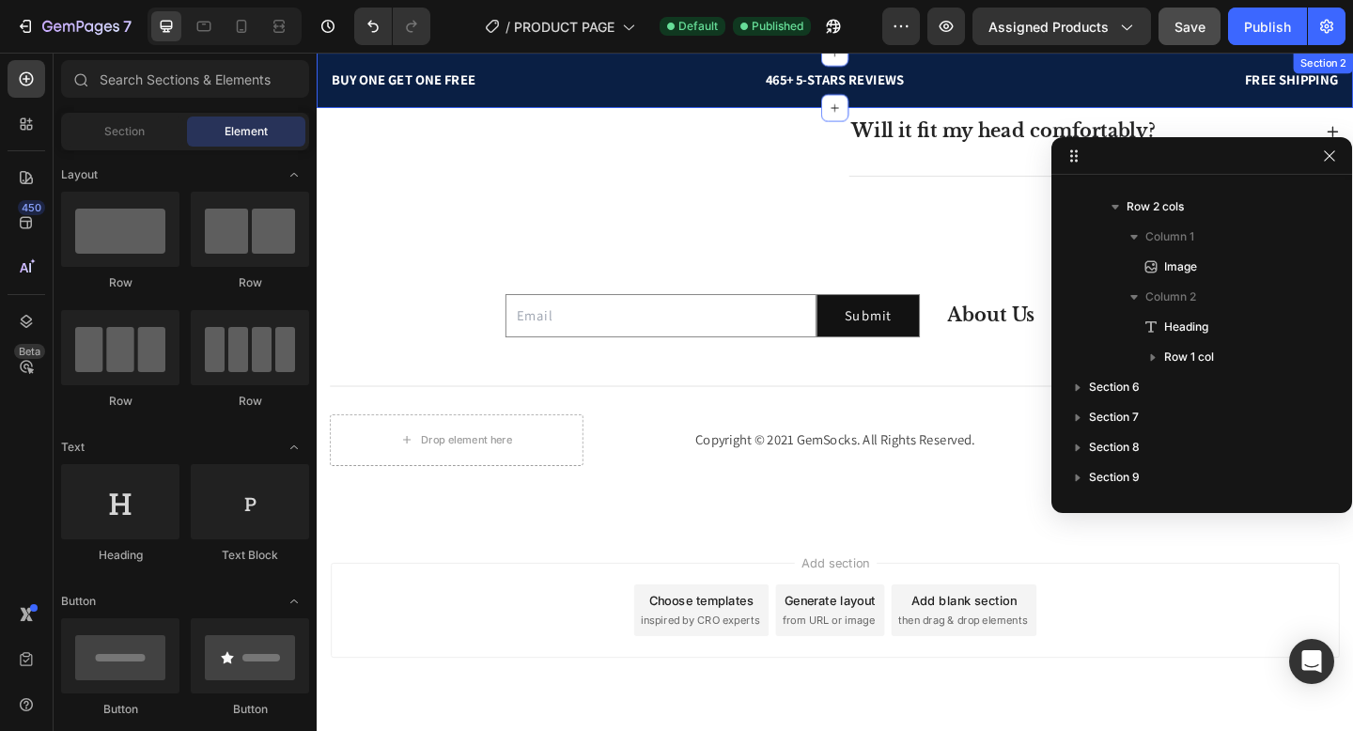
click at [1057, 64] on div "BUY ONE GET ONE FREE Text block 465+ 5-STARS REVIEWS Text block FREE SHIPPING T…" at bounding box center [881, 83] width 1128 height 60
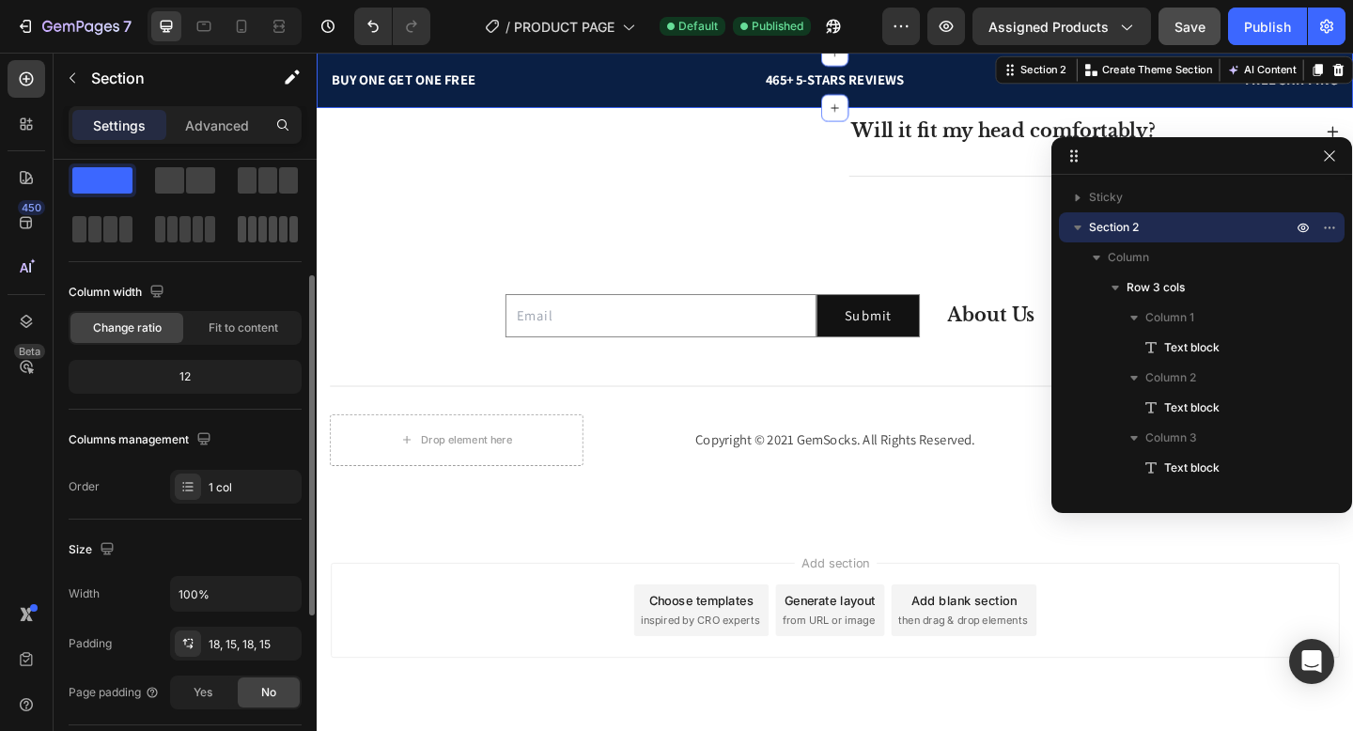
scroll to position [24, 0]
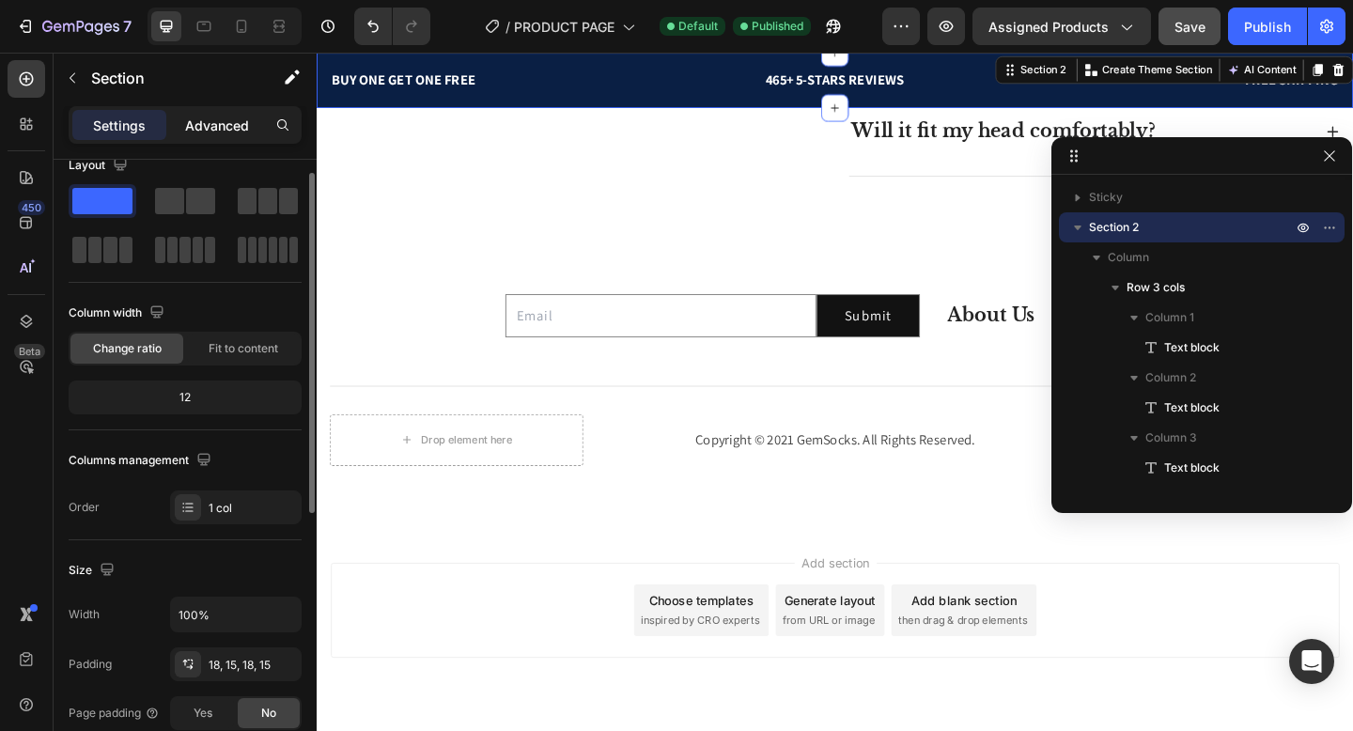
click at [234, 116] on p "Advanced" at bounding box center [217, 126] width 64 height 20
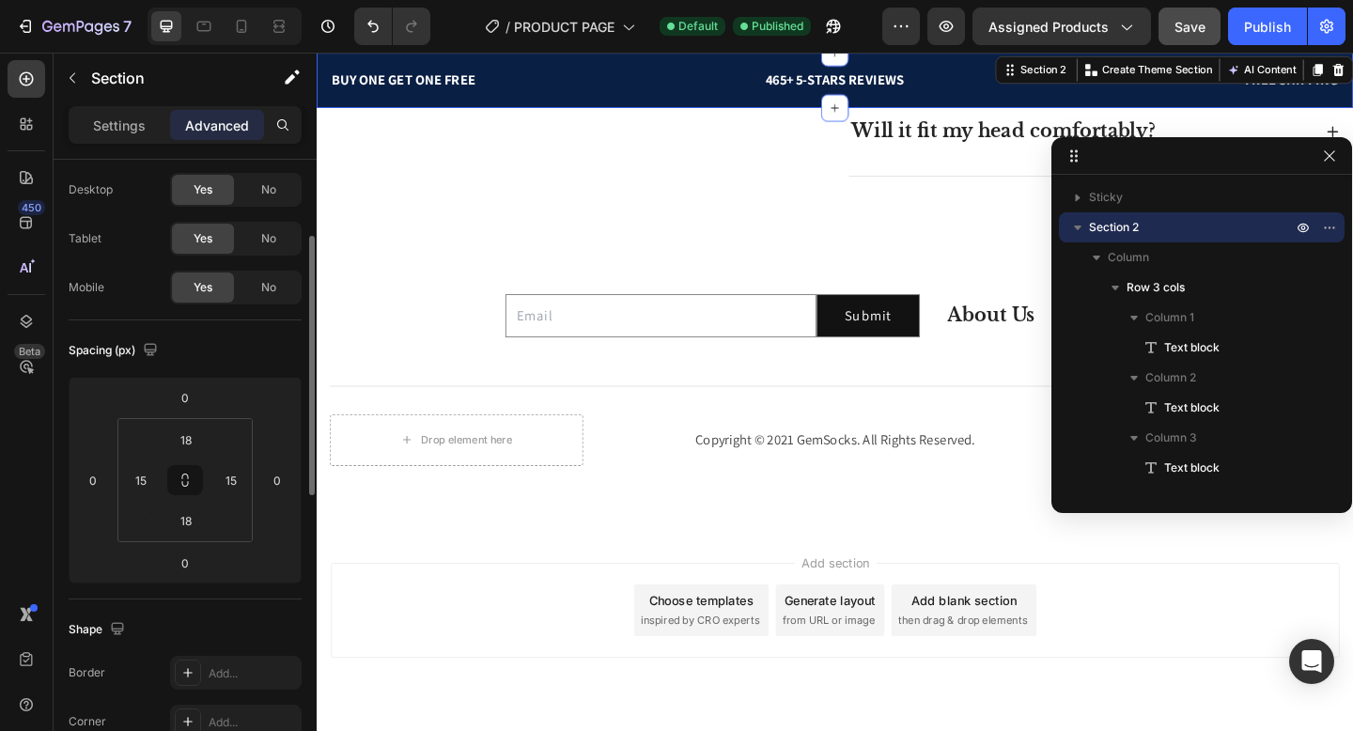
scroll to position [145, 0]
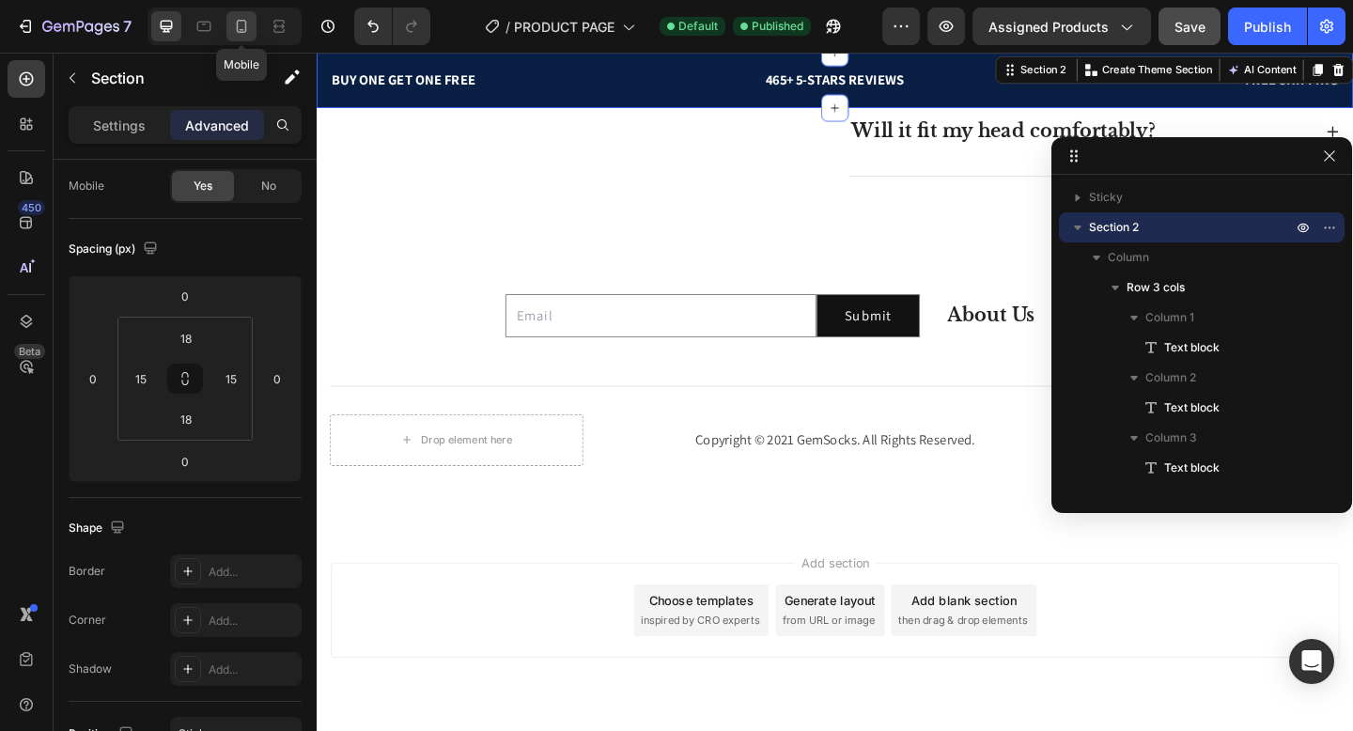
click at [247, 32] on icon at bounding box center [241, 26] width 19 height 19
type input "14"
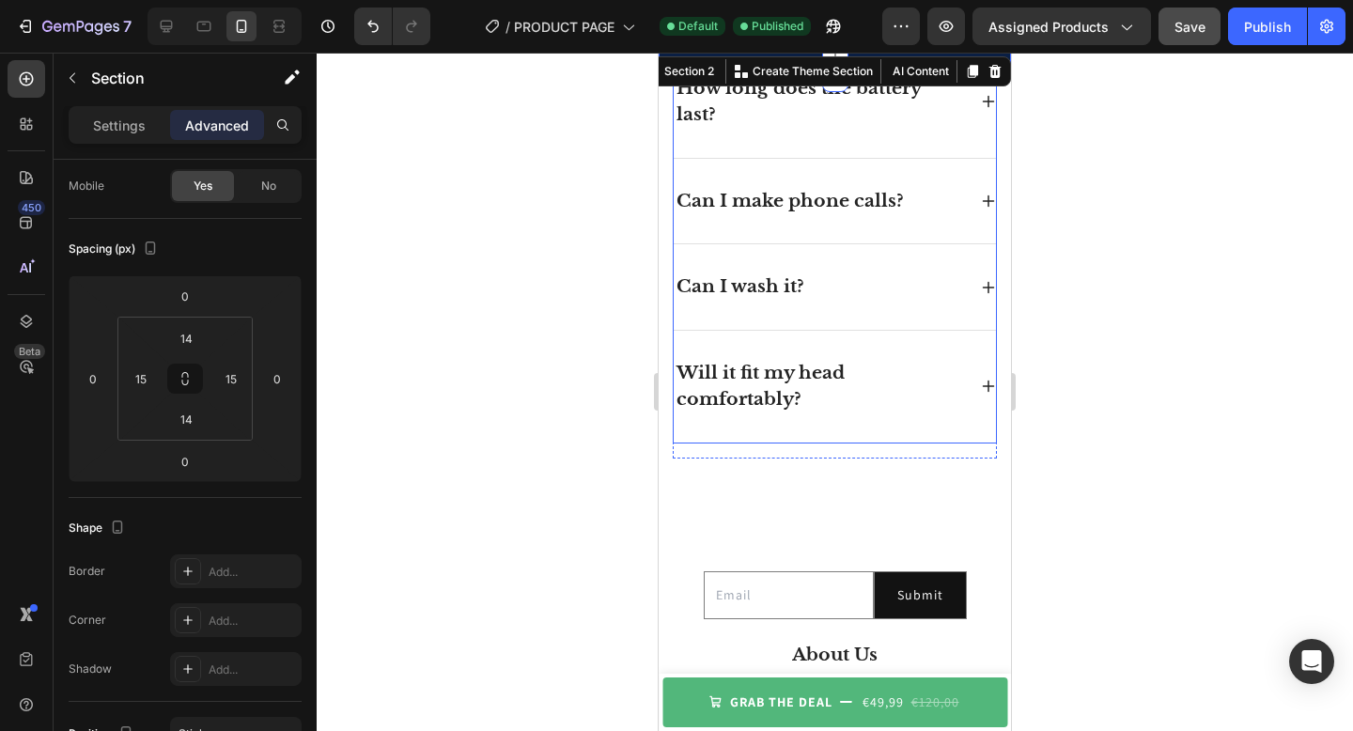
scroll to position [3103, 0]
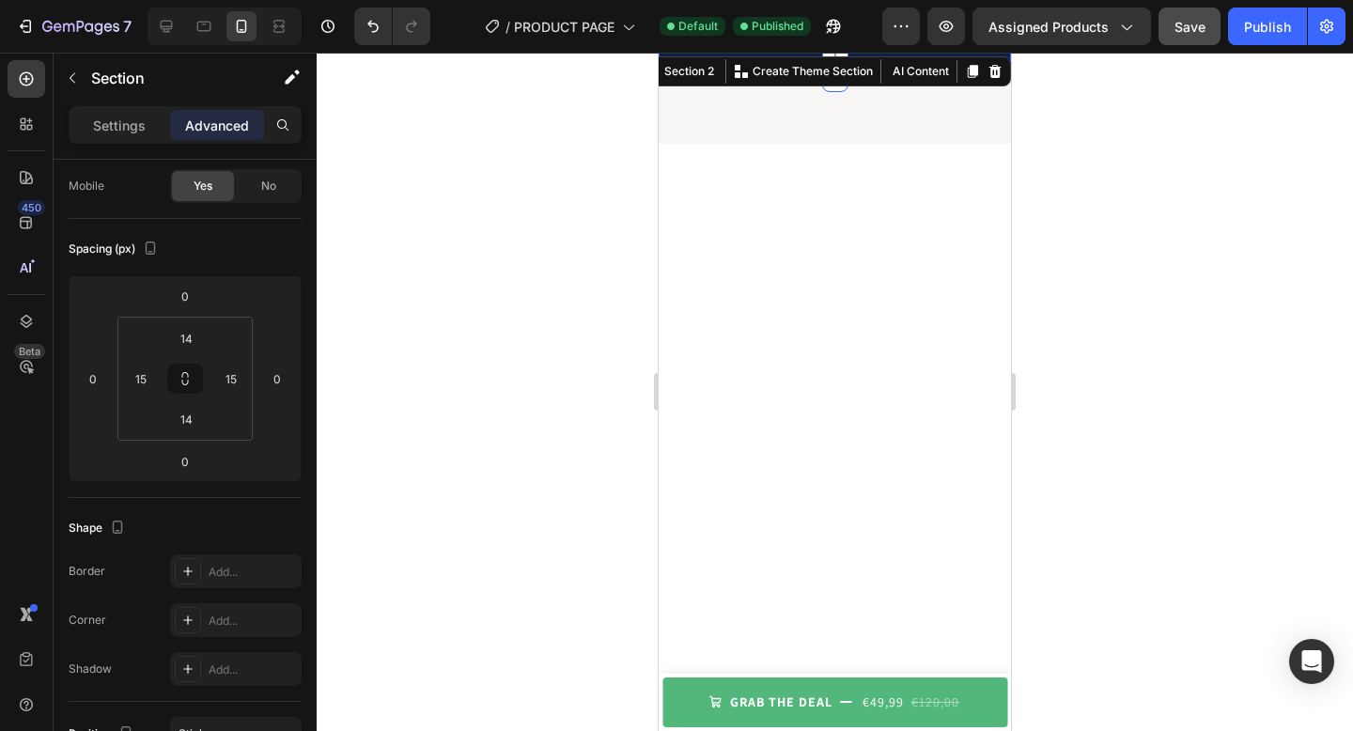
click at [1106, 179] on div at bounding box center [835, 392] width 1037 height 679
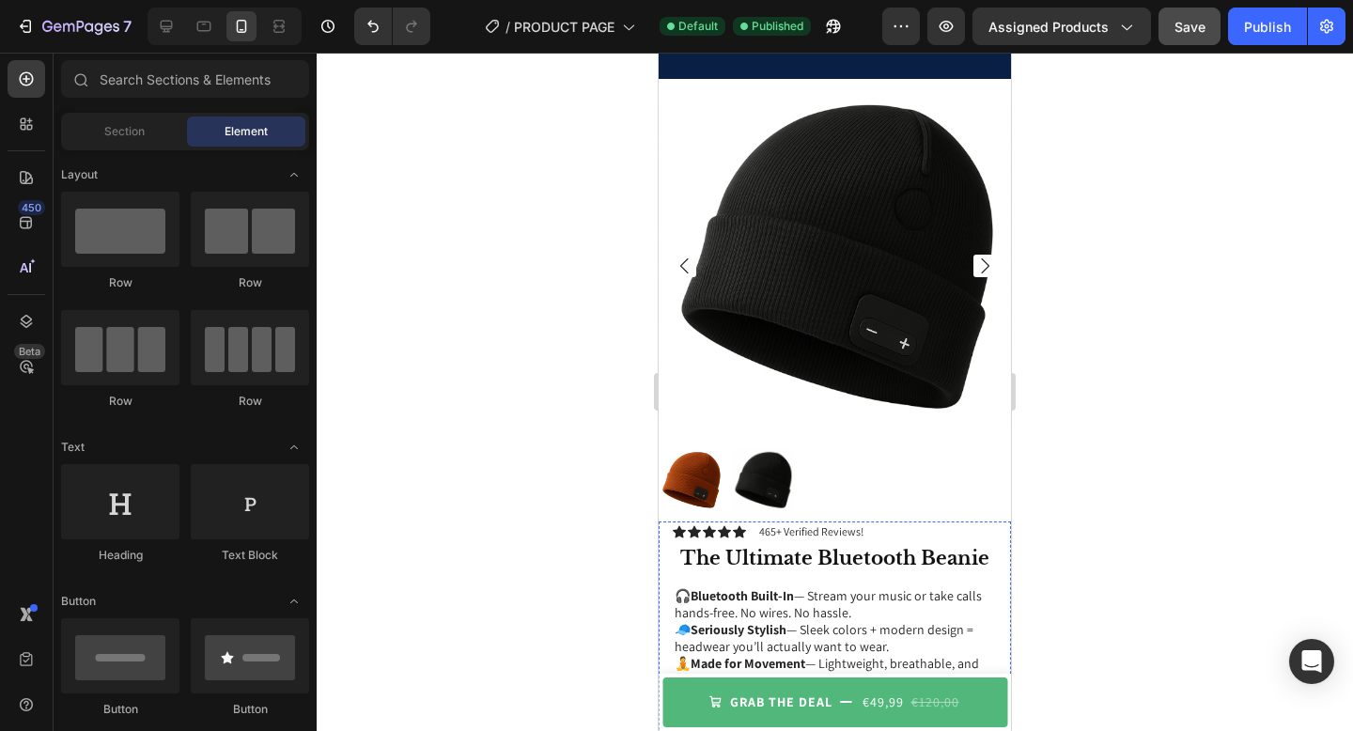
scroll to position [0, 0]
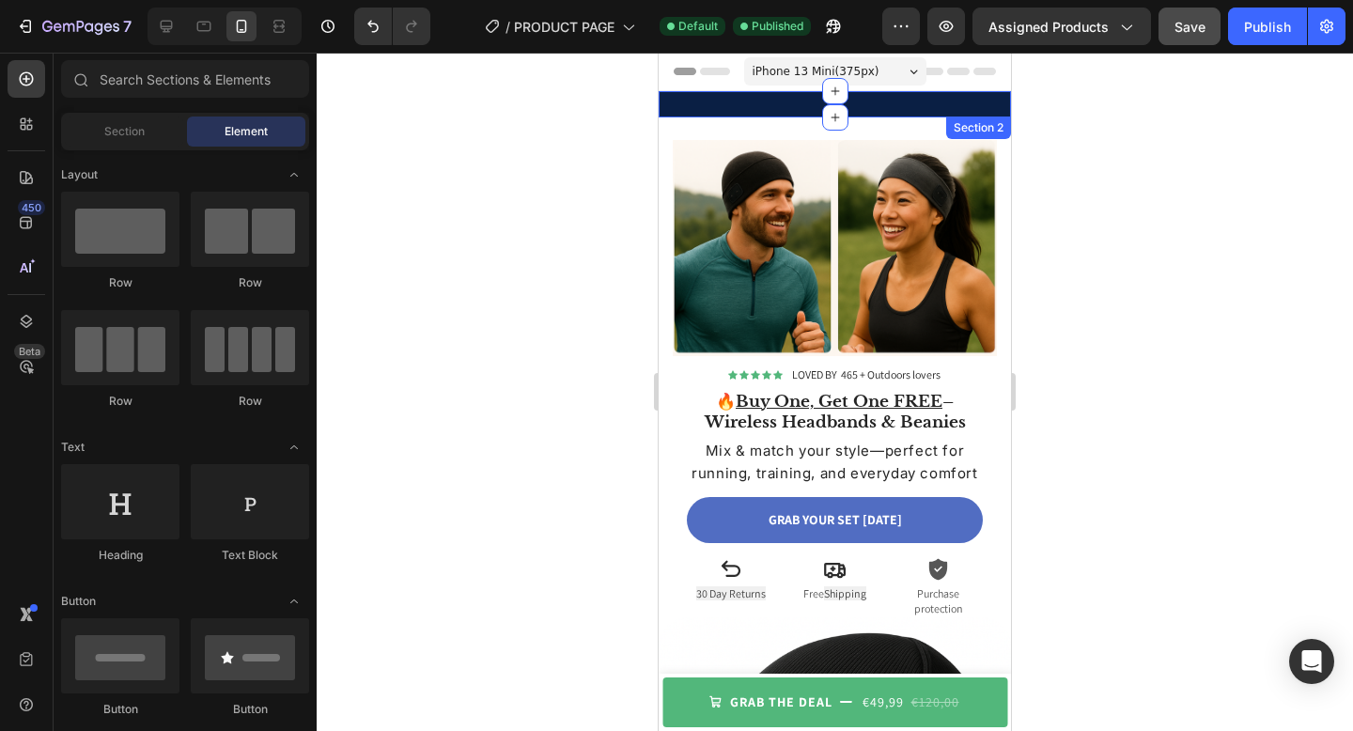
click at [795, 100] on div "BUY ONE GET ONE FREE Text block 465+ 5-STARS REVIEWS Text block FREE SHIPPING T…" at bounding box center [835, 104] width 352 height 26
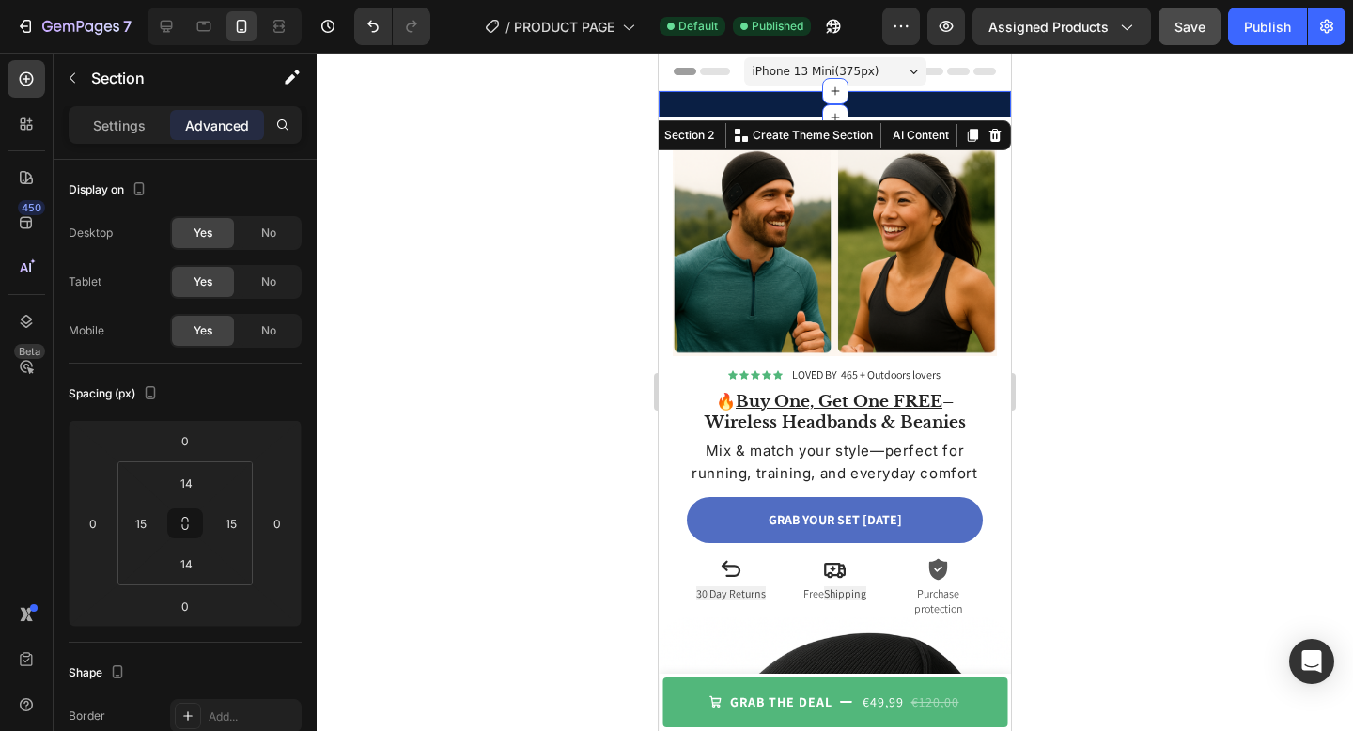
click at [729, 110] on div "BUY ONE GET ONE FREE Text block 465+ 5-STARS REVIEWS Text block FREE SHIPPING T…" at bounding box center [835, 104] width 352 height 26
click at [698, 139] on div "Section 2" at bounding box center [689, 135] width 57 height 17
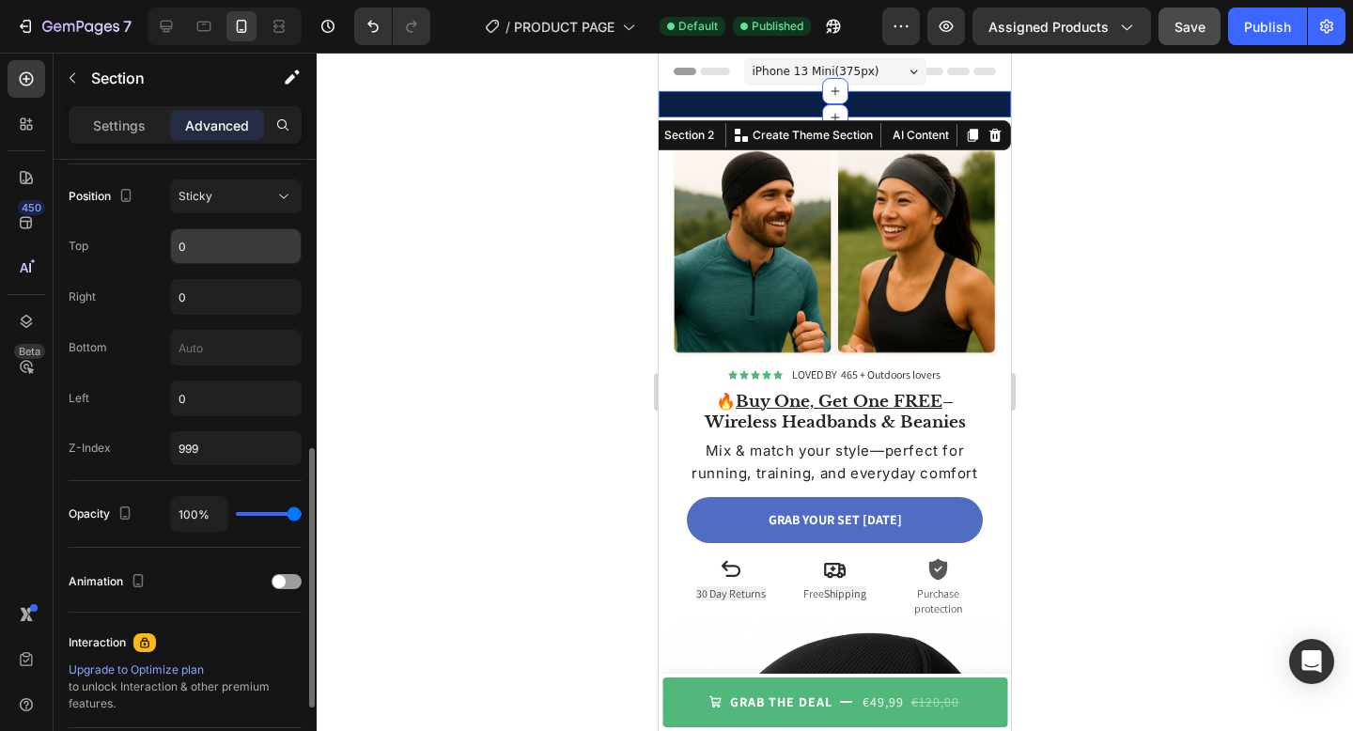
scroll to position [687, 0]
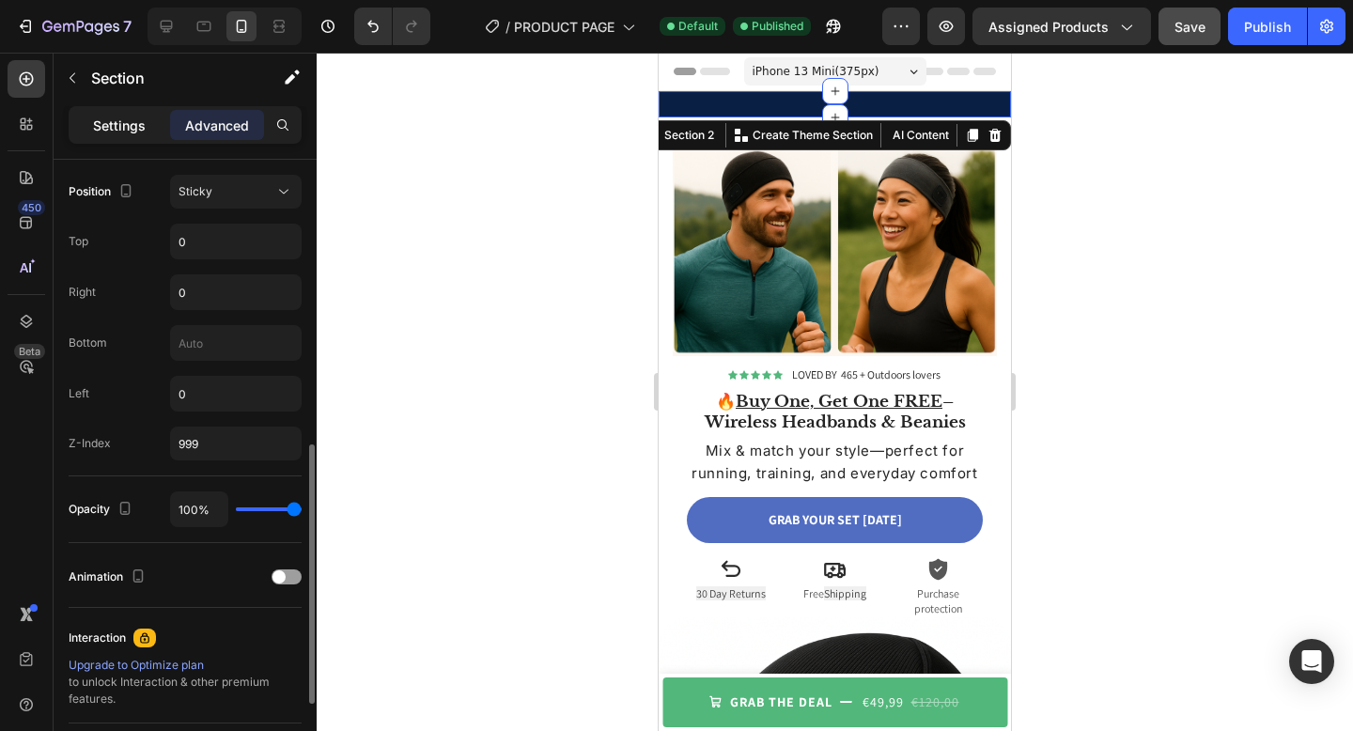
click at [132, 139] on div "Settings" at bounding box center [119, 125] width 94 height 30
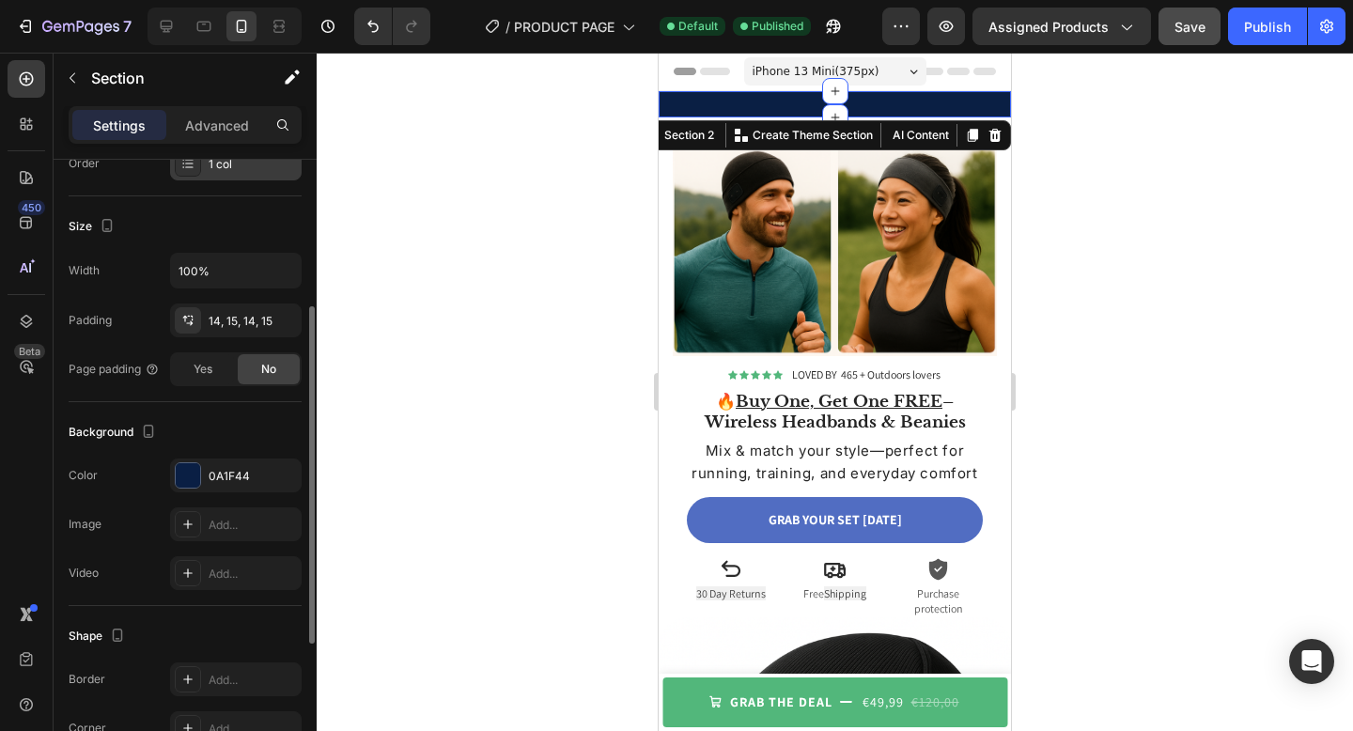
scroll to position [530, 0]
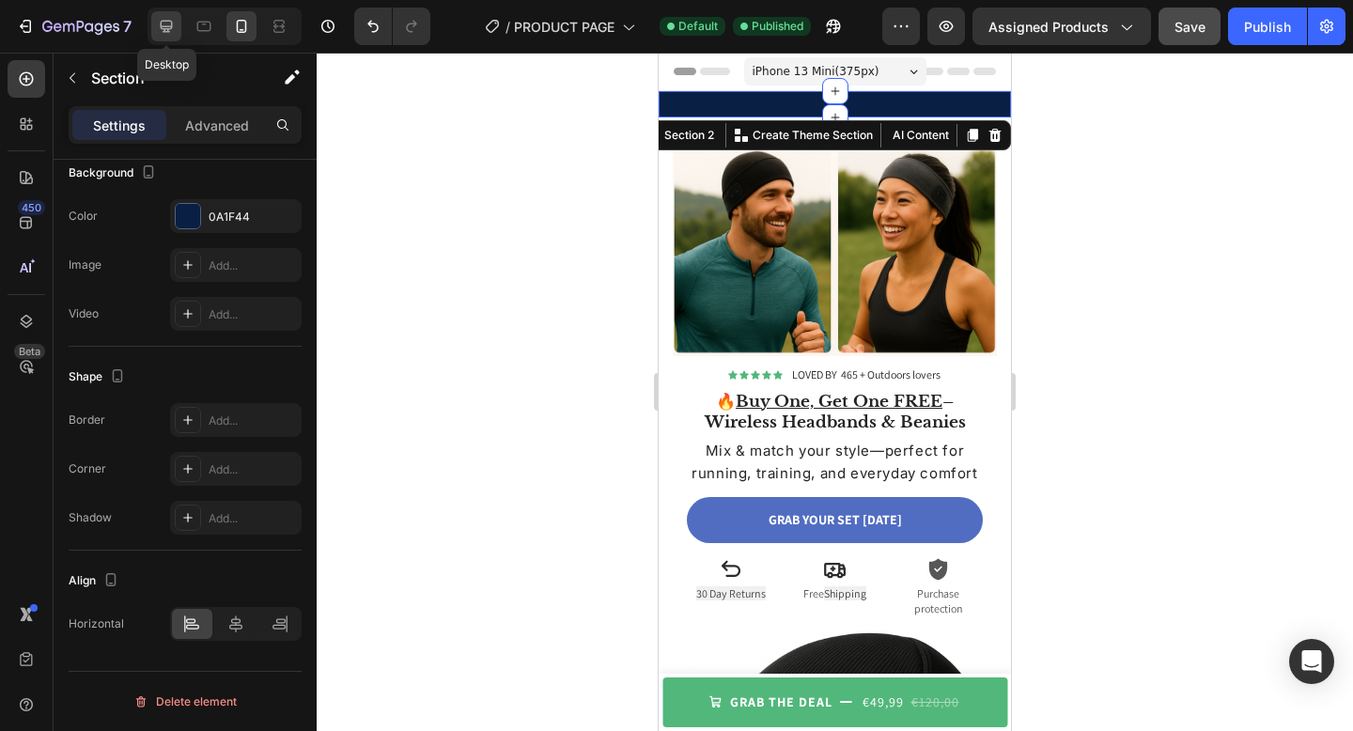
click at [165, 30] on icon at bounding box center [166, 26] width 19 height 19
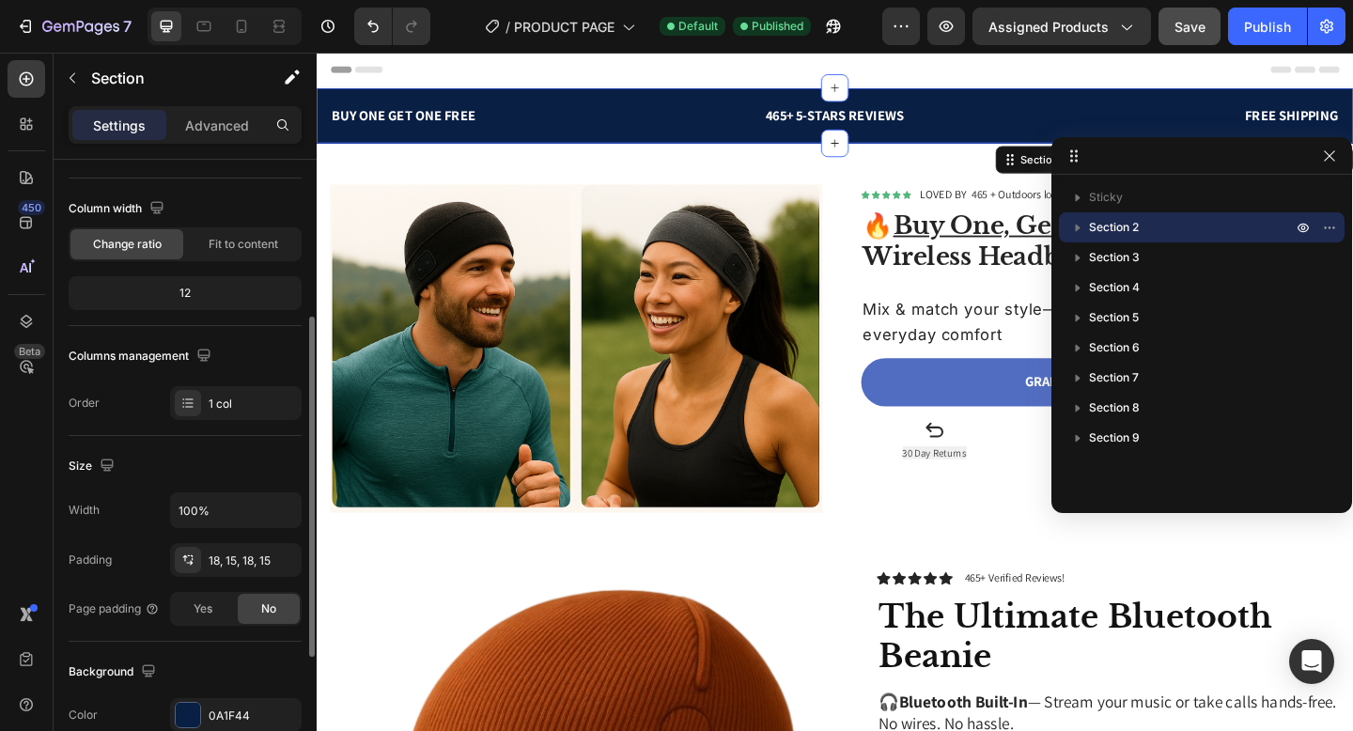
scroll to position [522, 0]
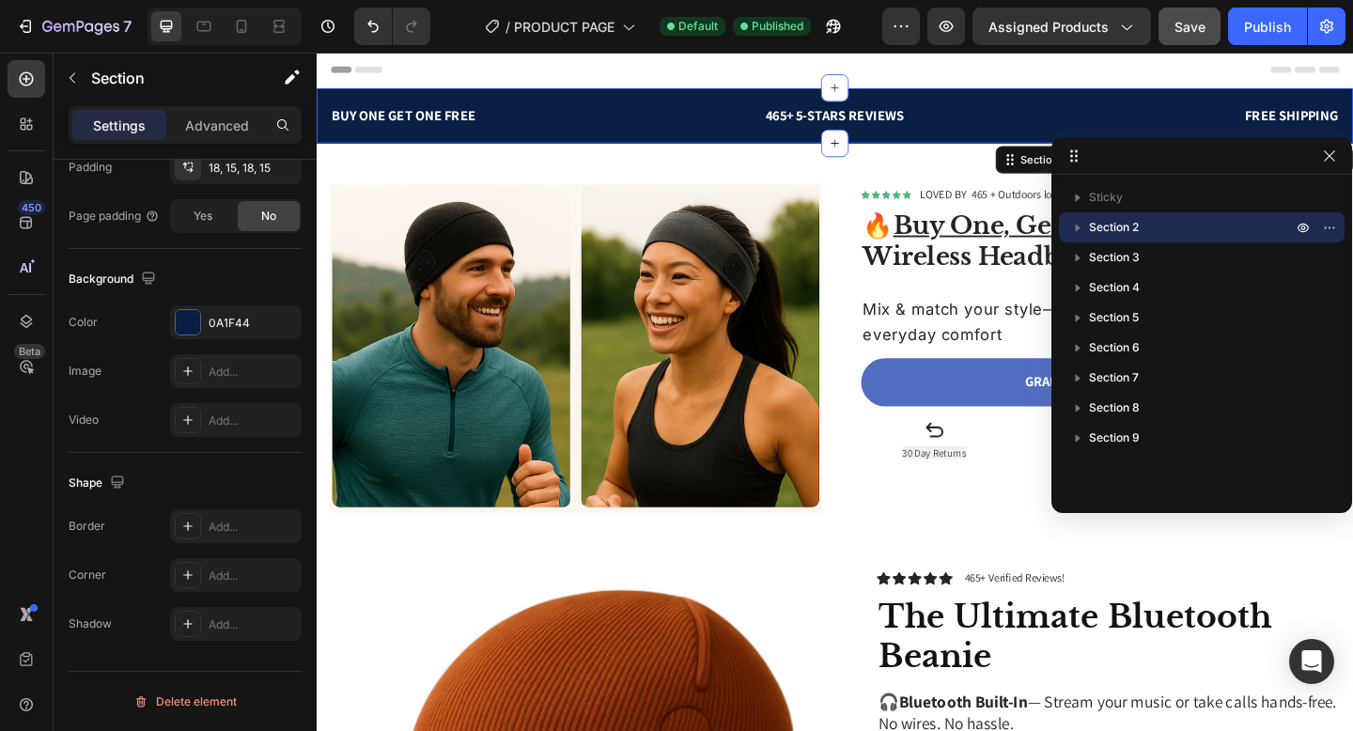
click at [1099, 226] on span "Section 2" at bounding box center [1114, 227] width 50 height 19
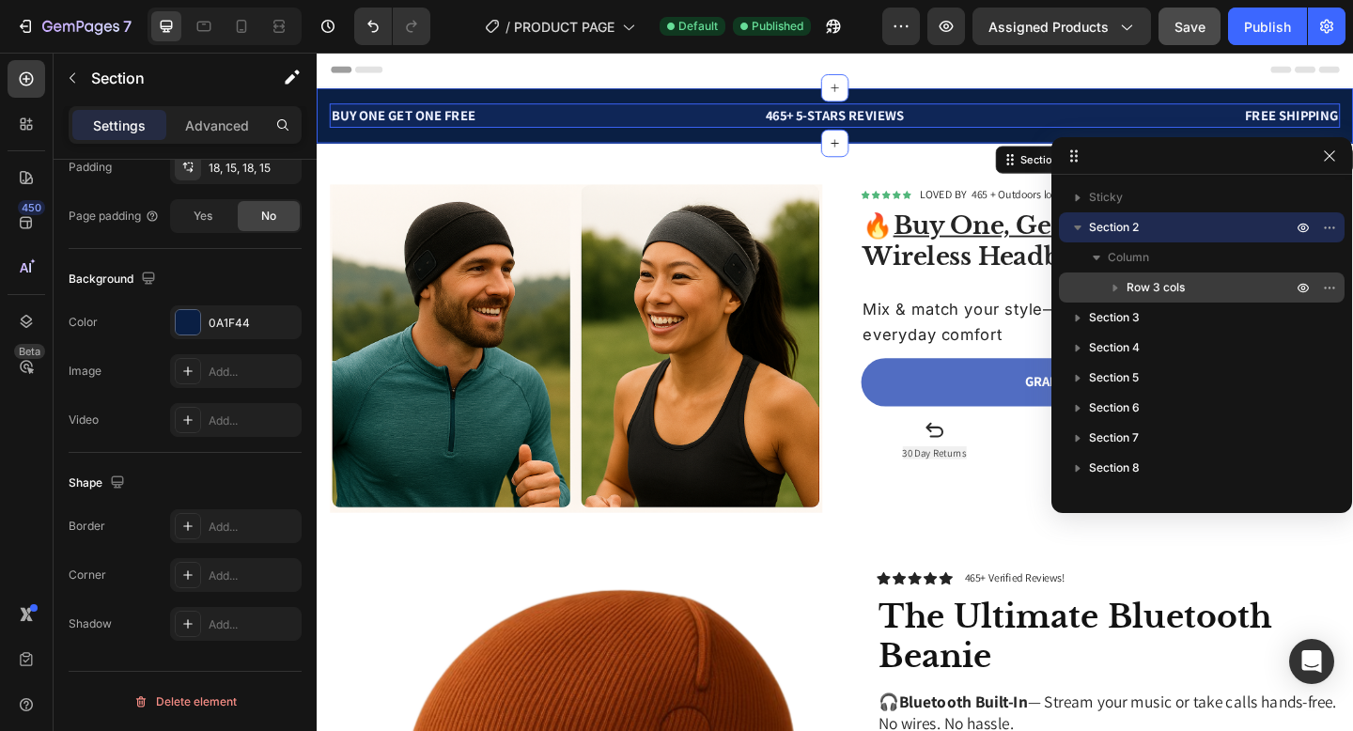
click at [1128, 288] on span "Row 3 cols" at bounding box center [1156, 287] width 58 height 19
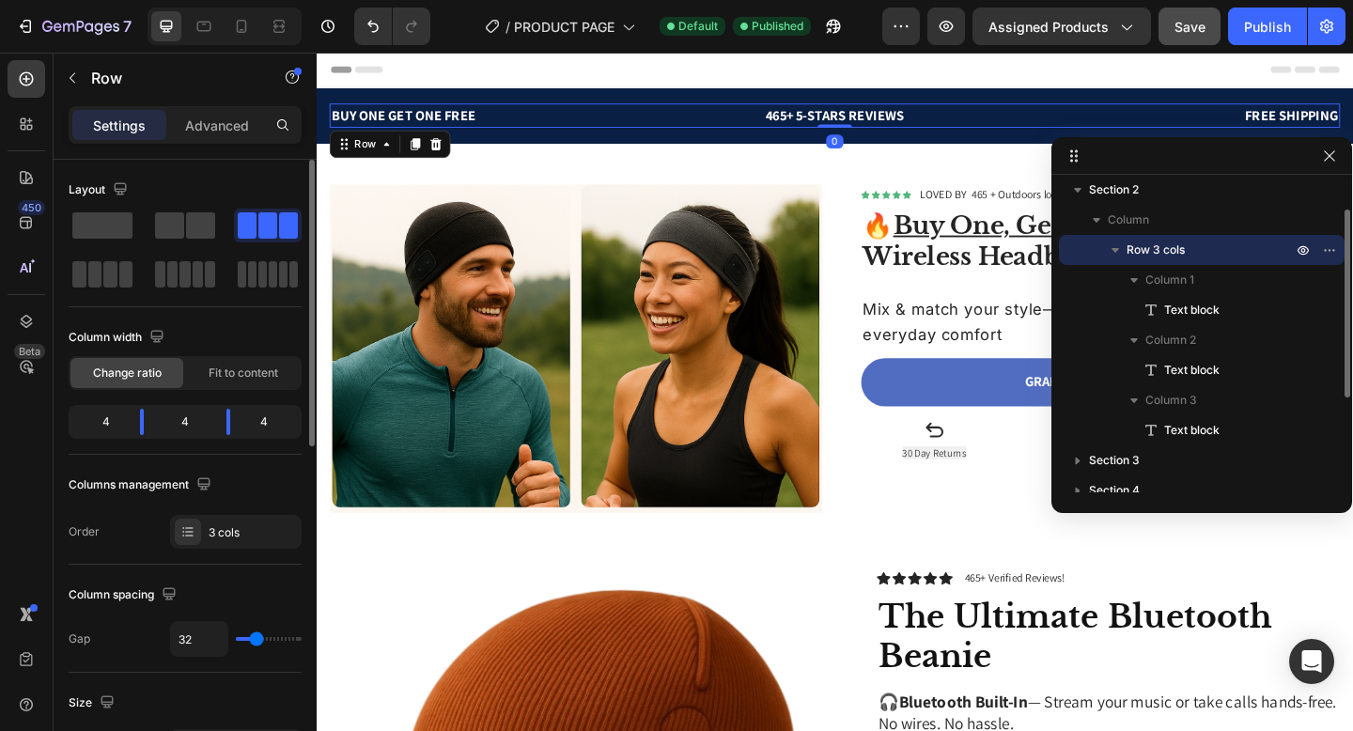
scroll to position [40, 0]
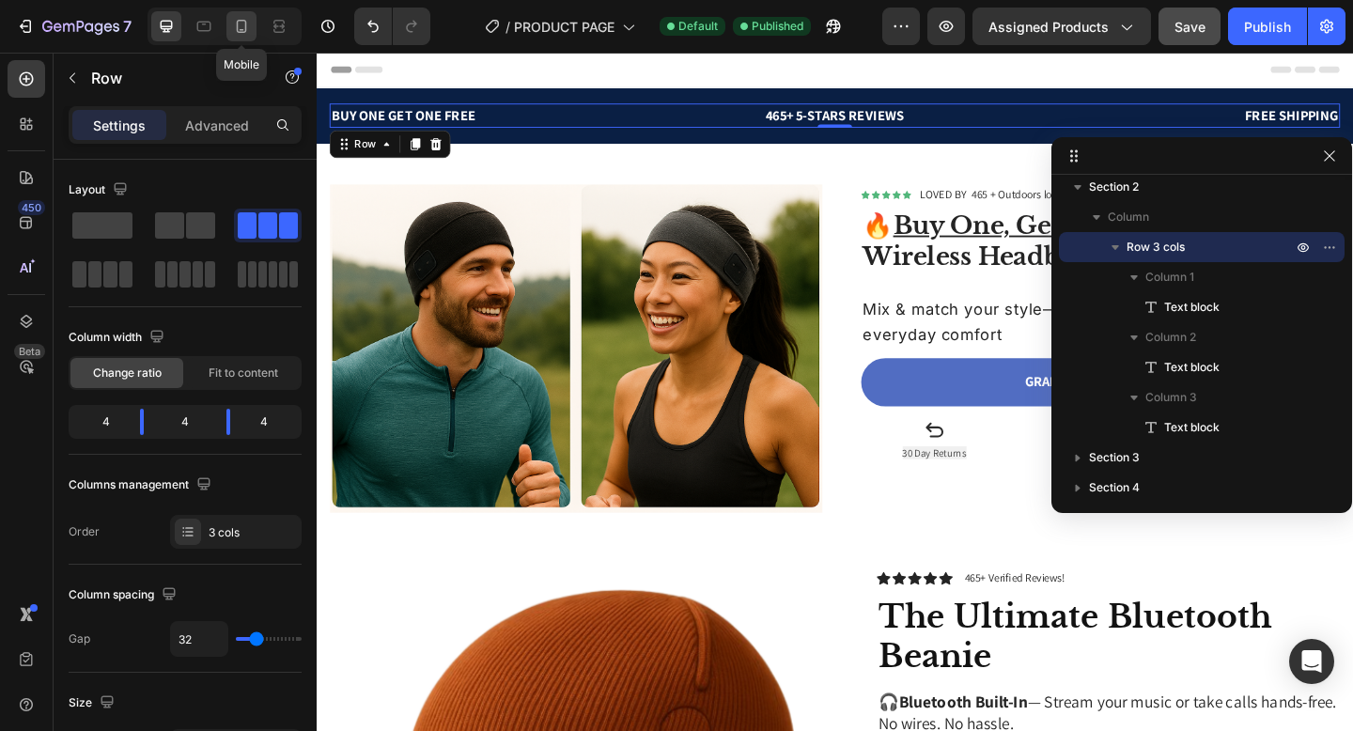
click at [234, 35] on icon at bounding box center [241, 26] width 19 height 19
type input "0"
type input "100%"
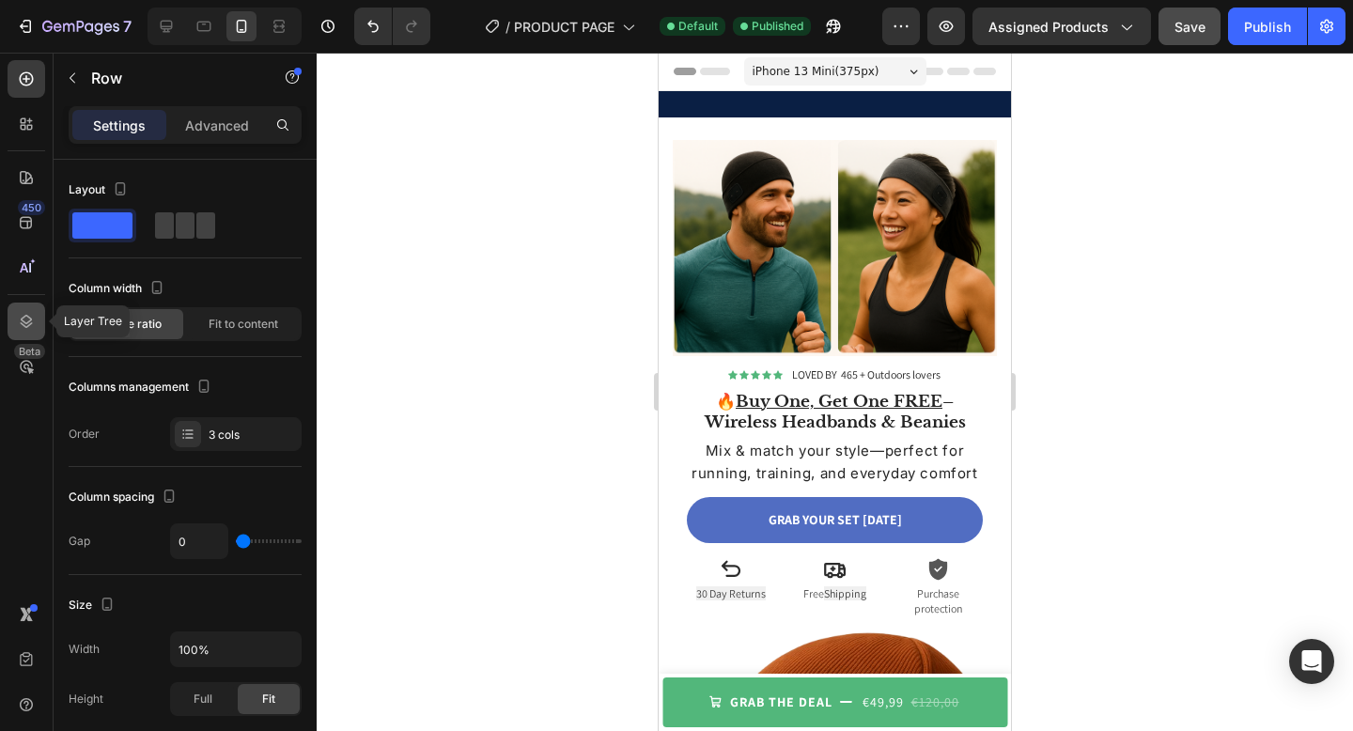
click at [36, 332] on div at bounding box center [27, 322] width 38 height 38
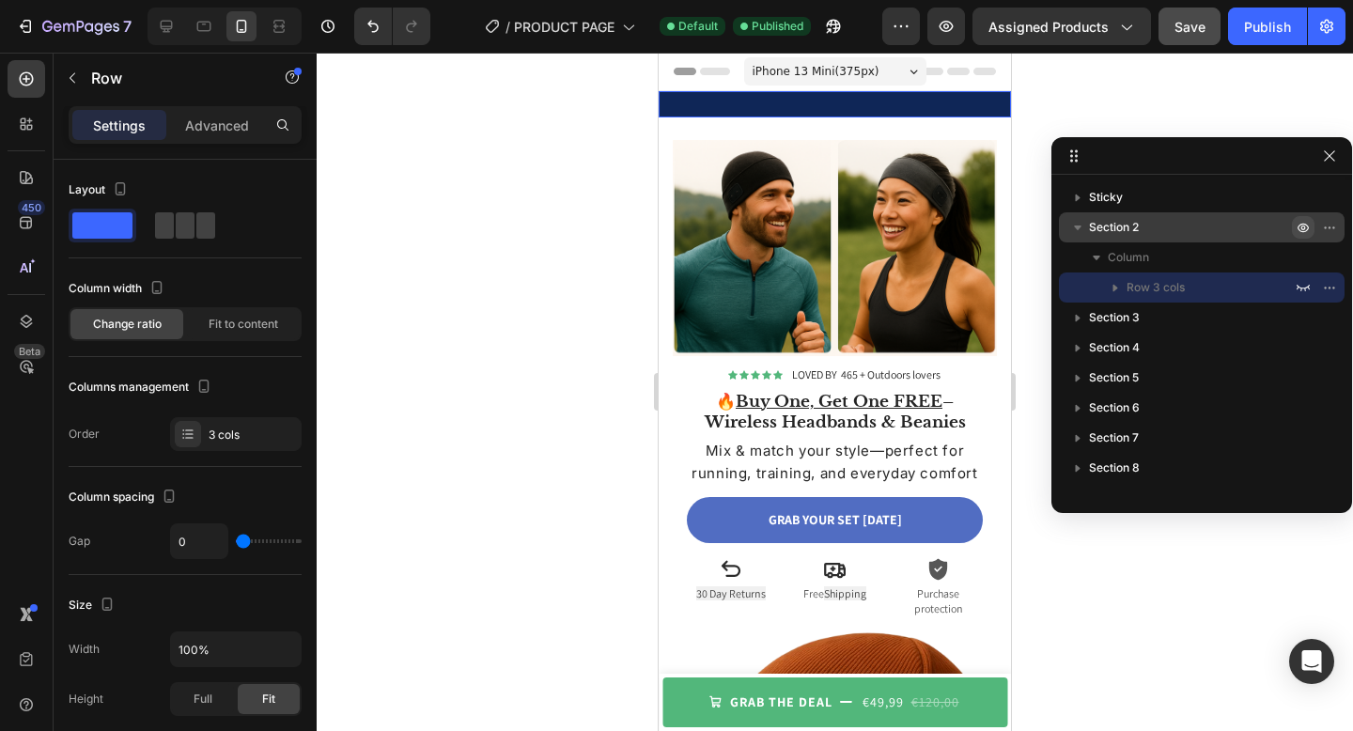
click at [1303, 227] on icon "button" at bounding box center [1303, 227] width 15 height 15
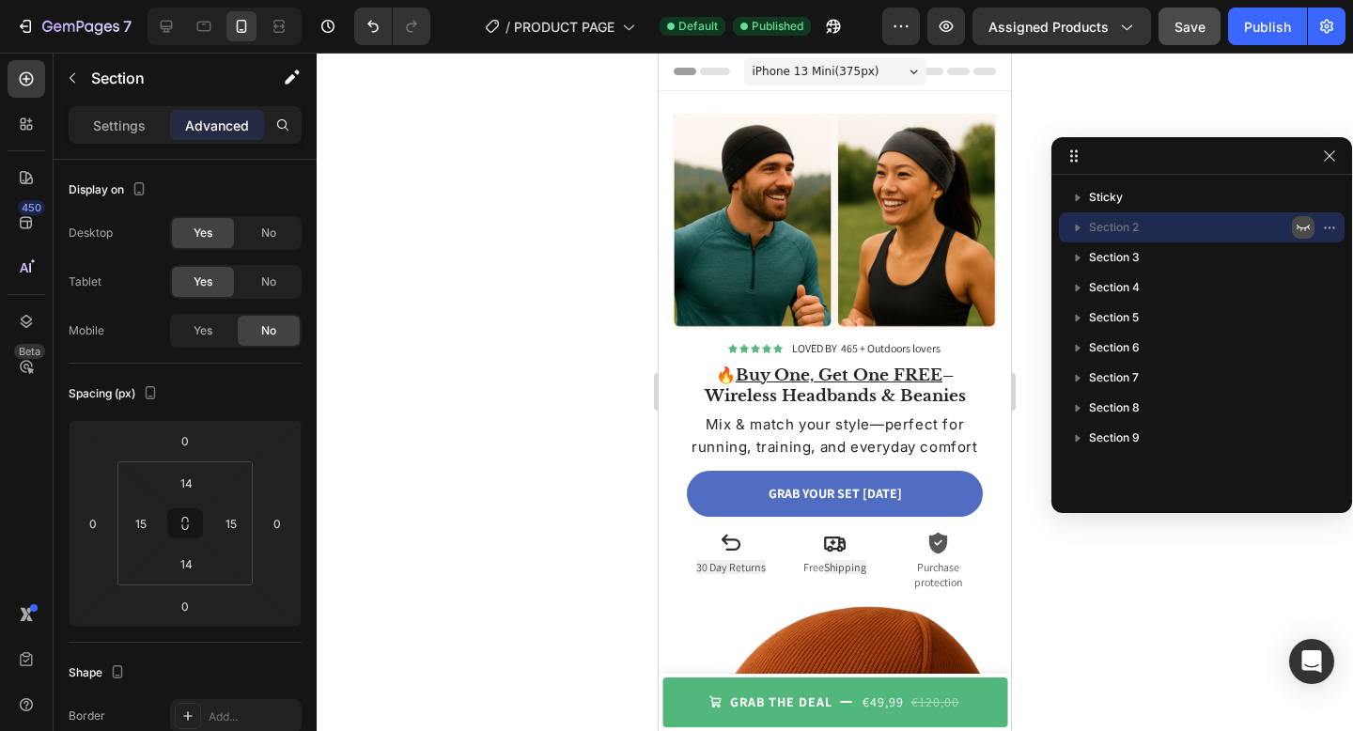
click at [1303, 227] on icon "button" at bounding box center [1303, 228] width 13 height 7
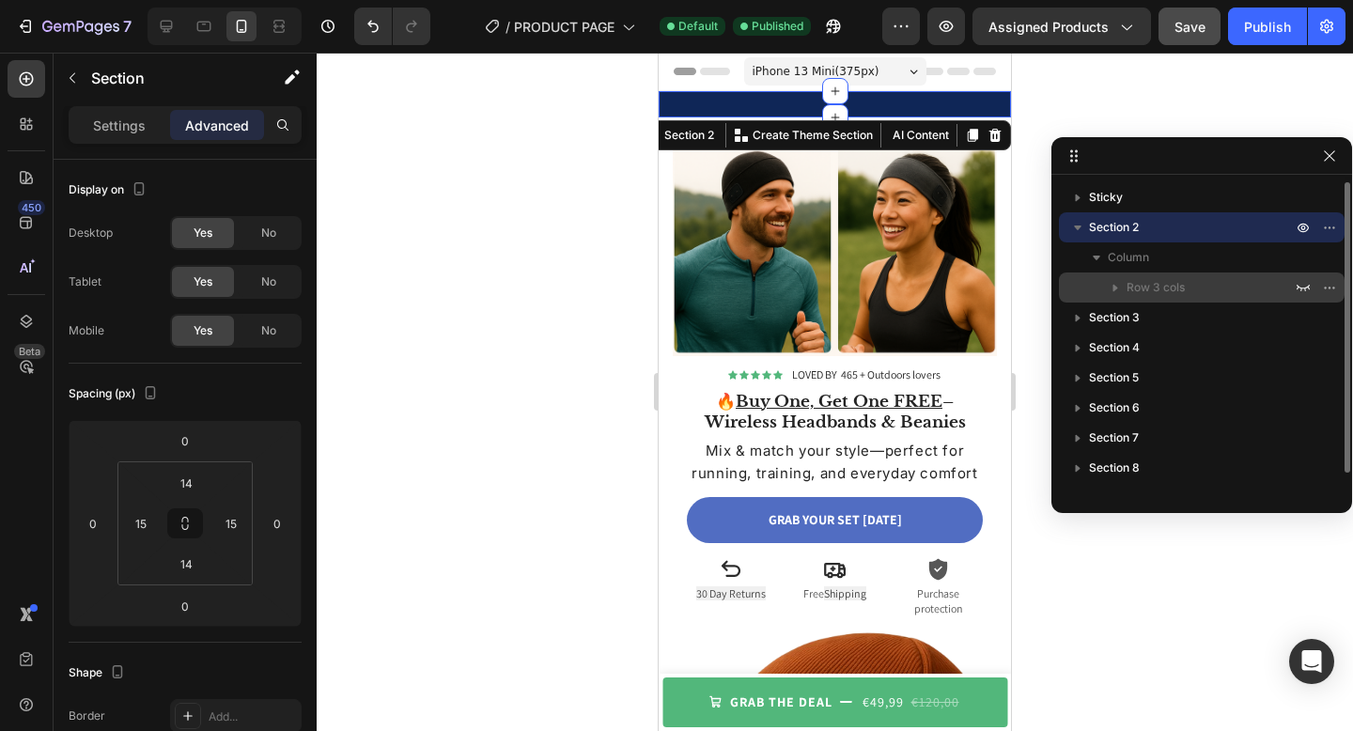
click at [1257, 282] on p "Row 3 cols" at bounding box center [1211, 287] width 169 height 19
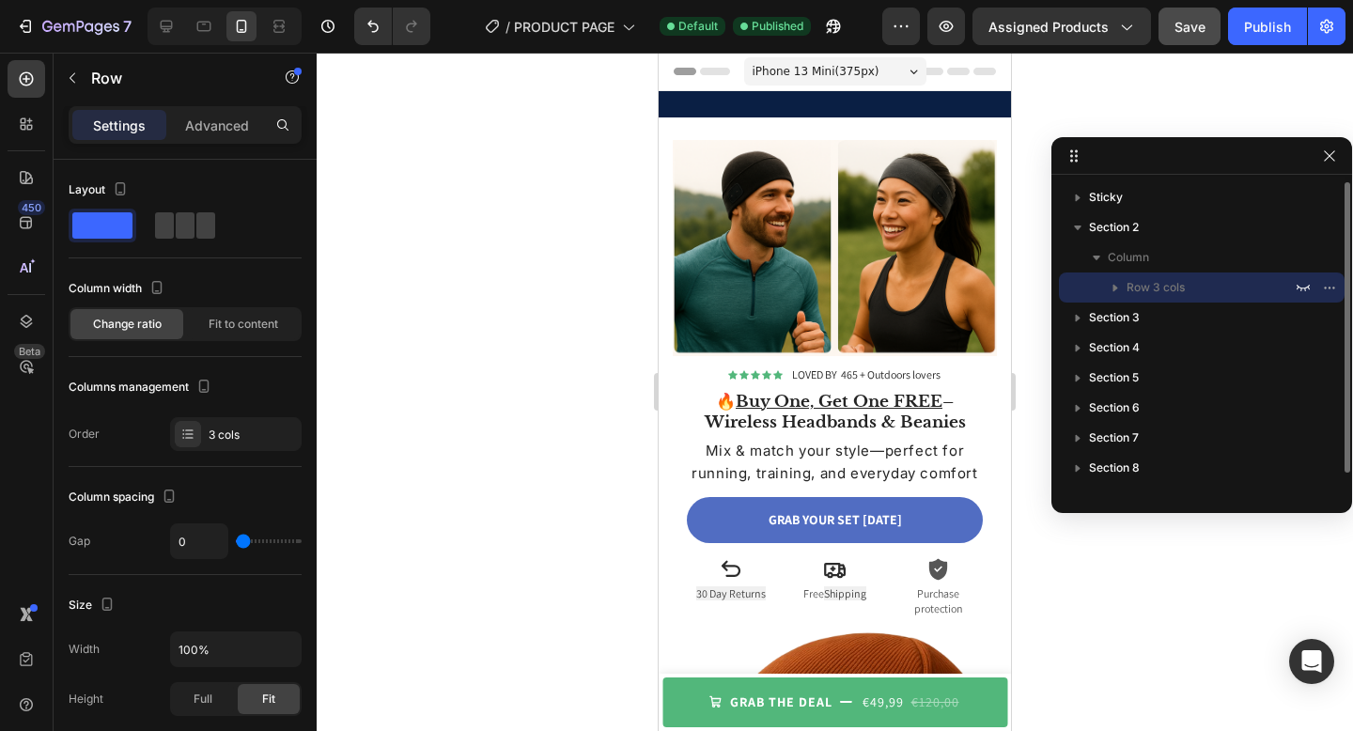
click at [1195, 290] on p "Row 3 cols" at bounding box center [1211, 287] width 169 height 19
click at [1129, 284] on span "Row 3 cols" at bounding box center [1156, 287] width 58 height 19
click at [1096, 252] on icon "button" at bounding box center [1096, 257] width 19 height 19
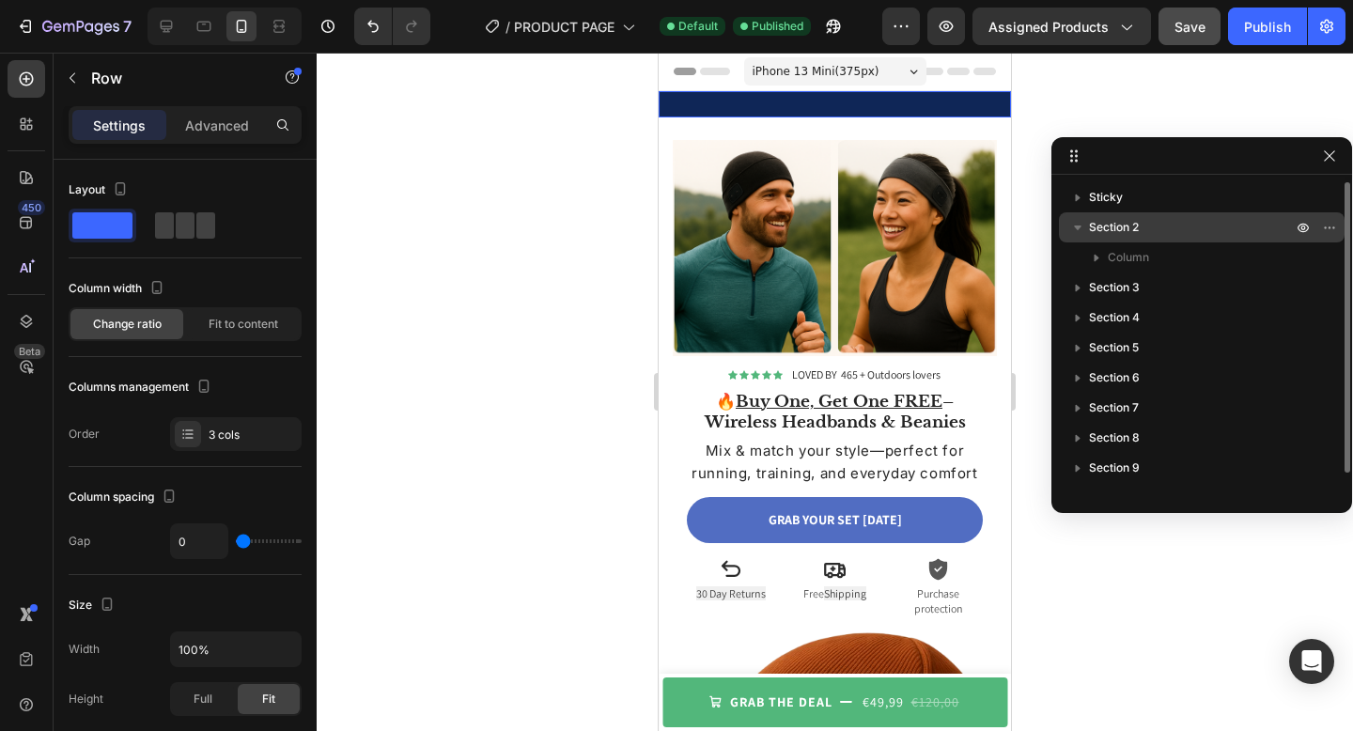
click at [1103, 231] on span "Section 2" at bounding box center [1114, 227] width 50 height 19
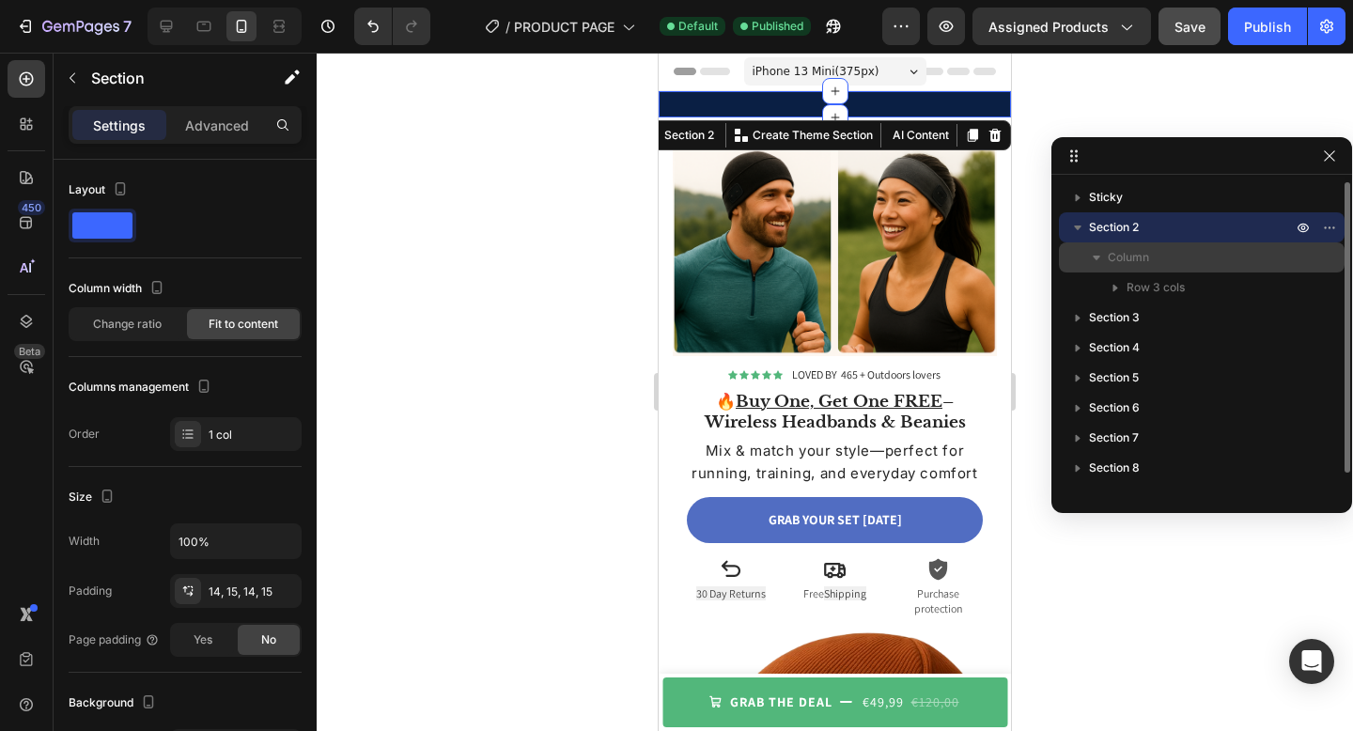
click at [1122, 259] on span "Column" at bounding box center [1128, 257] width 41 height 19
click at [1130, 255] on span "Column" at bounding box center [1128, 257] width 41 height 19
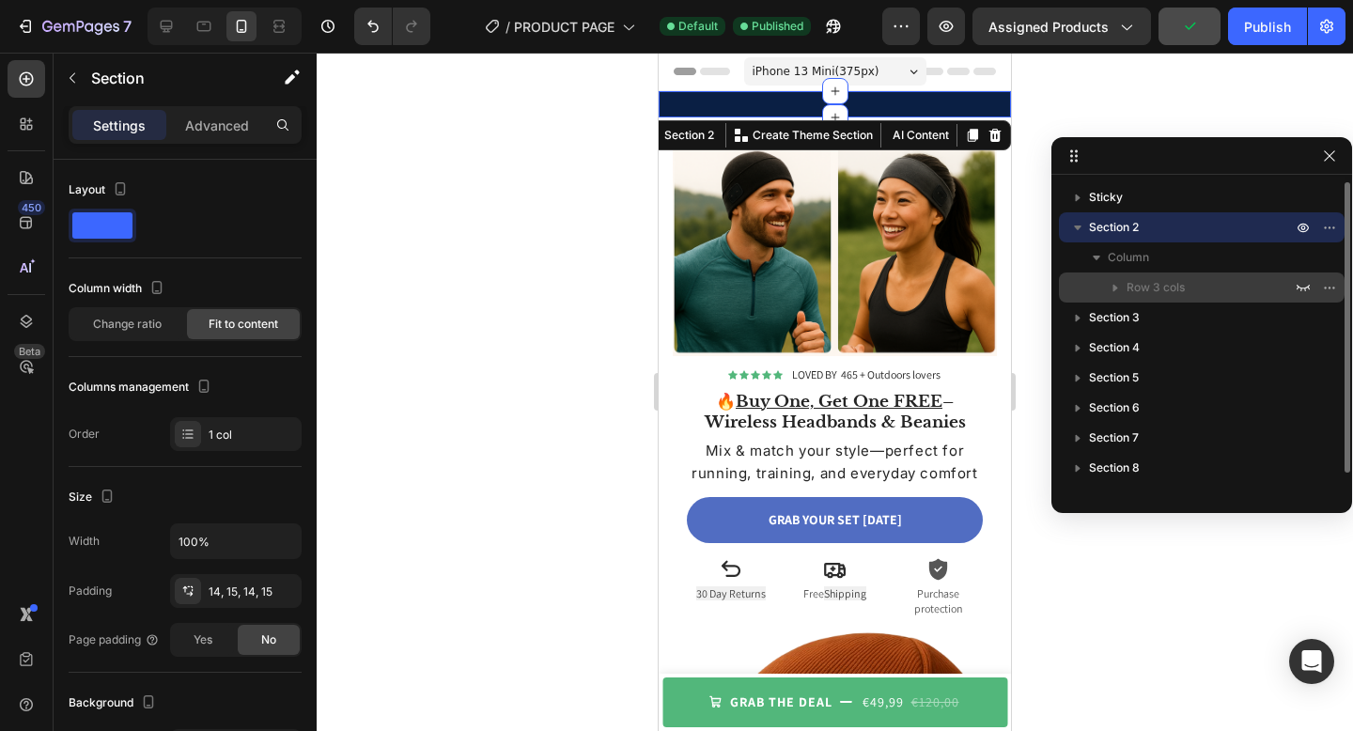
click at [1128, 296] on span "Row 3 cols" at bounding box center [1156, 287] width 58 height 19
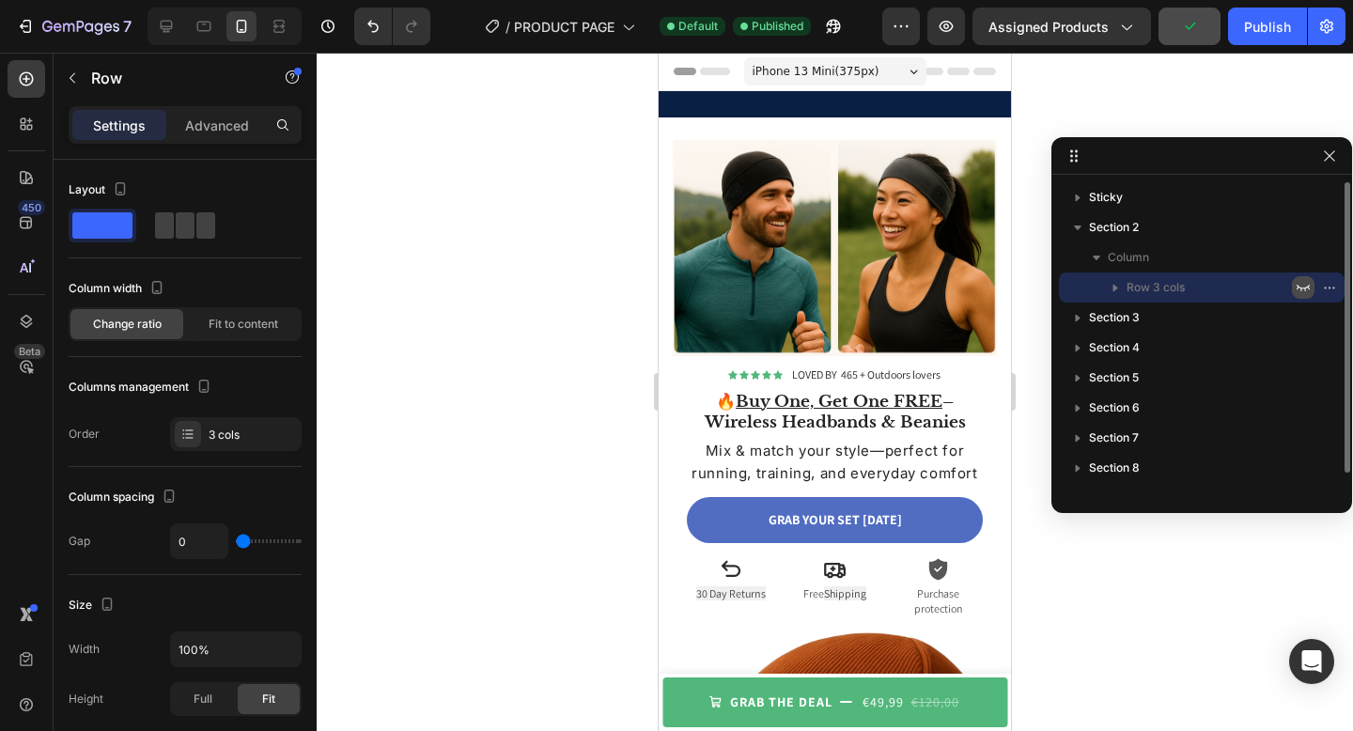
click at [1303, 290] on icon "button" at bounding box center [1303, 287] width 15 height 15
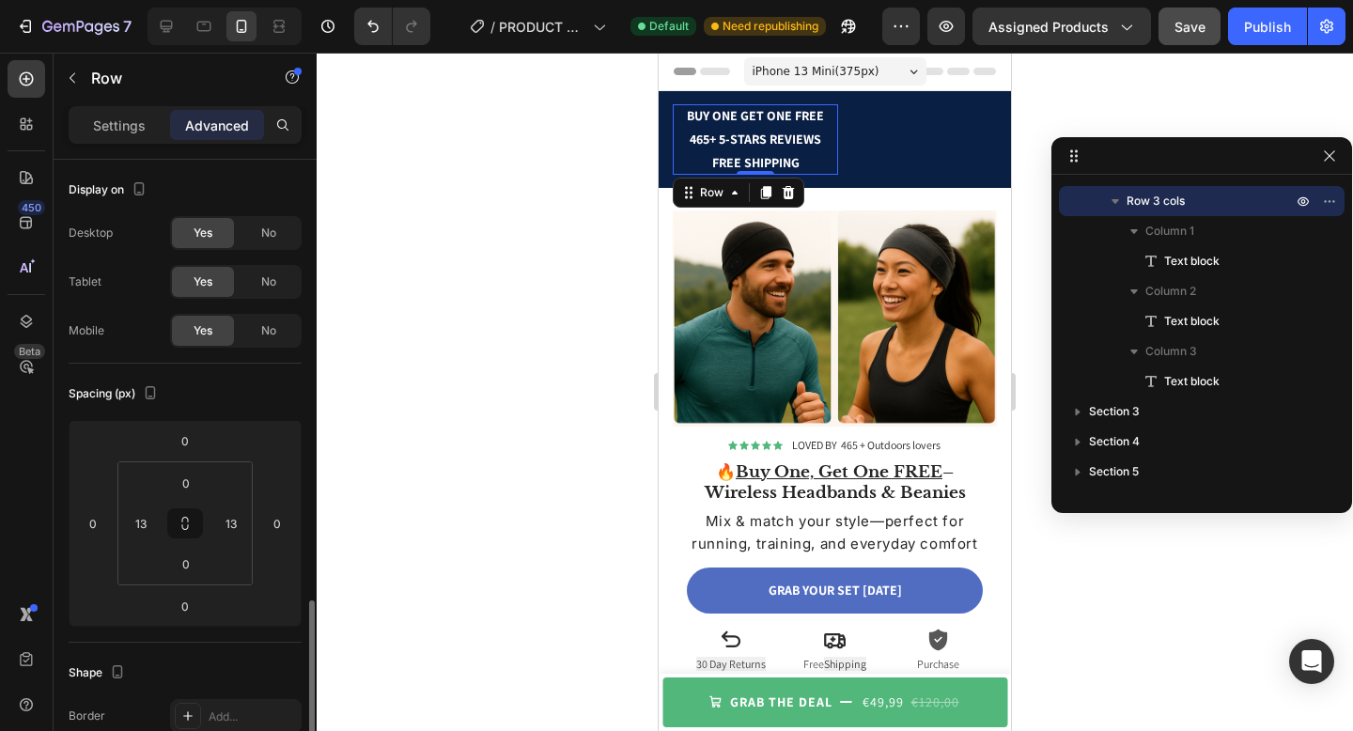
scroll to position [474, 0]
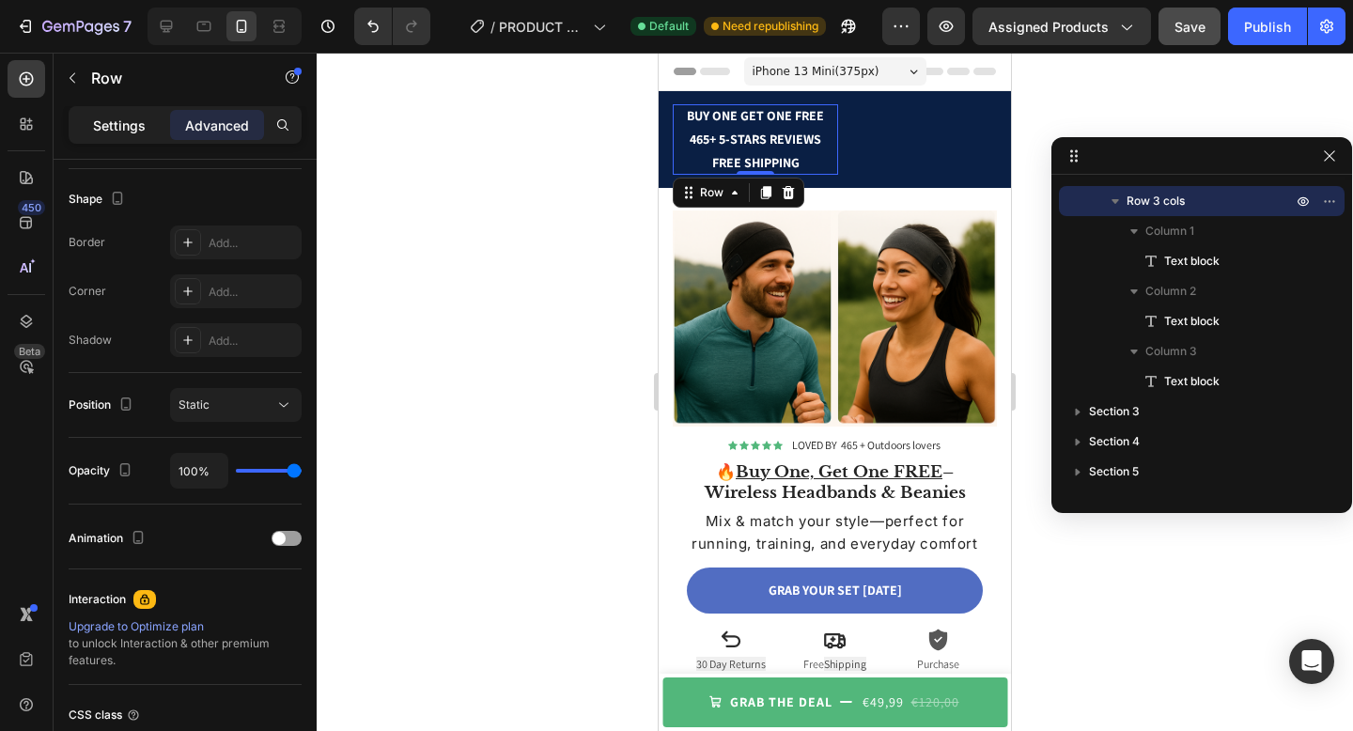
click at [146, 134] on div "Settings" at bounding box center [119, 125] width 94 height 30
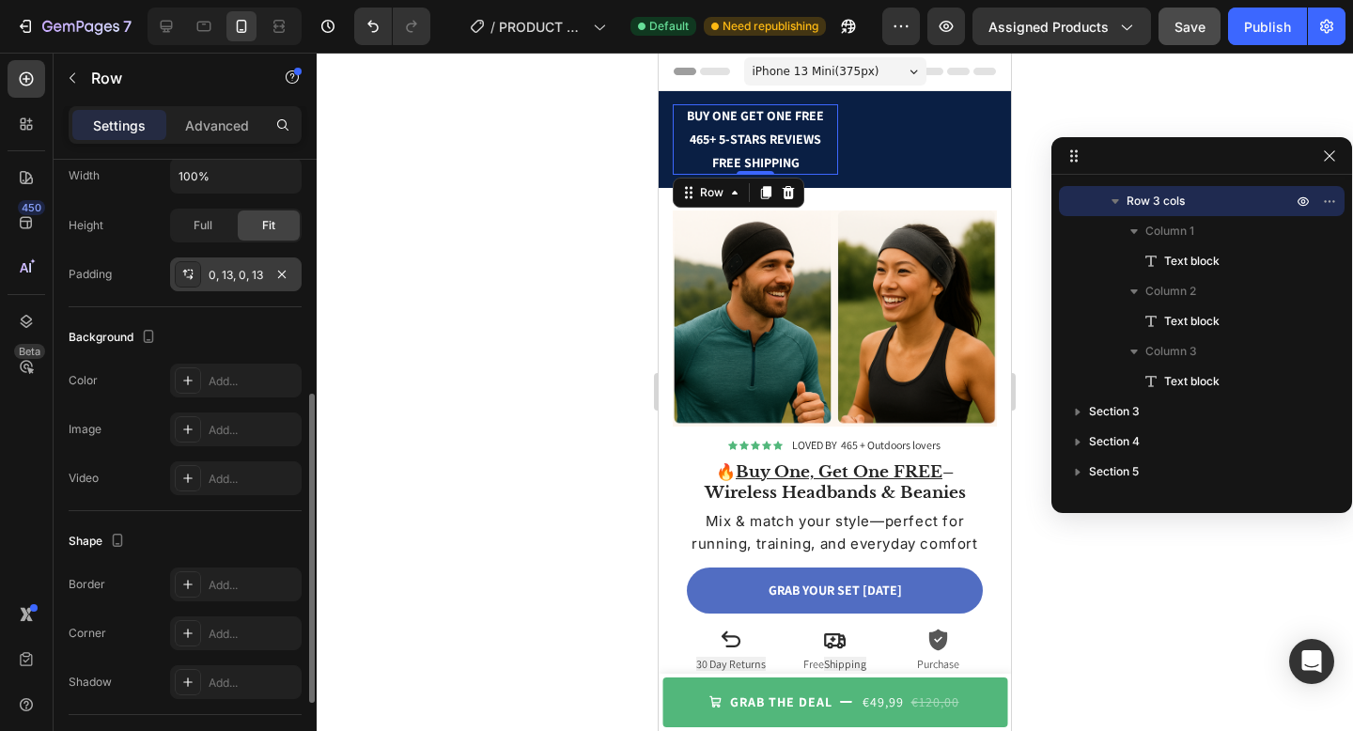
scroll to position [0, 0]
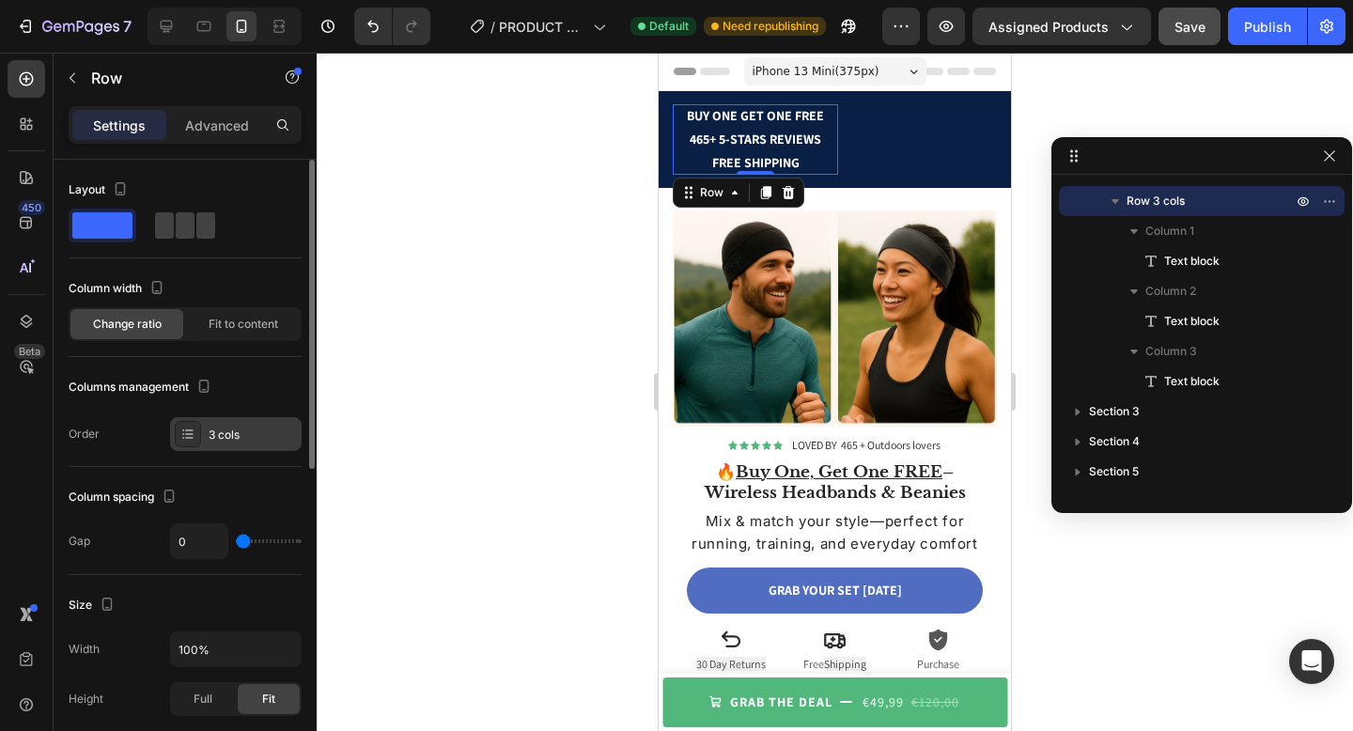
click at [223, 420] on div "3 cols" at bounding box center [236, 434] width 132 height 34
click at [249, 376] on div "Columns management" at bounding box center [185, 387] width 233 height 30
click at [196, 231] on span at bounding box center [205, 225] width 19 height 26
type input "32"
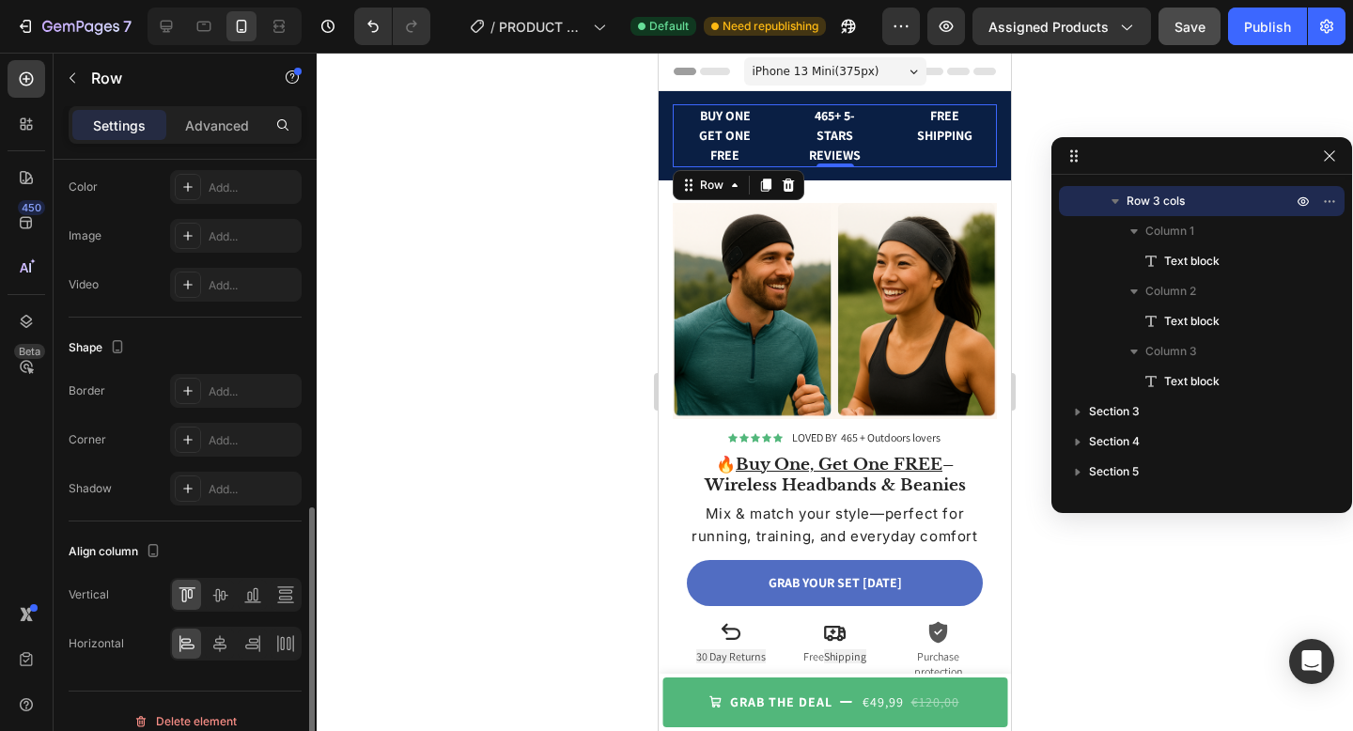
scroll to position [687, 0]
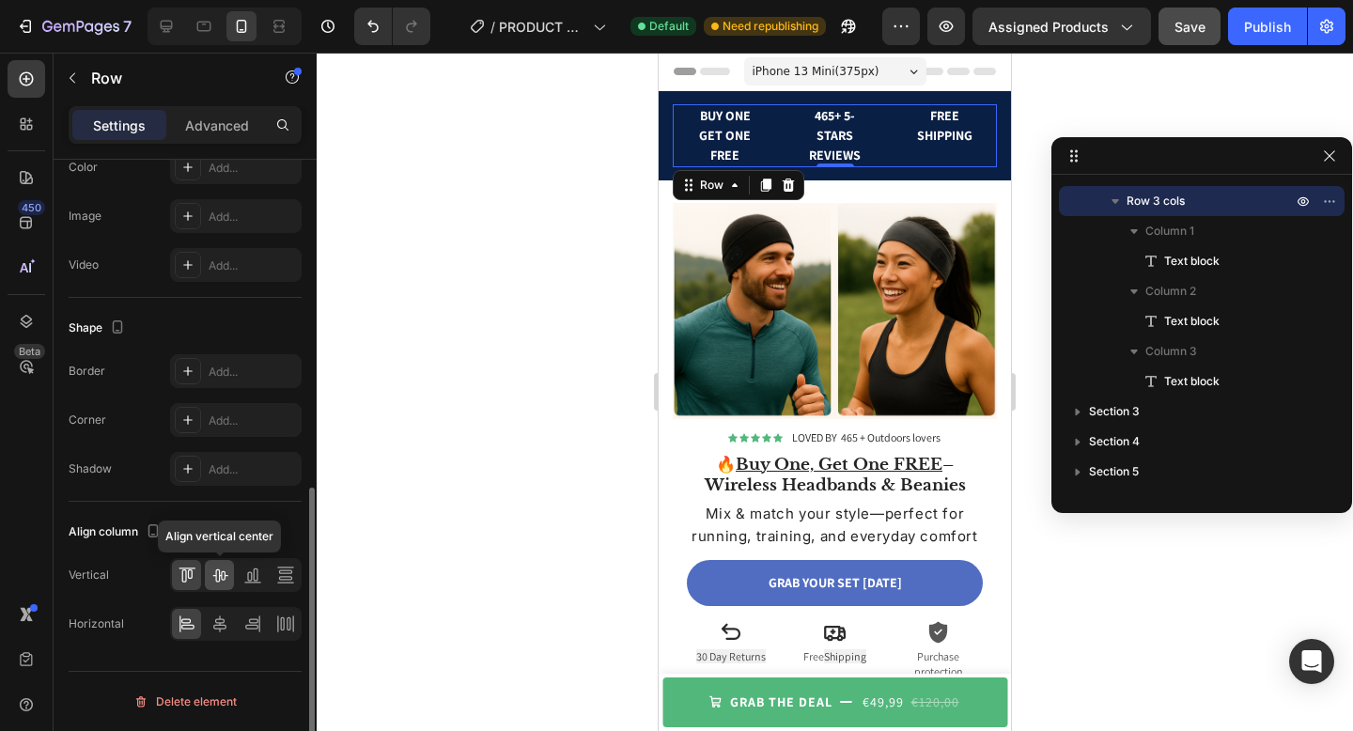
click at [217, 577] on icon at bounding box center [220, 575] width 19 height 19
click at [194, 579] on icon at bounding box center [187, 575] width 19 height 19
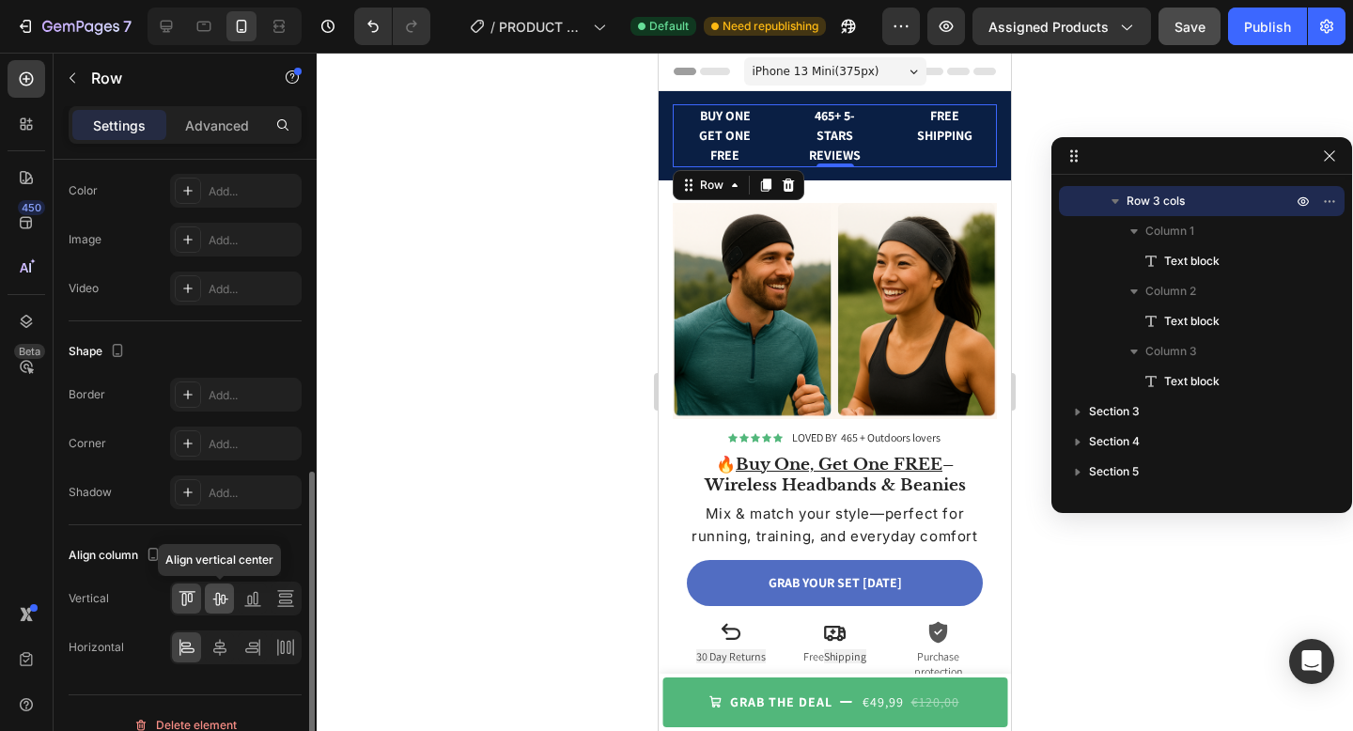
scroll to position [661, 0]
click at [222, 660] on div at bounding box center [219, 650] width 29 height 30
click at [190, 655] on icon at bounding box center [187, 653] width 13 height 5
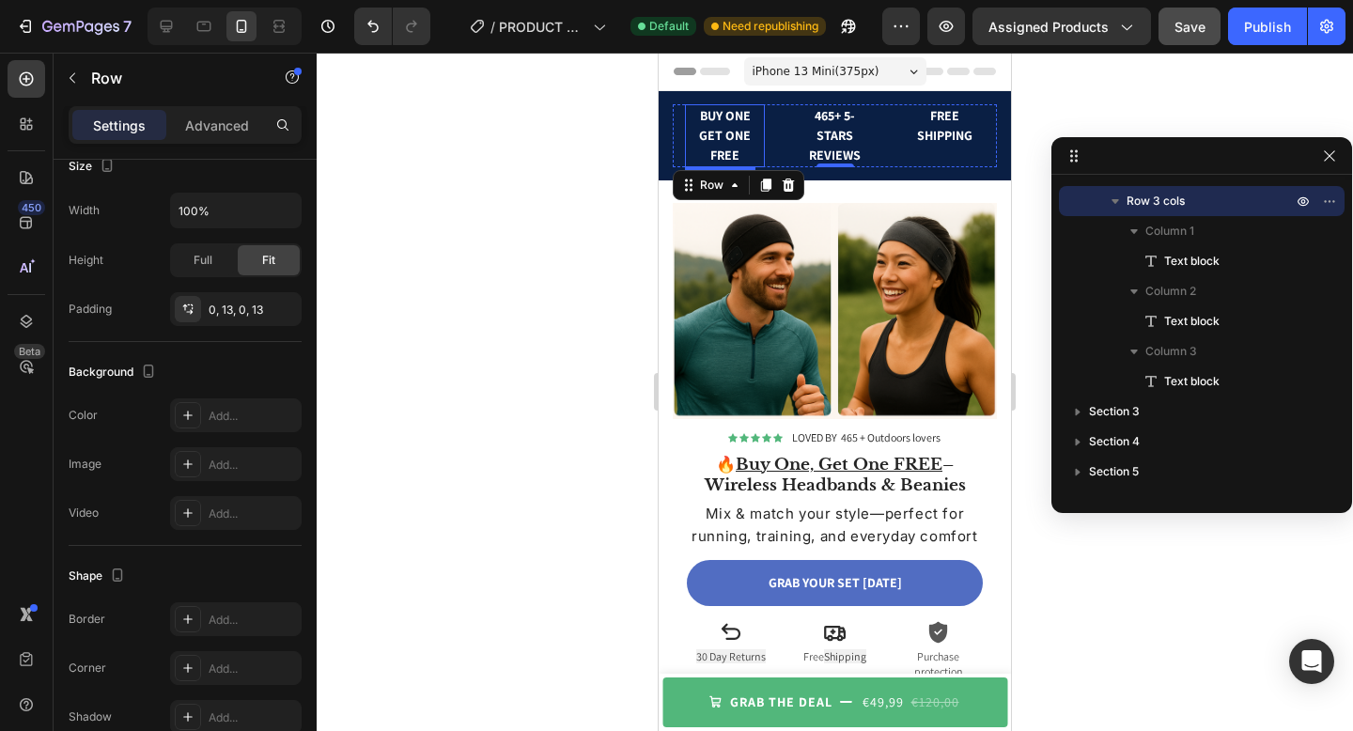
click at [724, 130] on p "BUY ONE GET ONE FREE" at bounding box center [725, 135] width 76 height 59
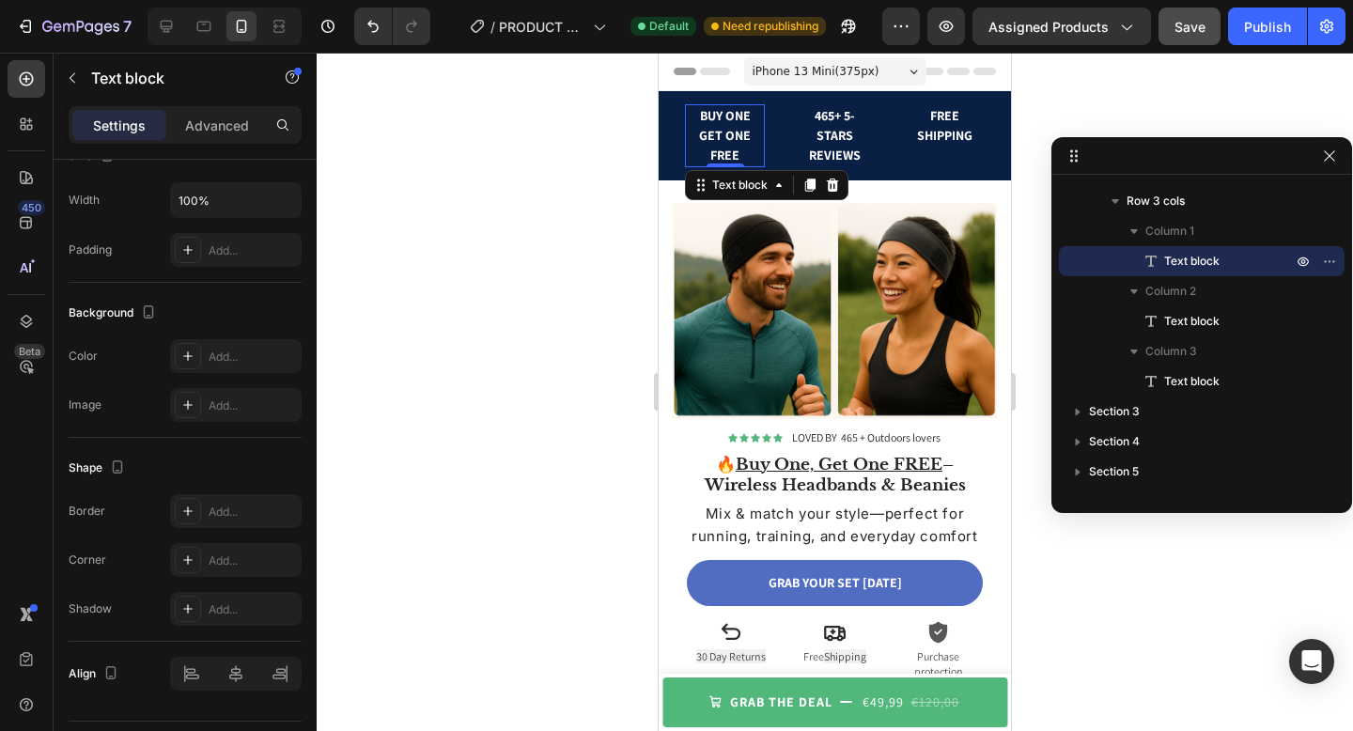
scroll to position [0, 0]
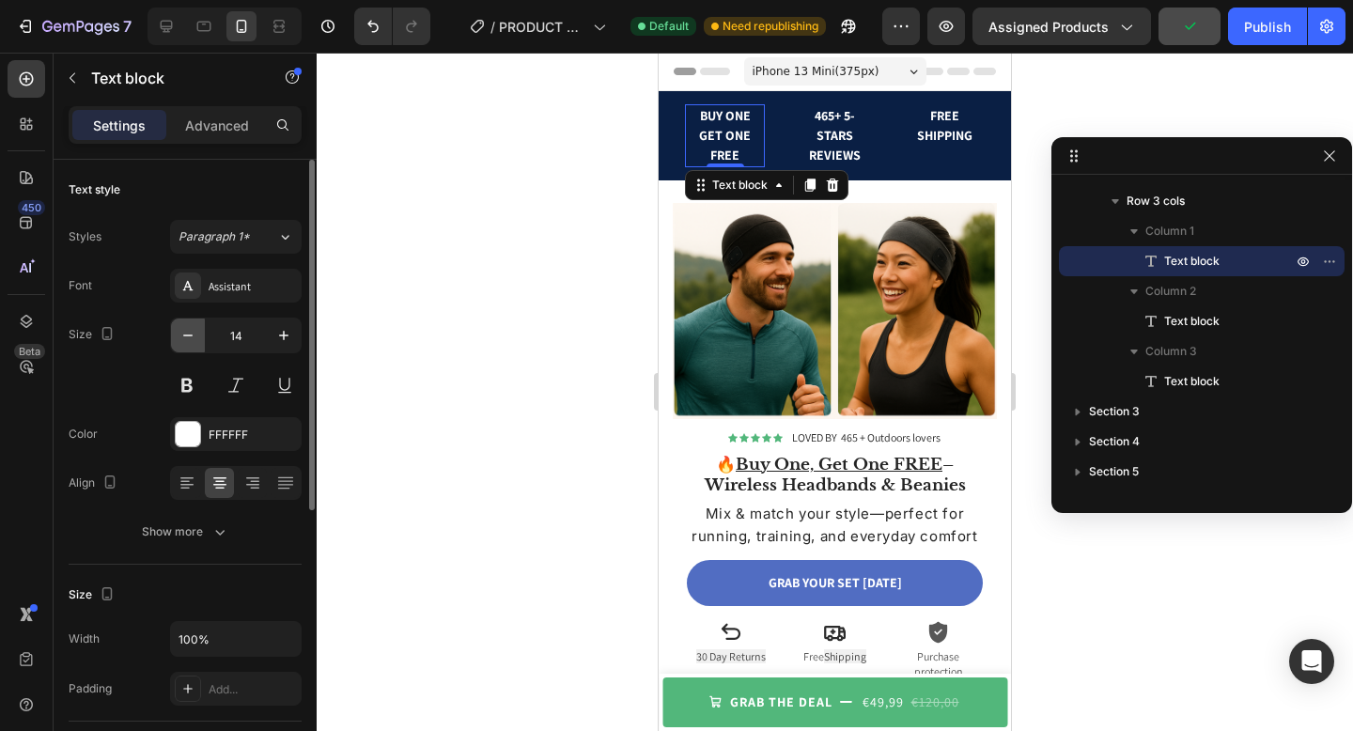
click at [195, 334] on icon "button" at bounding box center [188, 335] width 19 height 19
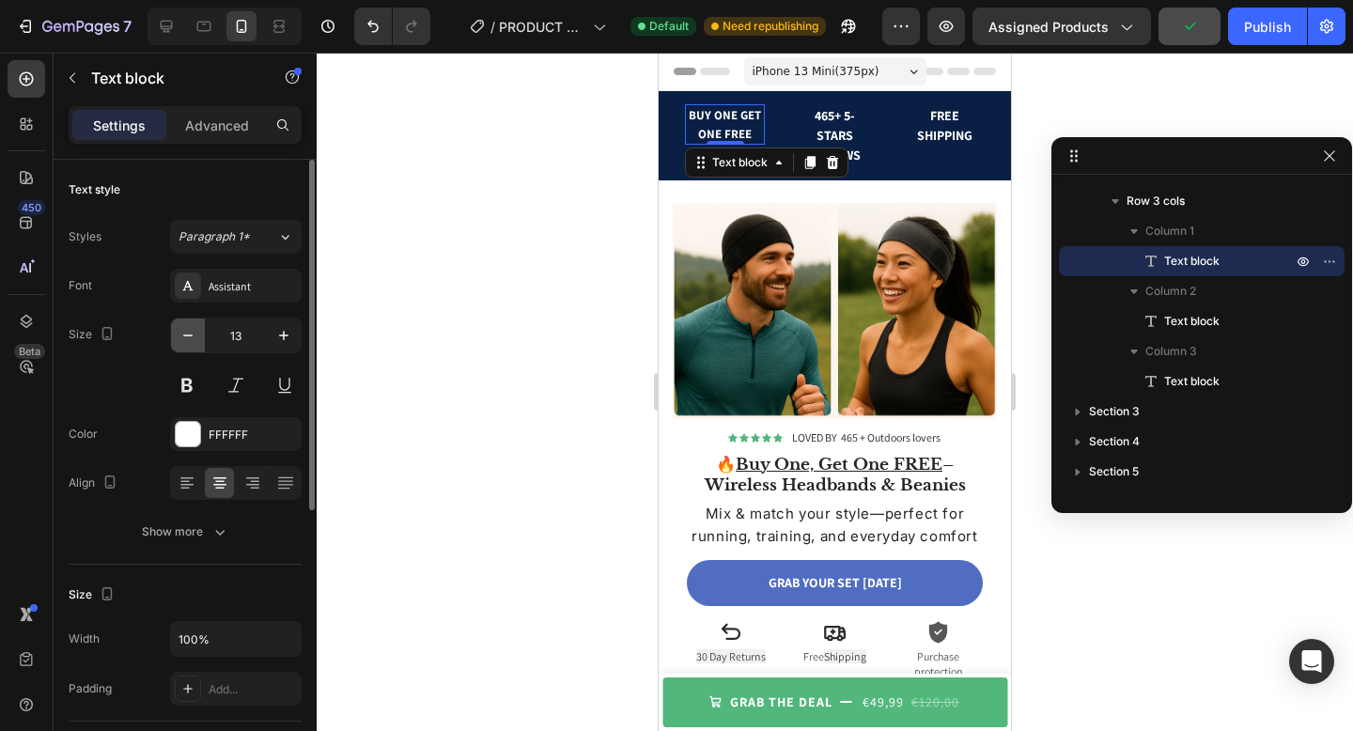
click at [195, 334] on icon "button" at bounding box center [188, 335] width 19 height 19
click at [284, 329] on icon "button" at bounding box center [283, 335] width 19 height 19
type input "14"
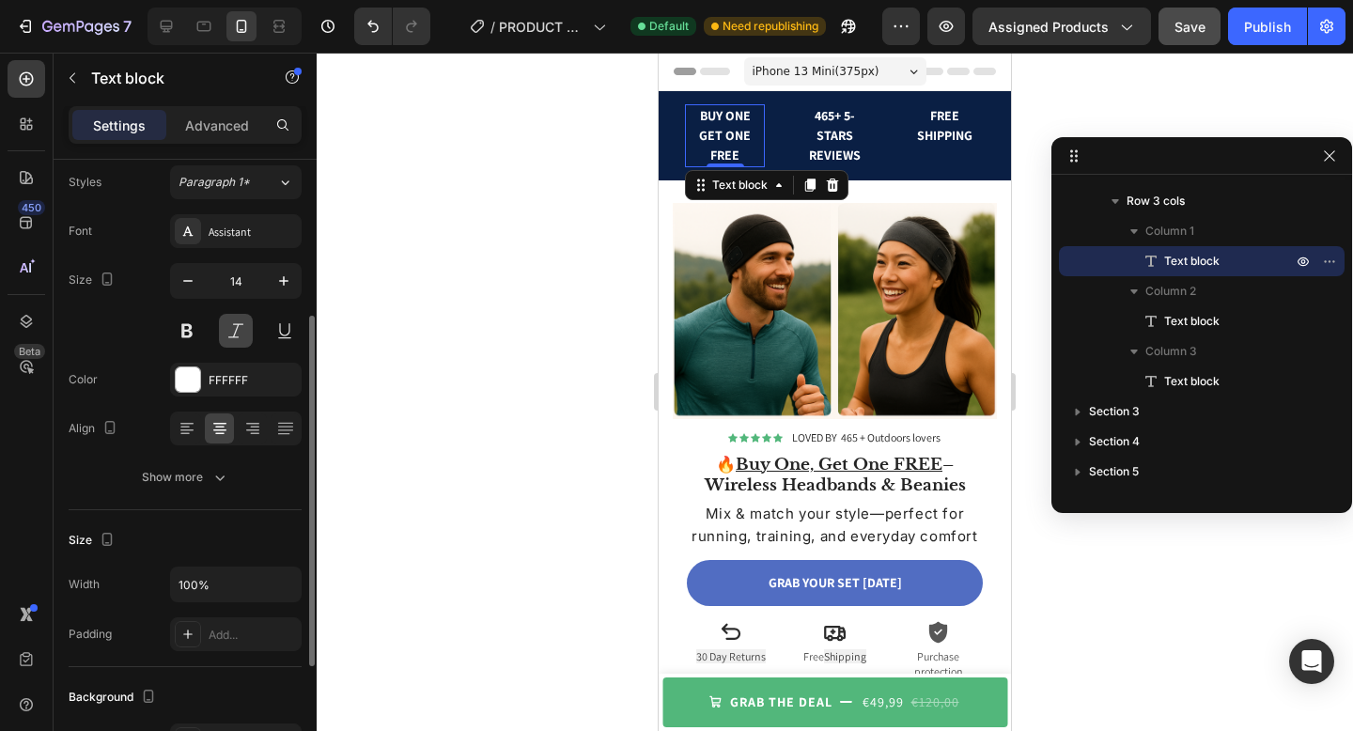
scroll to position [135, 0]
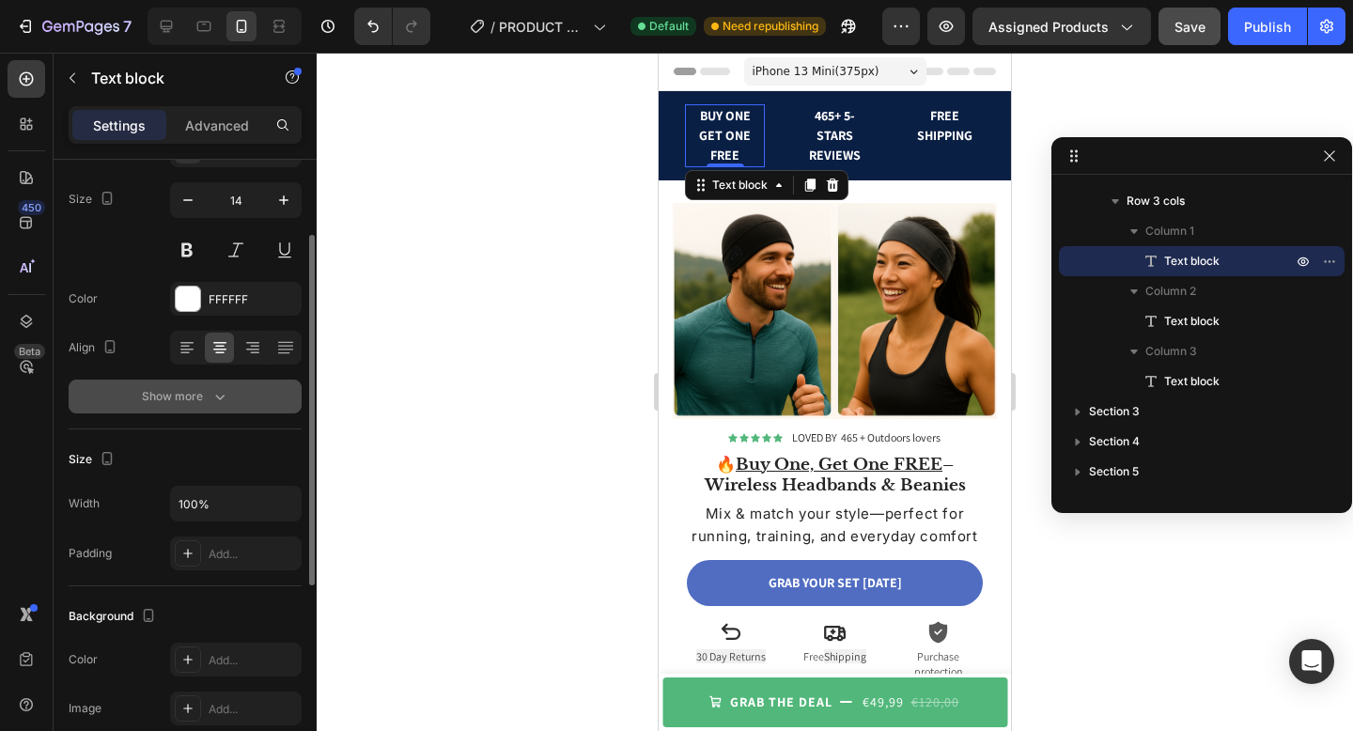
click at [223, 393] on icon "button" at bounding box center [220, 396] width 19 height 19
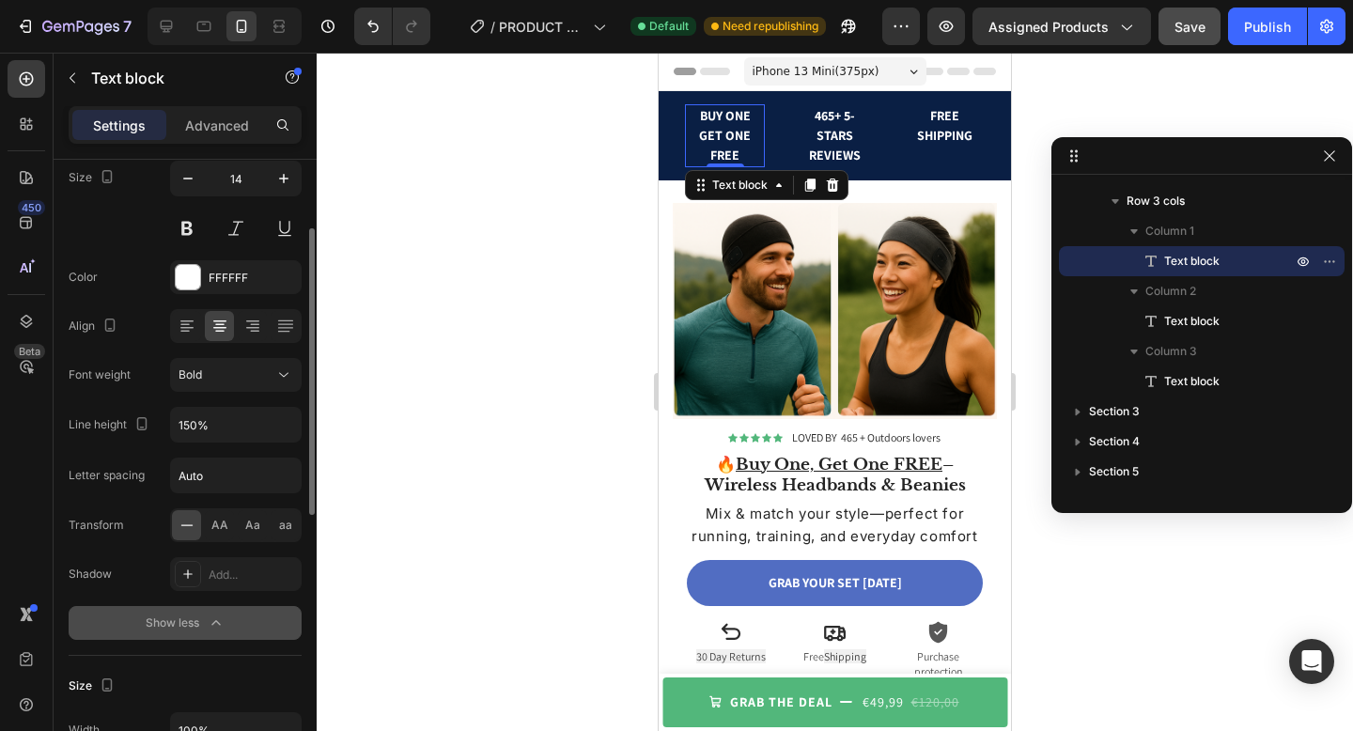
scroll to position [160, 0]
click at [226, 425] on input "150%" at bounding box center [236, 422] width 130 height 34
click at [280, 418] on icon "button" at bounding box center [283, 422] width 19 height 19
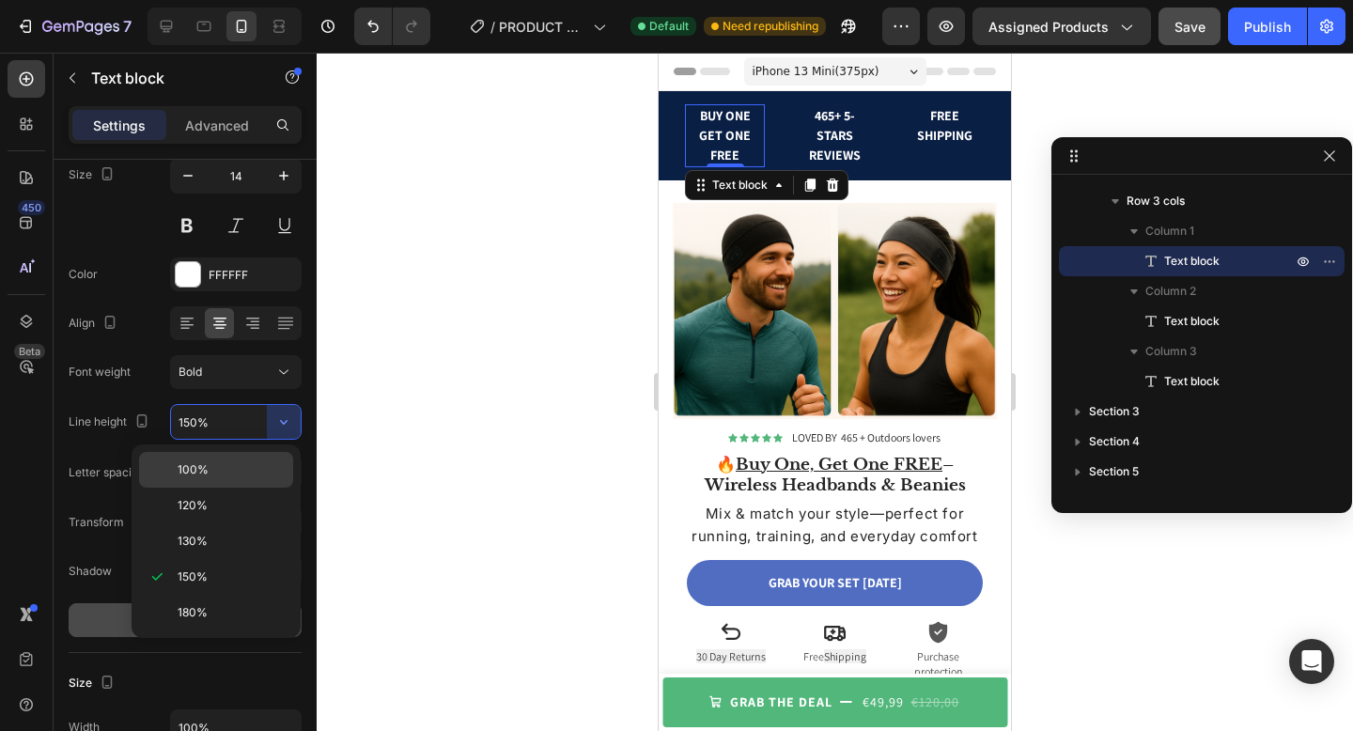
click at [233, 476] on p "100%" at bounding box center [231, 469] width 107 height 17
type input "100%"
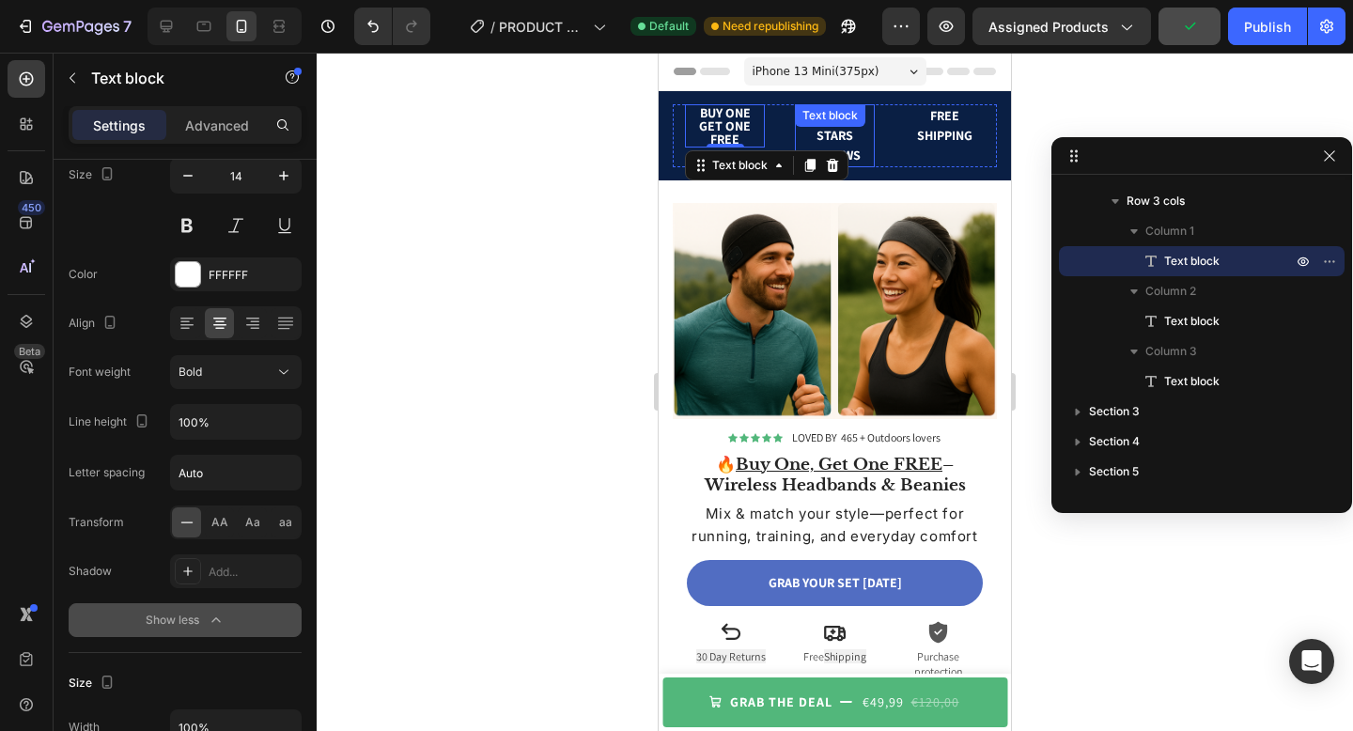
click at [840, 114] on div "Text block" at bounding box center [830, 115] width 63 height 17
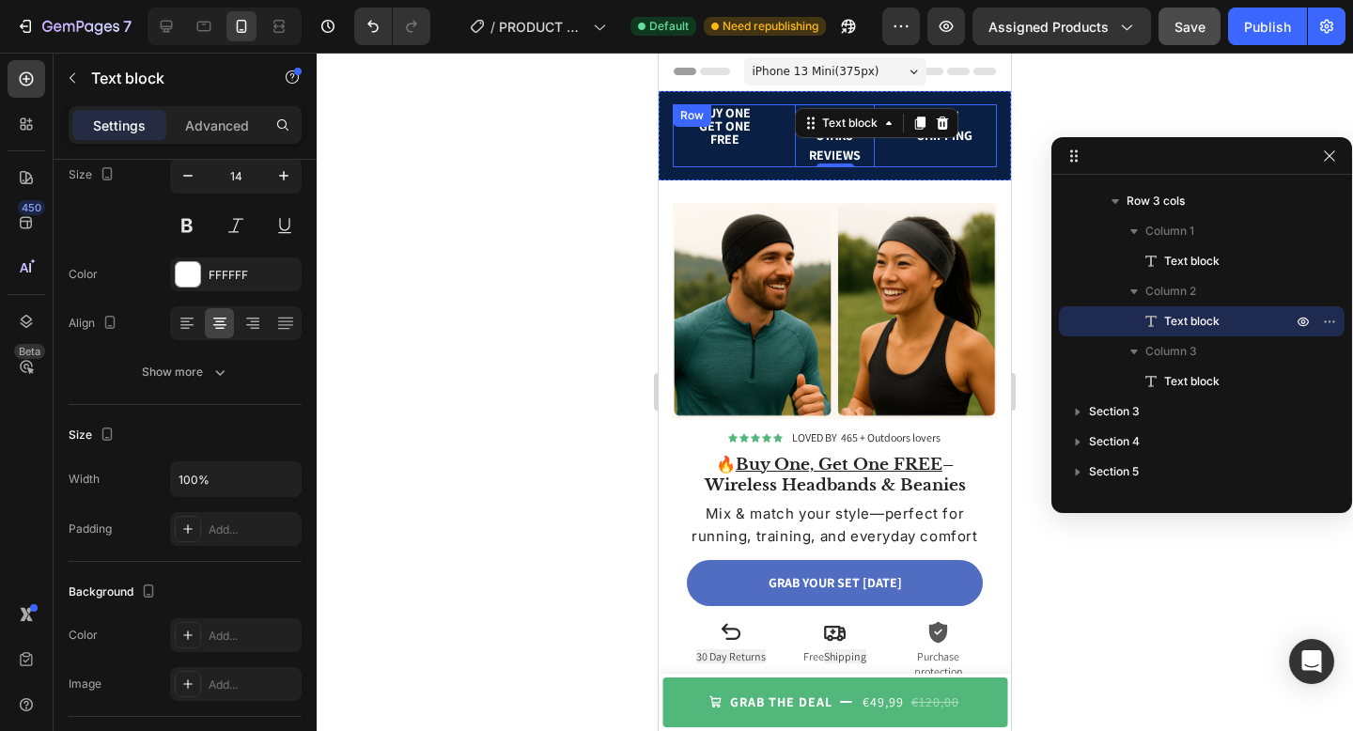
click at [767, 120] on div "BUY ONE GET ONE FREE Text block 465+ 5-STARS REVIEWS Text block 0 FREE SHIPPING…" at bounding box center [835, 135] width 324 height 63
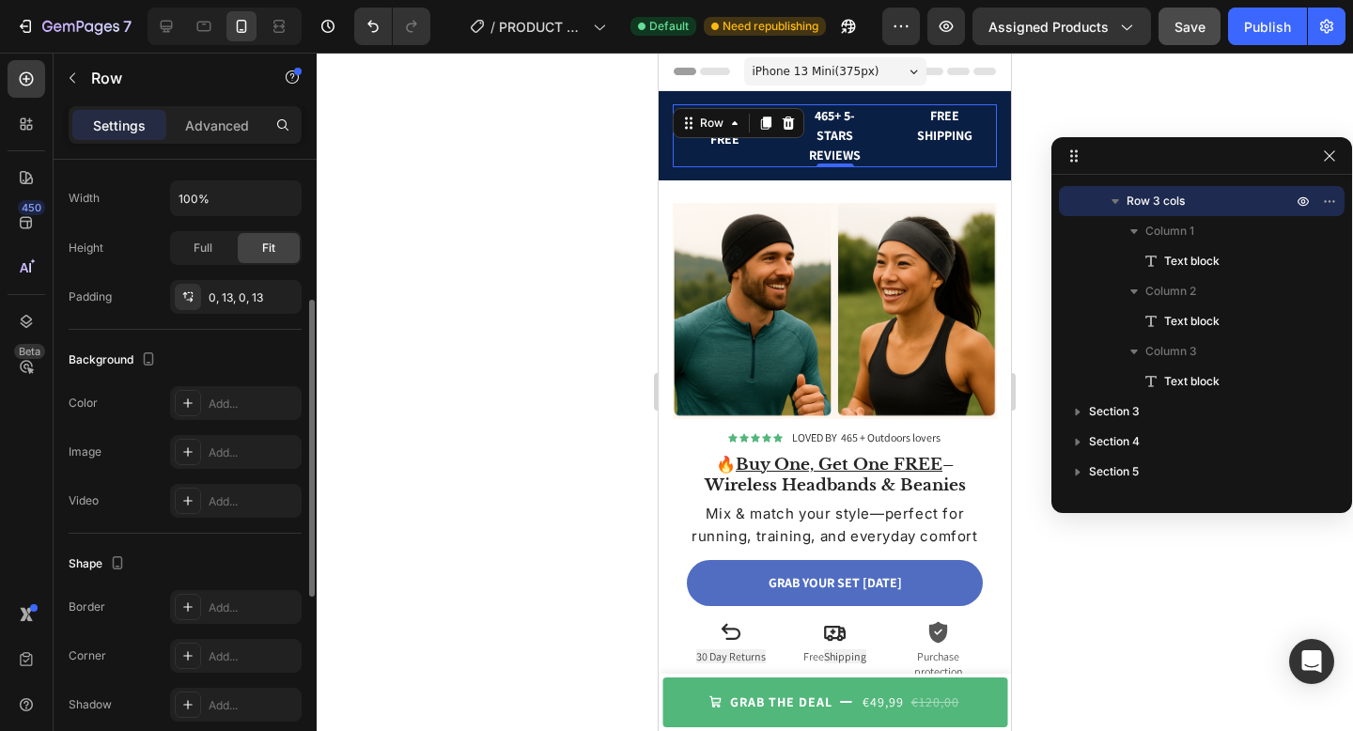
scroll to position [281, 0]
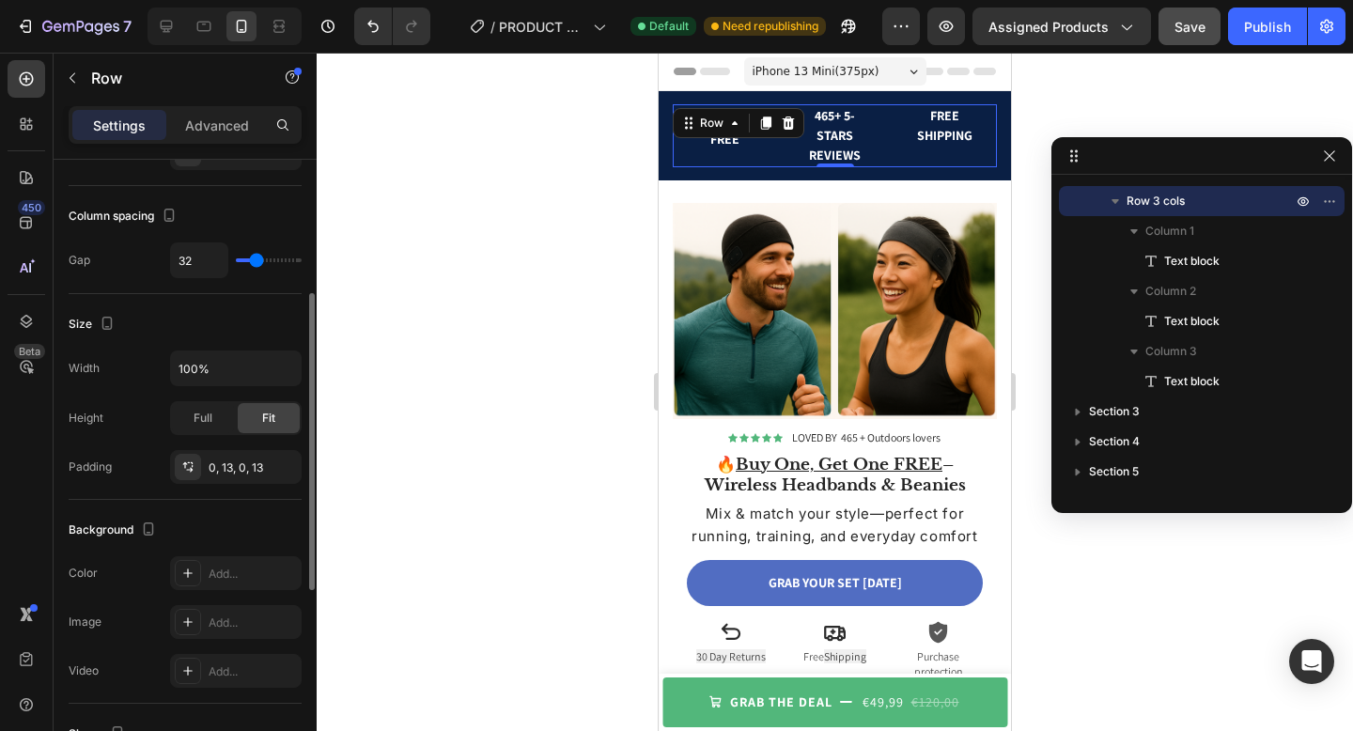
type input "19"
type input "10"
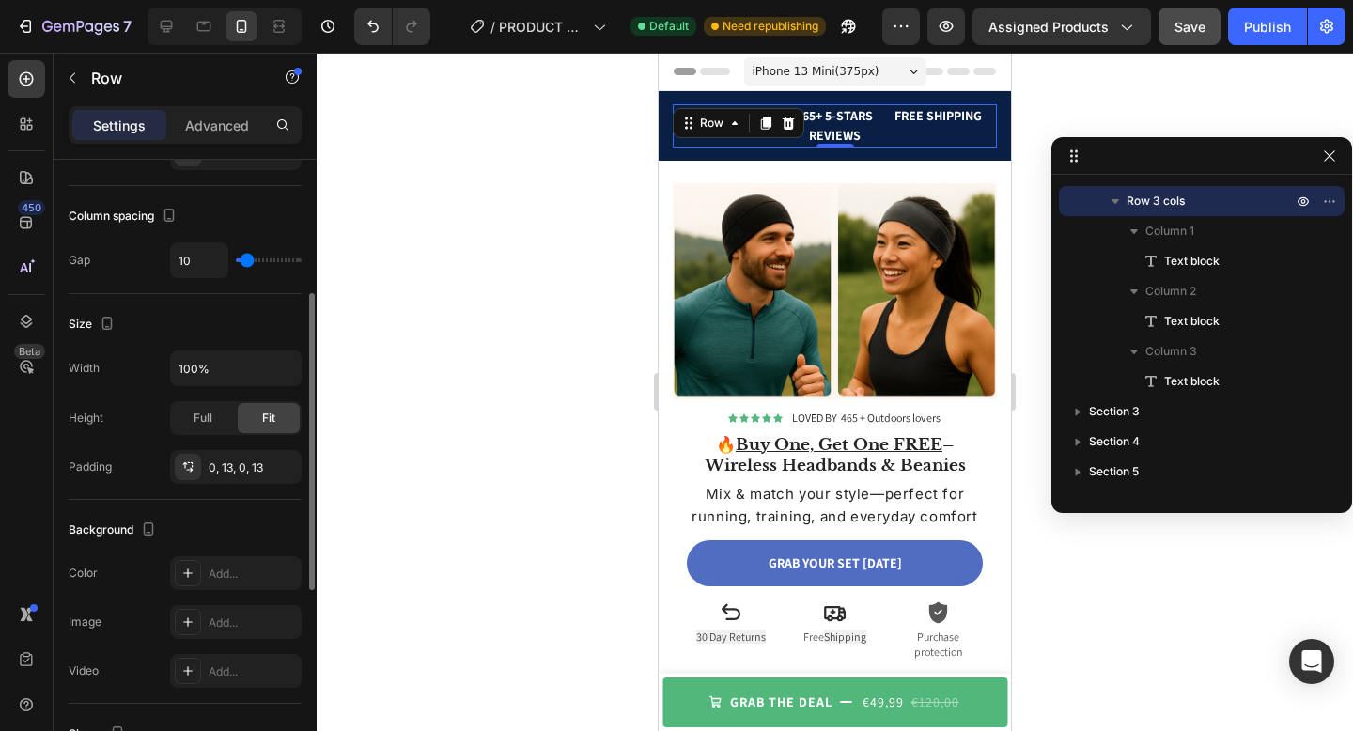
type input "9"
type input "7"
type input "6"
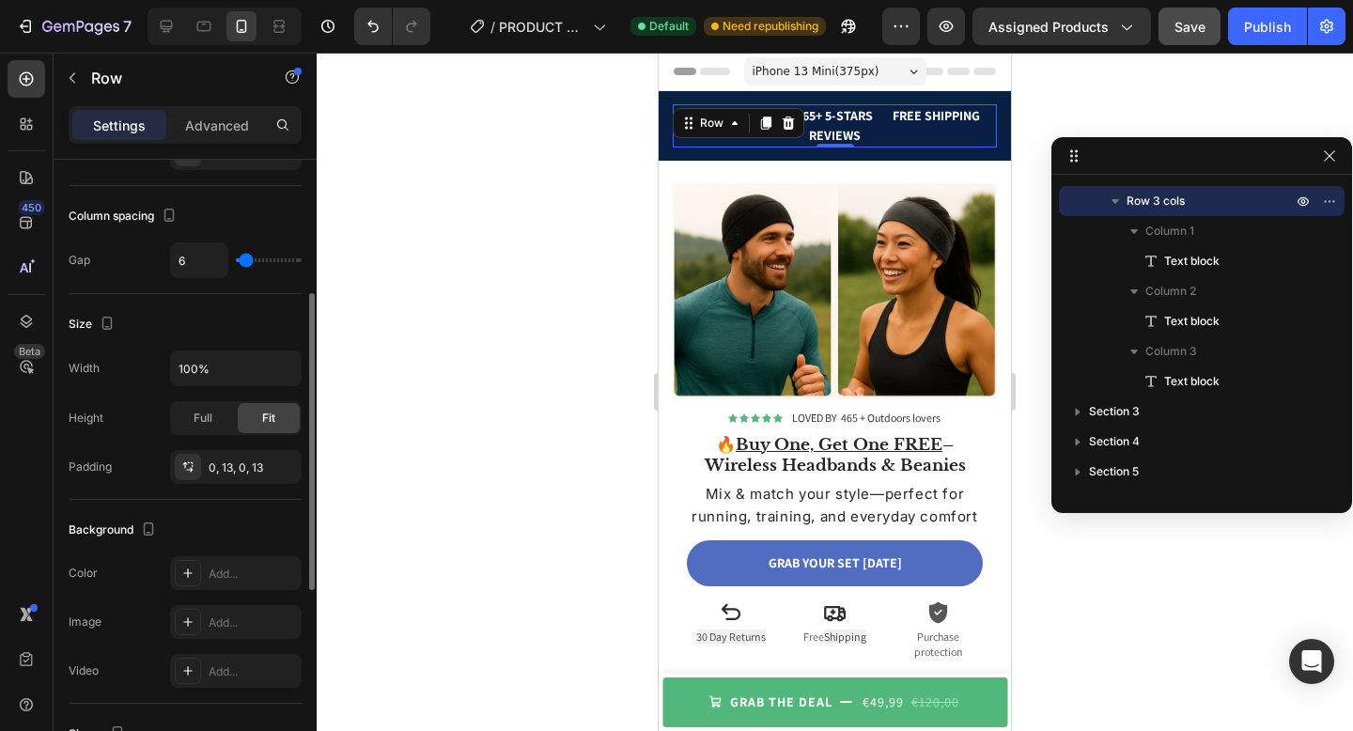
type input "6"
click at [245, 260] on input "range" at bounding box center [269, 260] width 66 height 4
click at [284, 218] on div "Column spacing" at bounding box center [185, 216] width 233 height 30
click at [459, 218] on div at bounding box center [835, 392] width 1037 height 679
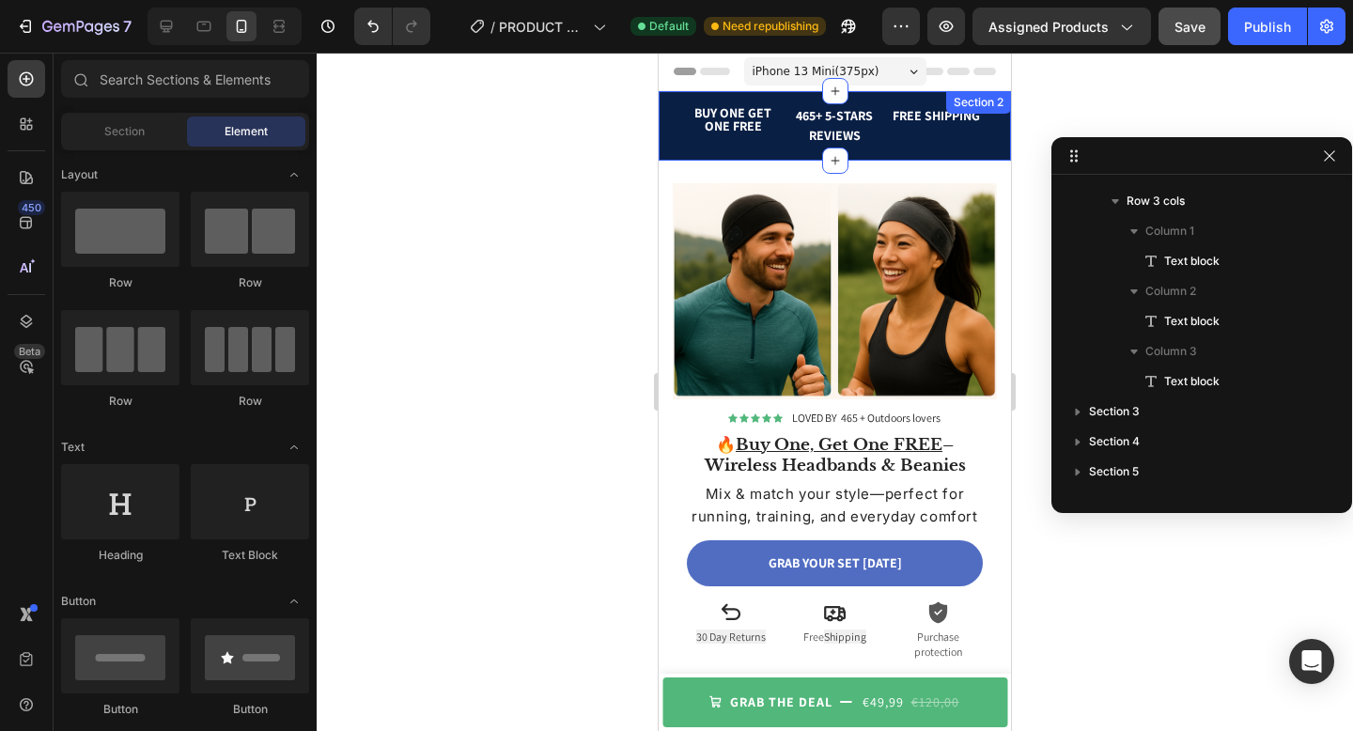
click at [780, 157] on div "BUY ONE GET ONE FREE Text block 465+ 5-STARS REVIEWS Text block FREE SHIPPING T…" at bounding box center [835, 126] width 352 height 70
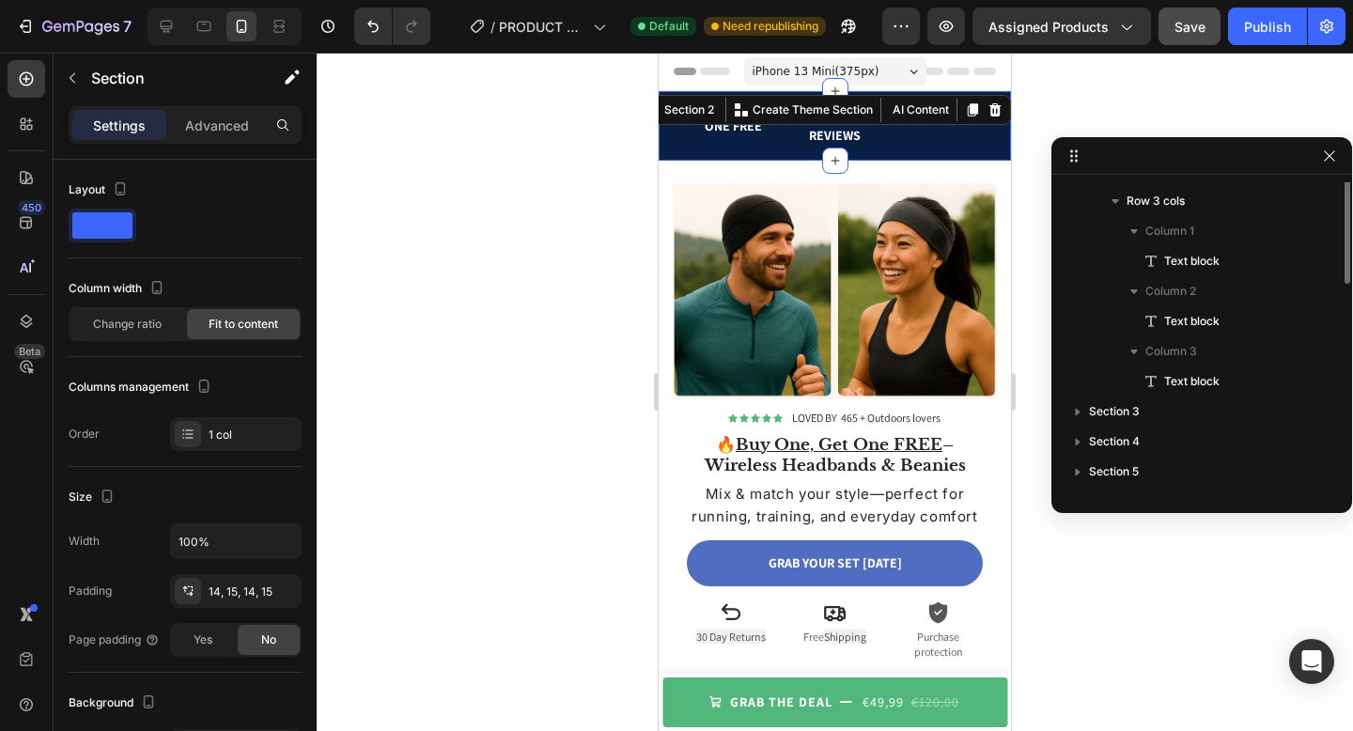
scroll to position [0, 0]
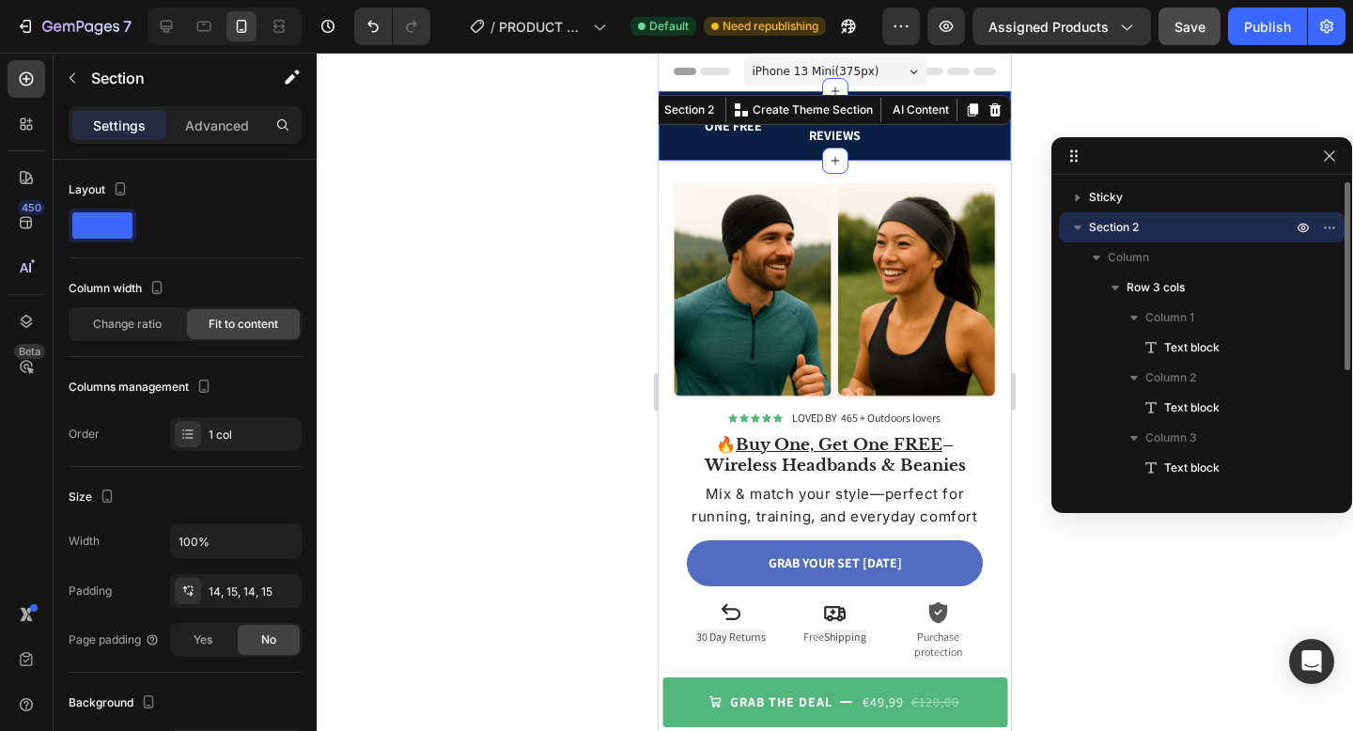
click at [779, 154] on div "BUY ONE GET ONE FREE Text block 465+ 5-STARS REVIEWS Text block FREE SHIPPING T…" at bounding box center [835, 126] width 352 height 70
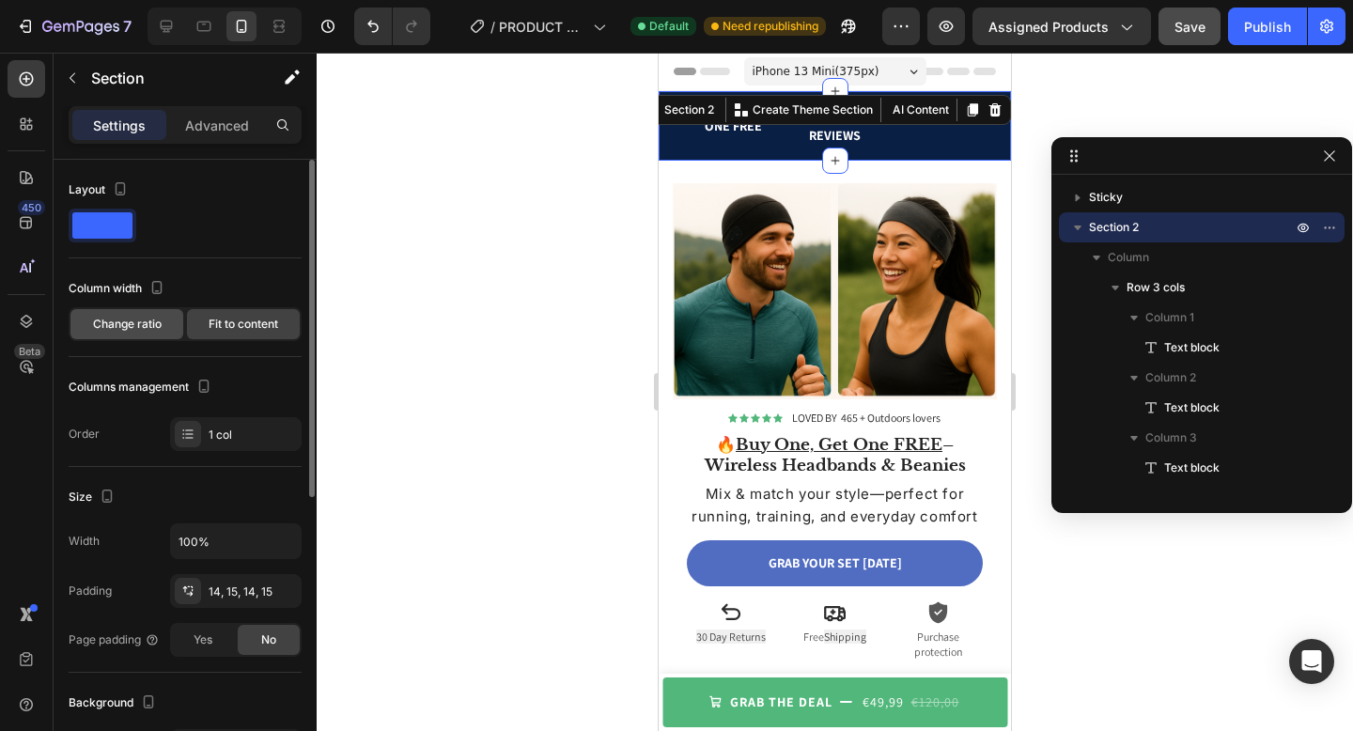
click at [161, 333] on div "Change ratio" at bounding box center [126, 324] width 113 height 30
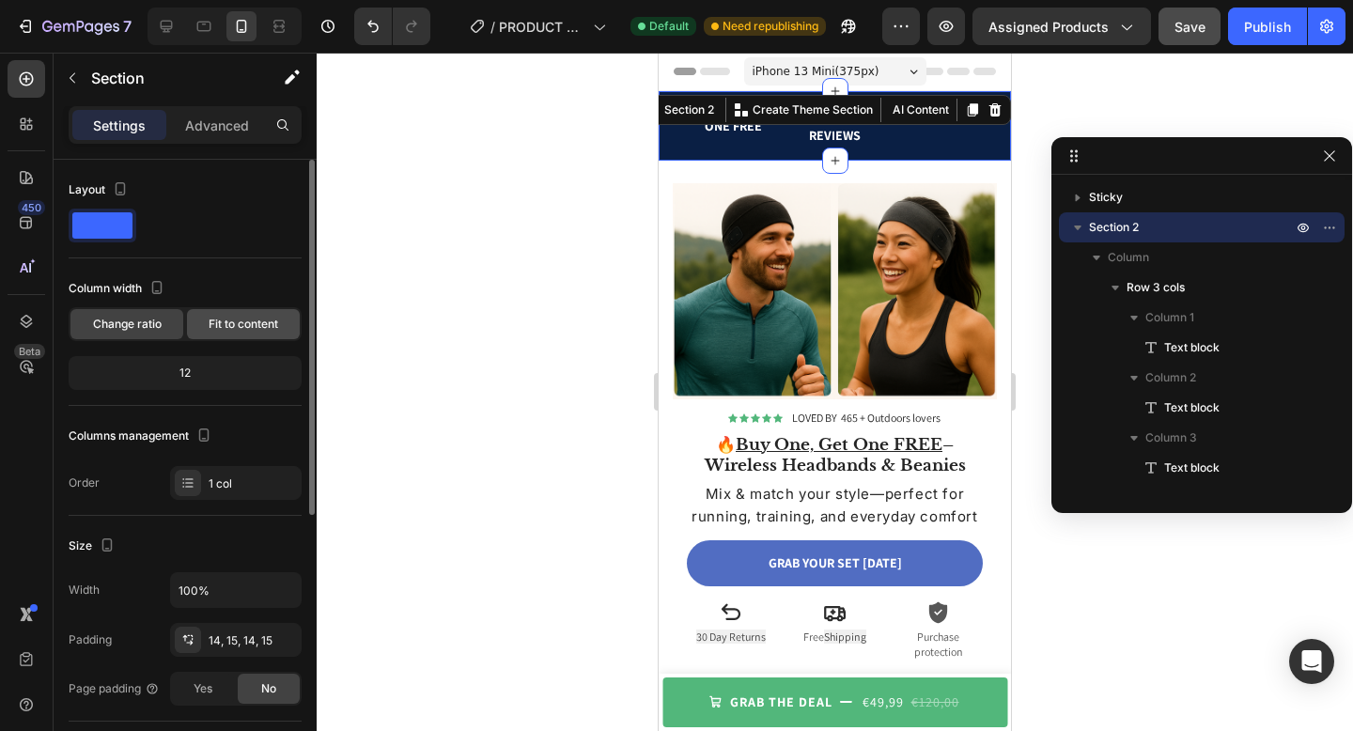
click at [248, 323] on span "Fit to content" at bounding box center [244, 324] width 70 height 17
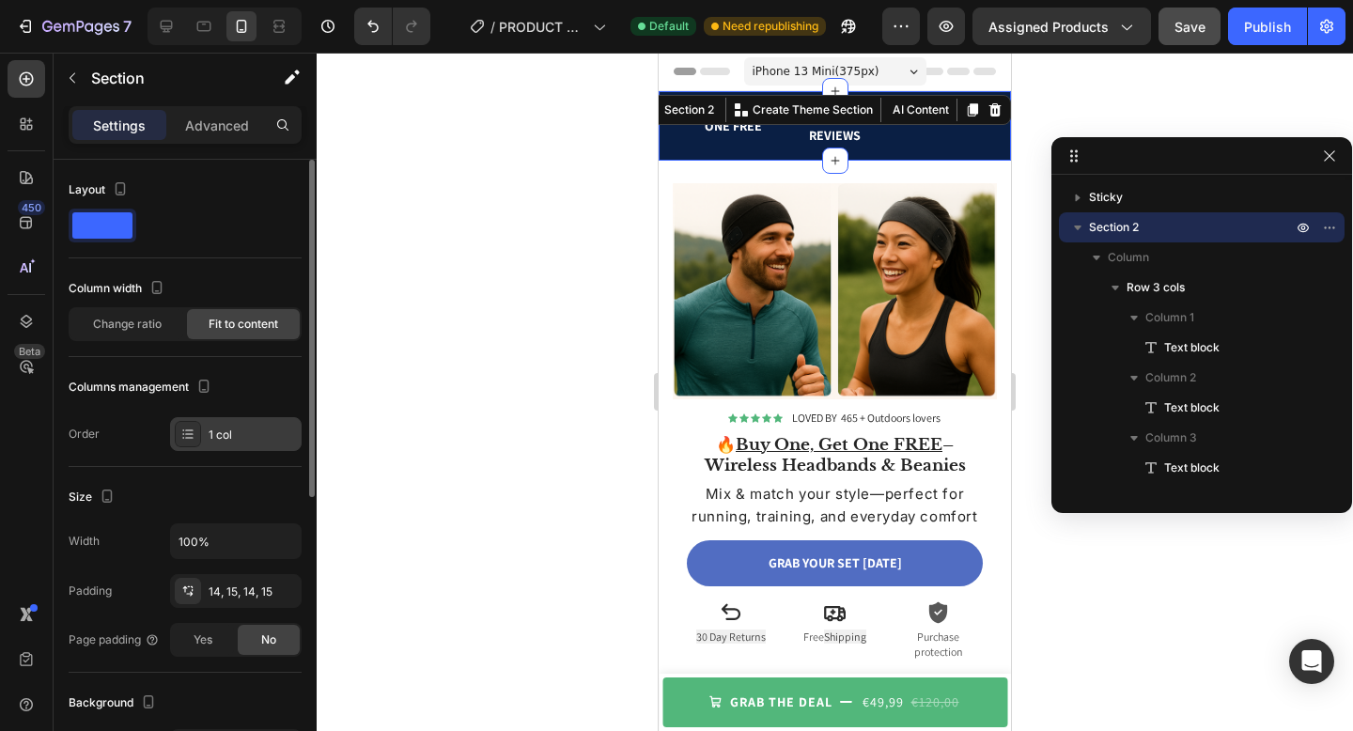
click at [220, 435] on div "1 col" at bounding box center [253, 435] width 88 height 17
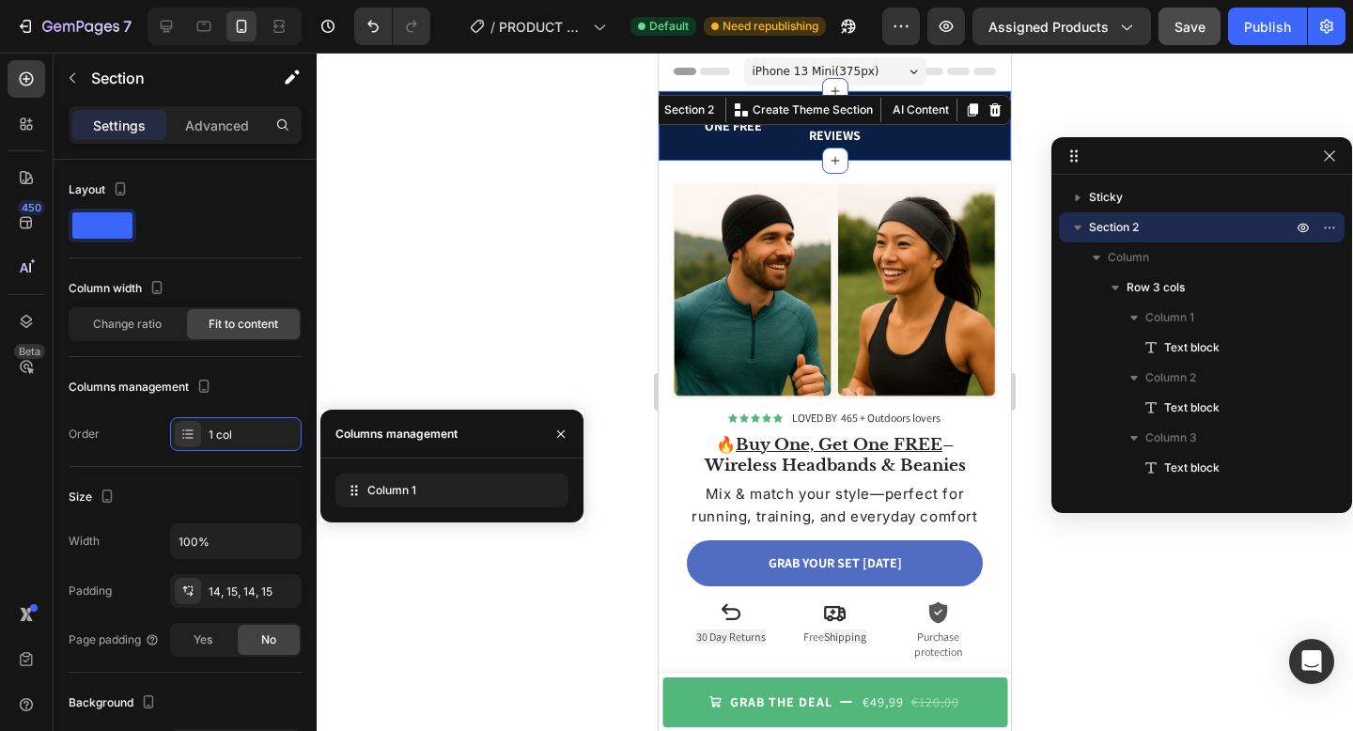
click at [345, 457] on div "Columns management" at bounding box center [392, 434] width 145 height 48
click at [234, 428] on div "1 col" at bounding box center [253, 435] width 88 height 17
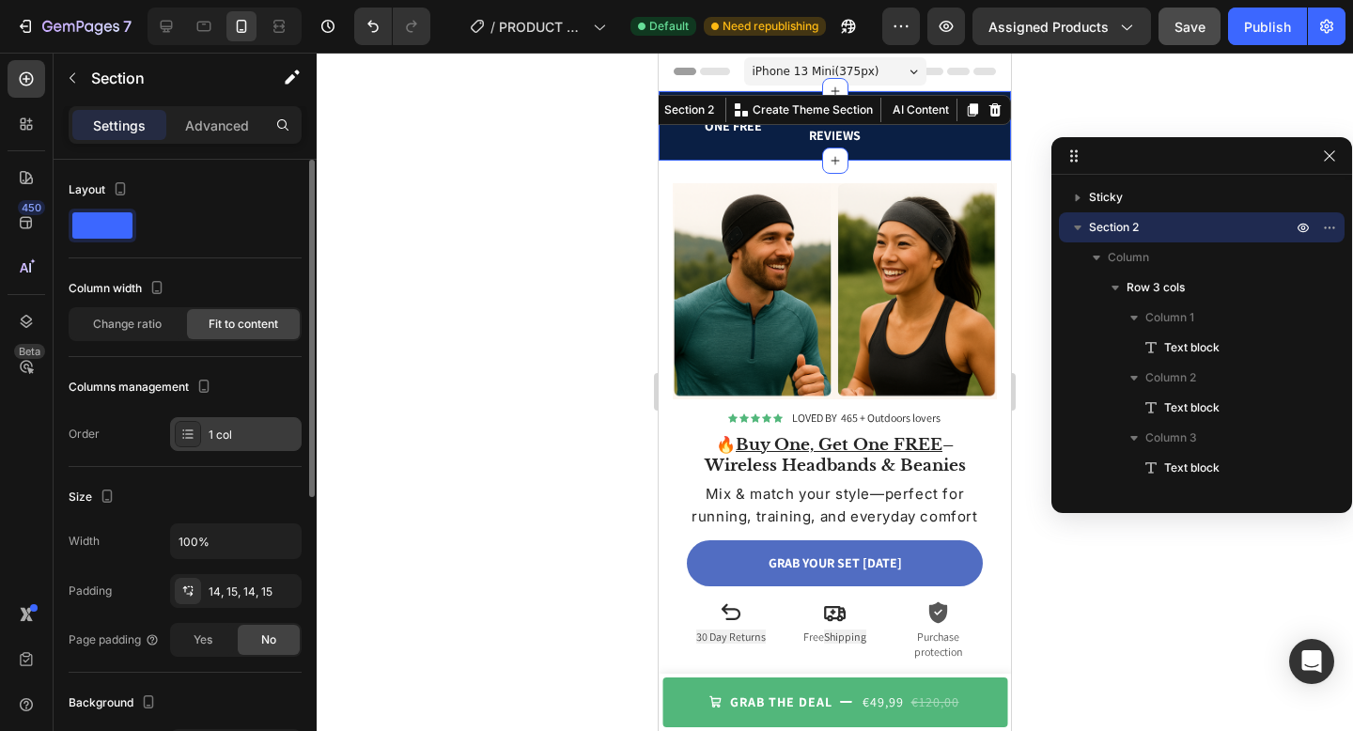
click at [234, 428] on div "1 col" at bounding box center [253, 435] width 88 height 17
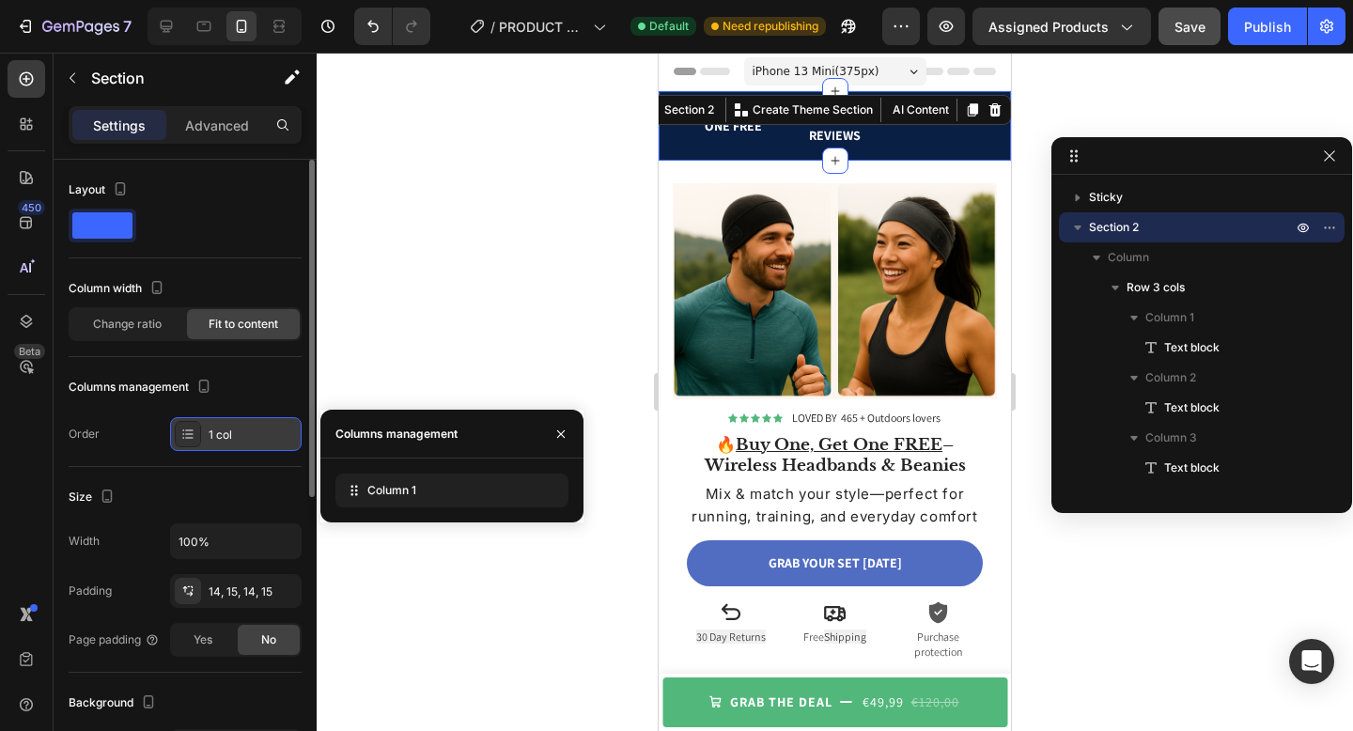
click at [234, 428] on div "1 col" at bounding box center [253, 435] width 88 height 17
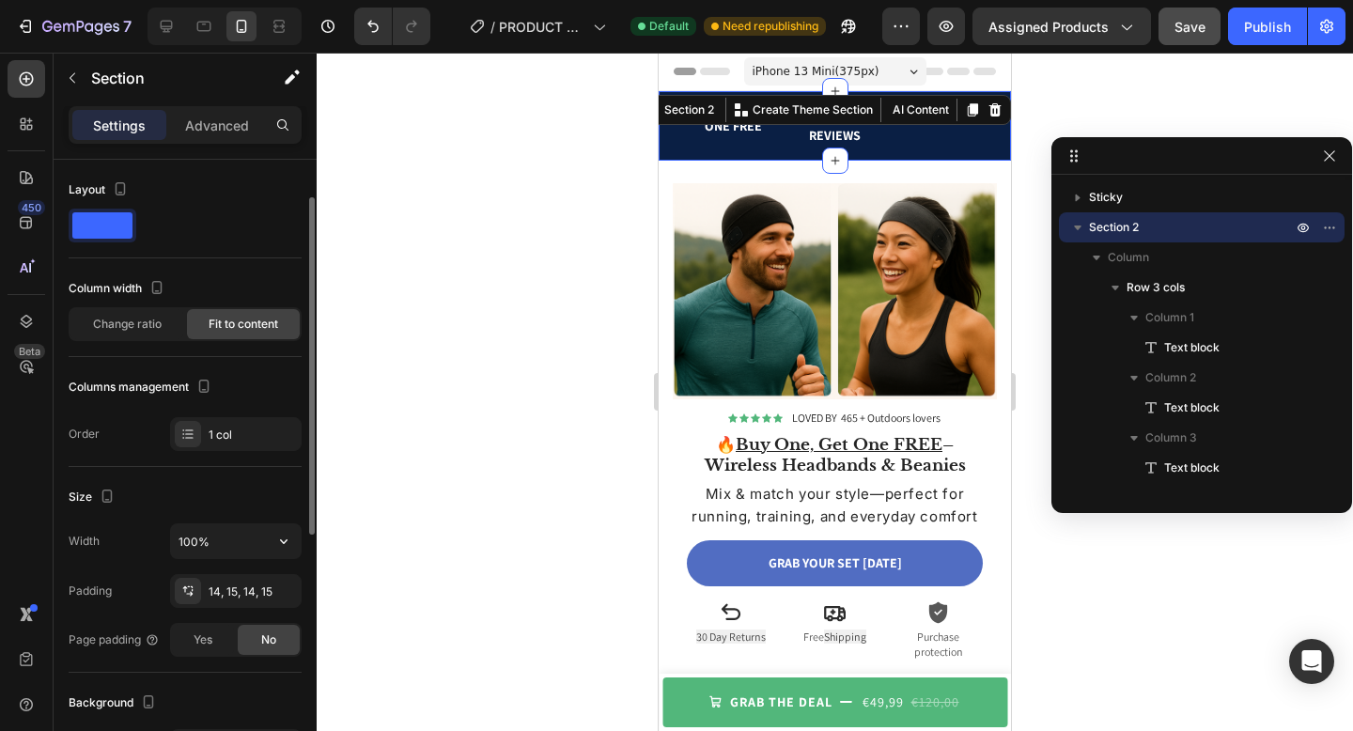
scroll to position [166, 0]
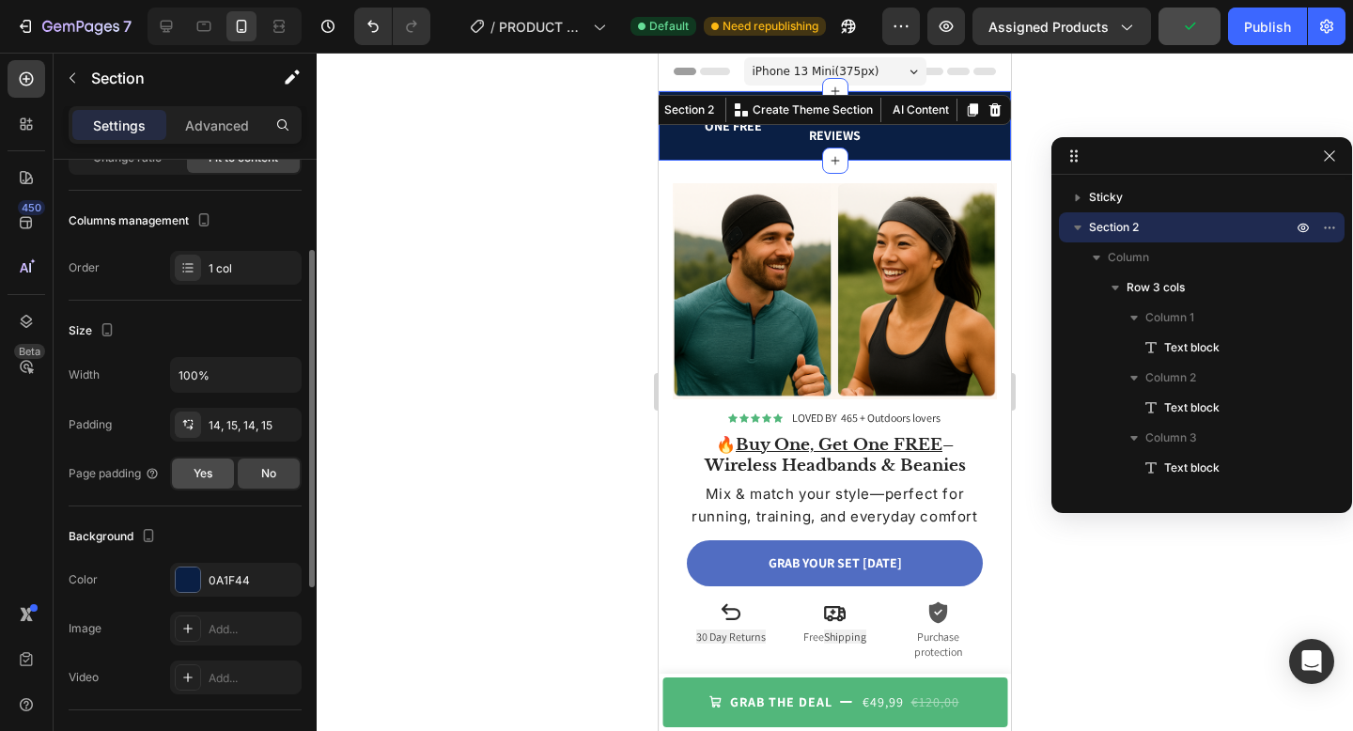
click at [203, 478] on span "Yes" at bounding box center [203, 473] width 19 height 17
click at [274, 481] on span "No" at bounding box center [268, 473] width 15 height 17
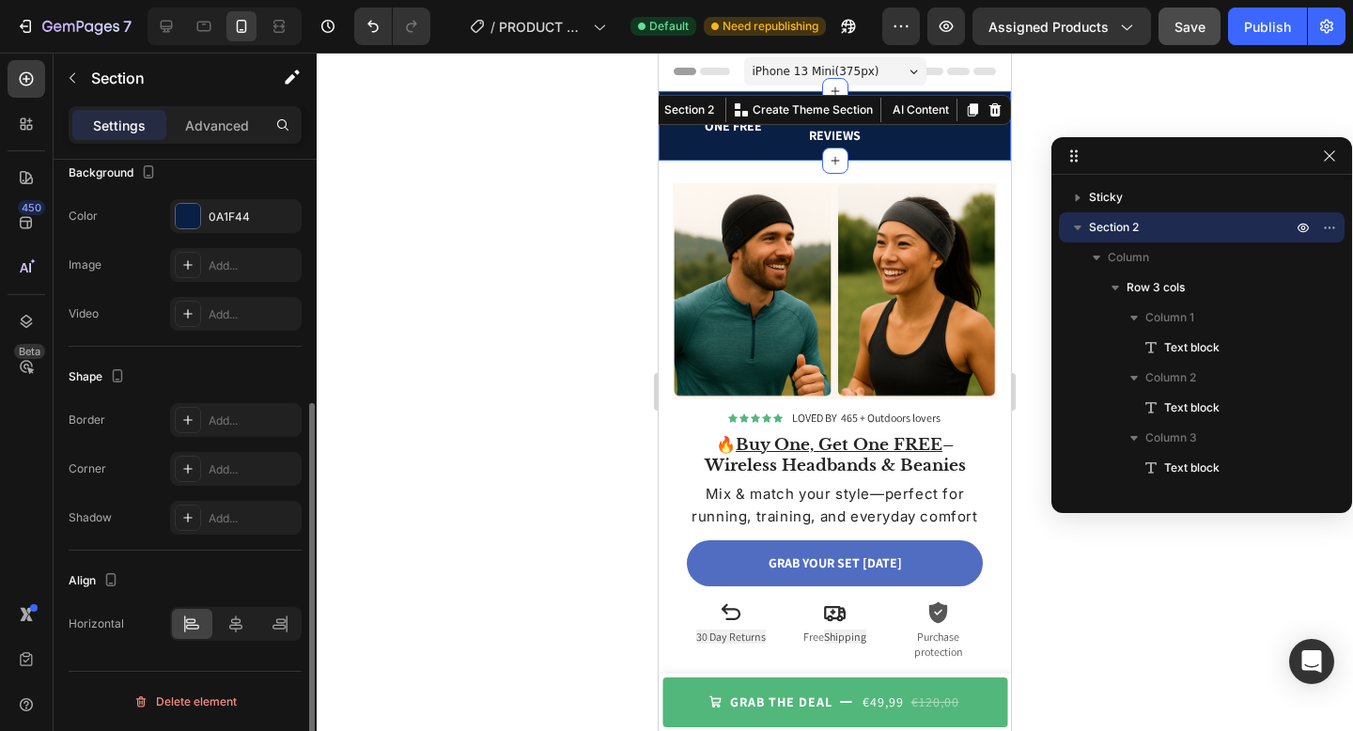
scroll to position [0, 0]
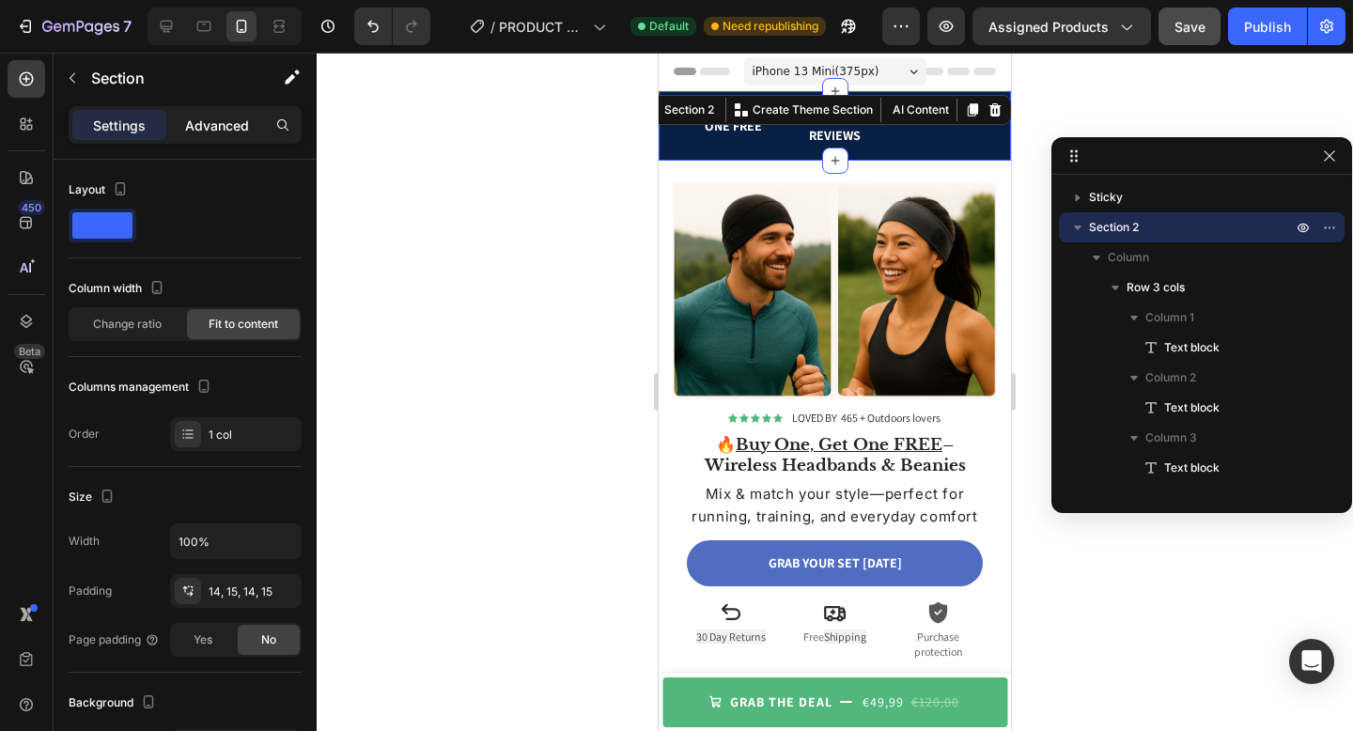
click at [237, 132] on p "Advanced" at bounding box center [217, 126] width 64 height 20
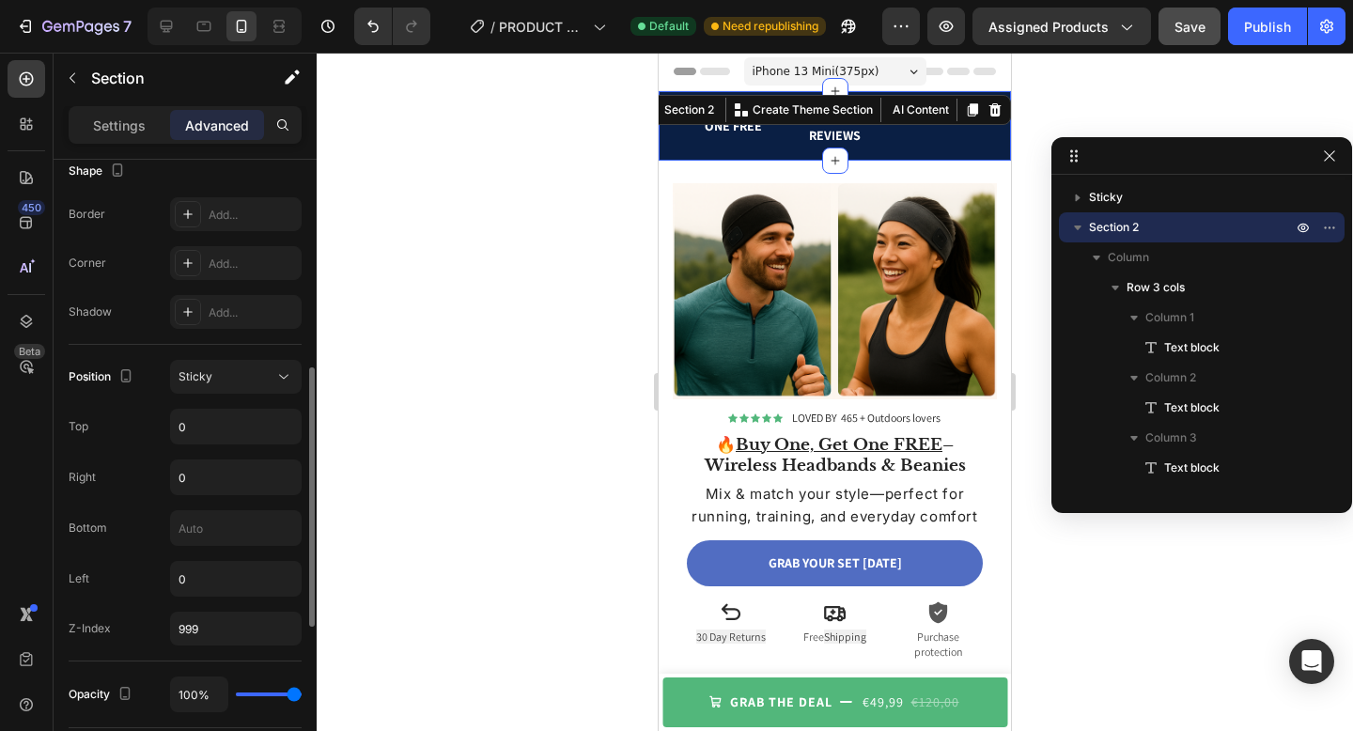
scroll to position [819, 0]
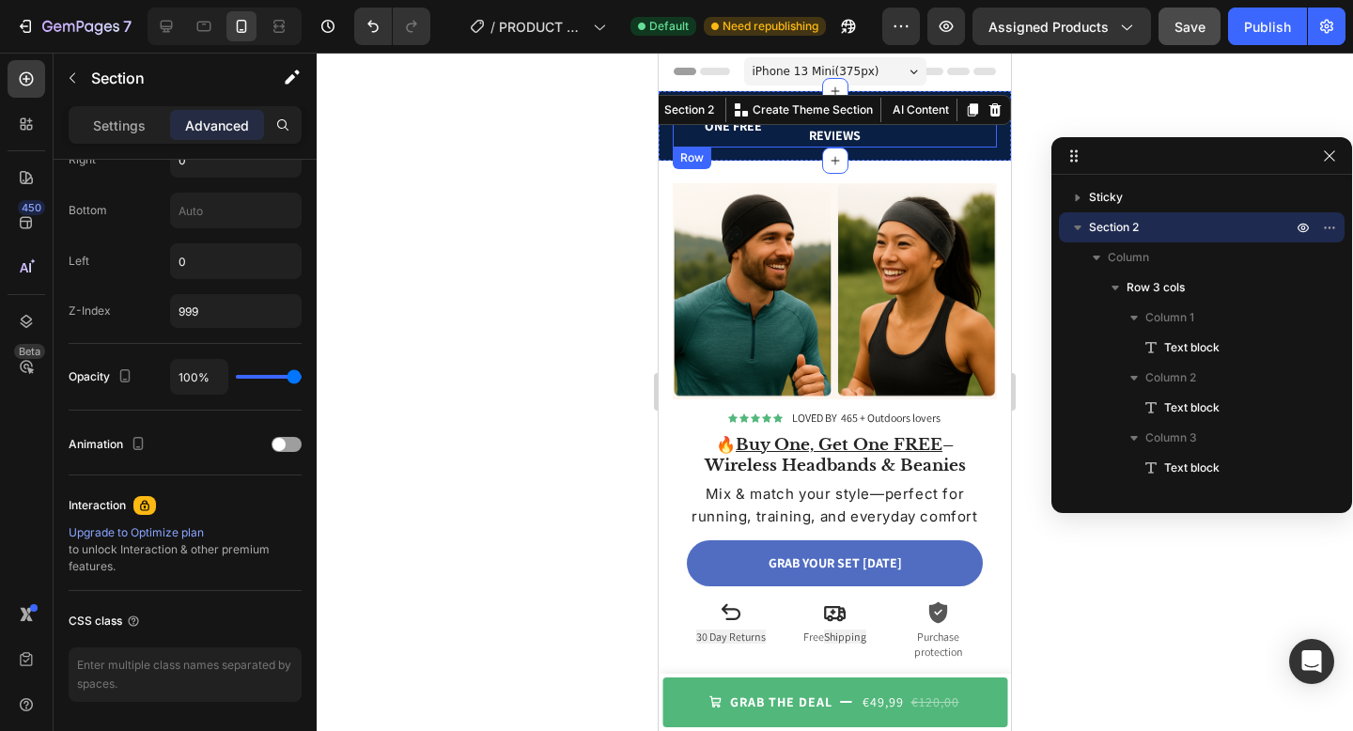
click at [783, 139] on div "BUY ONE GET ONE FREE Text block 465+ 5-STARS REVIEWS Text block FREE SHIPPING T…" at bounding box center [835, 125] width 324 height 43
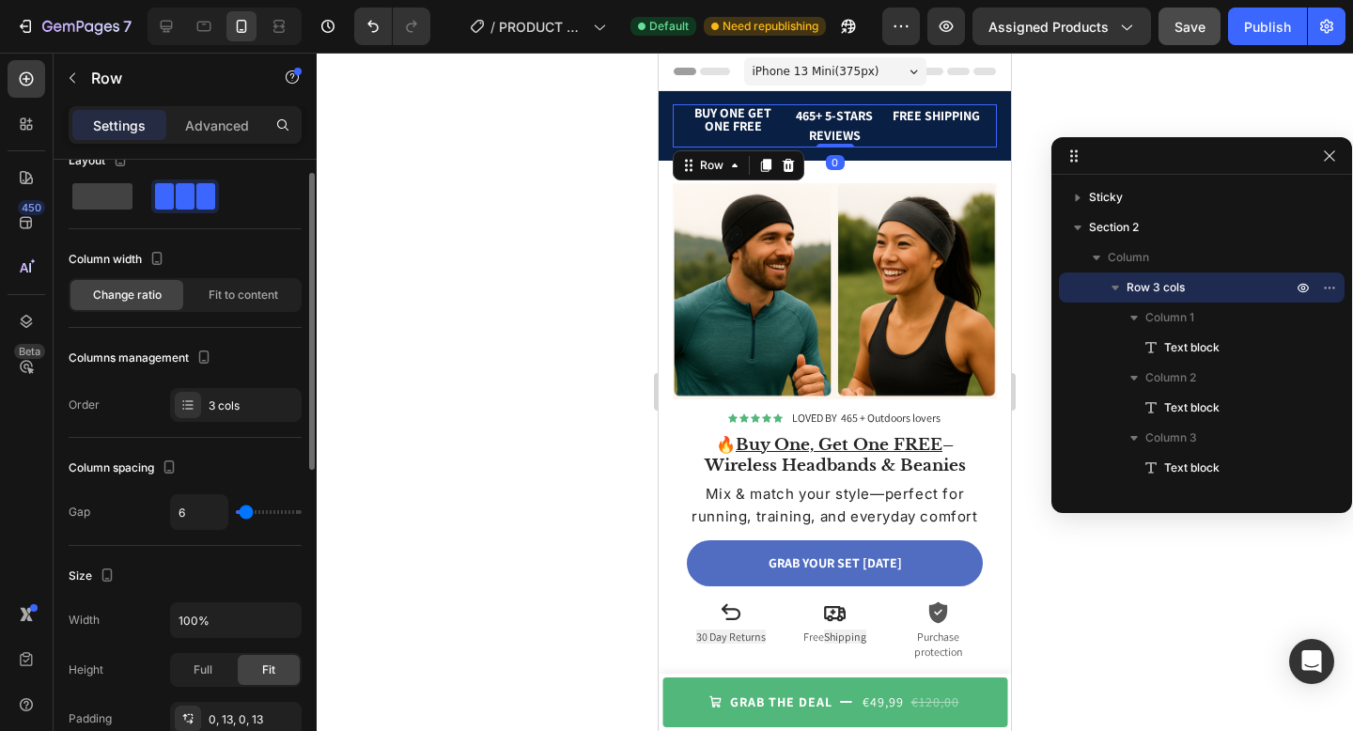
scroll to position [36, 0]
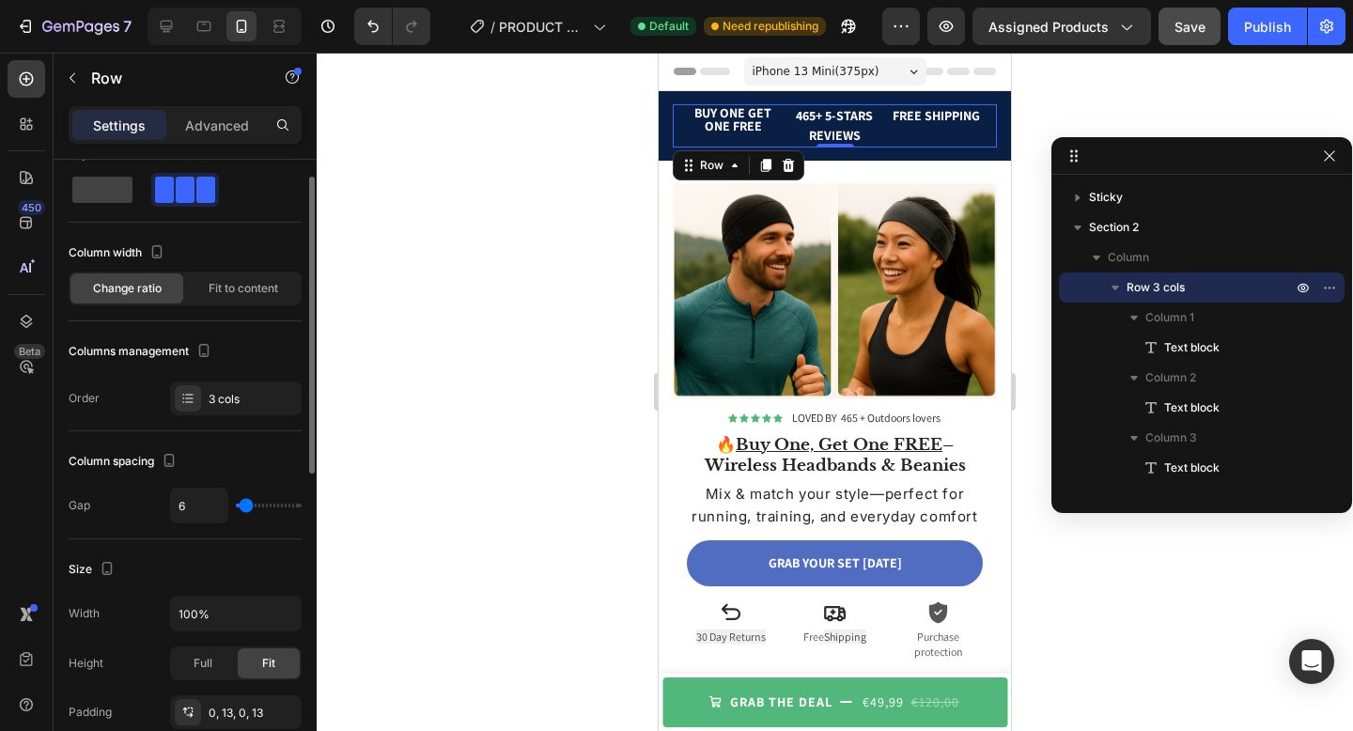
type input "0"
click at [236, 507] on input "range" at bounding box center [269, 506] width 66 height 4
click at [212, 398] on div "3 cols" at bounding box center [253, 399] width 88 height 17
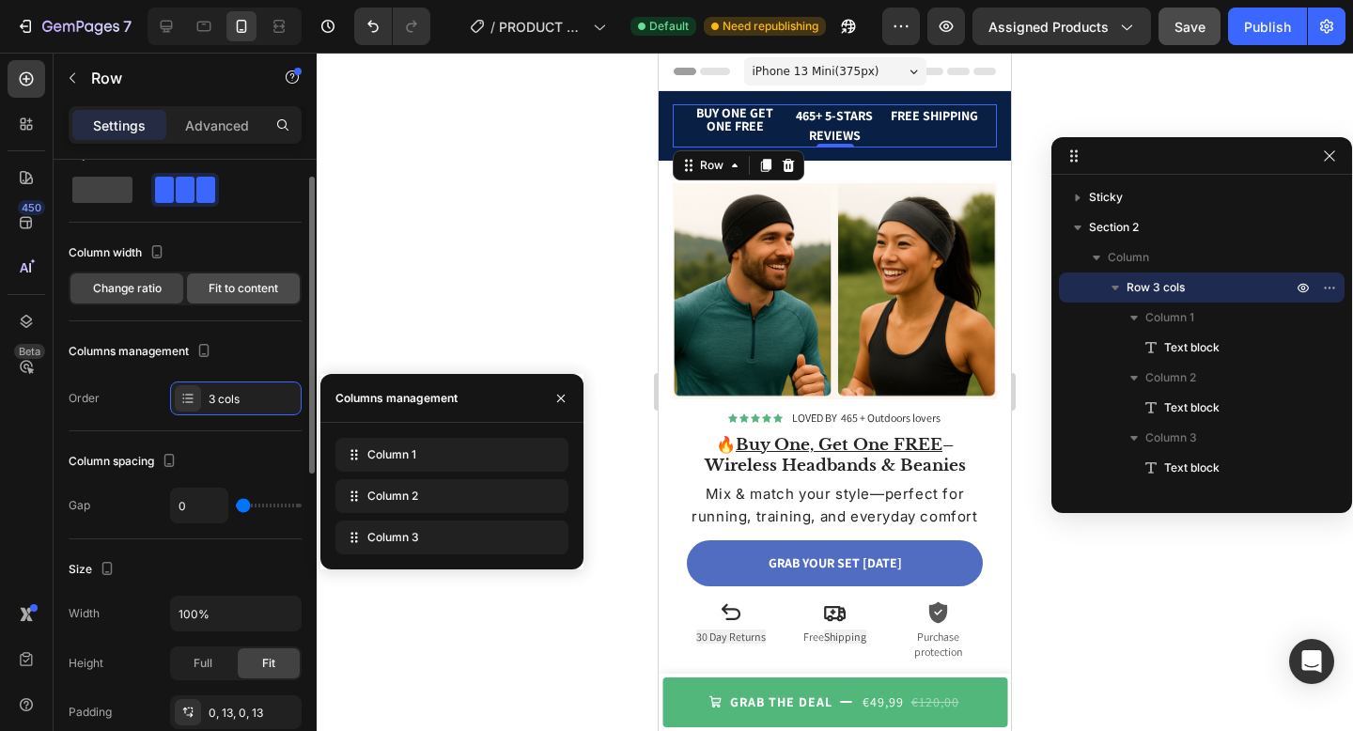
click at [229, 283] on span "Fit to content" at bounding box center [244, 288] width 70 height 17
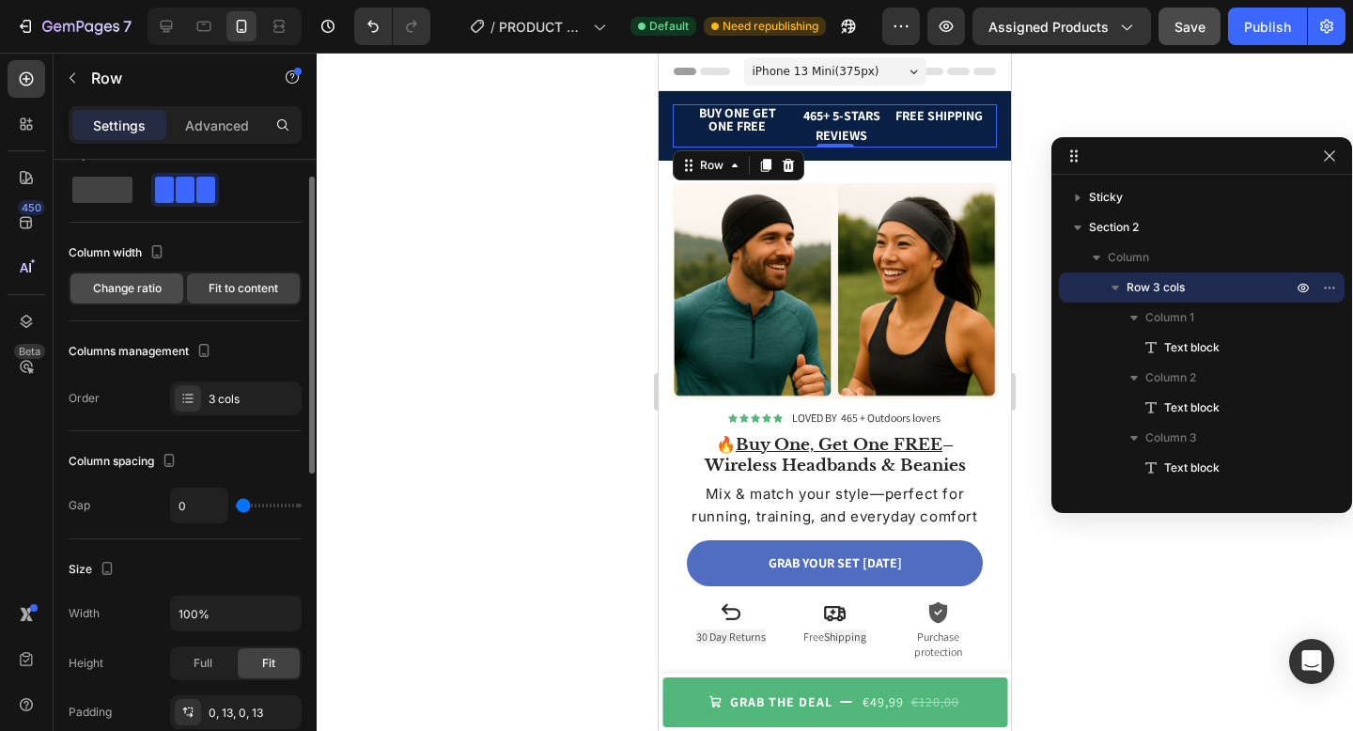
click at [153, 292] on span "Change ratio" at bounding box center [127, 288] width 69 height 17
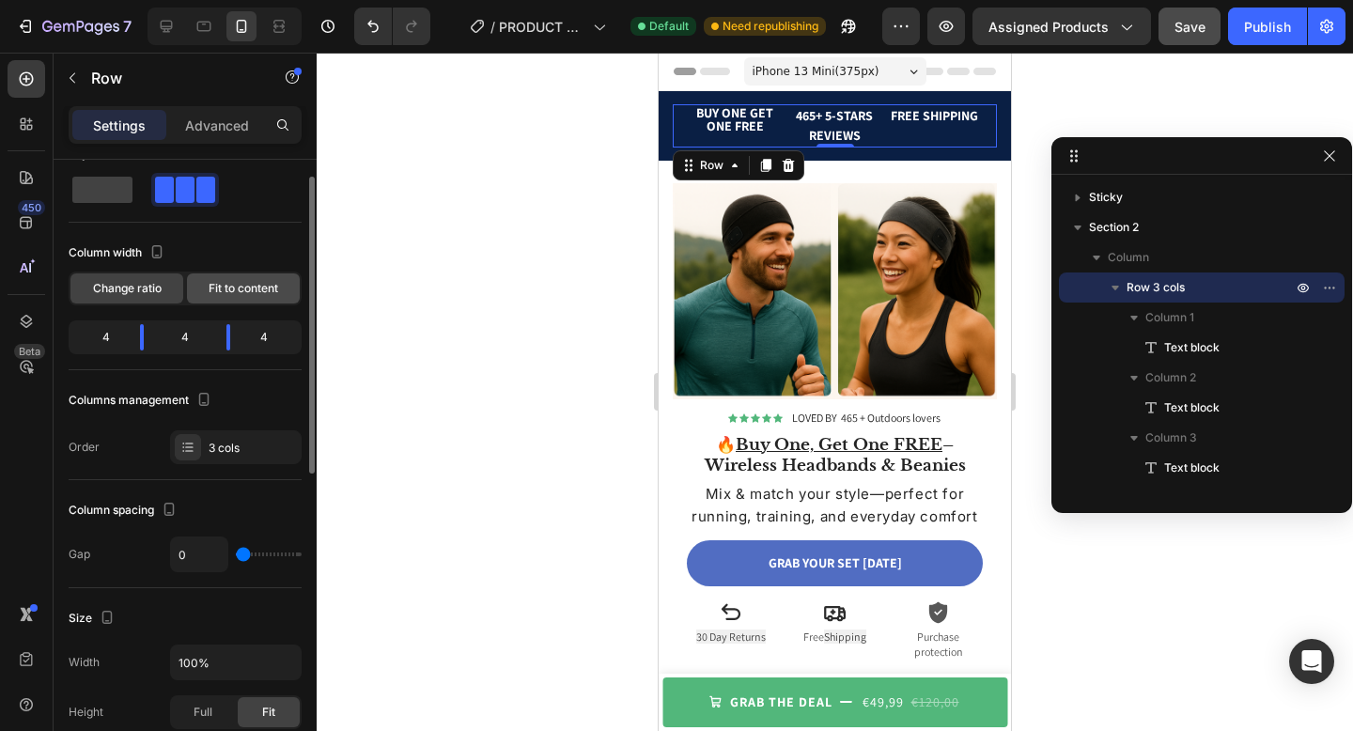
click at [238, 291] on span "Fit to content" at bounding box center [244, 288] width 70 height 17
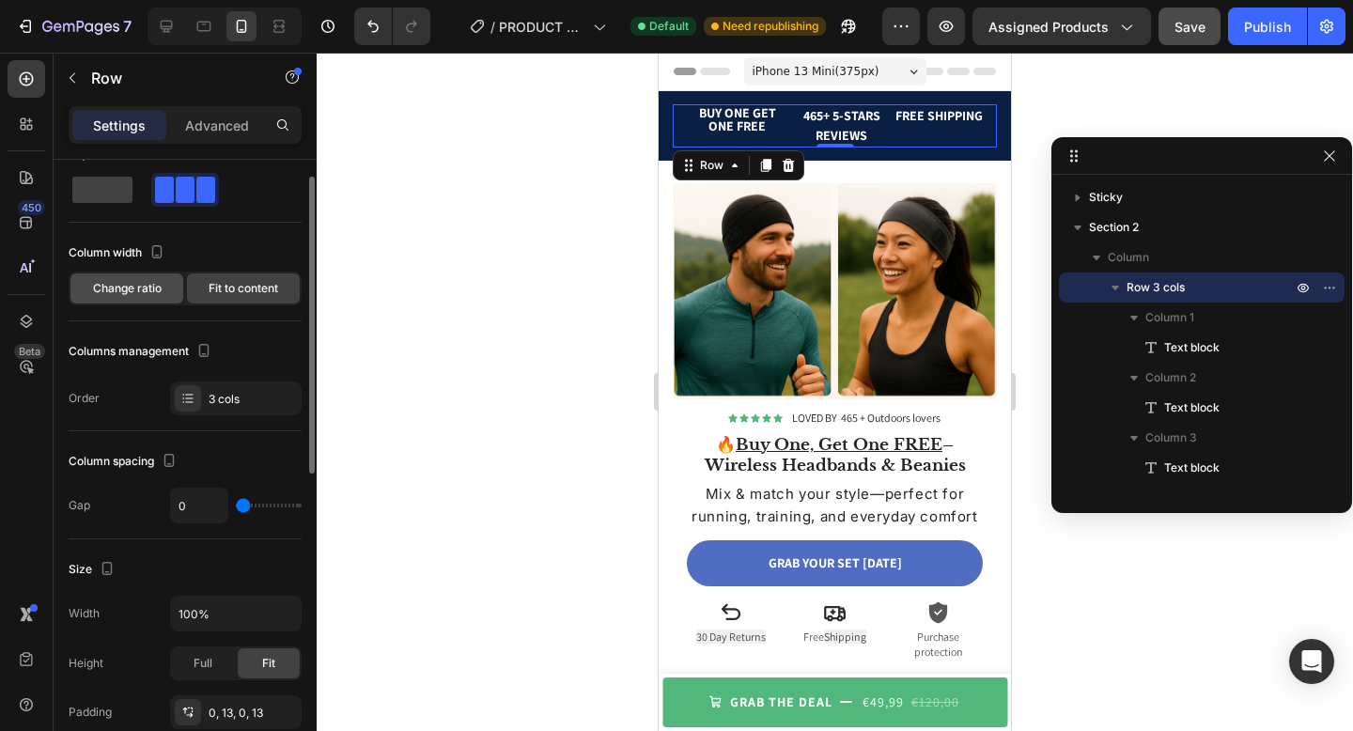
click at [148, 292] on span "Change ratio" at bounding box center [127, 288] width 69 height 17
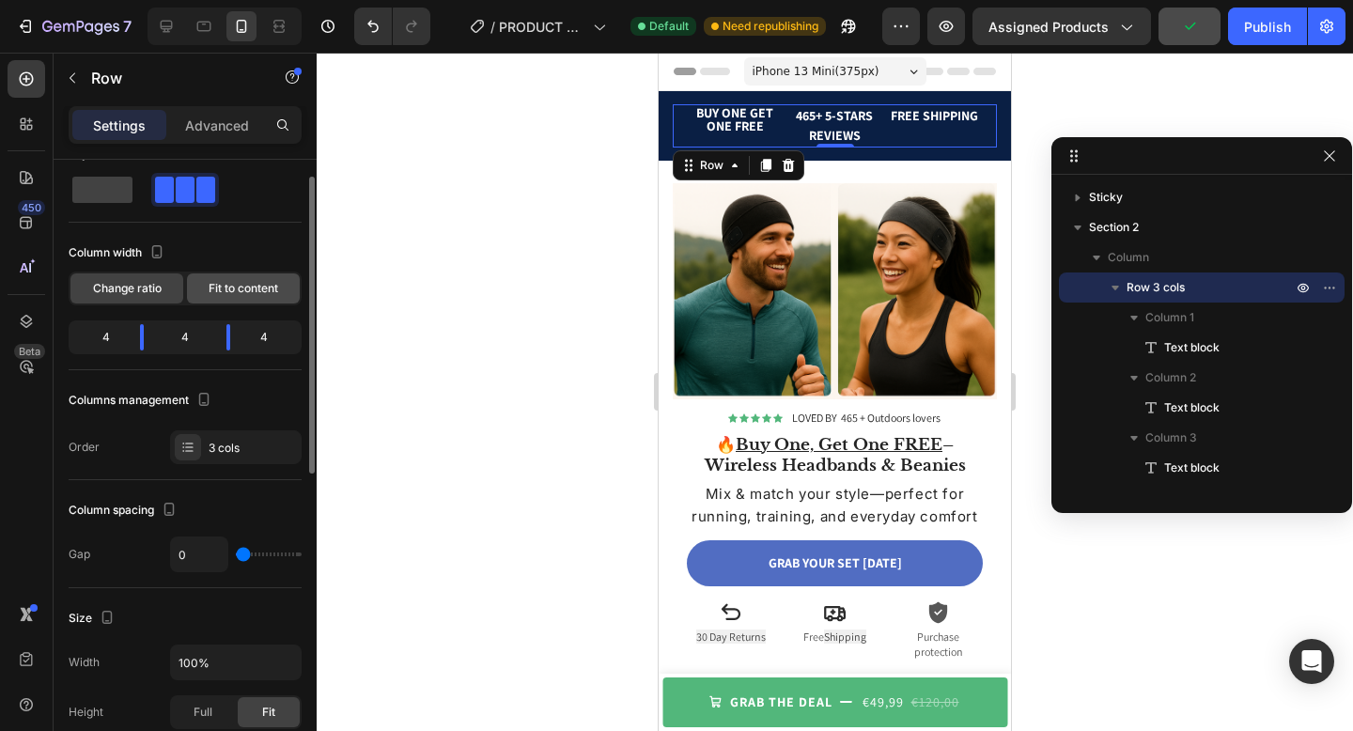
click at [227, 286] on span "Fit to content" at bounding box center [244, 288] width 70 height 17
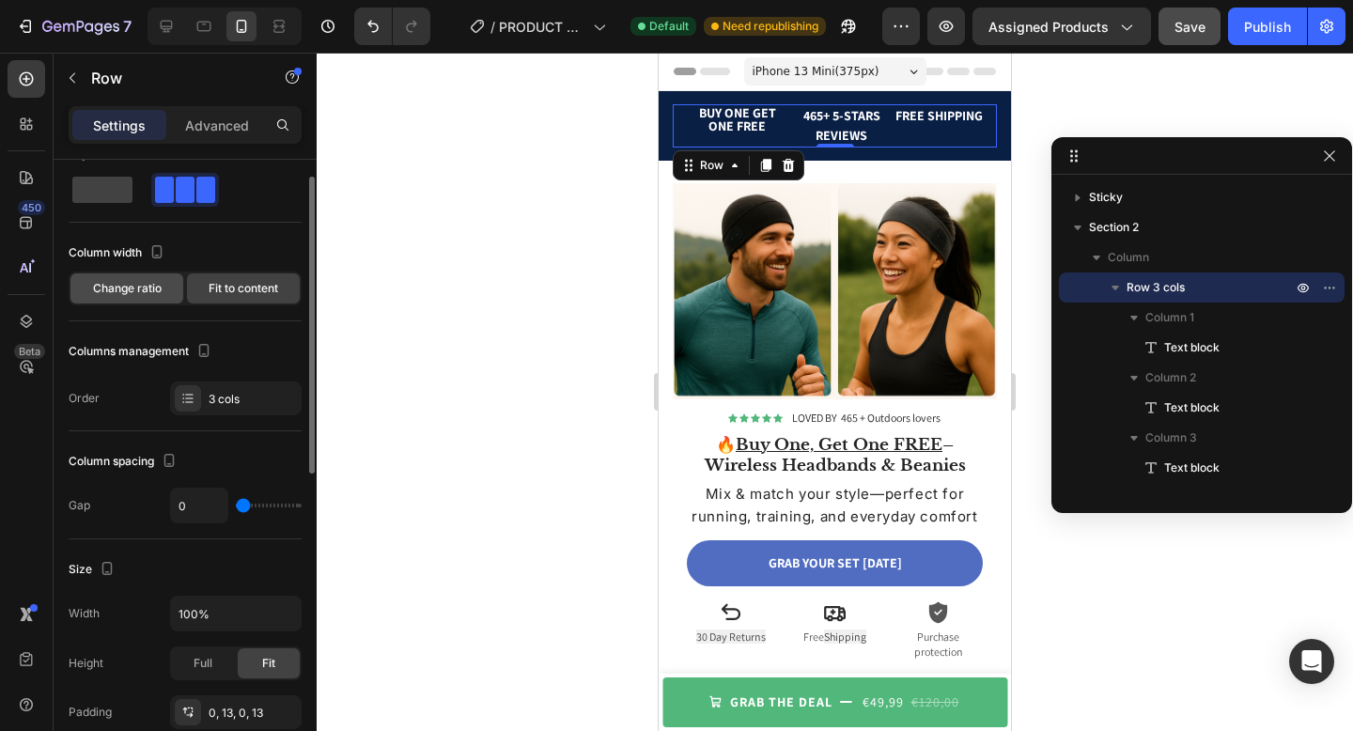
click at [180, 299] on div "Change ratio" at bounding box center [126, 288] width 113 height 30
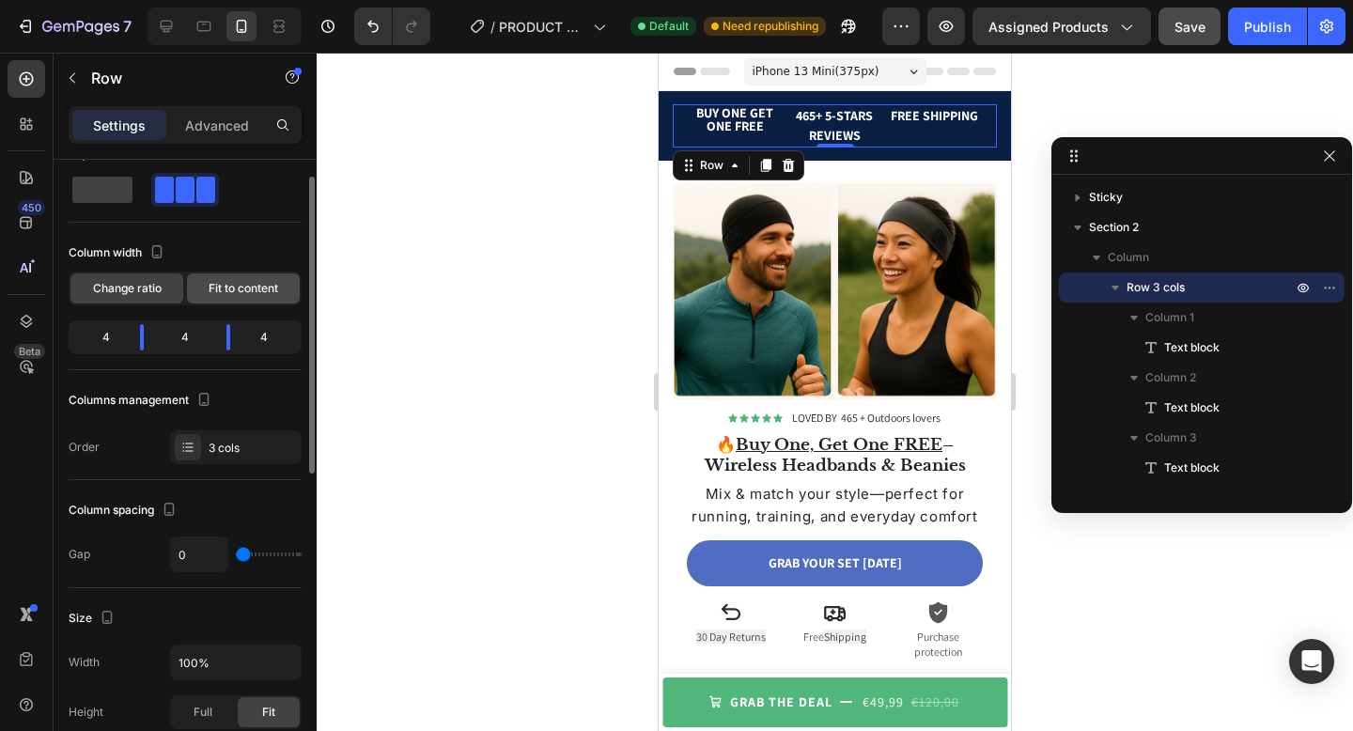
click at [225, 296] on span "Fit to content" at bounding box center [244, 288] width 70 height 17
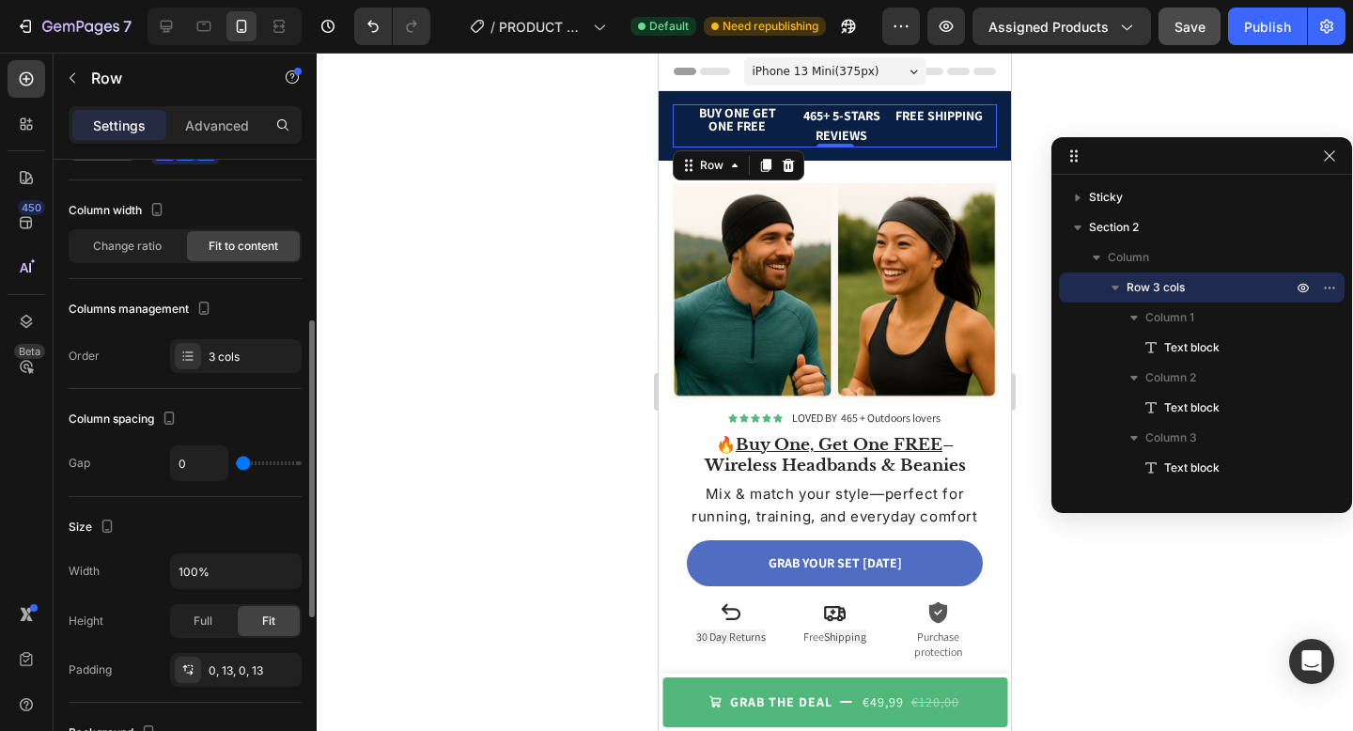
scroll to position [177, 0]
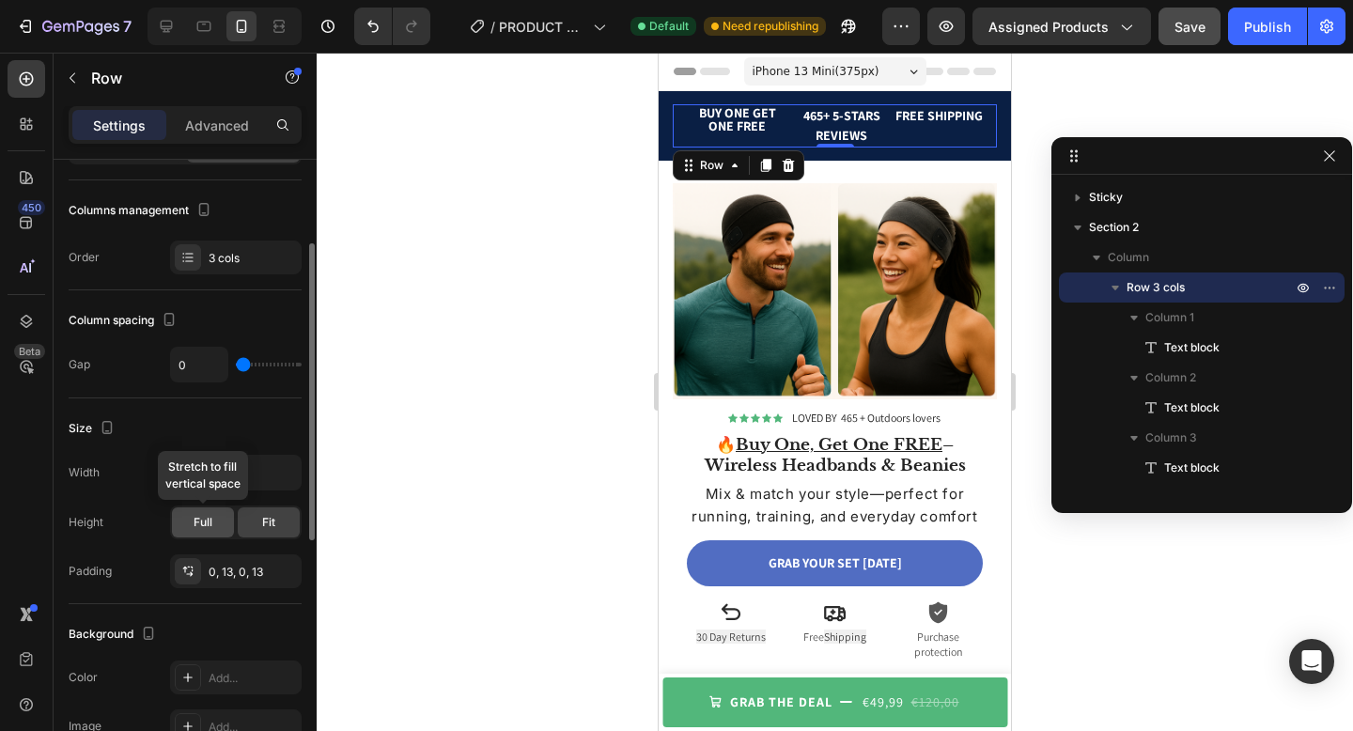
click at [225, 521] on div "Full" at bounding box center [203, 522] width 62 height 30
click at [267, 523] on span "Fit" at bounding box center [268, 522] width 13 height 17
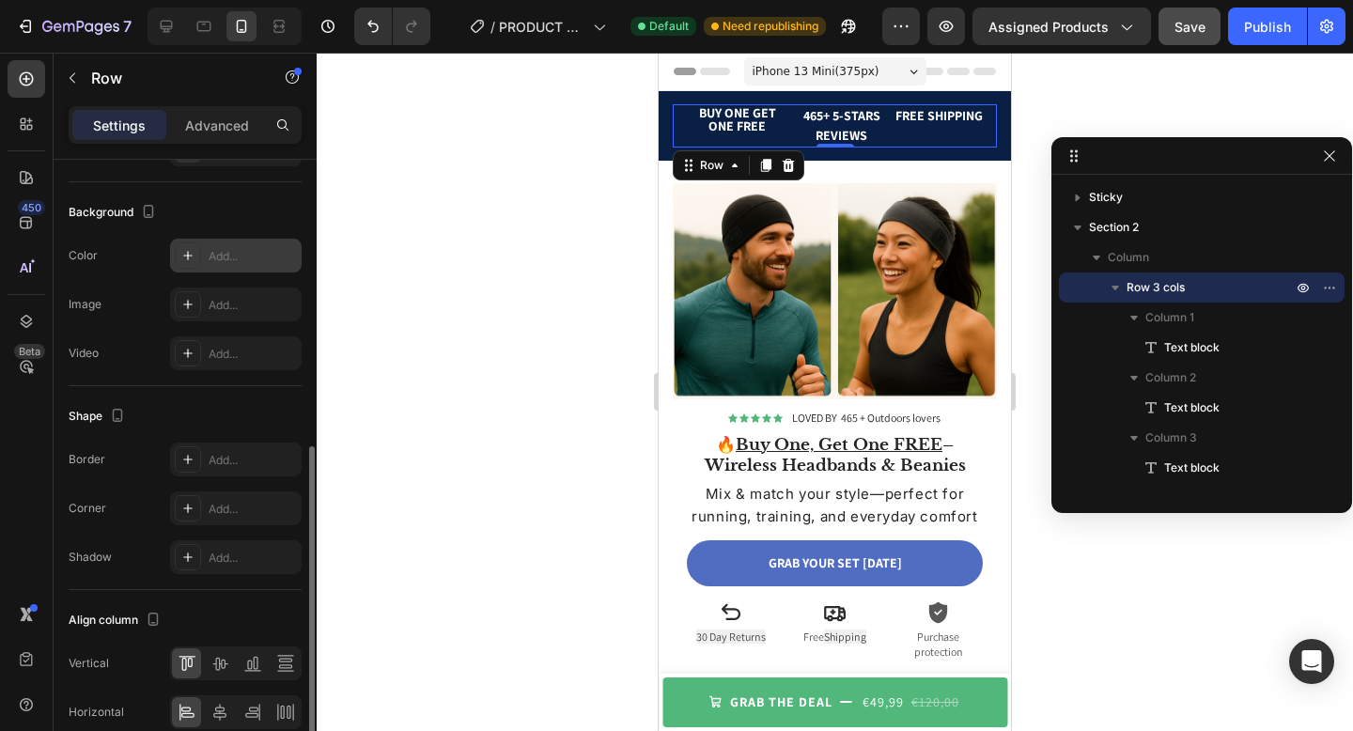
scroll to position [687, 0]
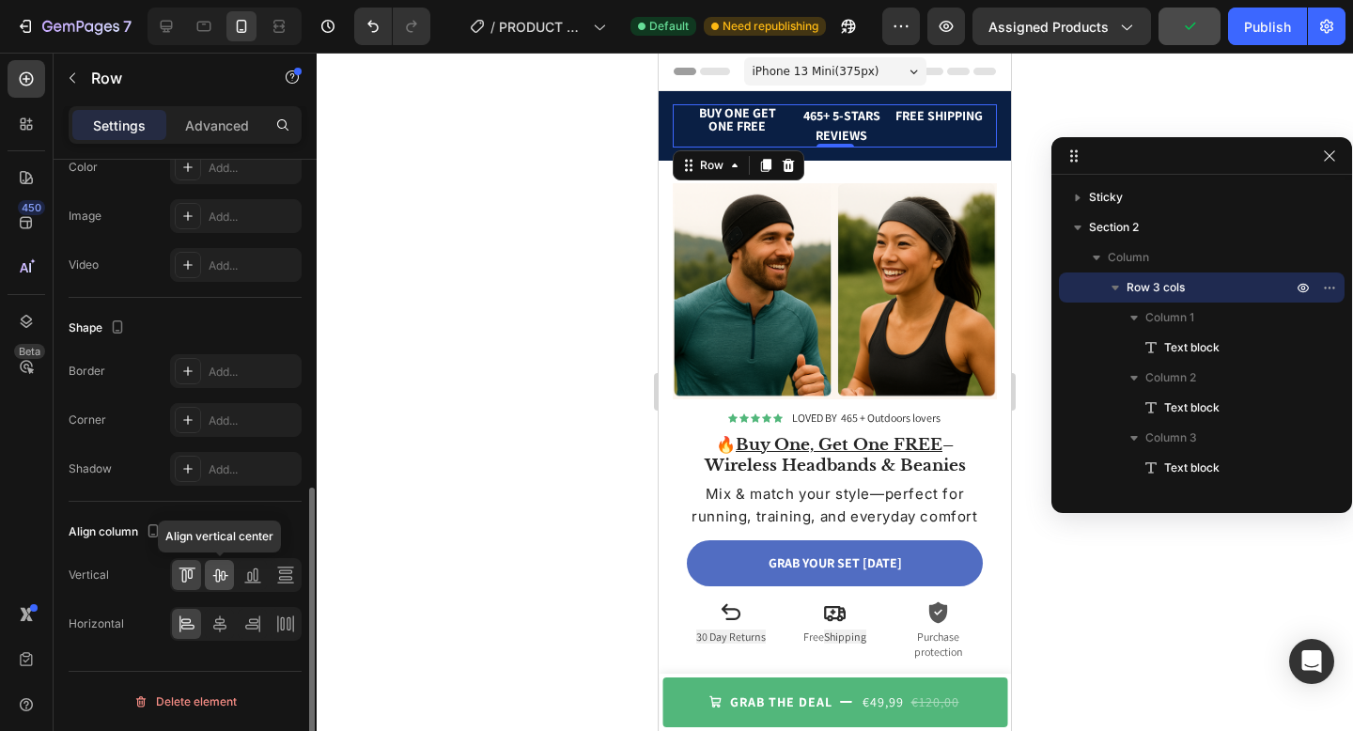
click at [219, 577] on icon at bounding box center [219, 575] width 15 height 13
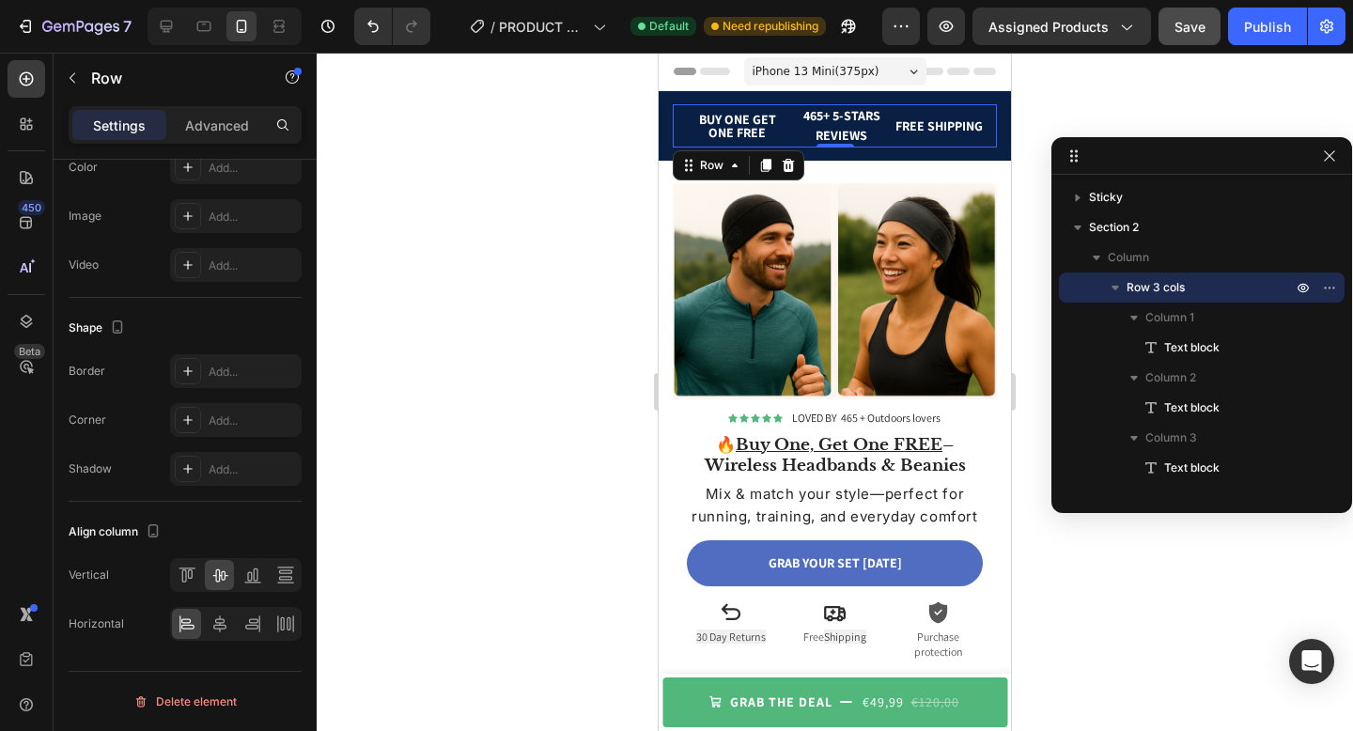
click at [560, 333] on div at bounding box center [835, 392] width 1037 height 679
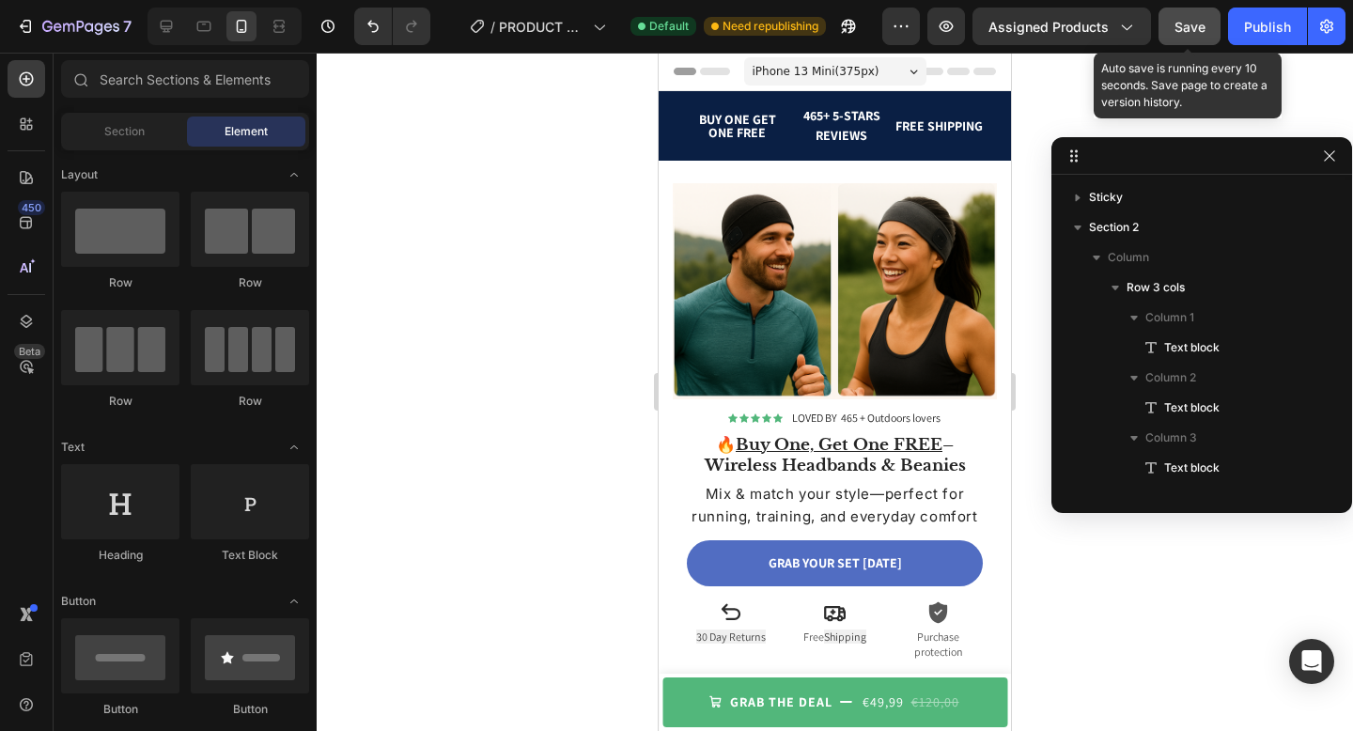
click at [1194, 44] on button "Save" at bounding box center [1190, 27] width 62 height 38
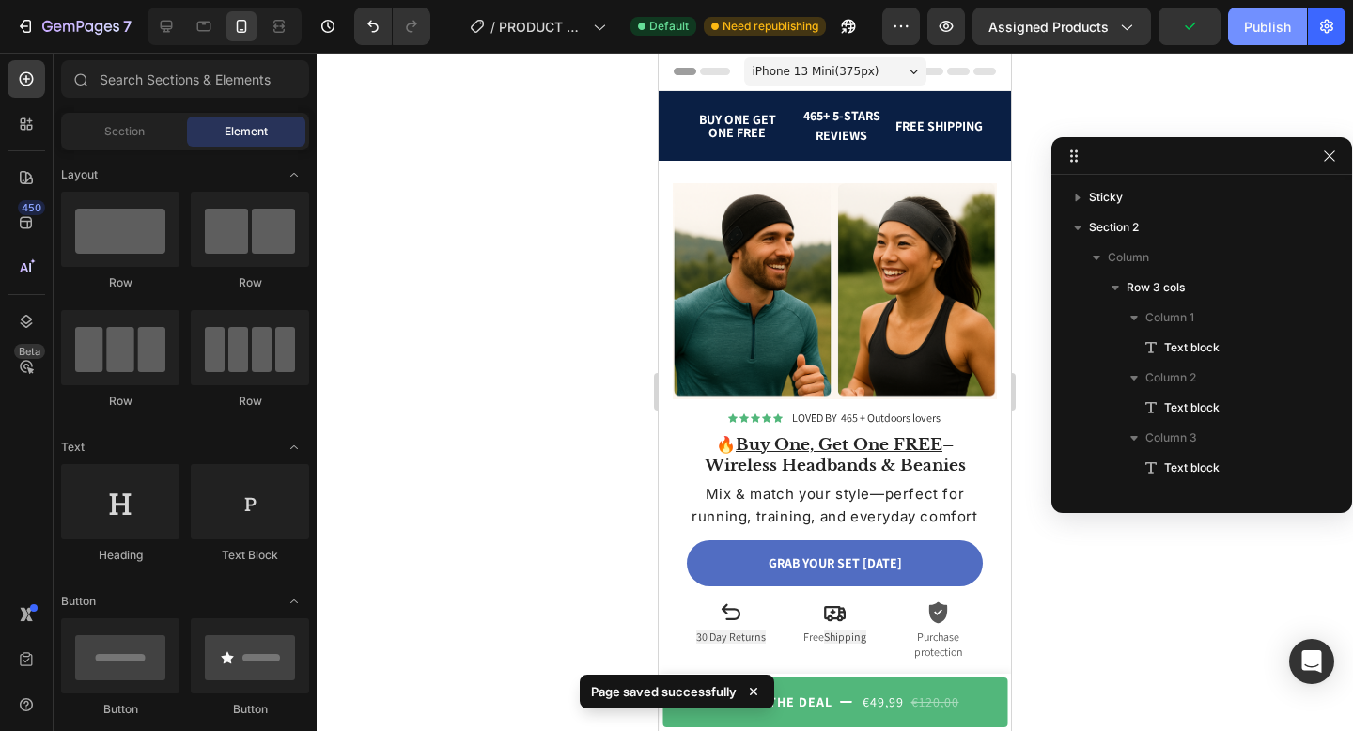
click at [1256, 25] on div "Publish" at bounding box center [1267, 27] width 47 height 20
click at [164, 31] on icon at bounding box center [167, 27] width 12 height 12
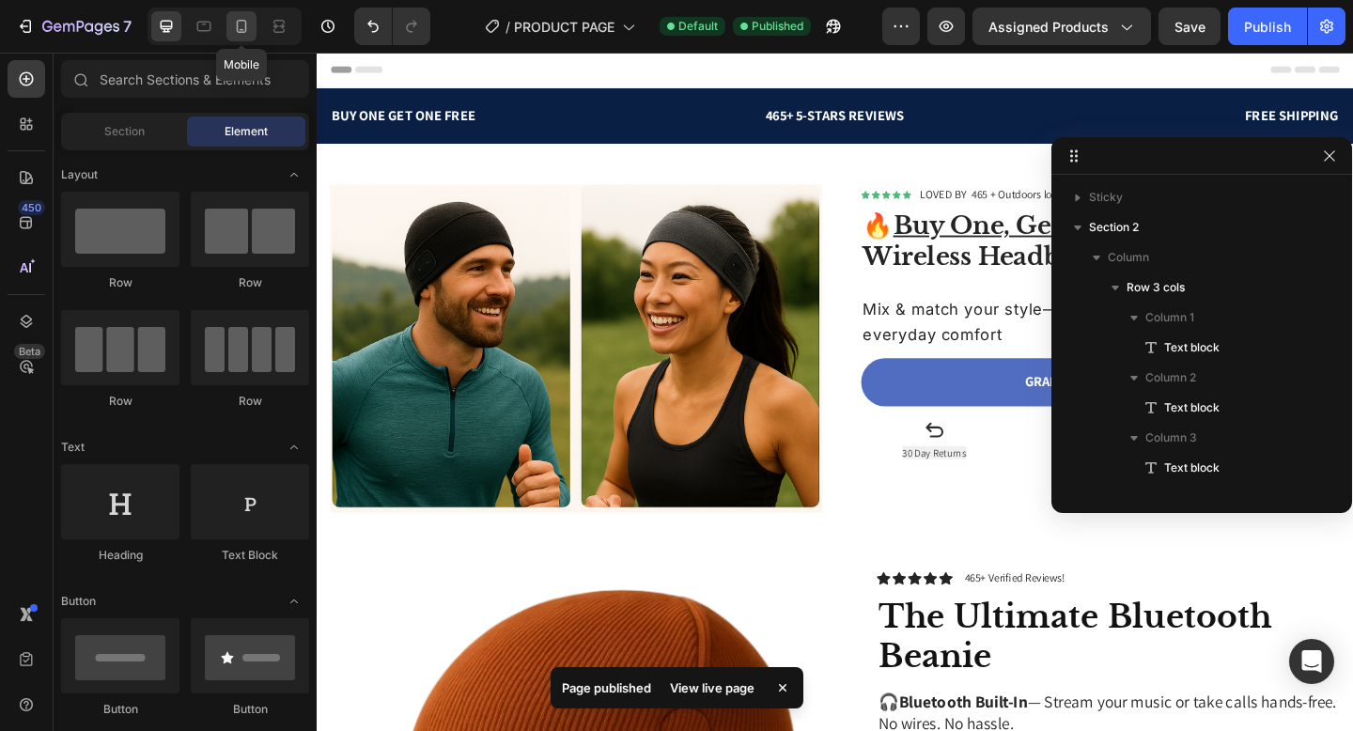
click at [234, 28] on icon at bounding box center [241, 26] width 19 height 19
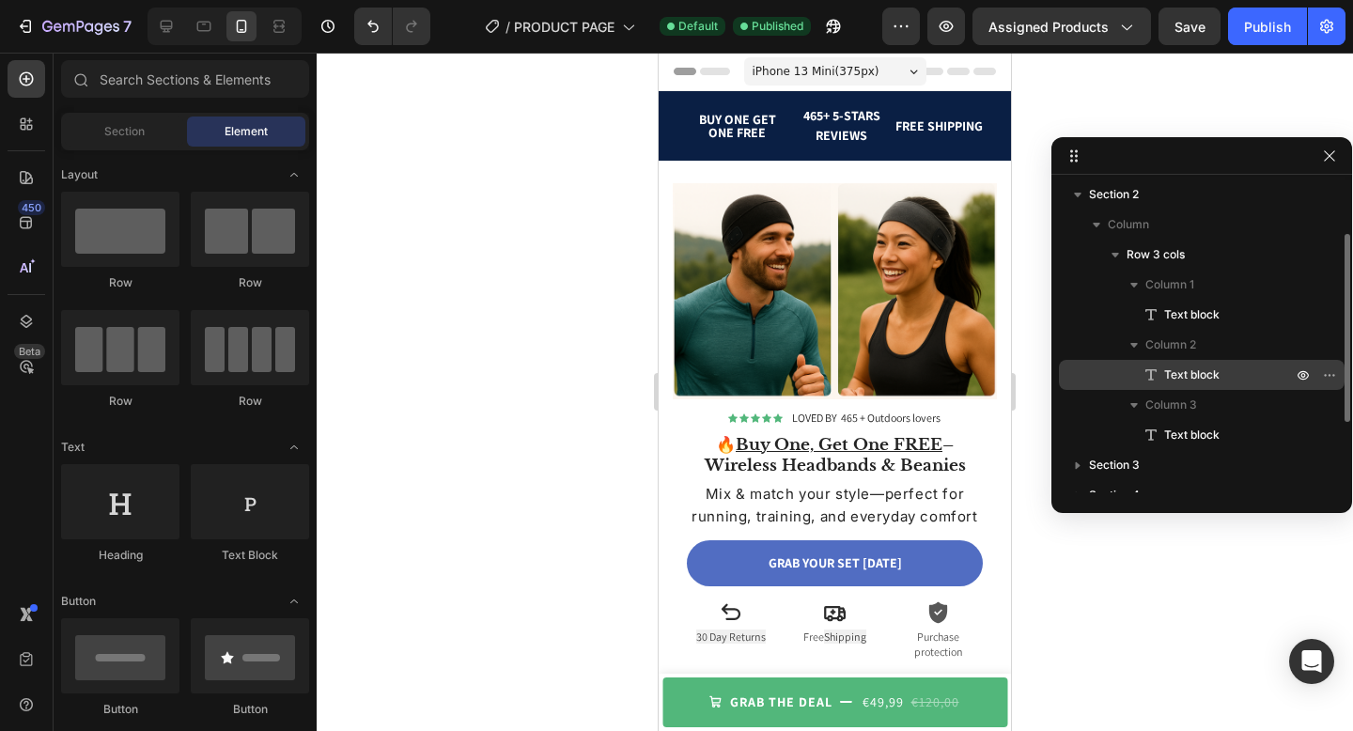
scroll to position [53, 0]
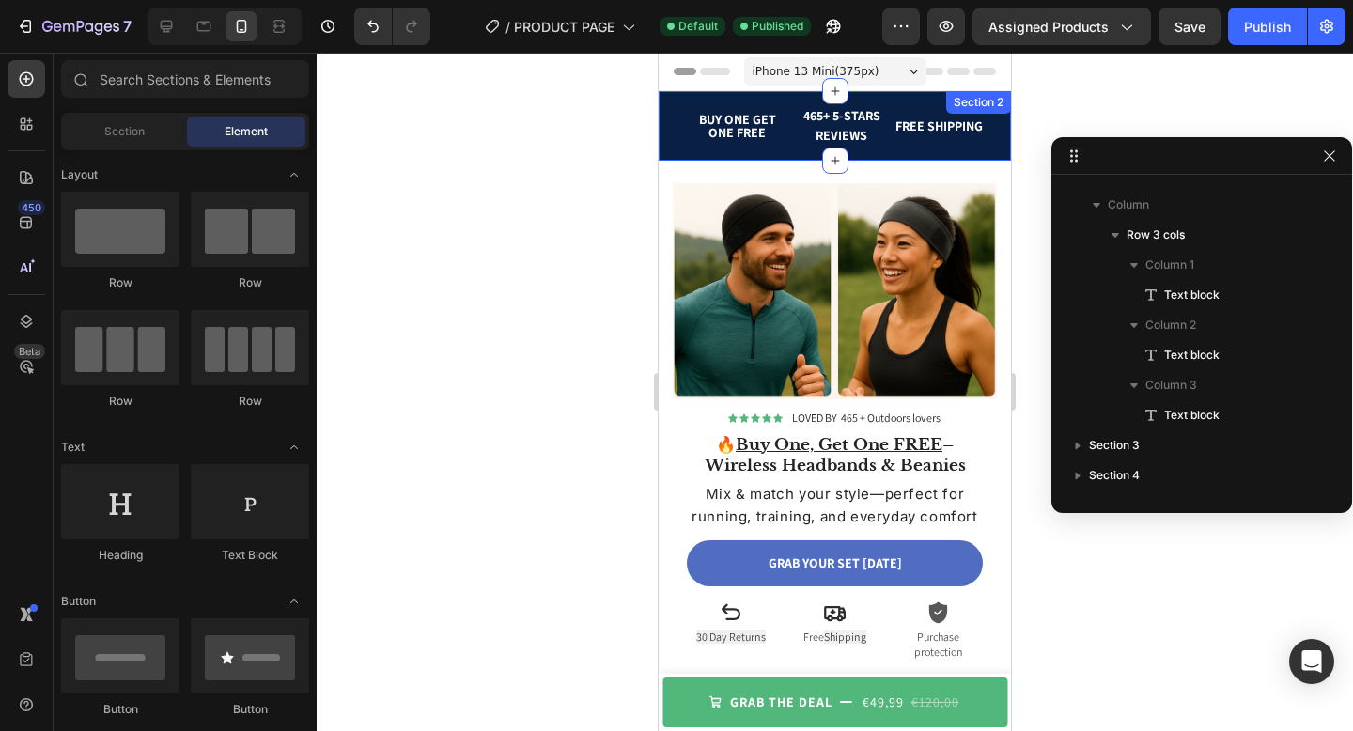
click at [665, 151] on div "BUY ONE GET ONE FREE Text block 465+ 5-STARS REVIEWS Text block FREE SHIPPING T…" at bounding box center [835, 126] width 352 height 70
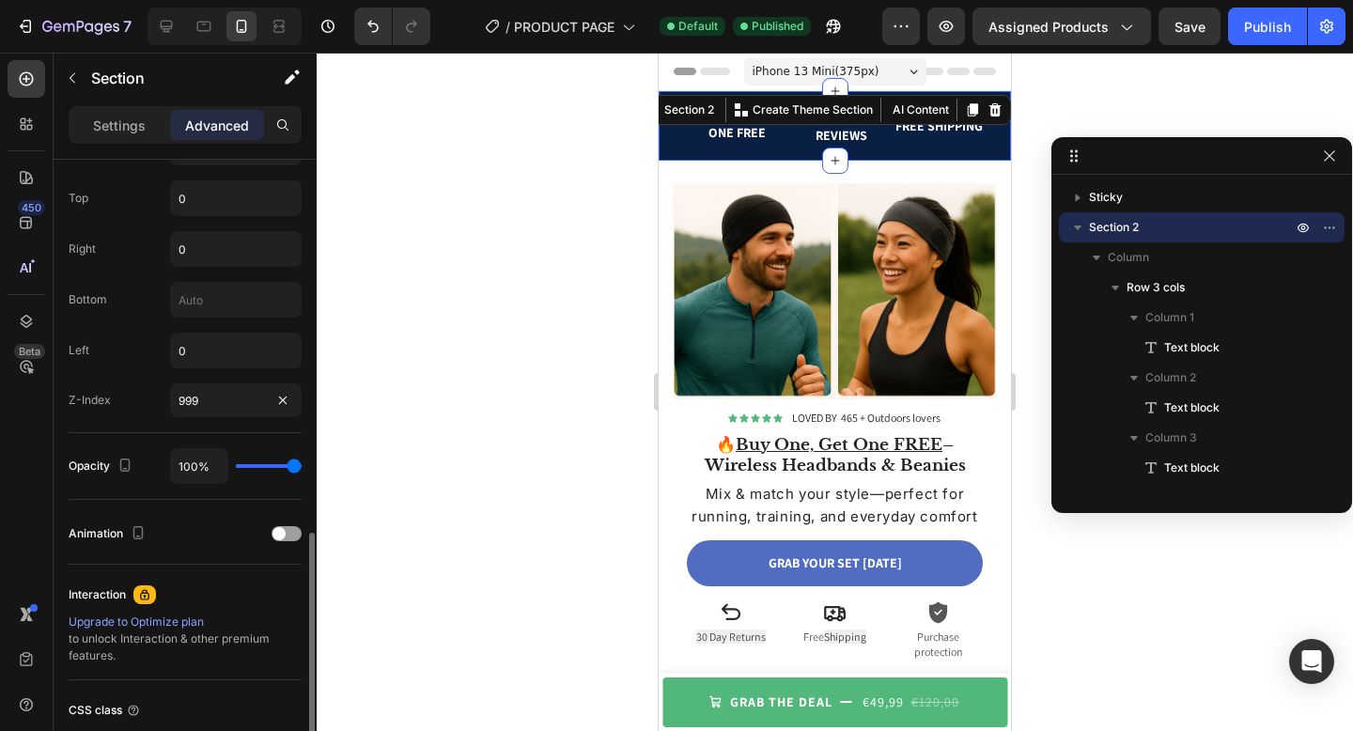
scroll to position [881, 0]
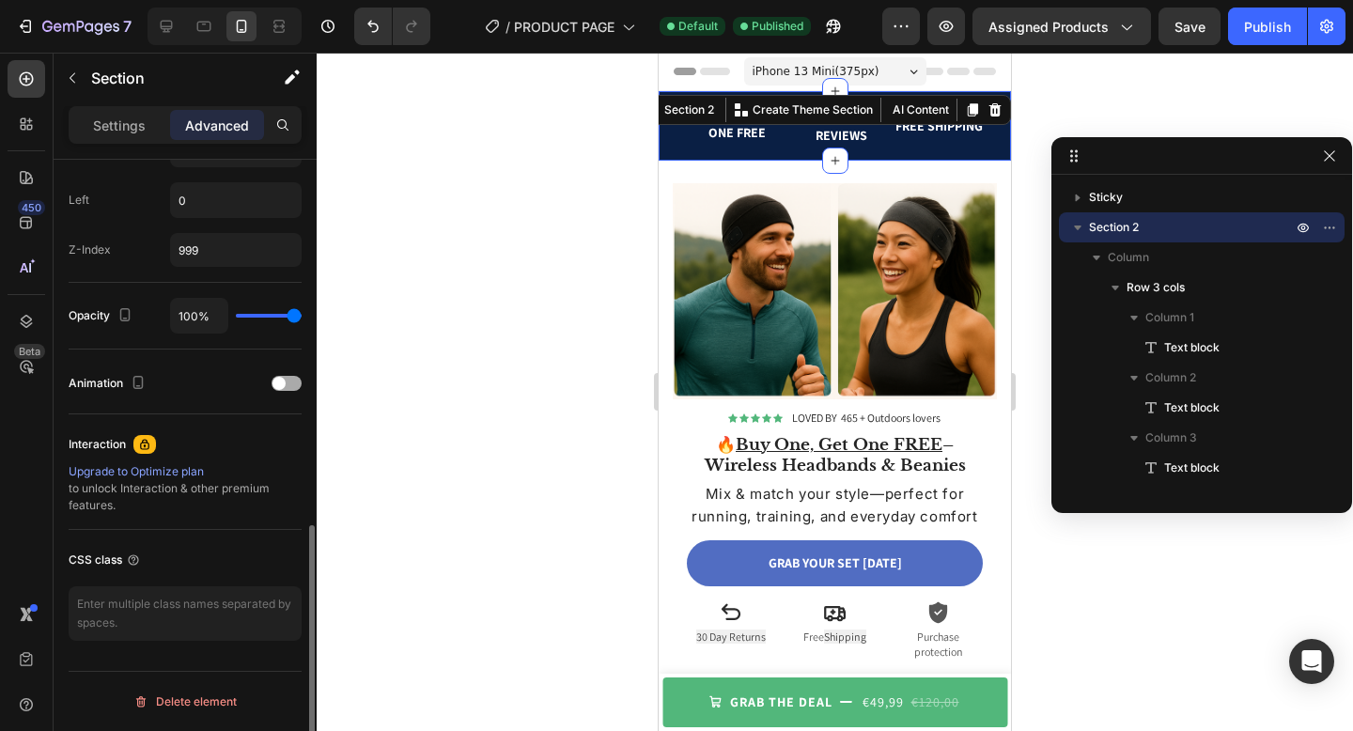
click at [282, 386] on span at bounding box center [279, 383] width 13 height 13
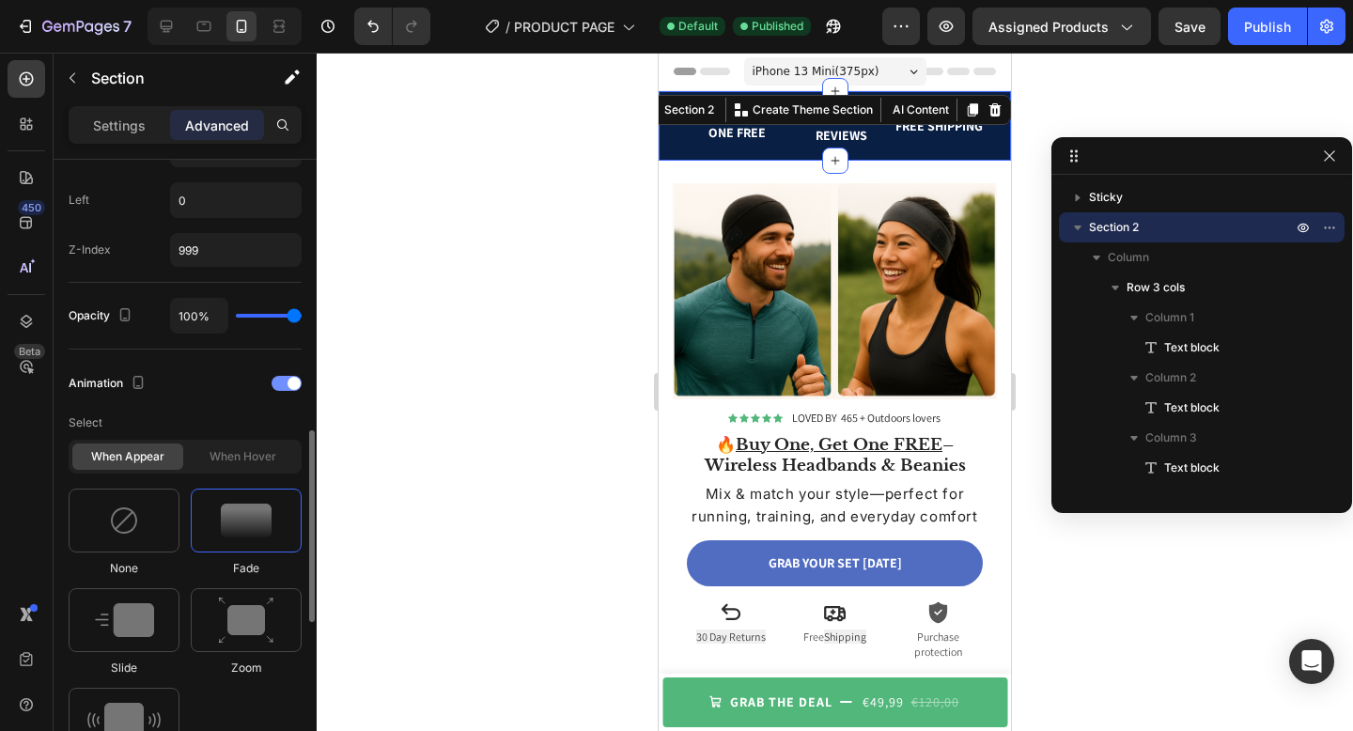
click at [282, 386] on div at bounding box center [287, 383] width 30 height 15
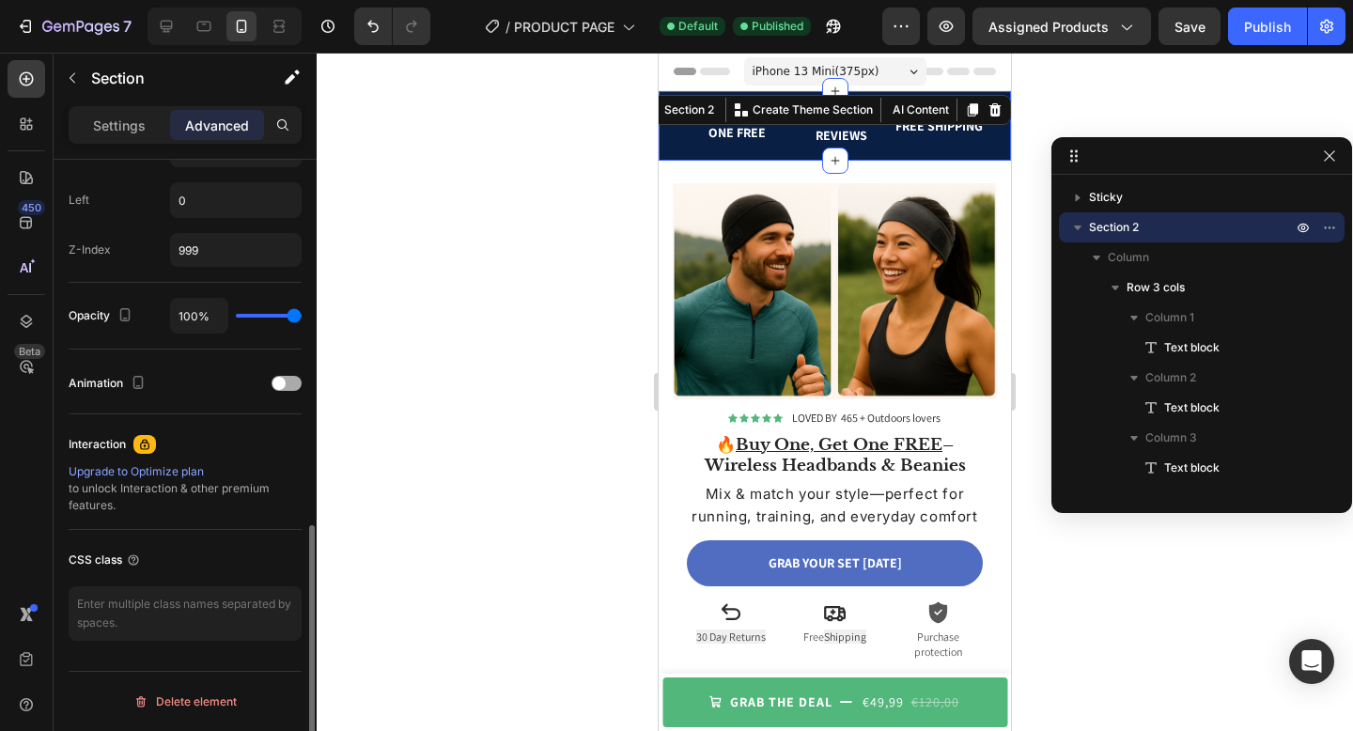
click at [282, 386] on span at bounding box center [279, 383] width 13 height 13
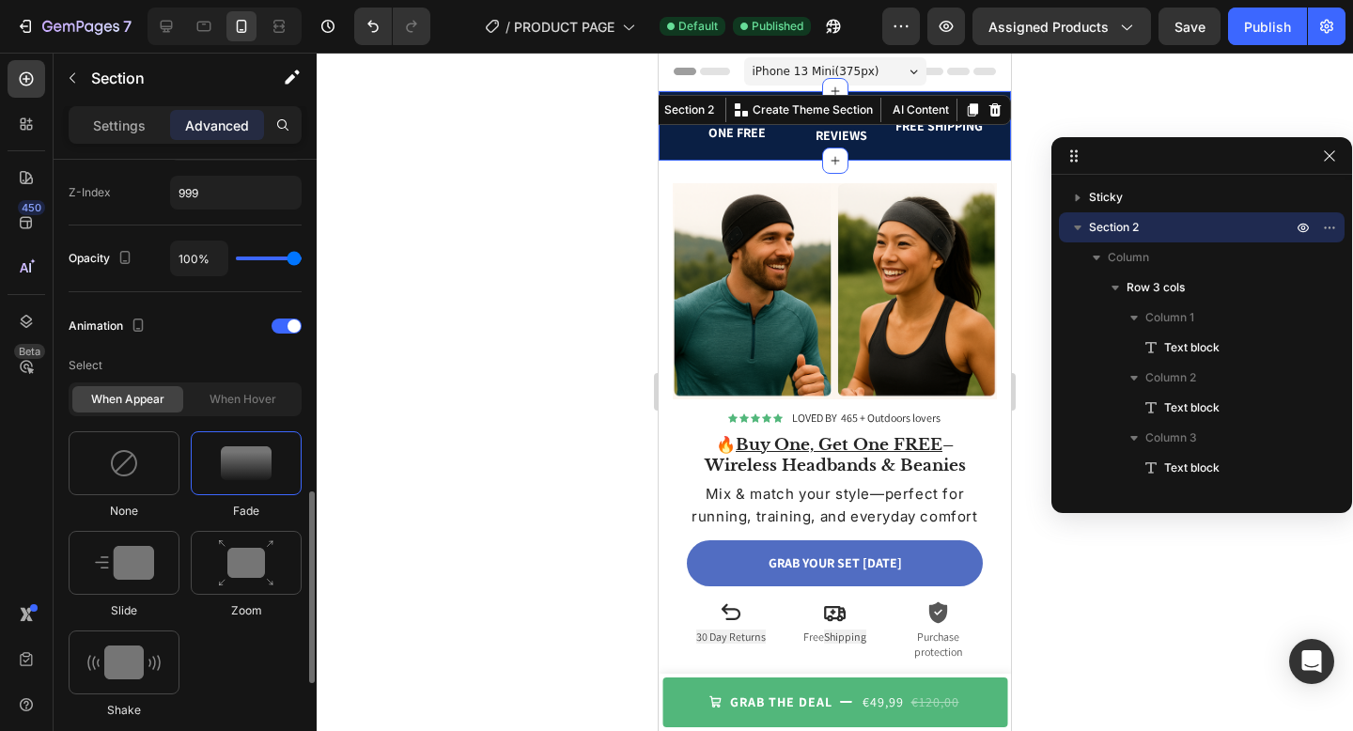
scroll to position [971, 0]
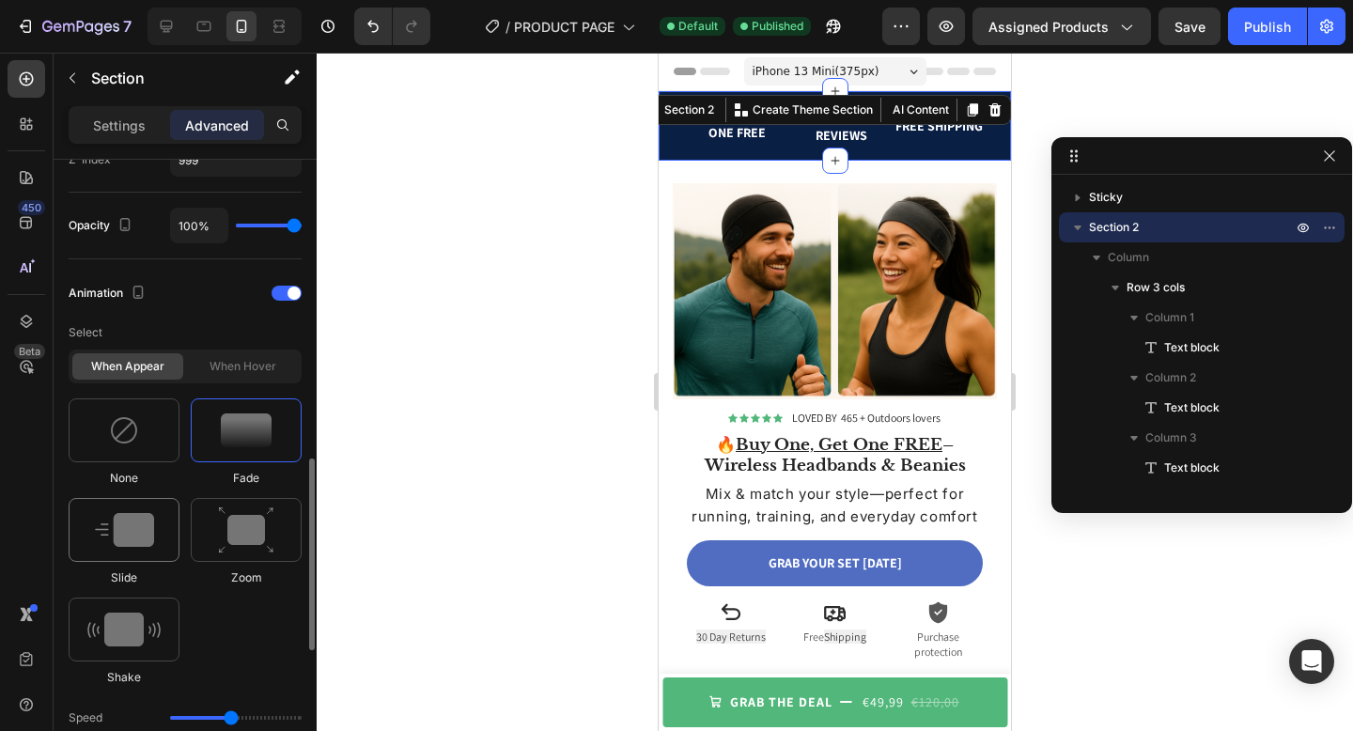
click at [150, 528] on img at bounding box center [124, 530] width 59 height 34
click at [242, 522] on img at bounding box center [246, 531] width 56 height 48
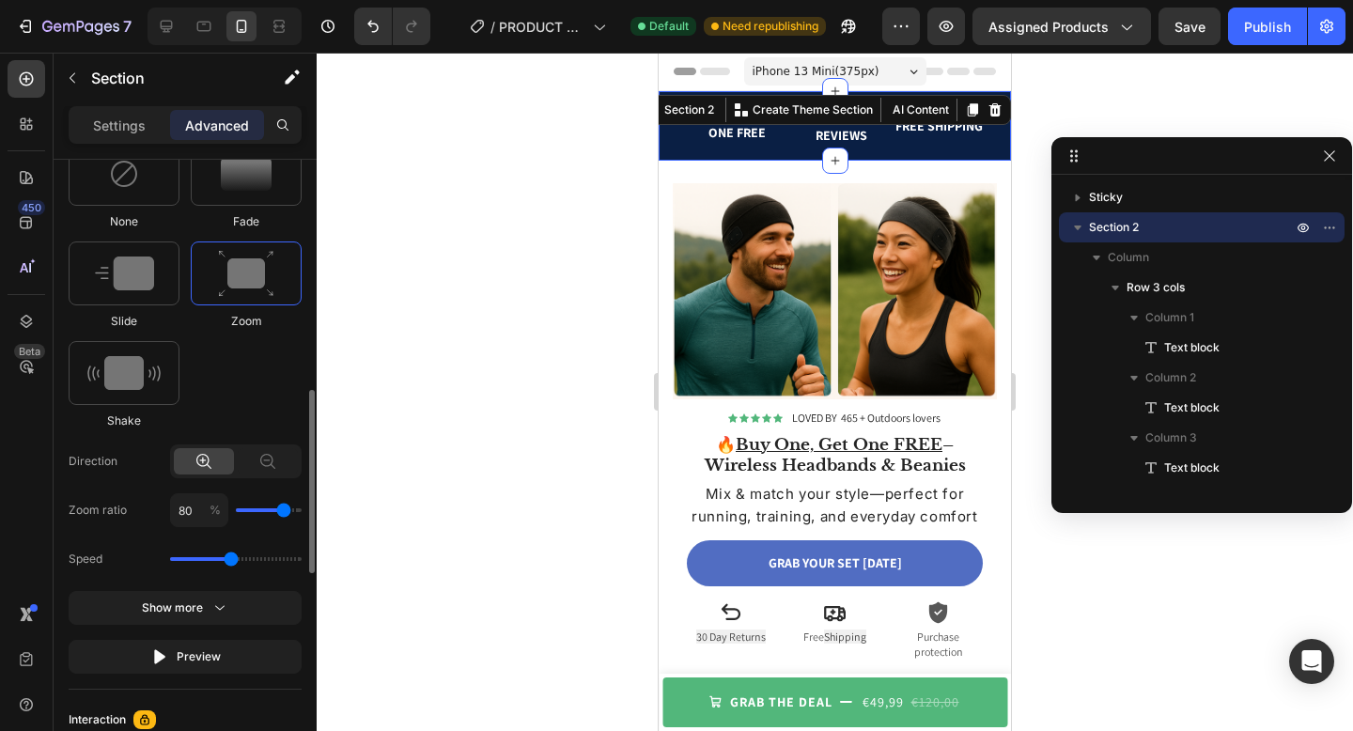
scroll to position [1127, 0]
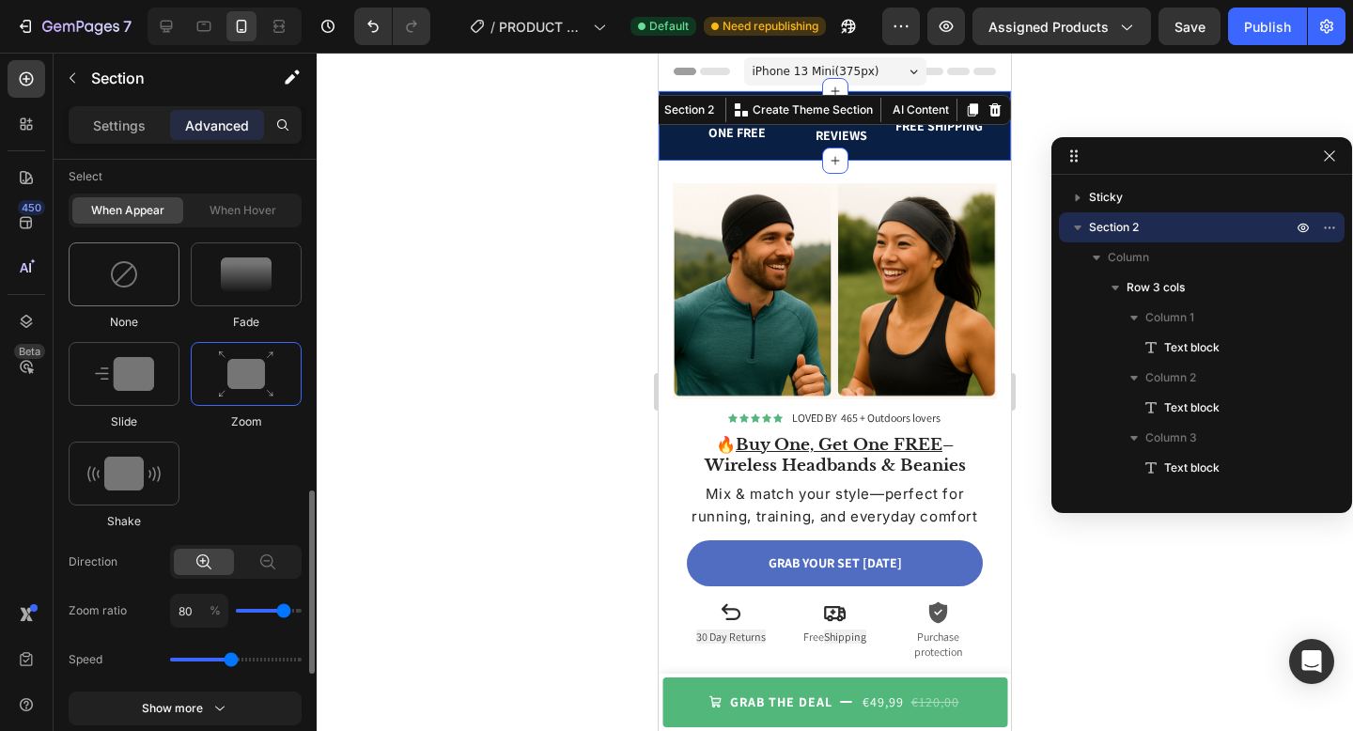
click at [142, 292] on div at bounding box center [124, 274] width 111 height 64
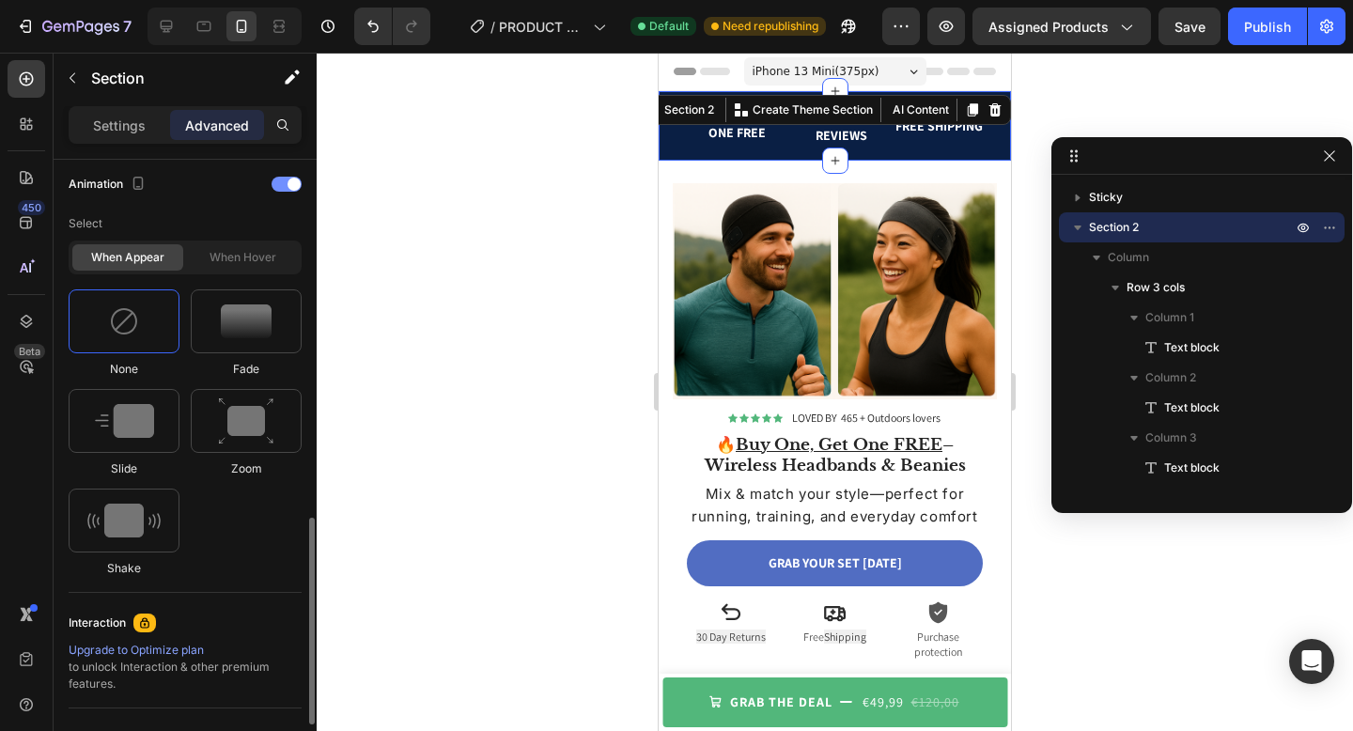
click at [279, 190] on div at bounding box center [287, 184] width 30 height 15
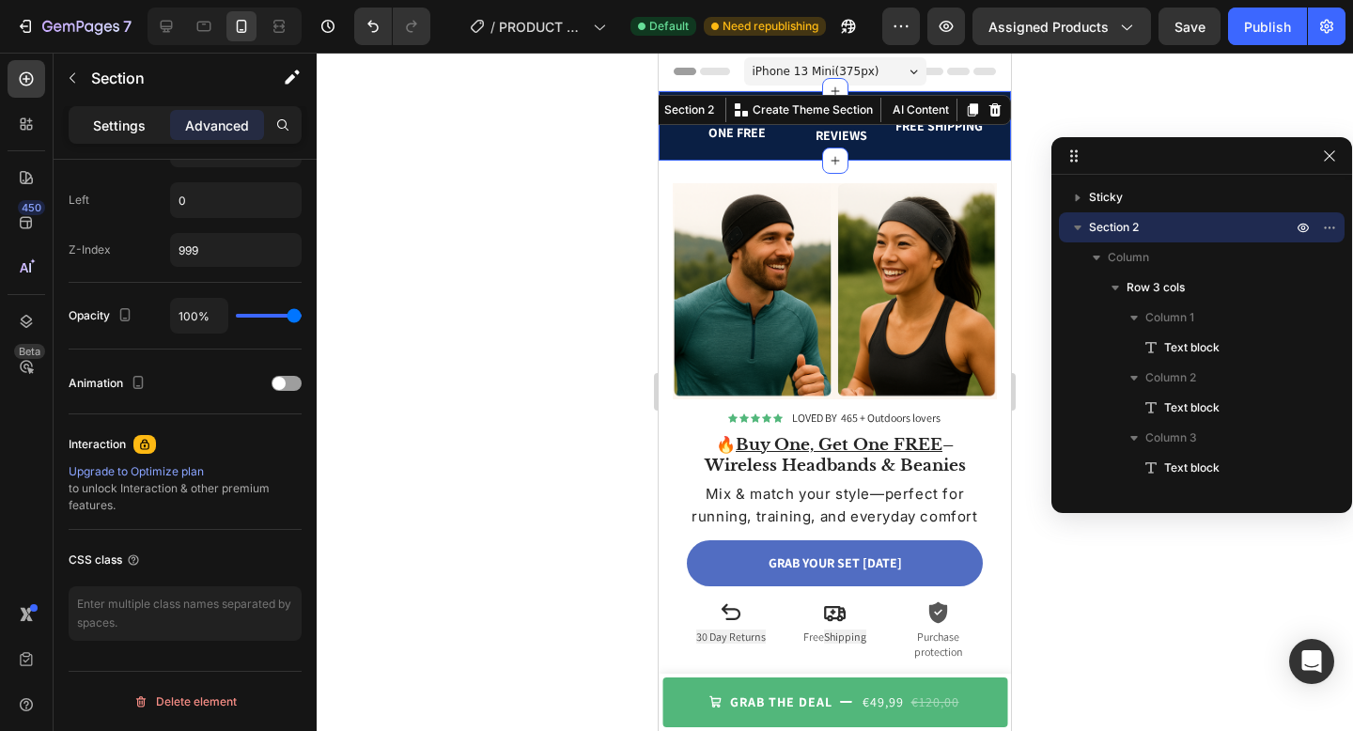
click at [145, 131] on div "Settings" at bounding box center [119, 125] width 94 height 30
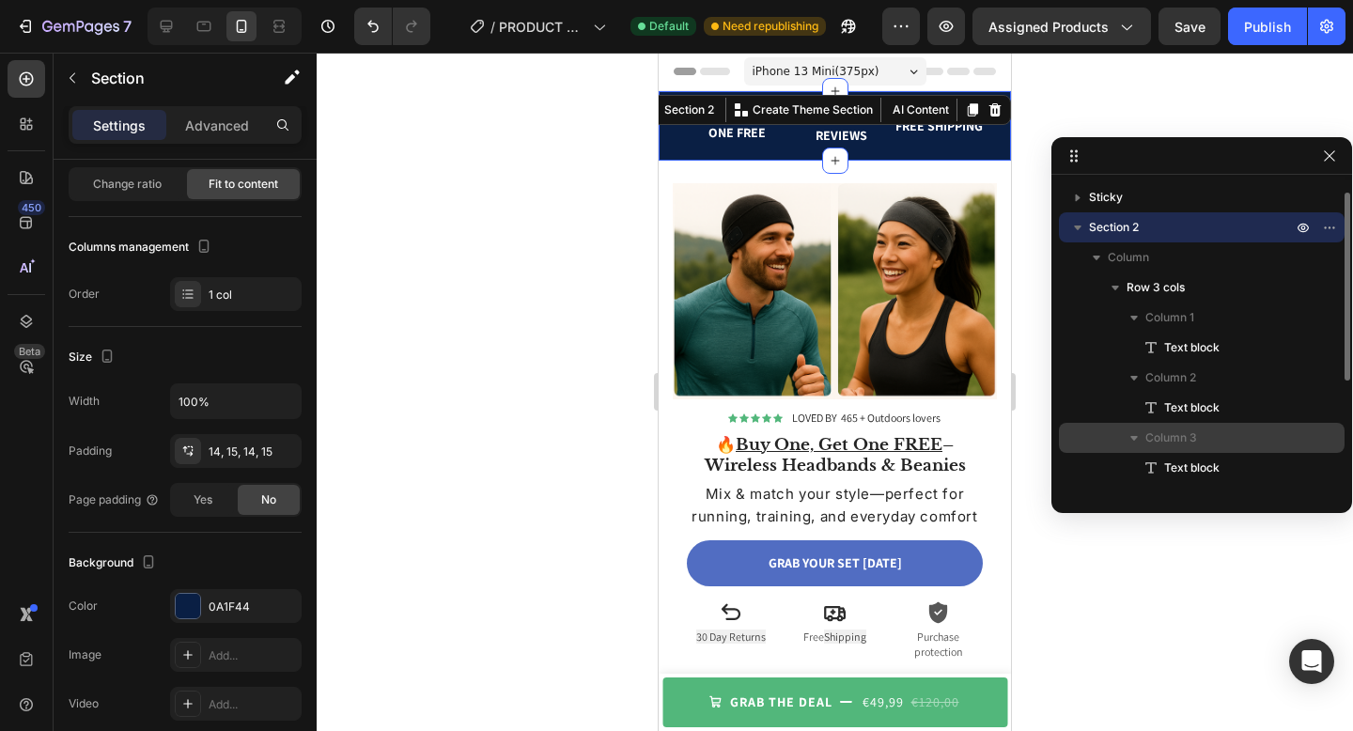
scroll to position [64, 0]
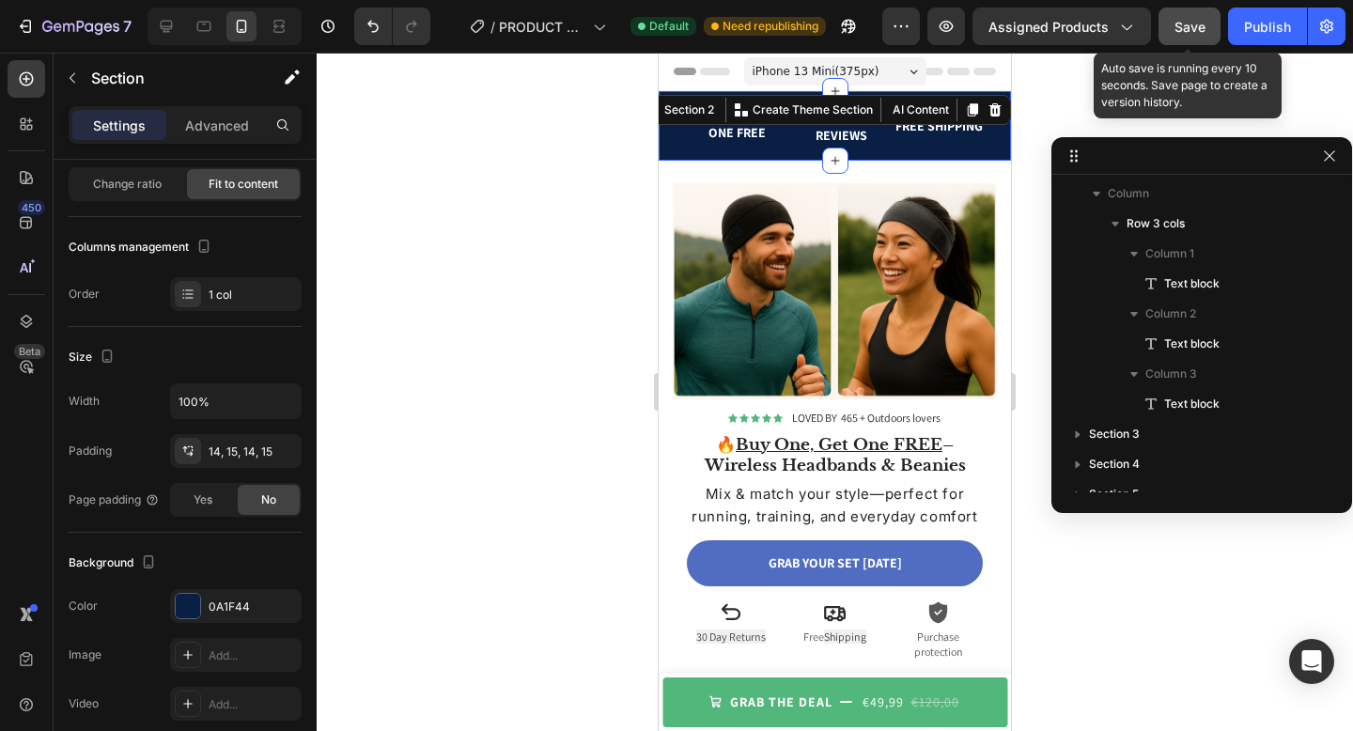
click at [1168, 17] on button "Save" at bounding box center [1190, 27] width 62 height 38
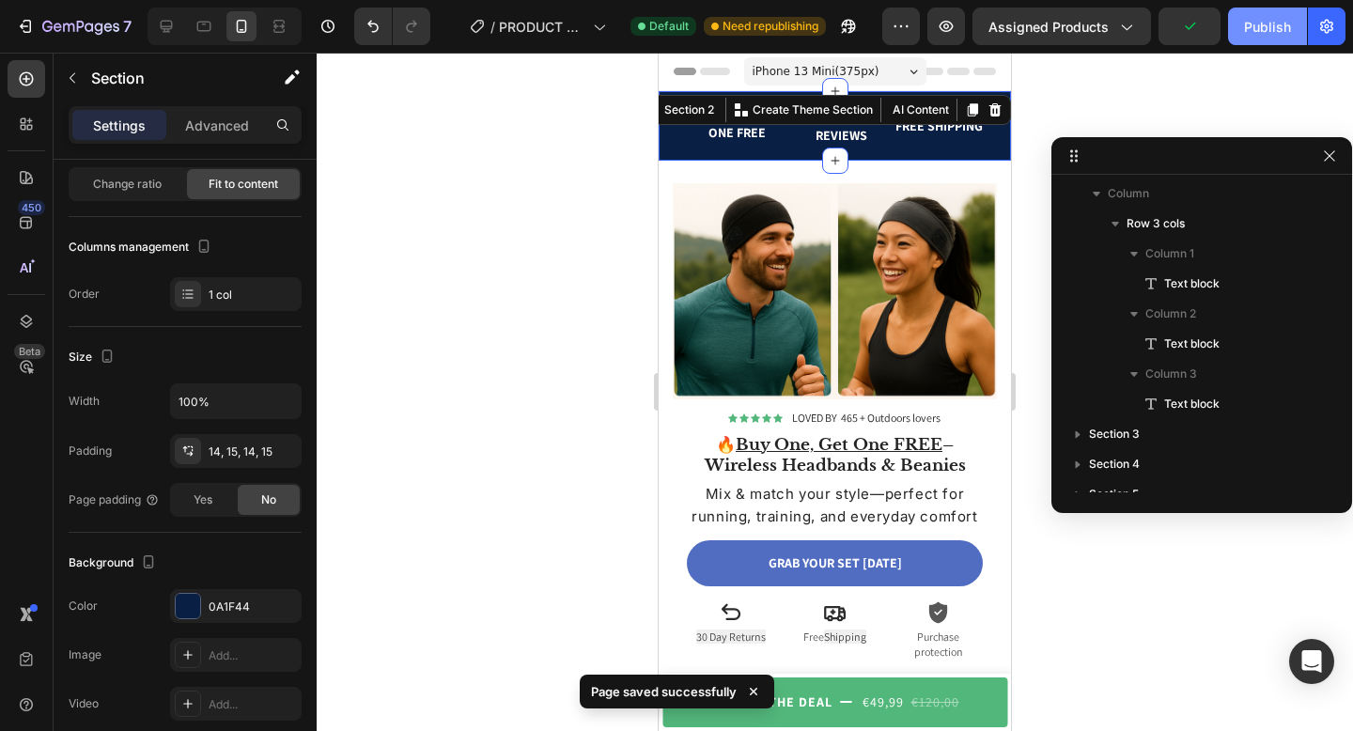
click at [1278, 28] on div "Publish" at bounding box center [1267, 27] width 47 height 20
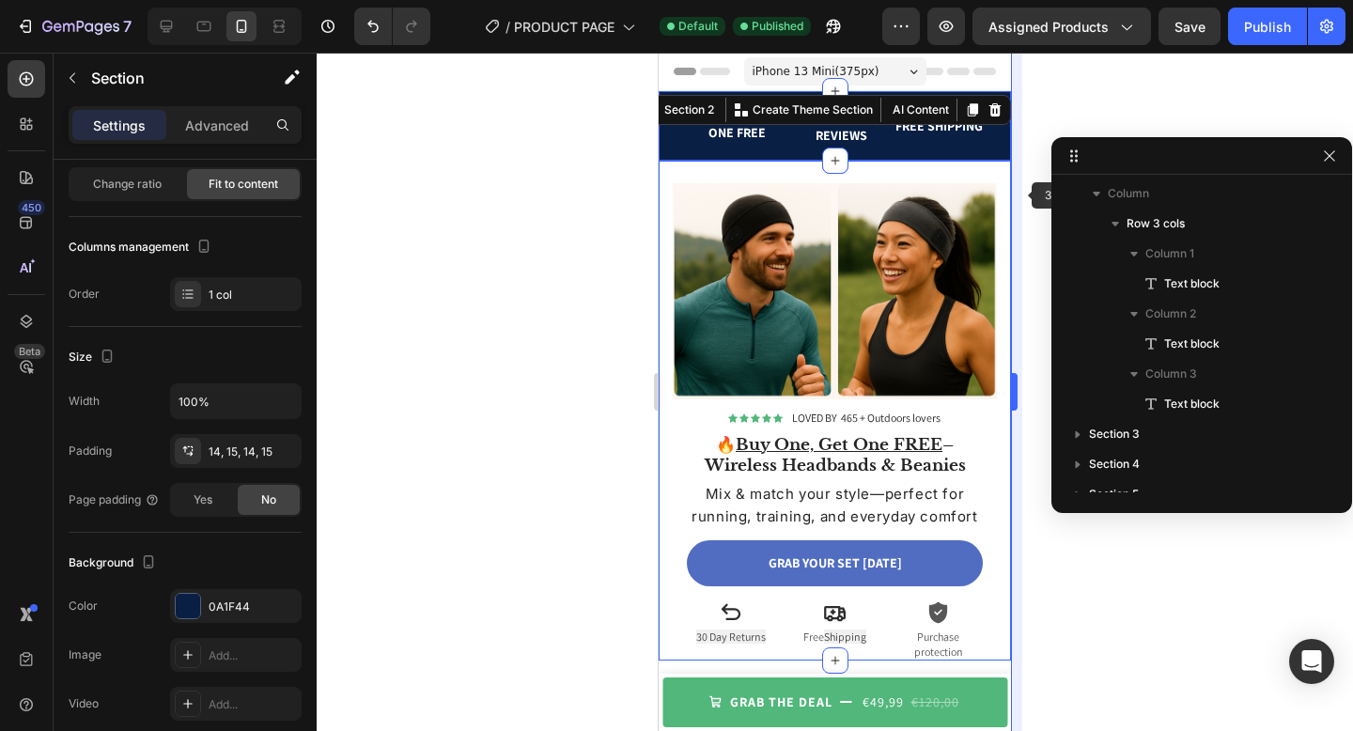
click at [1228, 8] on button "Publish" at bounding box center [1267, 27] width 79 height 38
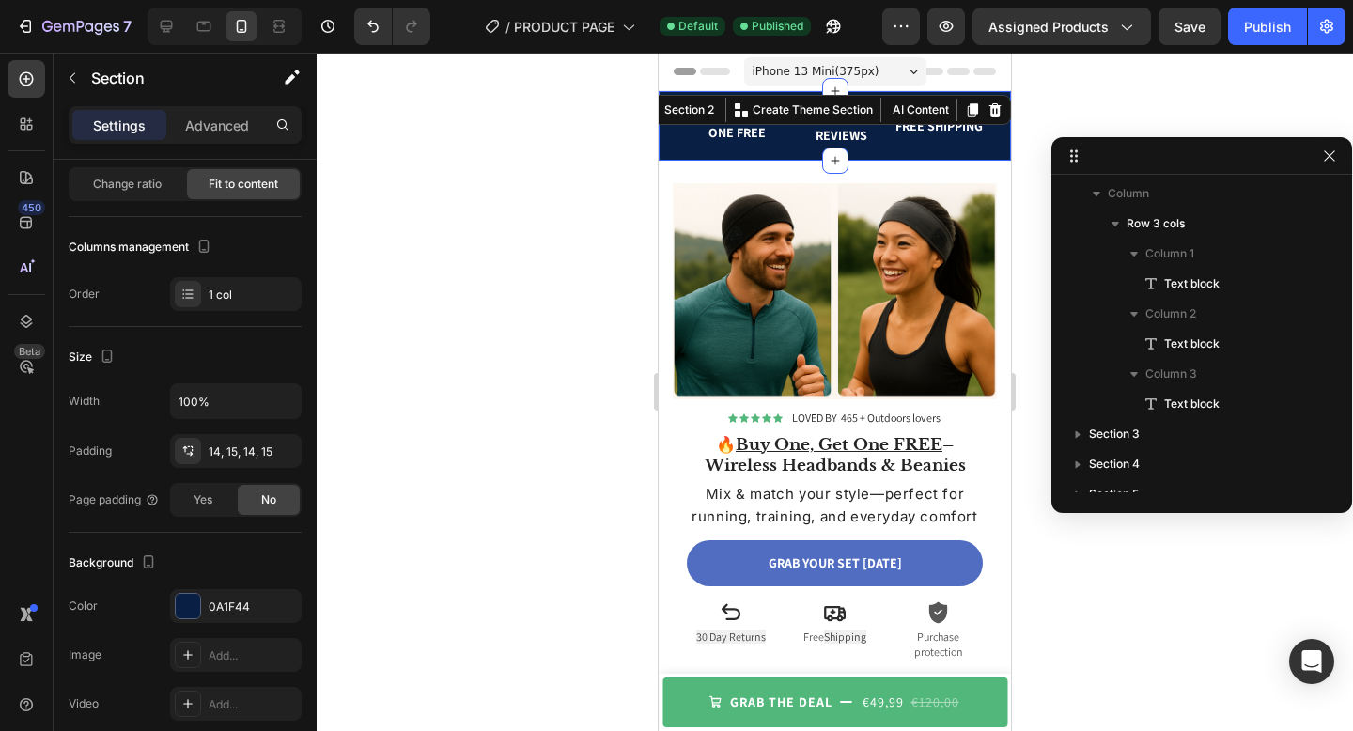
click at [762, 152] on div "BUY ONE GET ONE FREE Text block 465+ 5-STARS REVIEWS Text block FREE SHIPPING T…" at bounding box center [835, 126] width 352 height 70
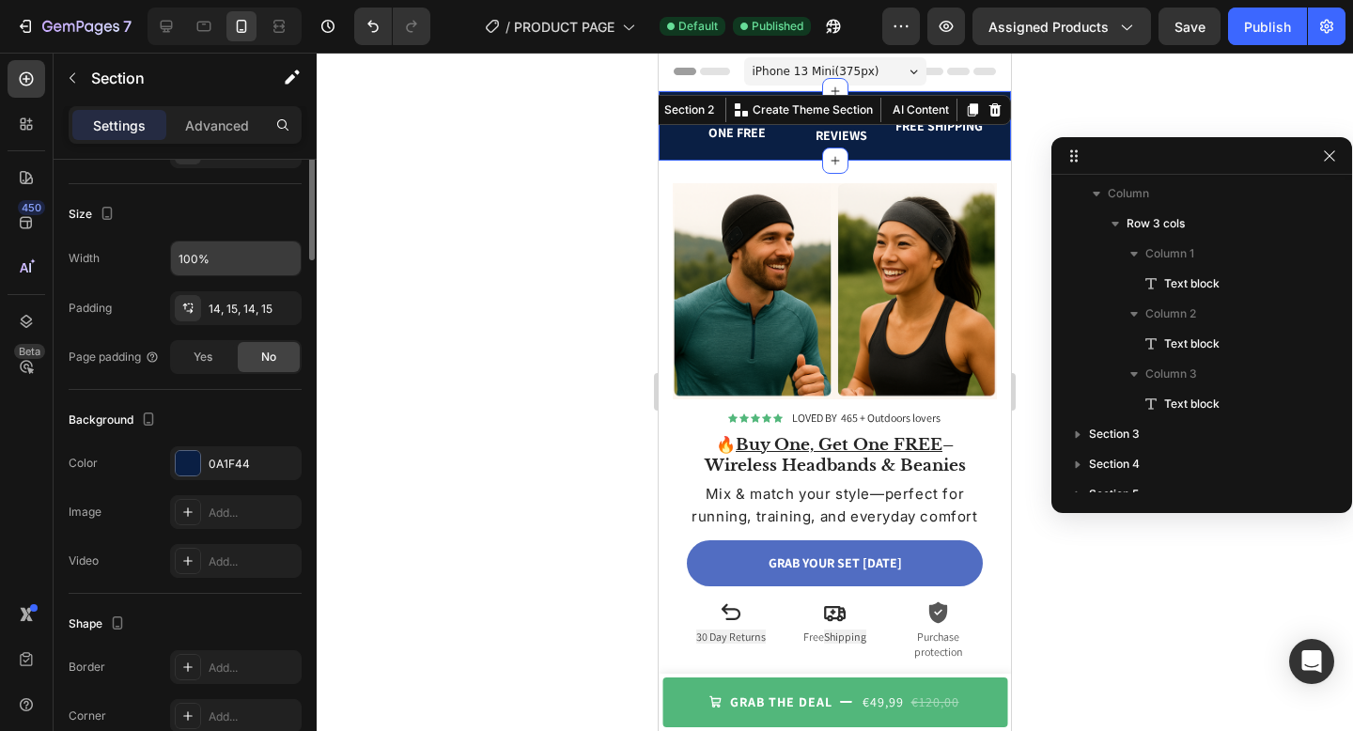
scroll to position [0, 0]
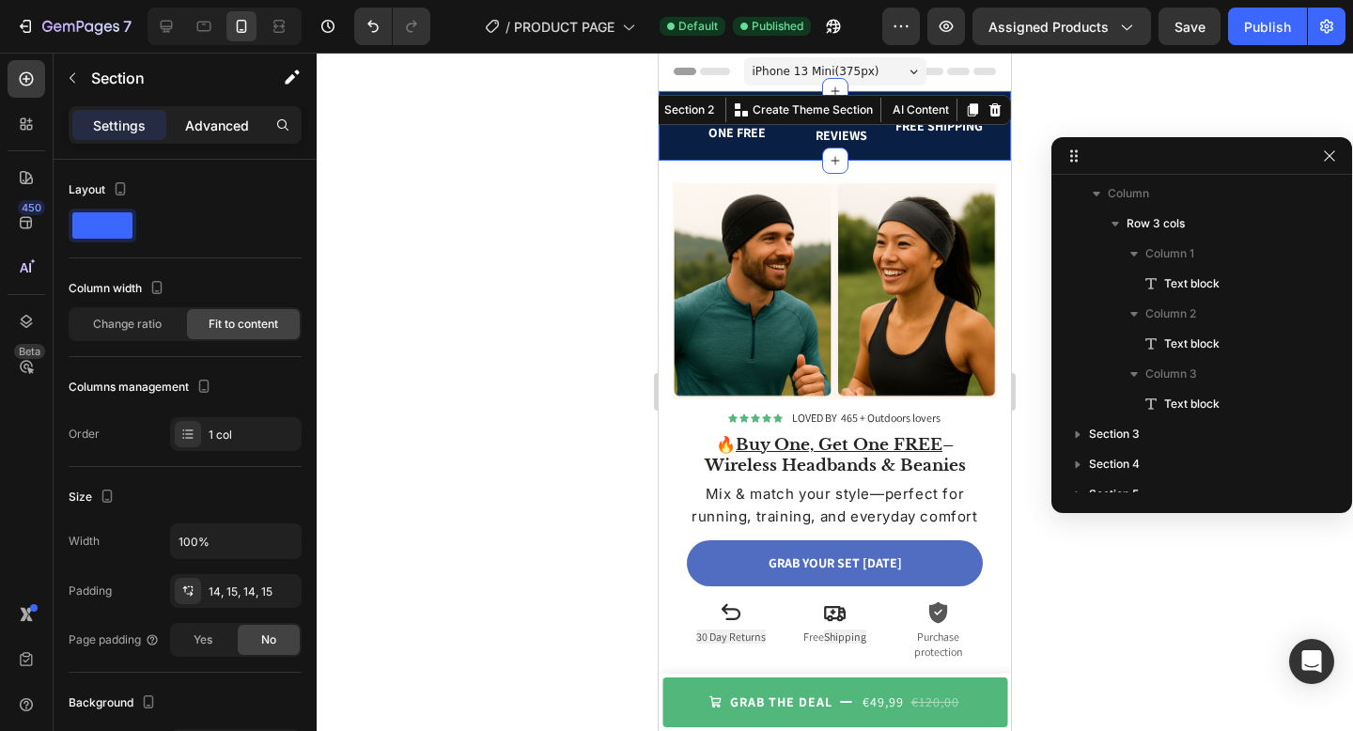
click at [204, 124] on p "Advanced" at bounding box center [217, 126] width 64 height 20
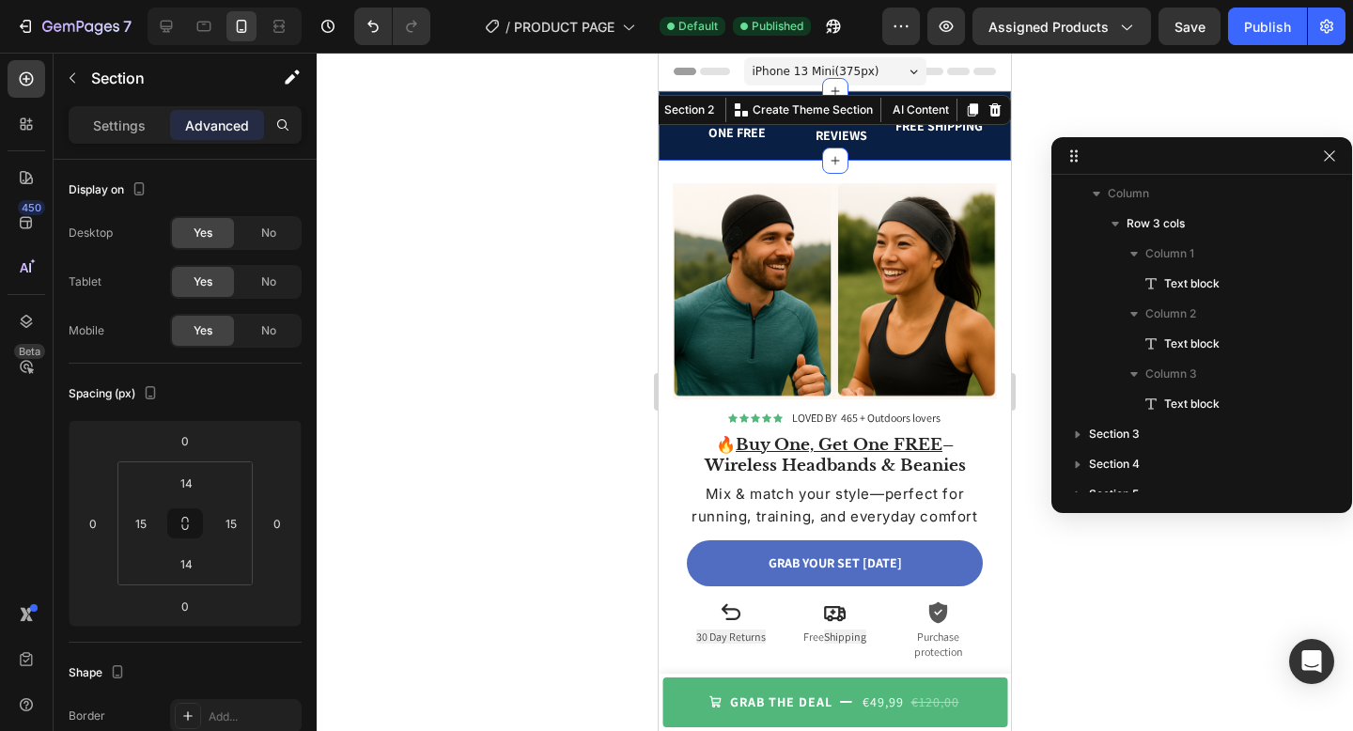
scroll to position [657, 0]
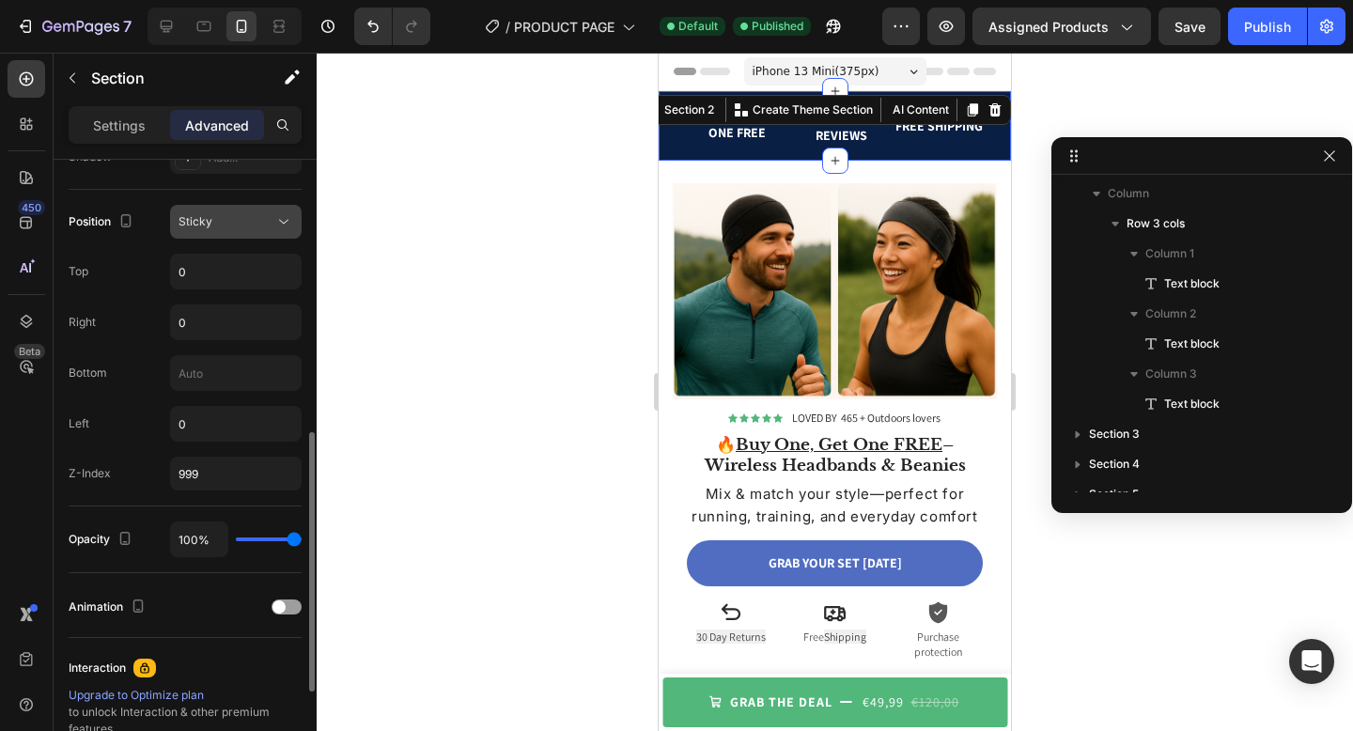
click at [218, 216] on div "Sticky" at bounding box center [227, 221] width 96 height 17
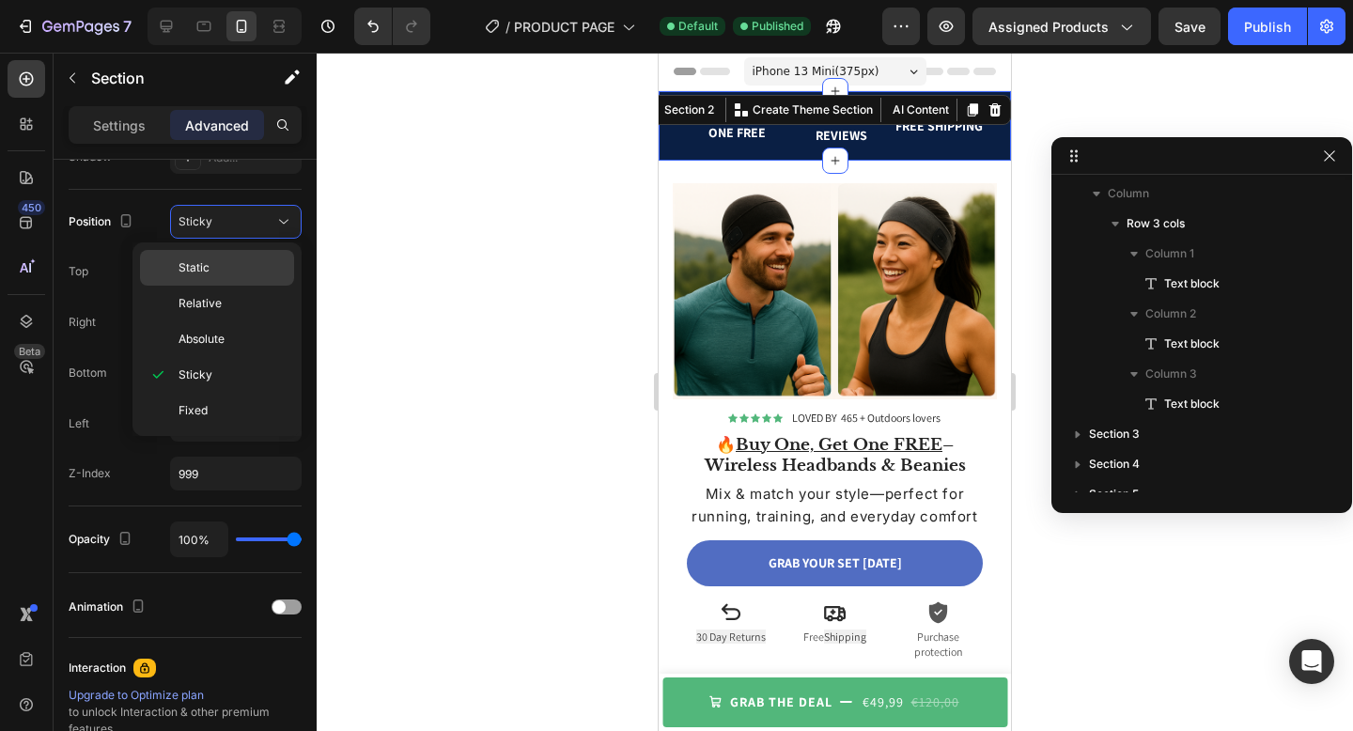
click at [211, 286] on div "Static" at bounding box center [217, 304] width 154 height 36
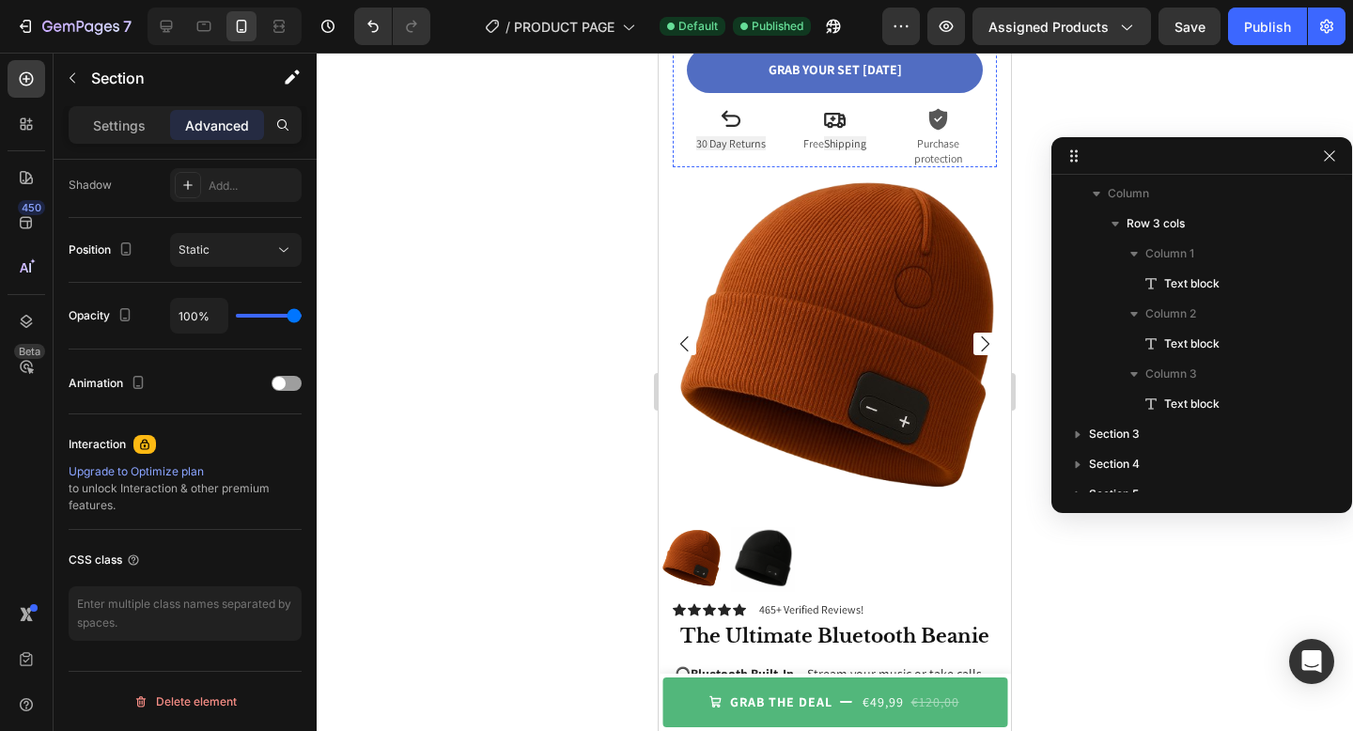
scroll to position [0, 0]
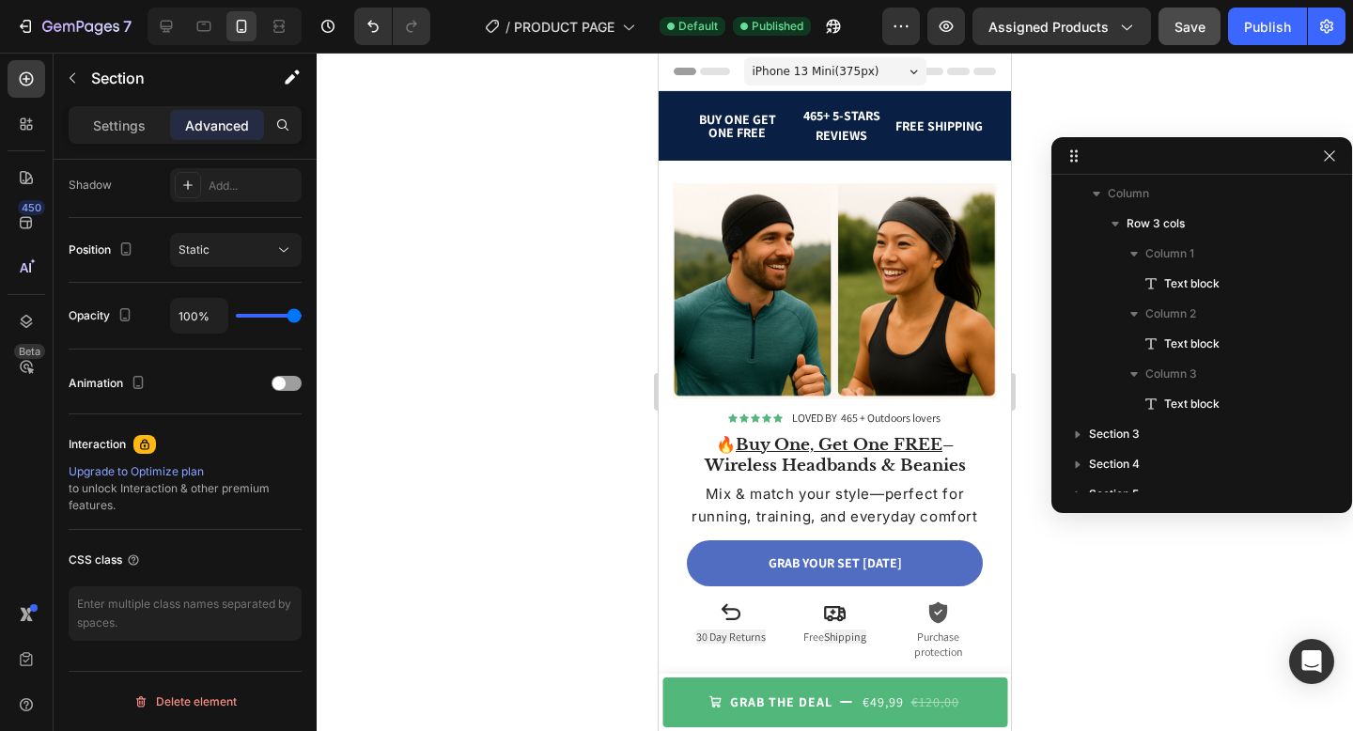
click at [1189, 36] on button "Save" at bounding box center [1190, 27] width 62 height 38
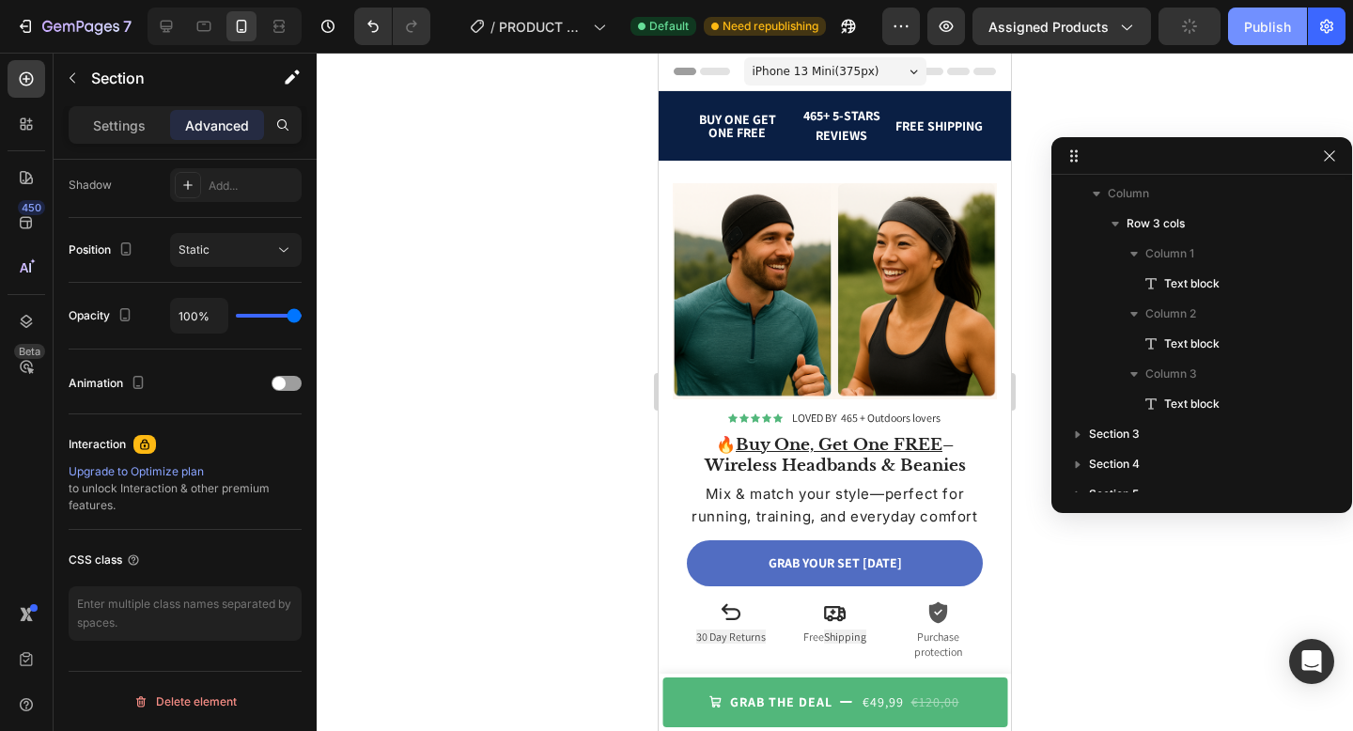
click at [1267, 32] on div "Publish" at bounding box center [1267, 27] width 47 height 20
click at [757, 101] on div "BUY ONE GET ONE FREE Text block 465+ 5-STARS REVIEWS Text block FREE SHIPPING T…" at bounding box center [835, 126] width 352 height 70
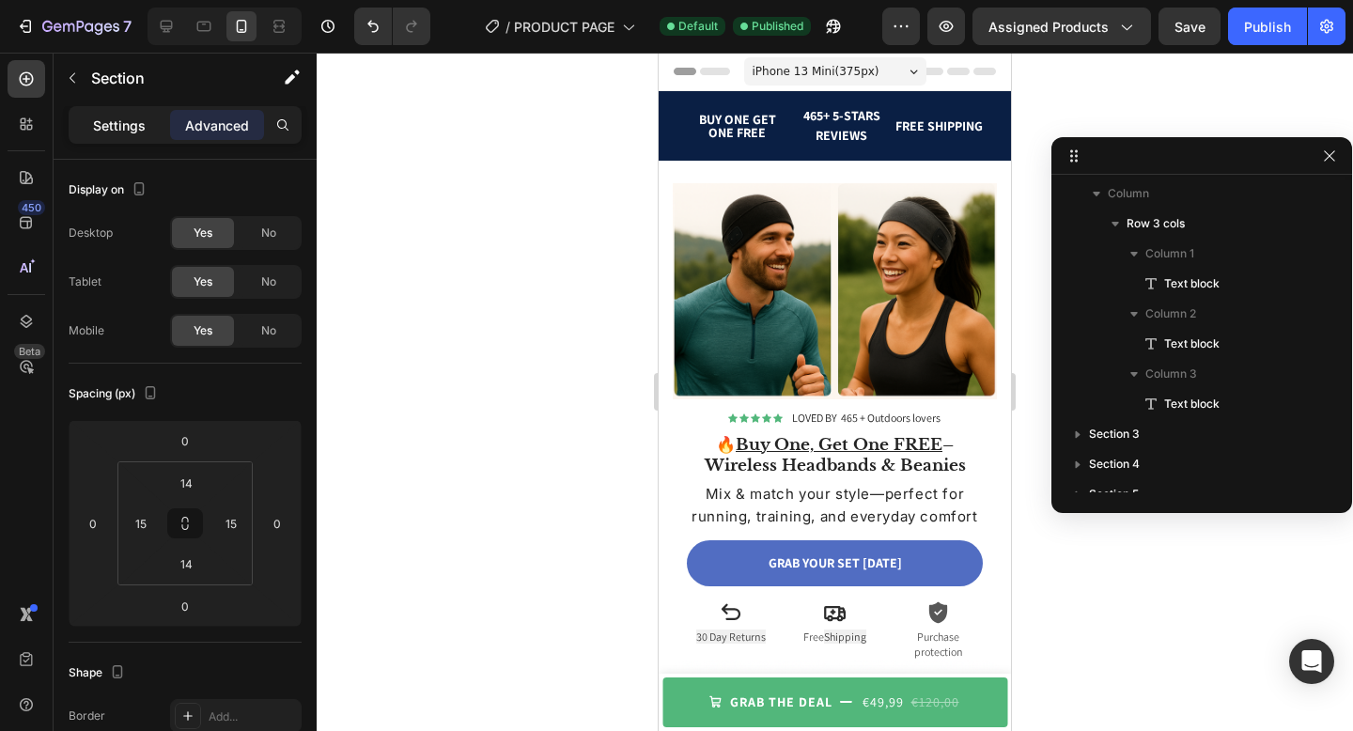
click at [138, 122] on p "Settings" at bounding box center [119, 126] width 53 height 20
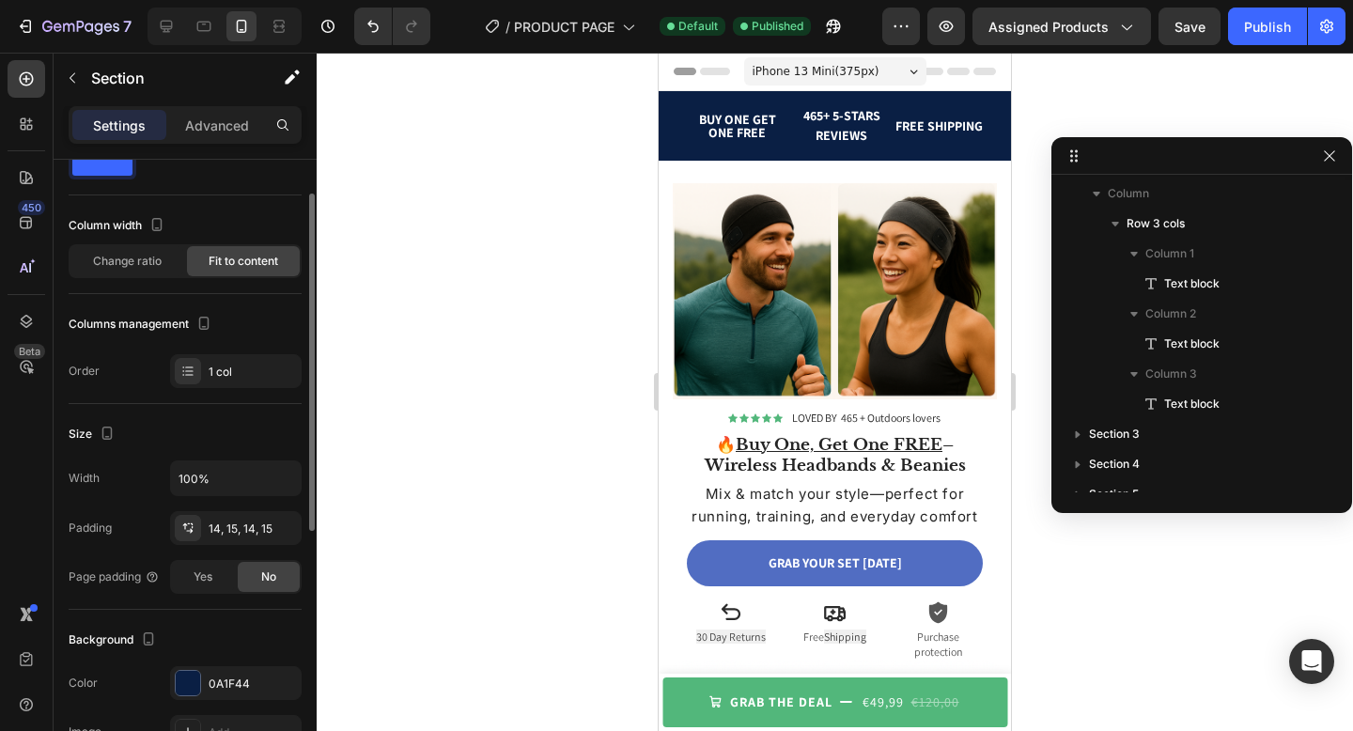
scroll to position [280, 0]
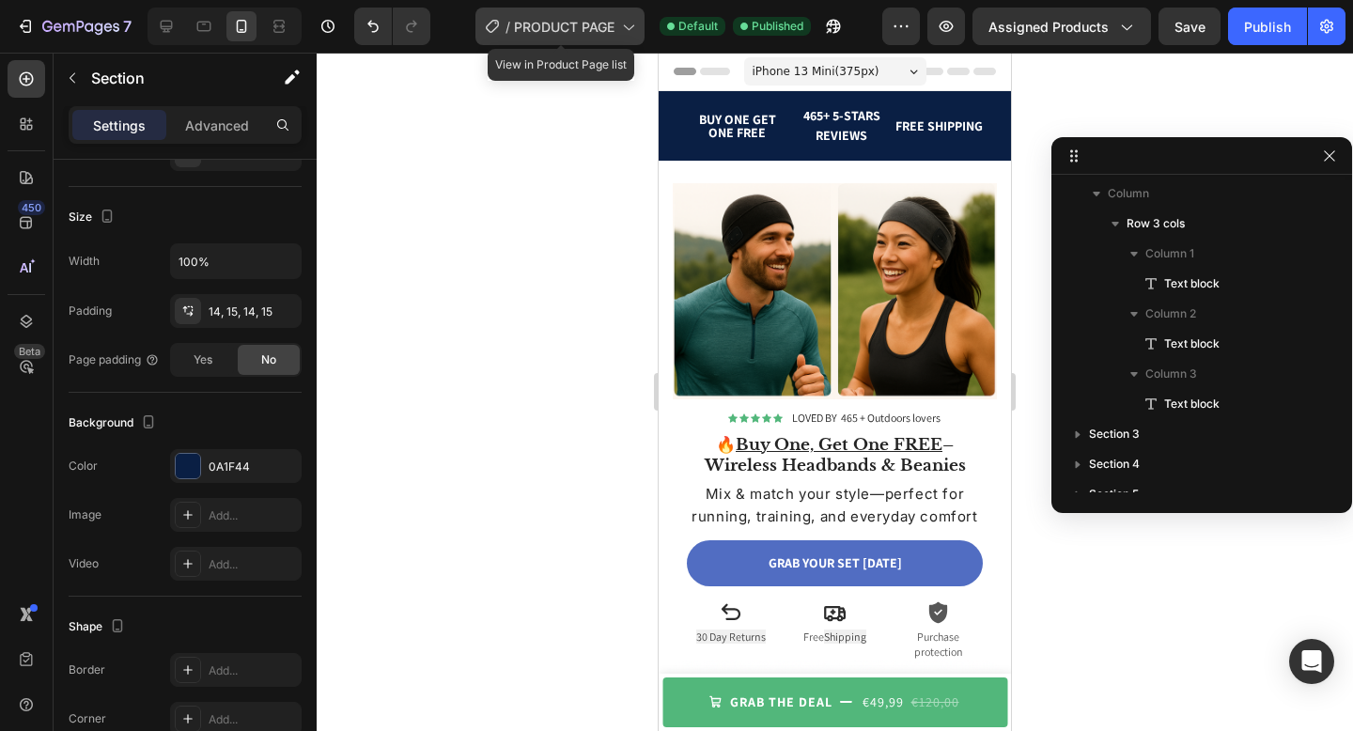
click at [625, 39] on div "/ PRODUCT PAGE" at bounding box center [560, 27] width 169 height 38
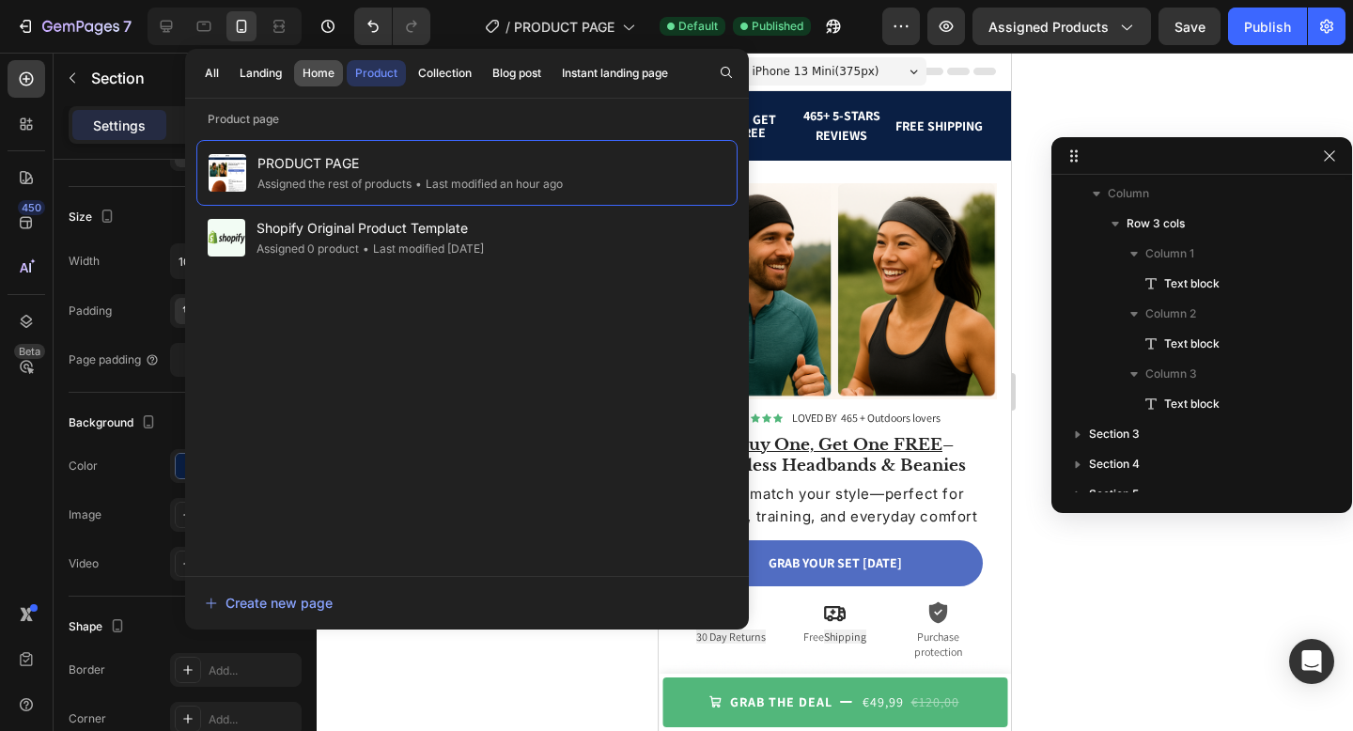
click at [303, 72] on div "Home" at bounding box center [319, 73] width 32 height 17
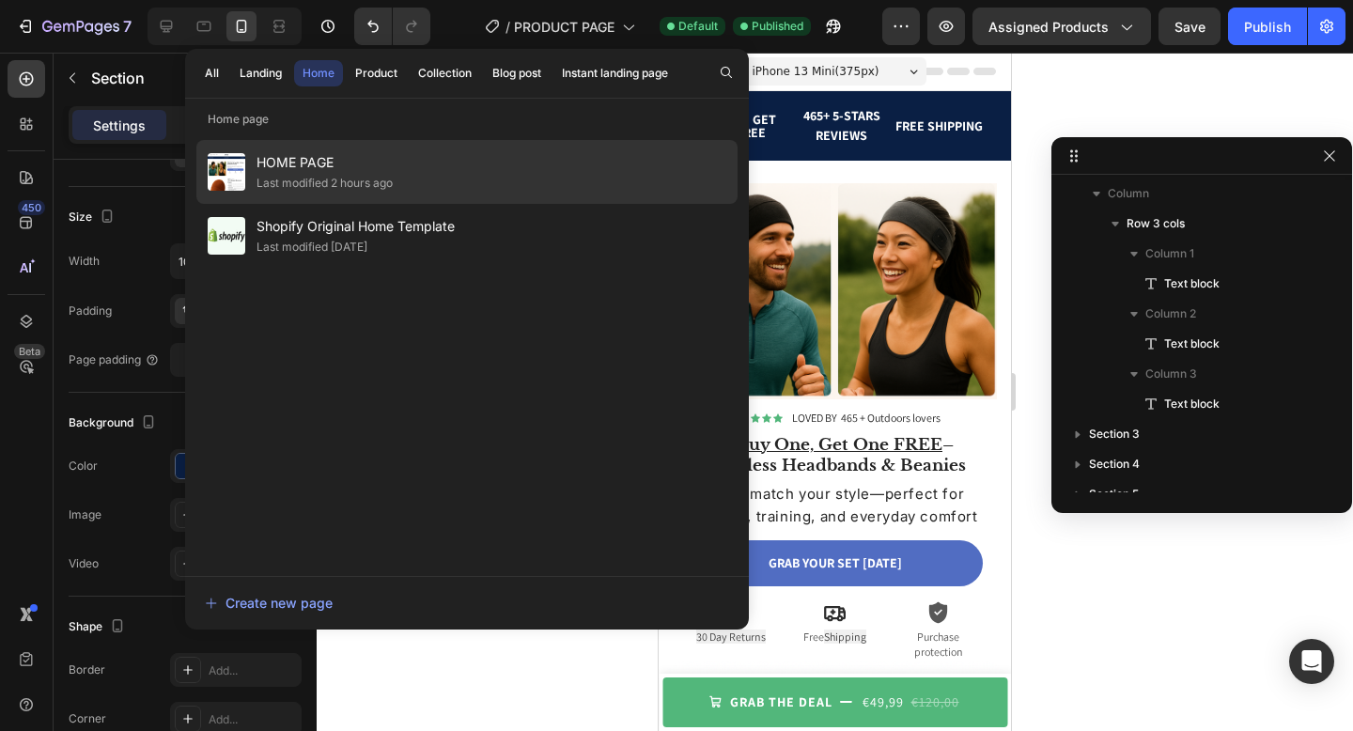
click at [340, 177] on div "Last modified 2 hours ago" at bounding box center [325, 183] width 136 height 19
